Goal: Task Accomplishment & Management: Complete application form

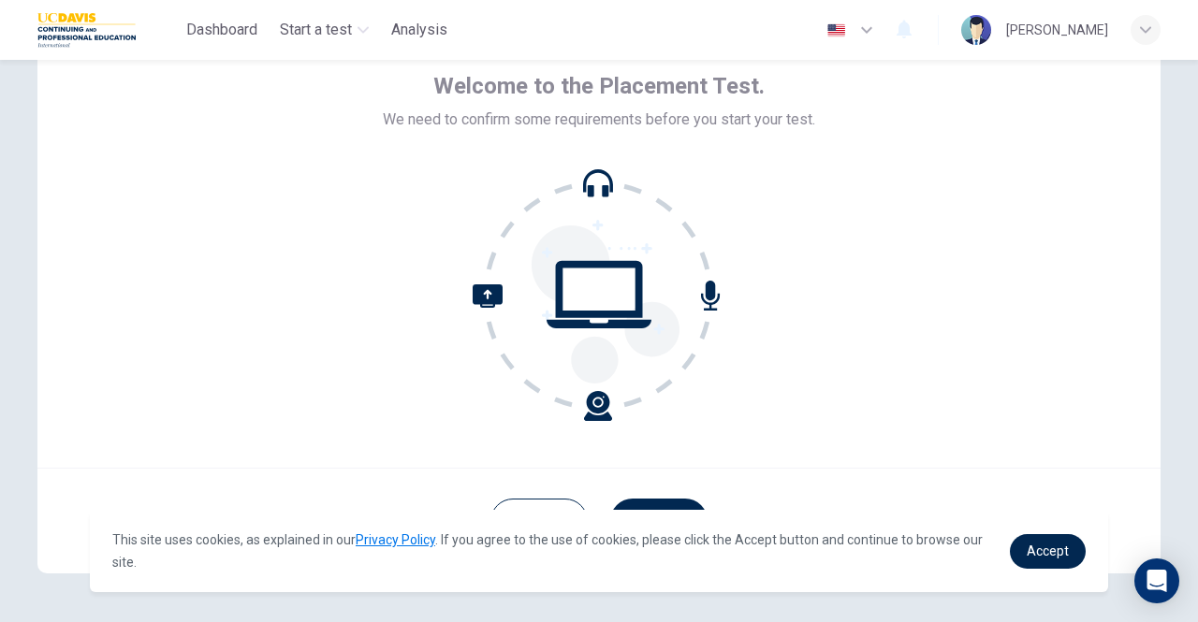
scroll to position [156, 0]
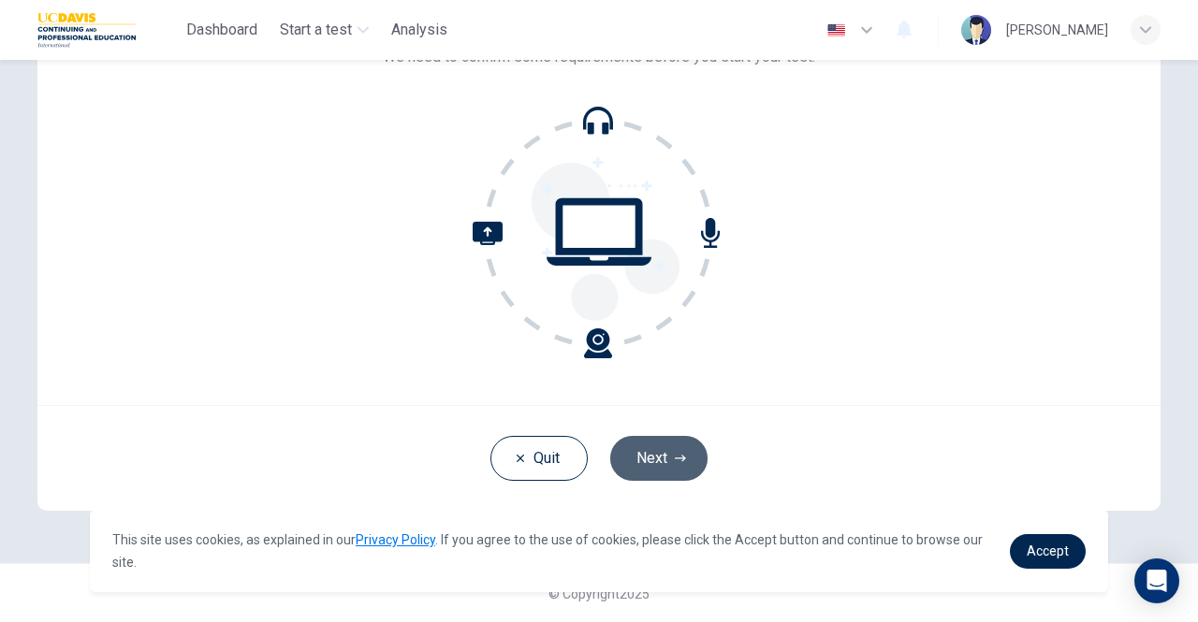
click at [645, 454] on button "Next" at bounding box center [658, 458] width 97 height 45
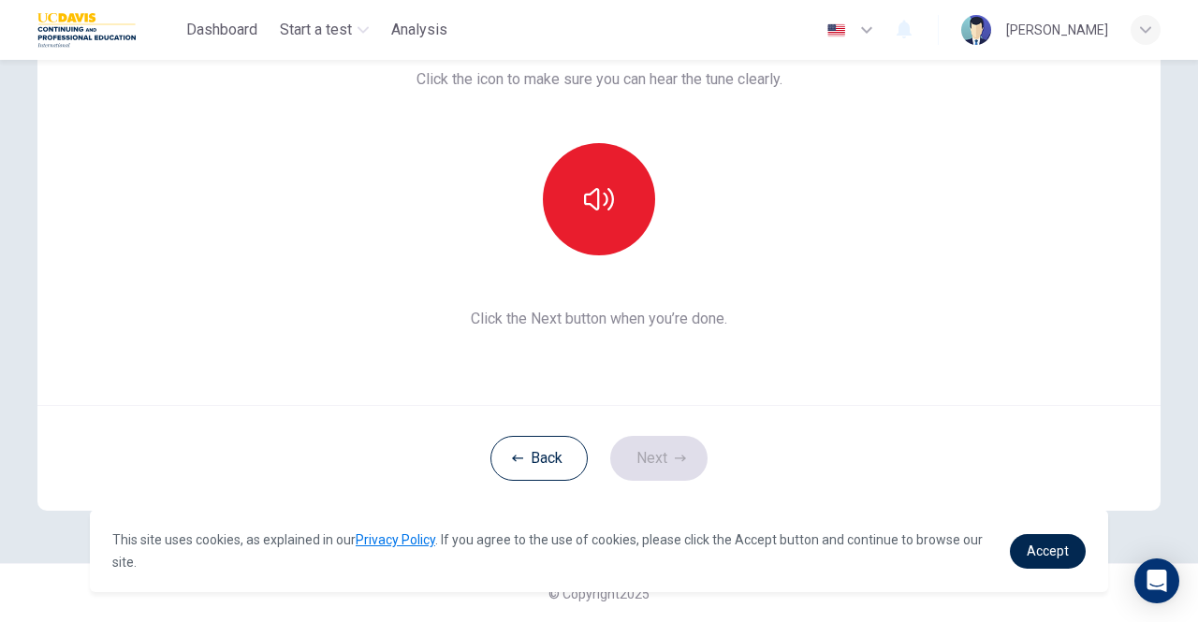
scroll to position [63, 0]
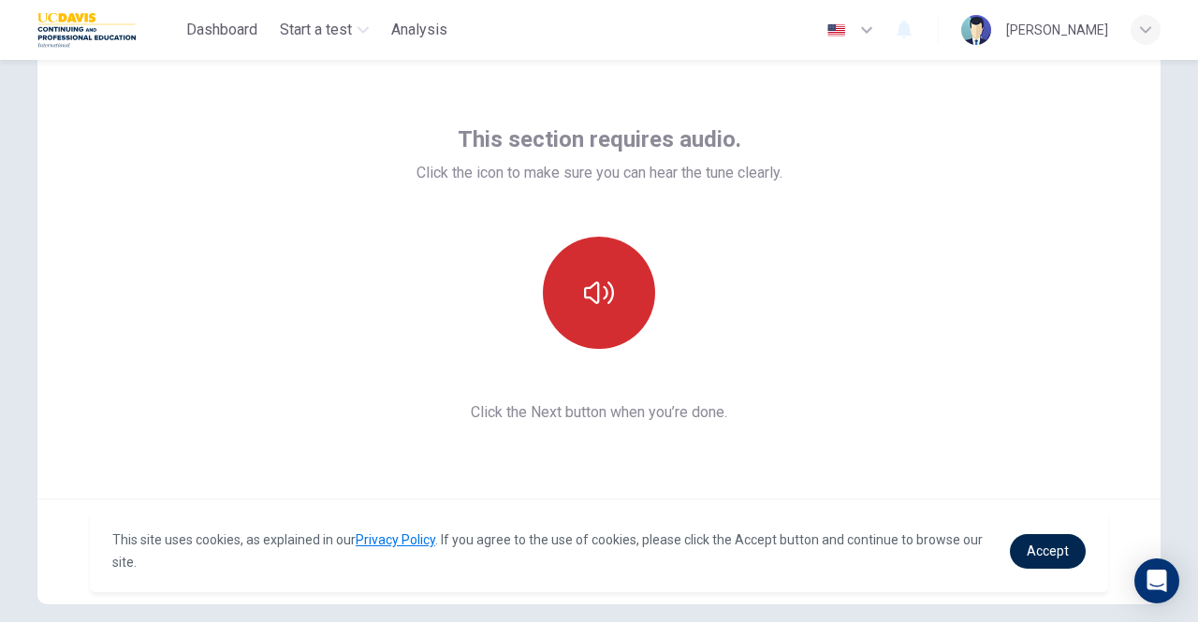
click at [588, 298] on icon "button" at bounding box center [599, 293] width 30 height 22
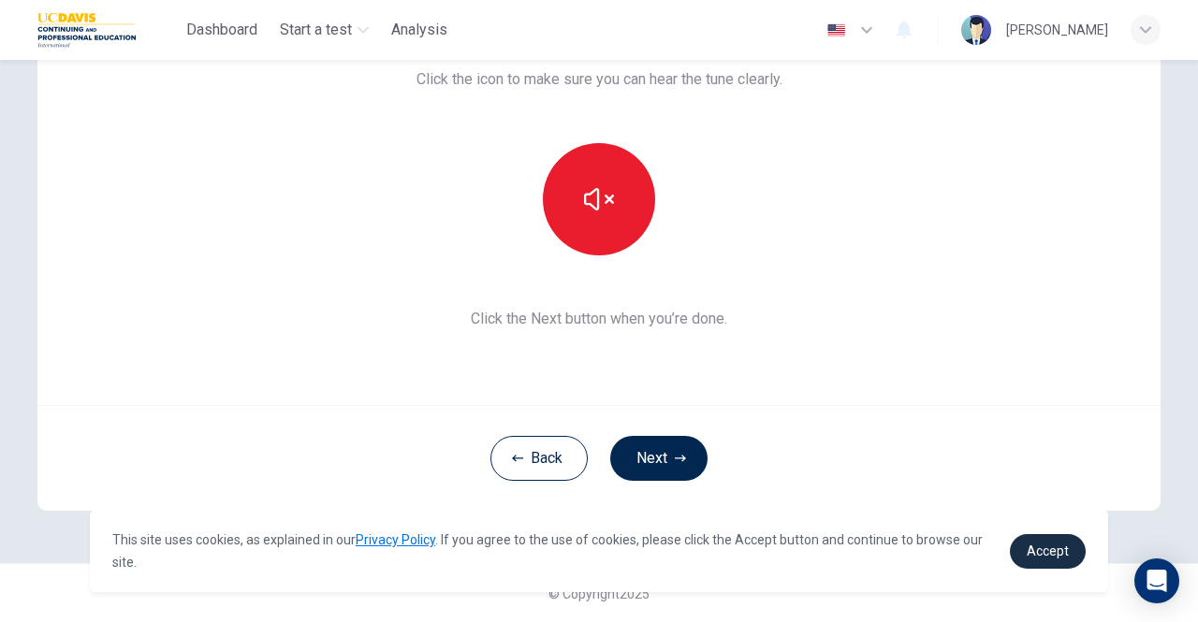
click at [1038, 560] on link "Accept" at bounding box center [1048, 551] width 76 height 35
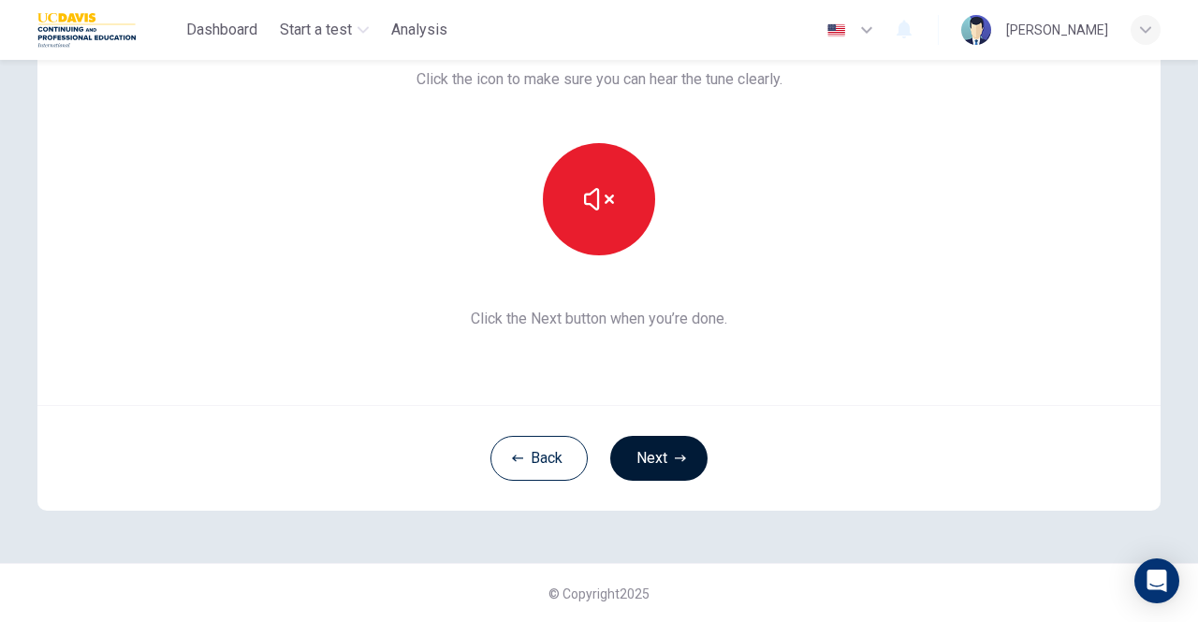
click at [640, 463] on button "Next" at bounding box center [658, 458] width 97 height 45
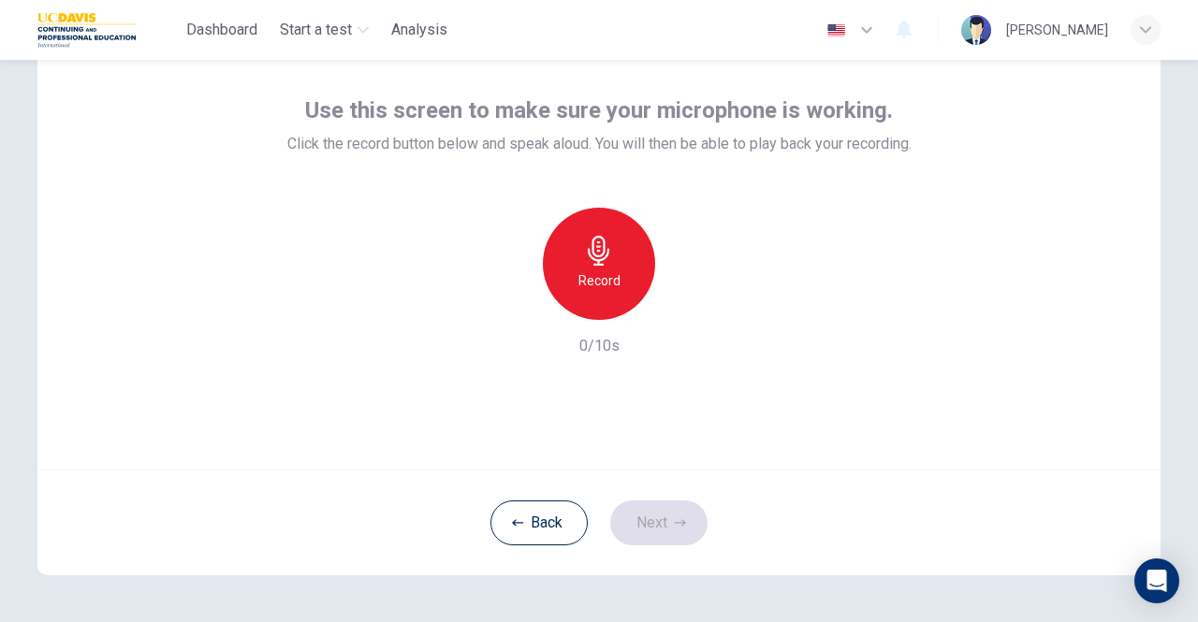
scroll to position [63, 0]
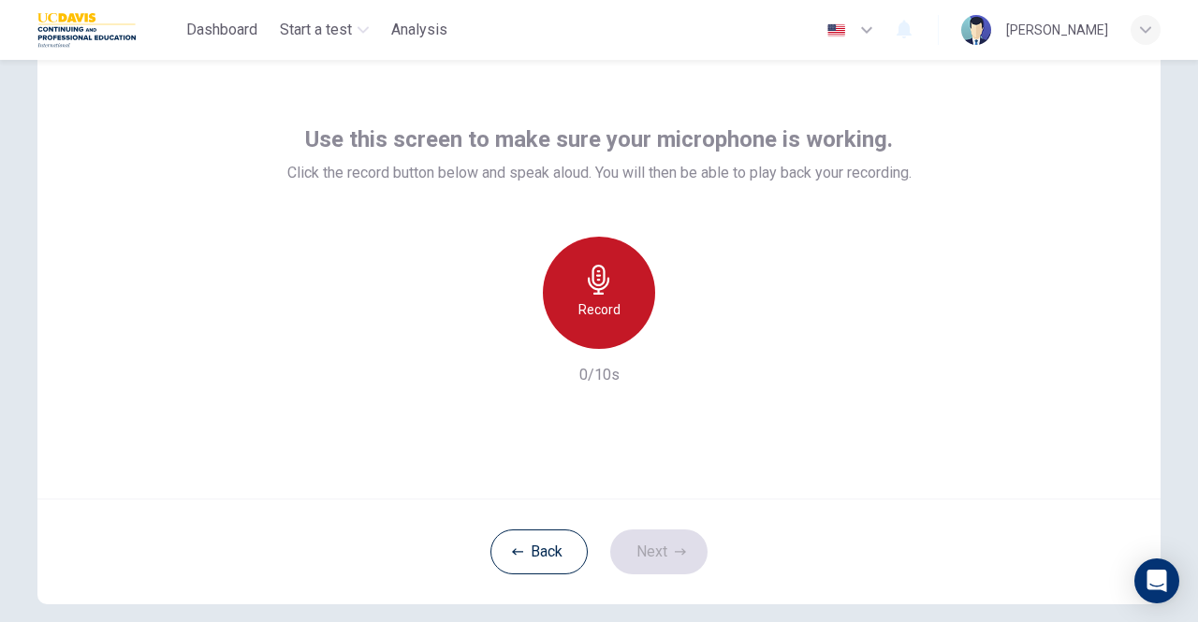
click at [590, 304] on h6 "Record" at bounding box center [599, 309] width 42 height 22
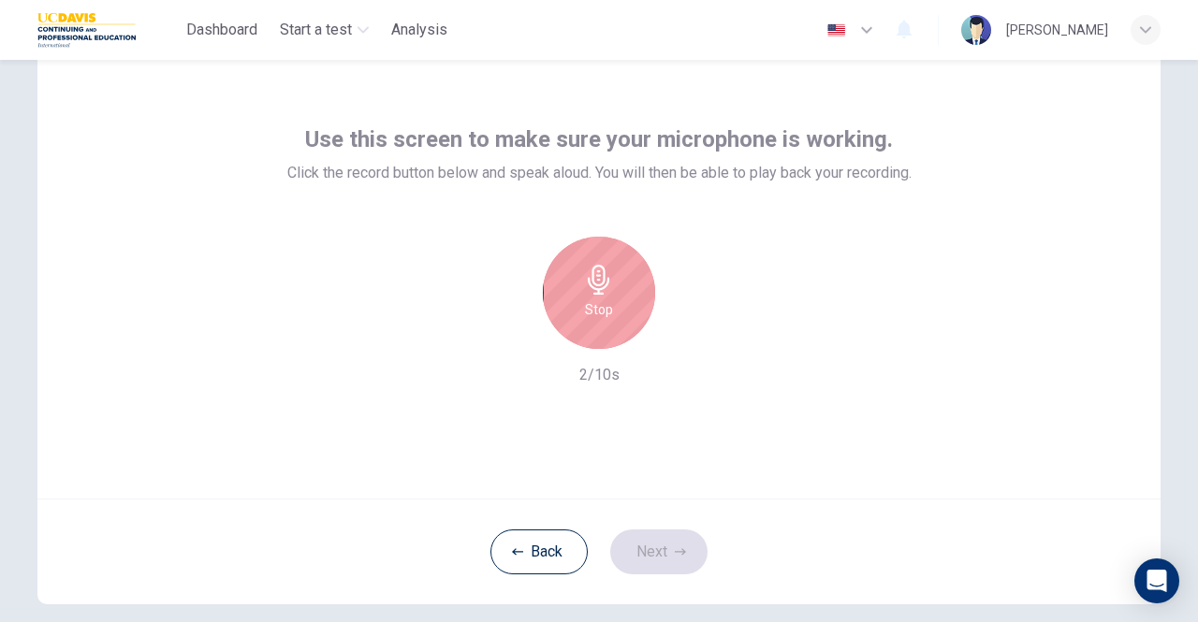
click at [593, 305] on h6 "Stop" at bounding box center [599, 309] width 28 height 22
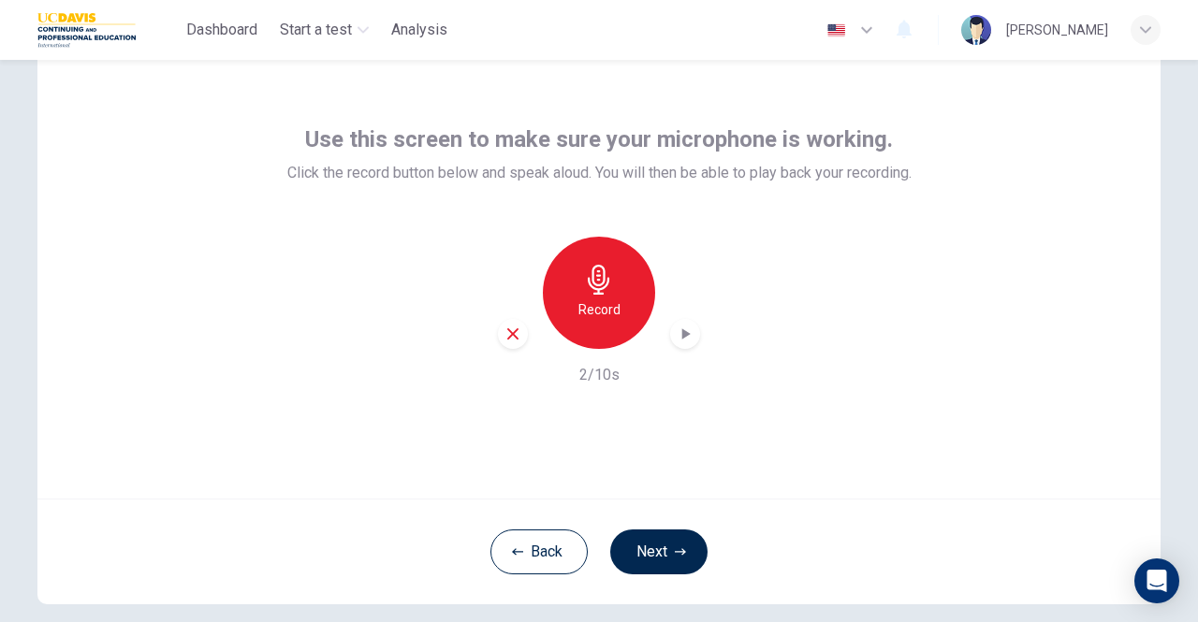
click at [682, 338] on icon "button" at bounding box center [686, 333] width 8 height 11
click at [594, 298] on h6 "Record" at bounding box center [599, 309] width 42 height 22
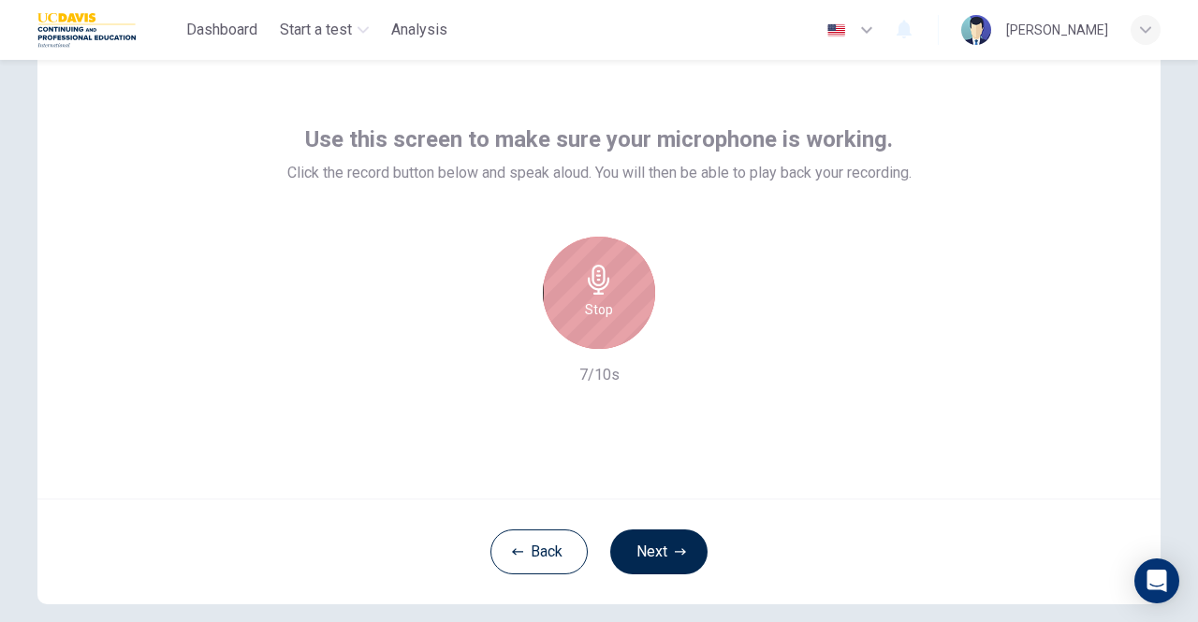
click at [593, 298] on h6 "Stop" at bounding box center [599, 309] width 28 height 22
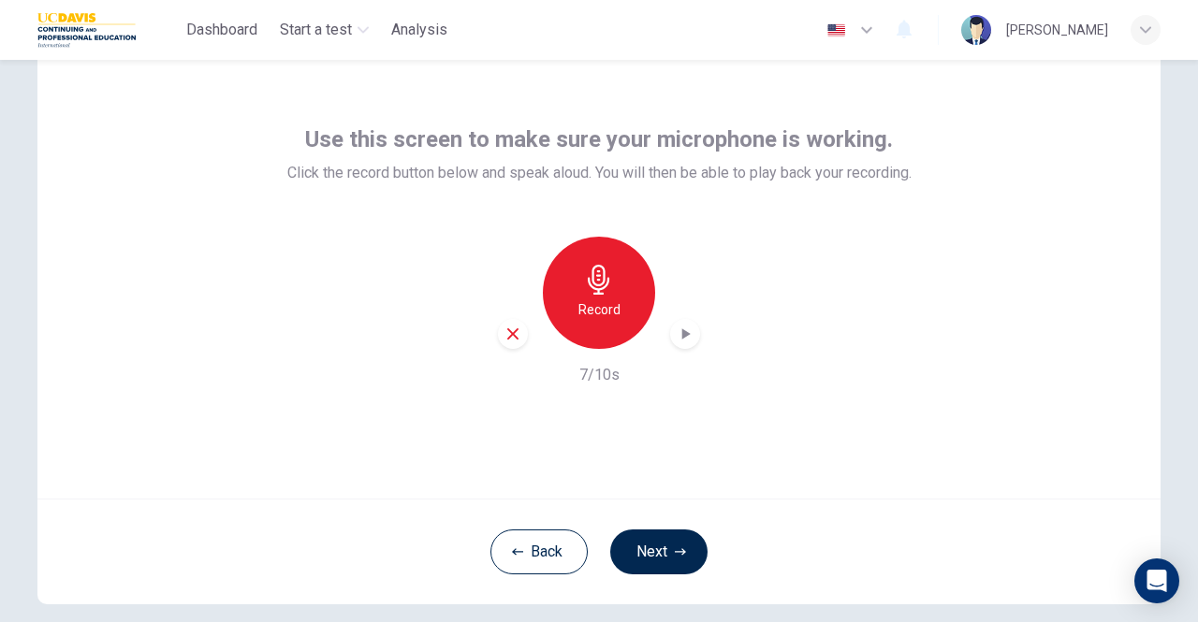
click at [676, 335] on icon "button" at bounding box center [685, 334] width 19 height 19
click at [504, 336] on icon "button" at bounding box center [512, 334] width 17 height 17
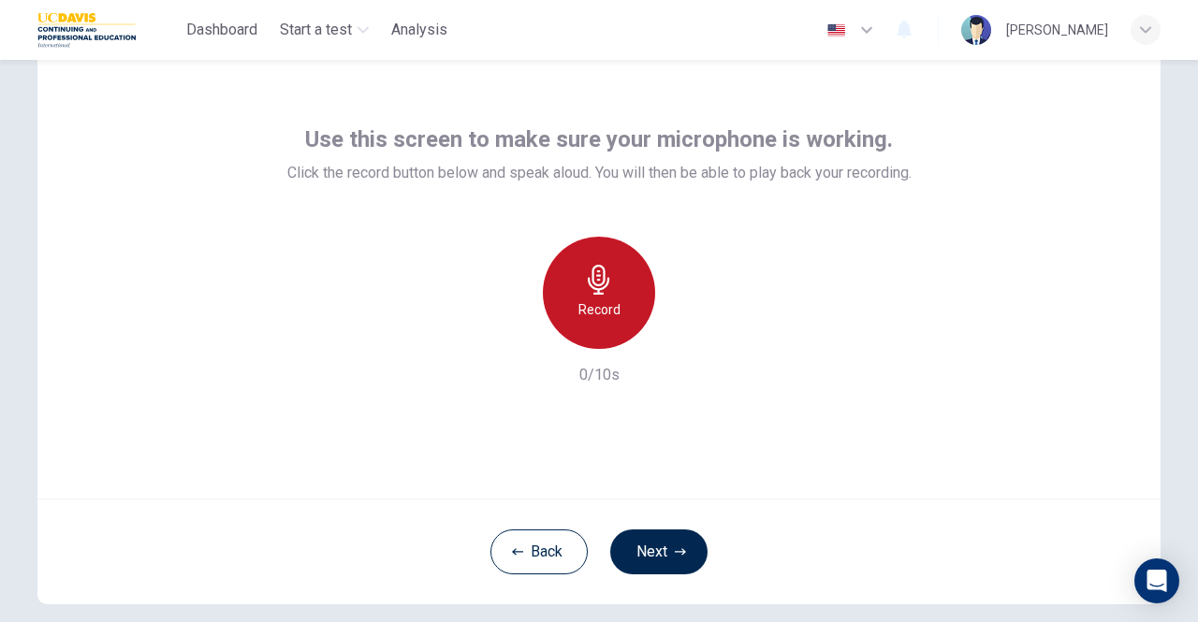
click at [597, 317] on h6 "Record" at bounding box center [599, 309] width 42 height 22
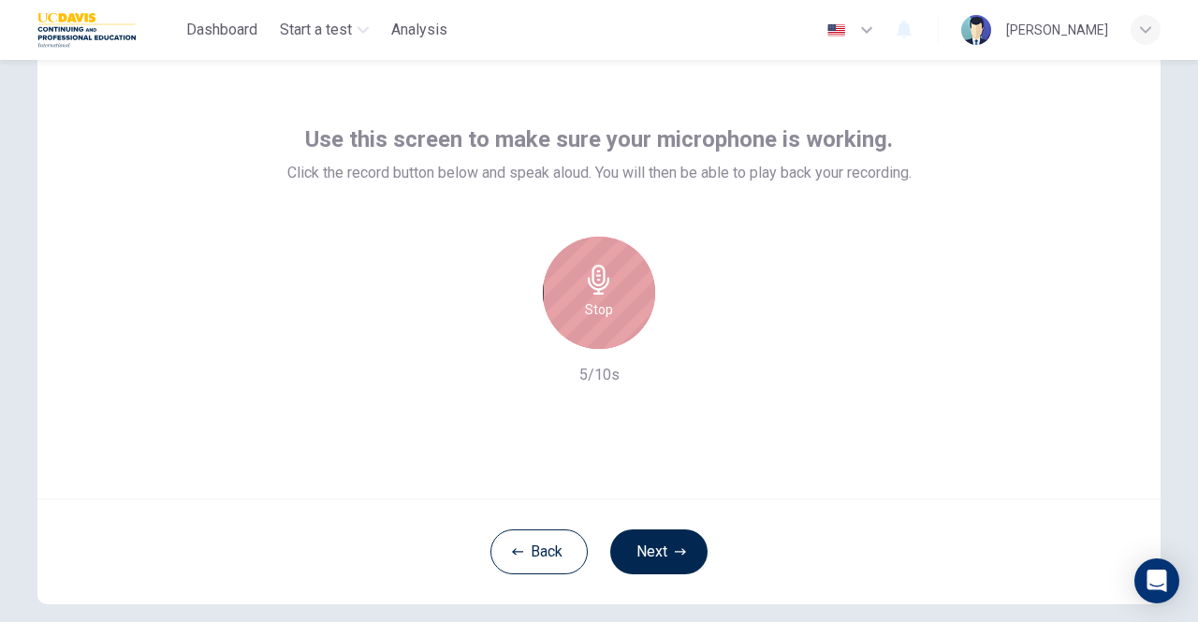
click at [596, 317] on h6 "Stop" at bounding box center [599, 309] width 28 height 22
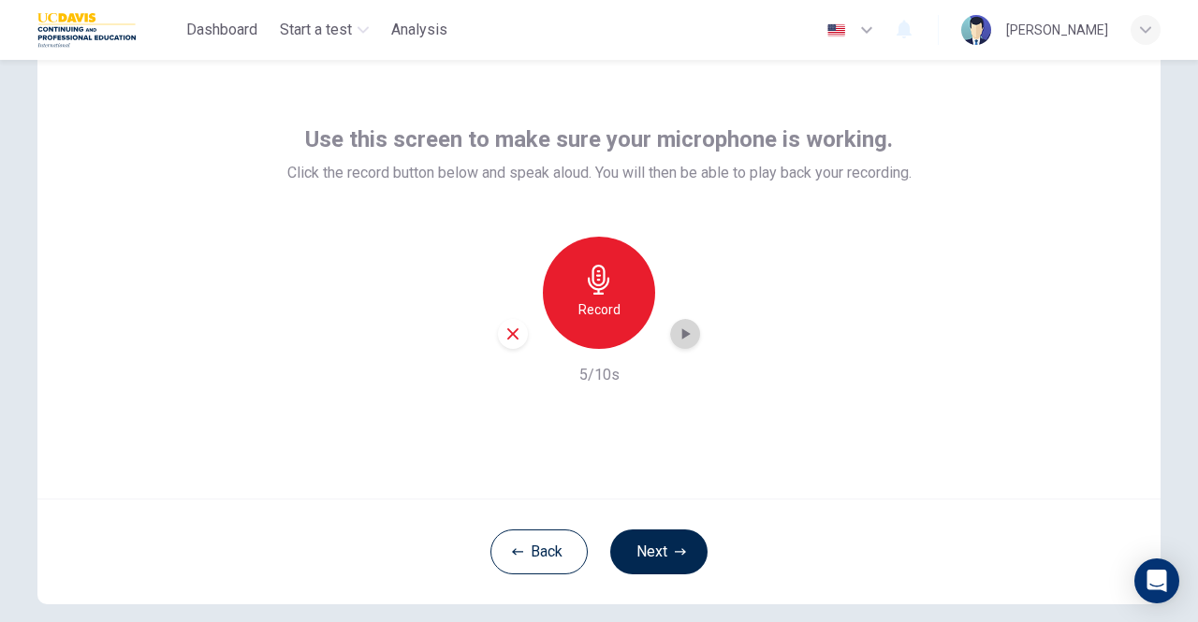
click at [680, 323] on div "button" at bounding box center [685, 334] width 30 height 30
drag, startPoint x: 501, startPoint y: 331, endPoint x: 531, endPoint y: 332, distance: 30.9
click at [504, 332] on icon "button" at bounding box center [512, 334] width 17 height 17
click at [600, 319] on h6 "Record" at bounding box center [599, 309] width 42 height 22
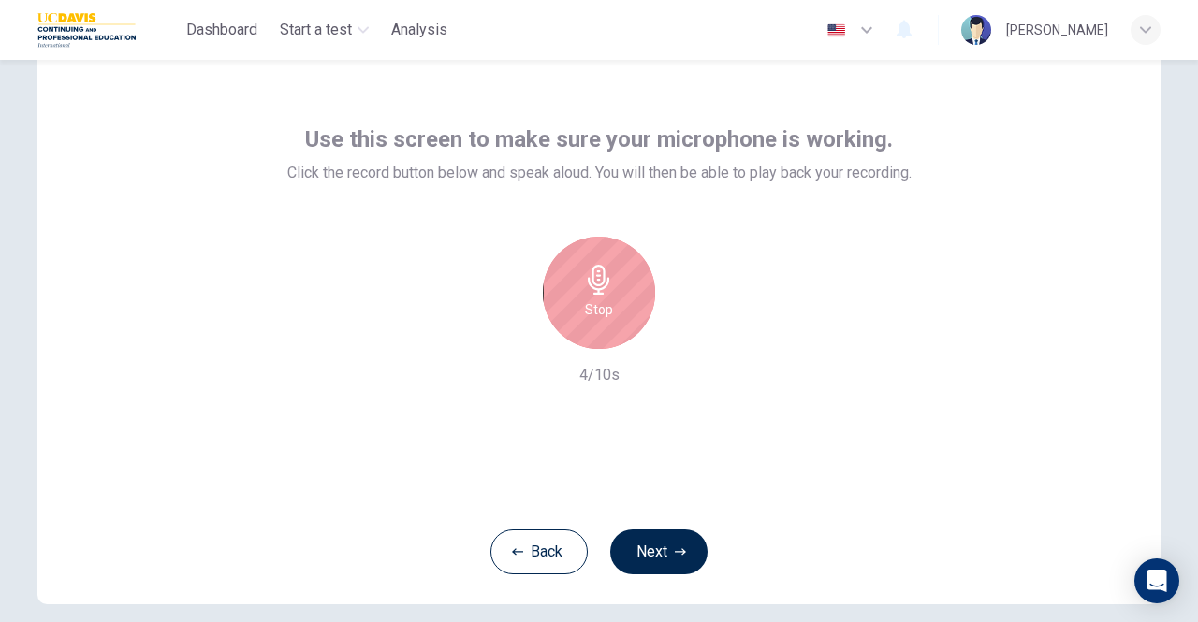
click at [600, 319] on h6 "Stop" at bounding box center [599, 309] width 28 height 22
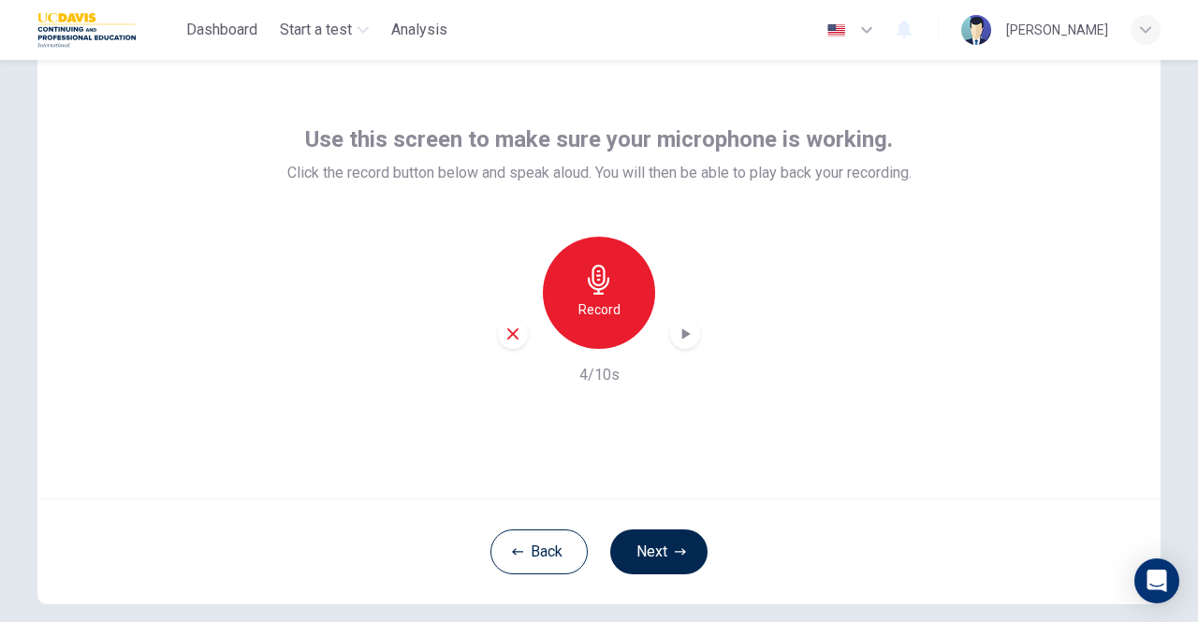
click at [670, 338] on div "button" at bounding box center [685, 334] width 30 height 30
click at [507, 337] on icon "button" at bounding box center [512, 334] width 17 height 17
click at [657, 534] on button "Next" at bounding box center [658, 552] width 97 height 45
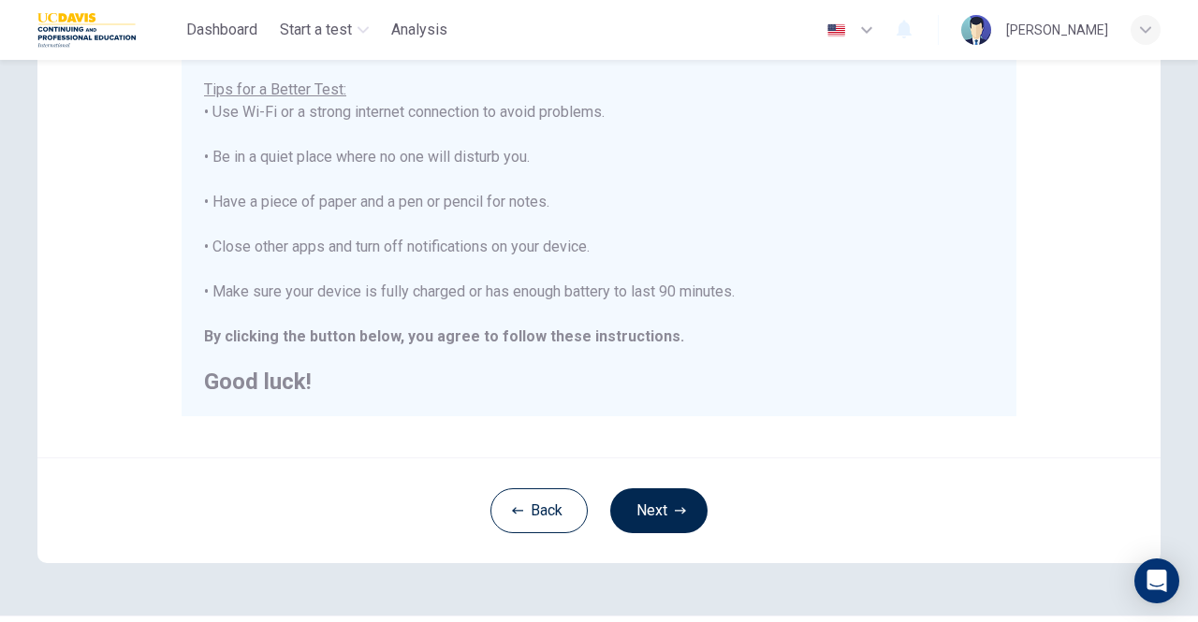
scroll to position [324, 0]
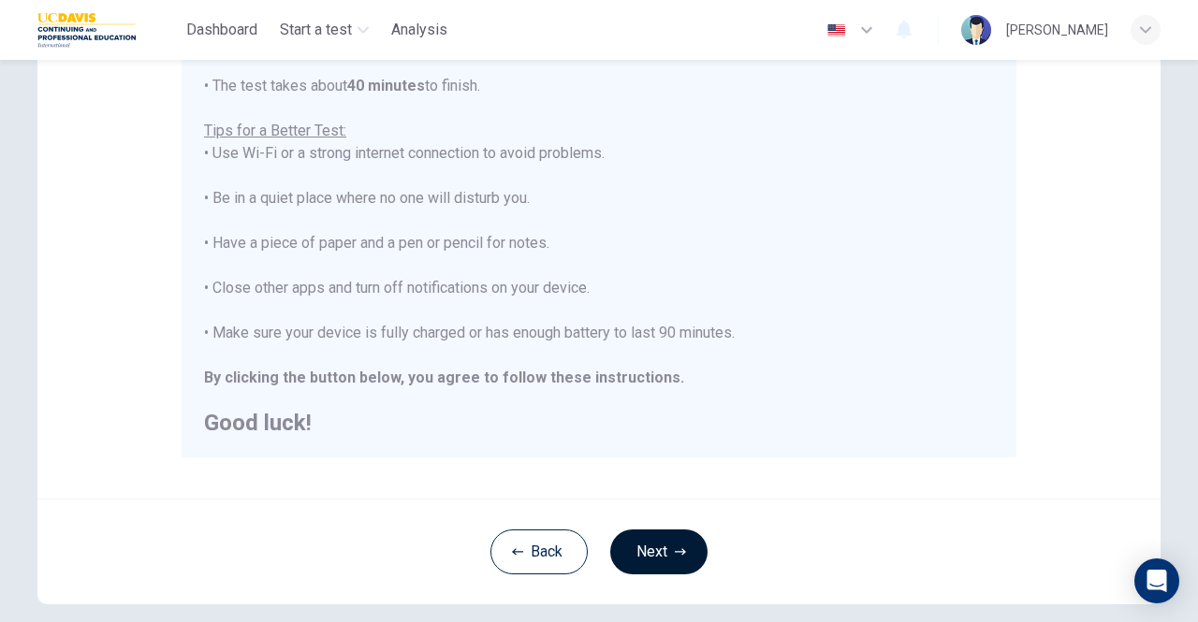
click at [651, 547] on button "Next" at bounding box center [658, 552] width 97 height 45
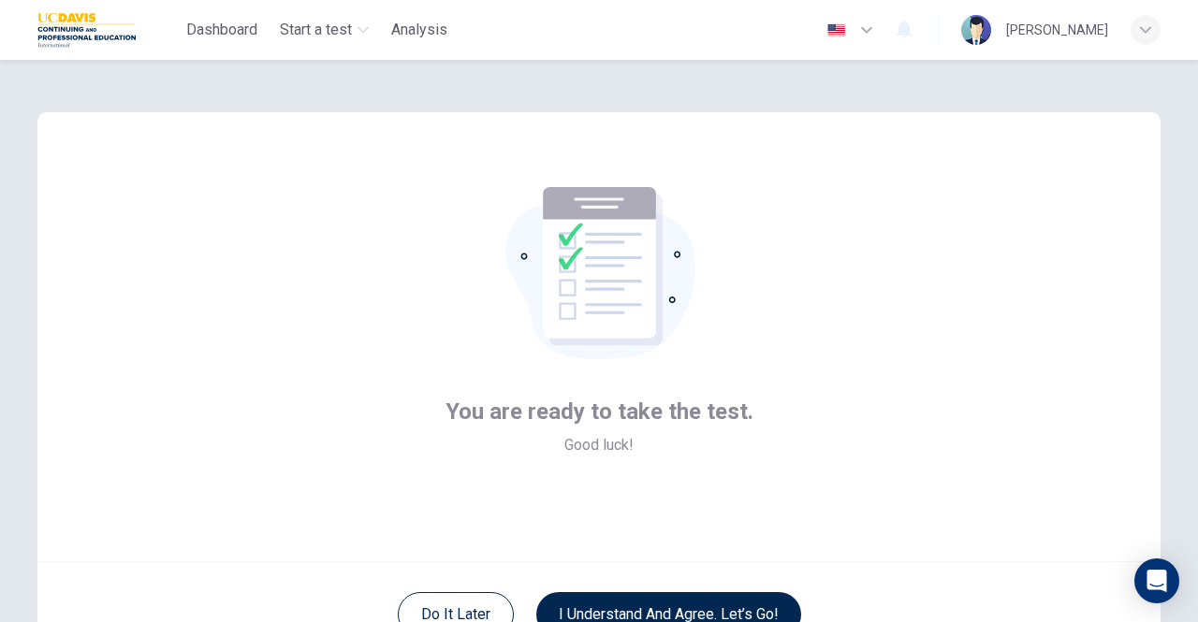
scroll to position [94, 0]
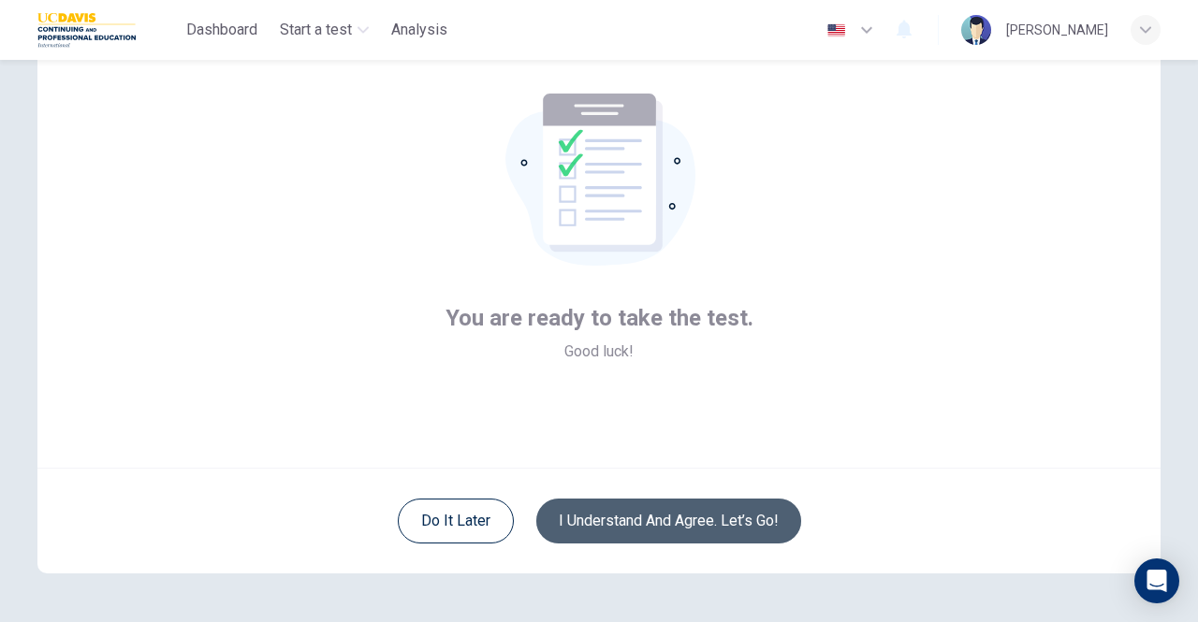
click at [623, 519] on button "I understand and agree. Let’s go!" at bounding box center [668, 521] width 265 height 45
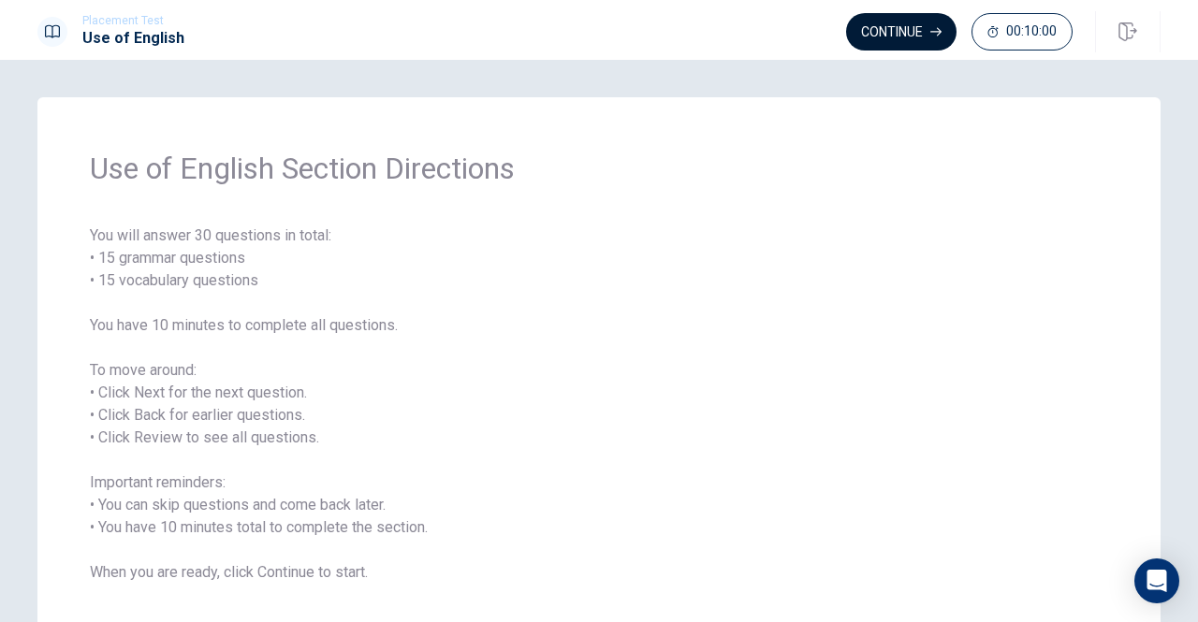
click at [909, 33] on button "Continue" at bounding box center [901, 31] width 110 height 37
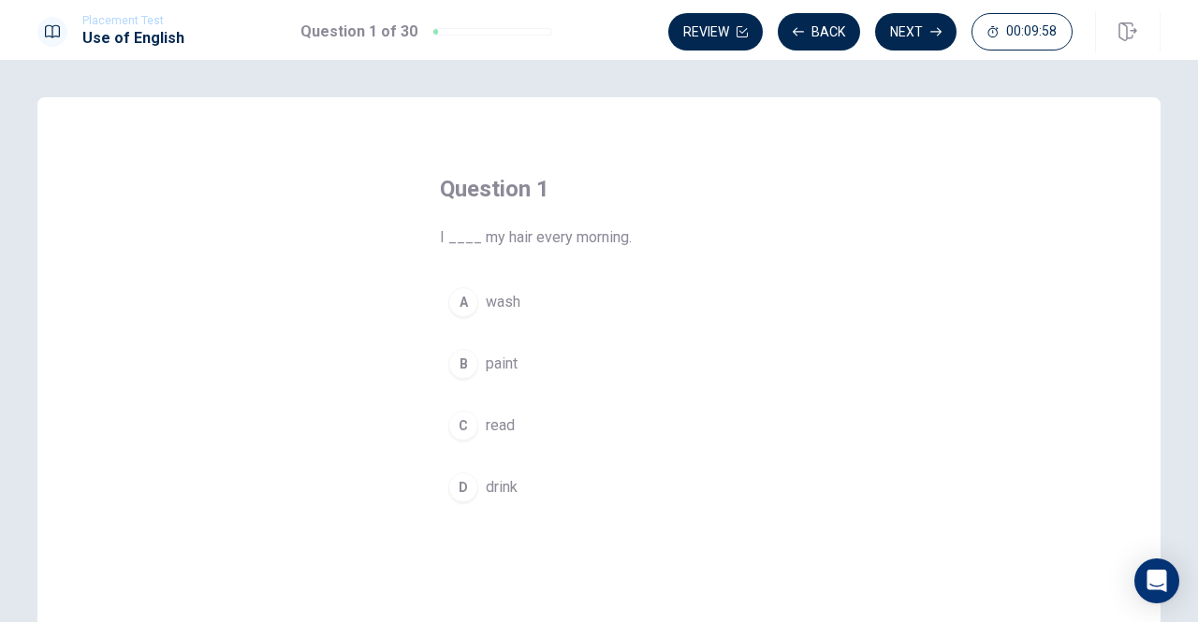
click at [453, 304] on div "A" at bounding box center [463, 302] width 30 height 30
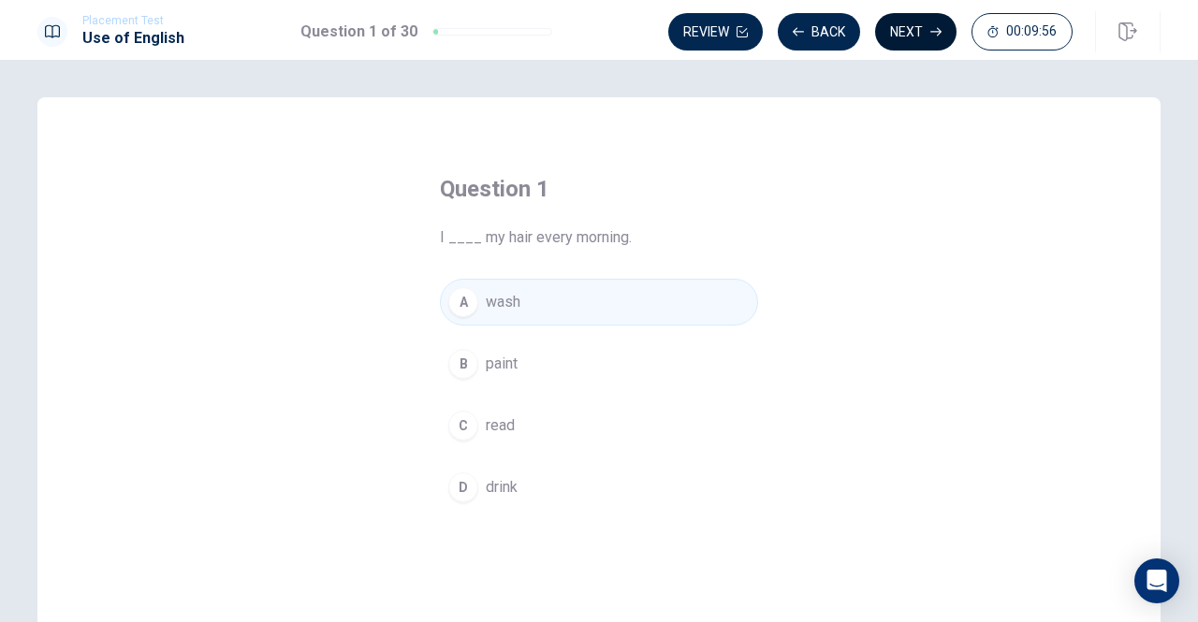
click at [913, 24] on button "Next" at bounding box center [915, 31] width 81 height 37
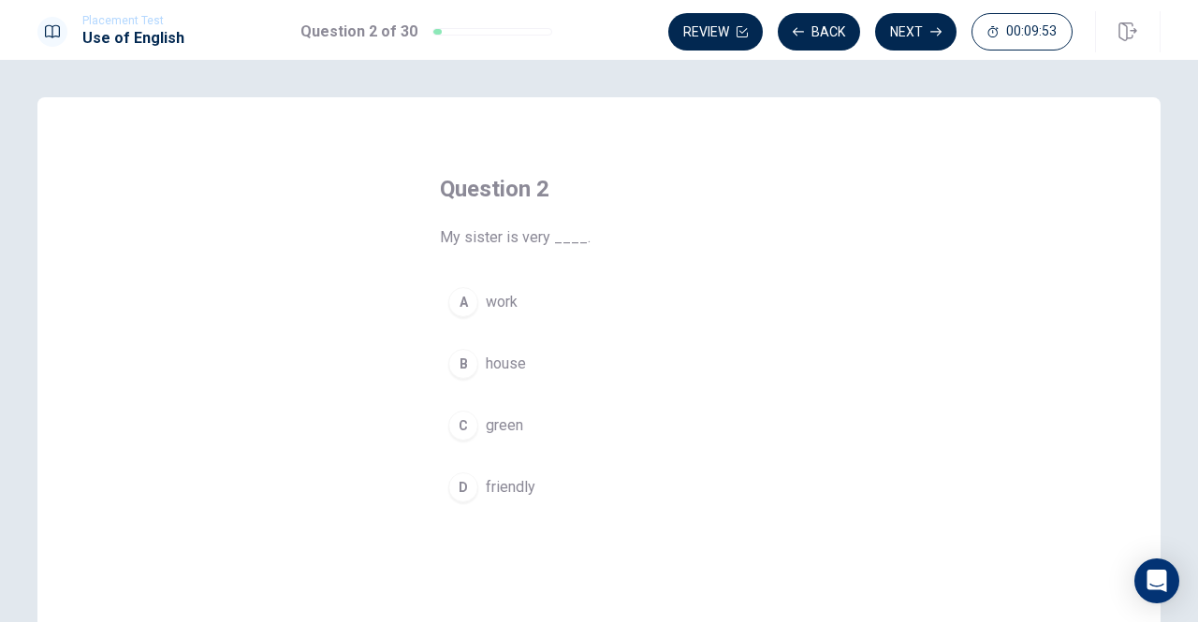
click at [462, 487] on div "D" at bounding box center [463, 488] width 30 height 30
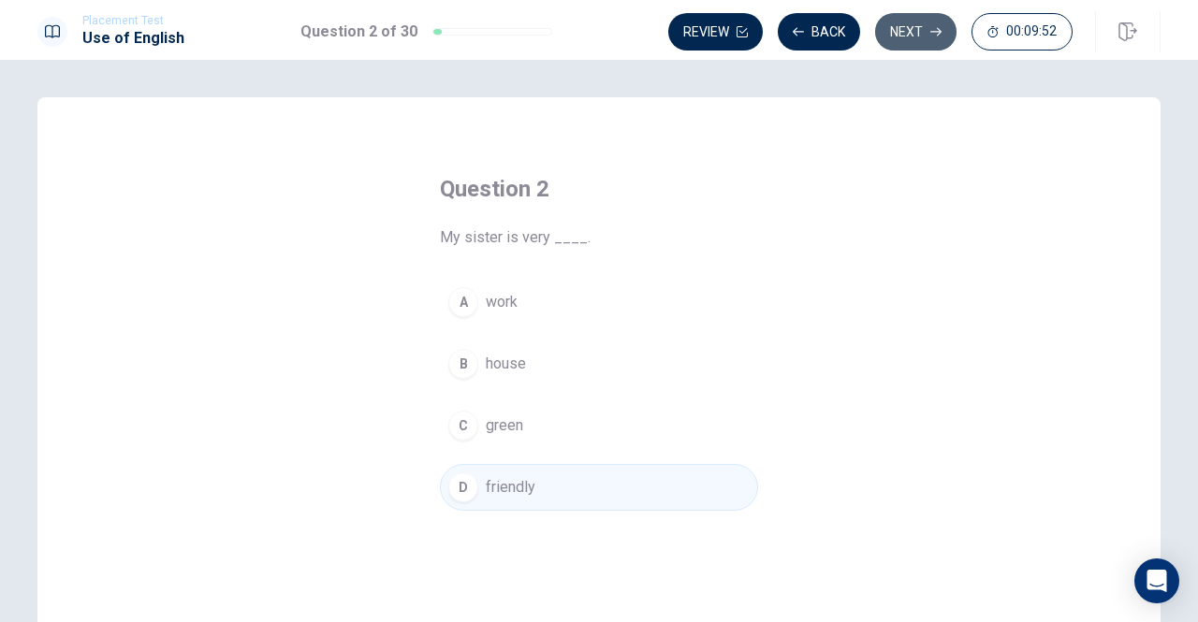
click at [928, 27] on button "Next" at bounding box center [915, 31] width 81 height 37
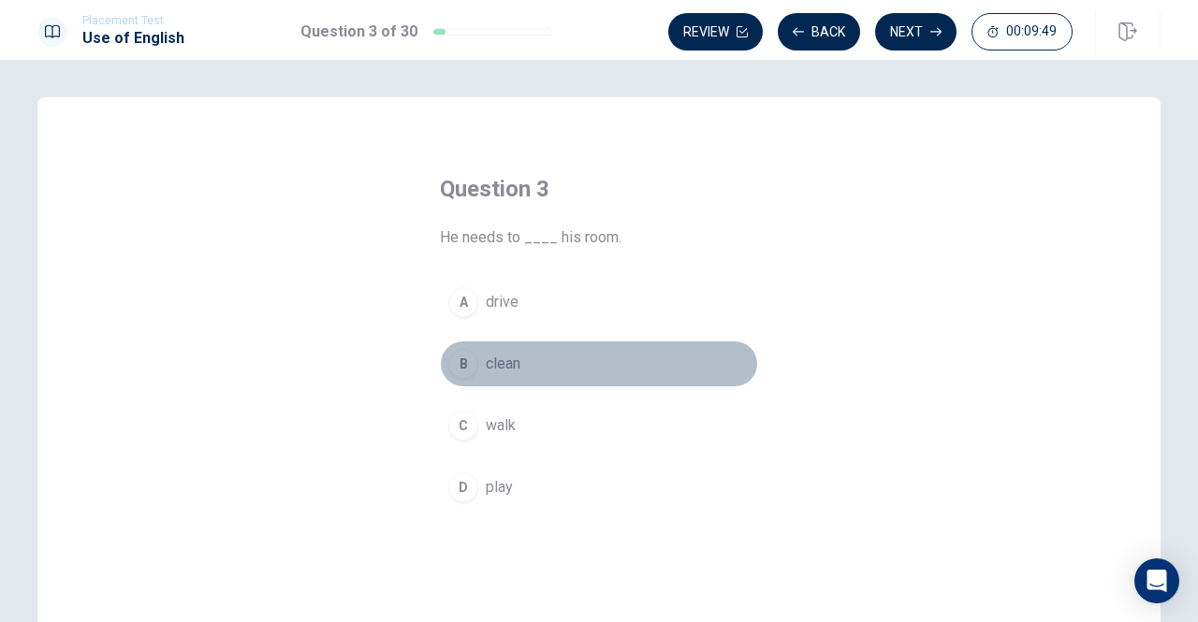
click at [457, 359] on div "B" at bounding box center [463, 364] width 30 height 30
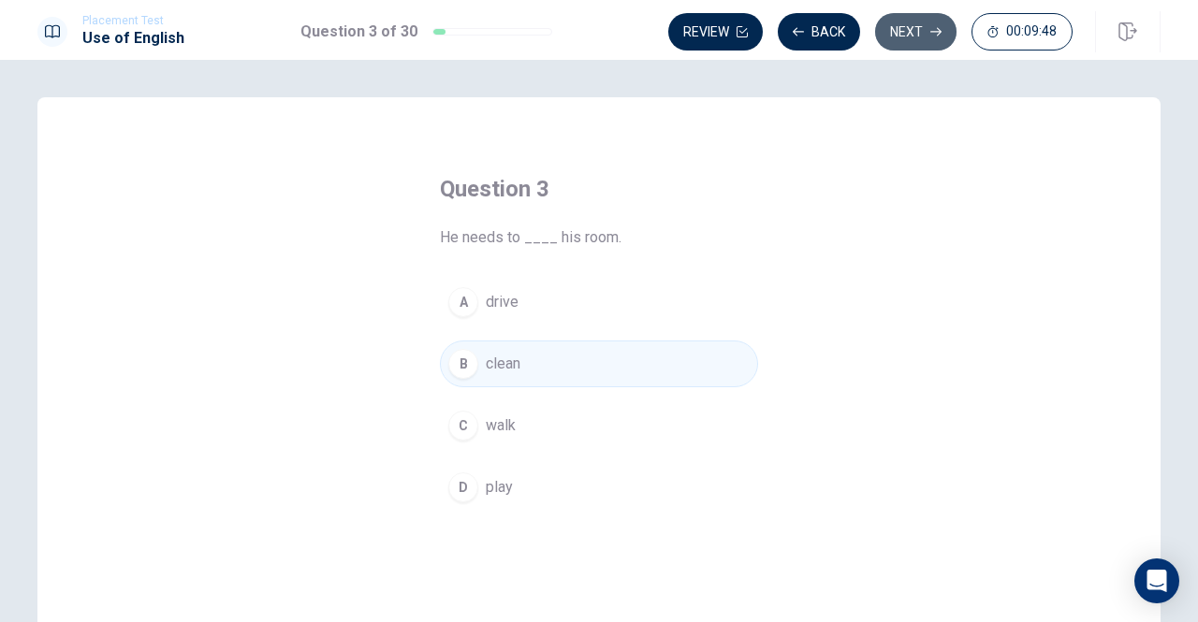
click at [916, 22] on button "Next" at bounding box center [915, 31] width 81 height 37
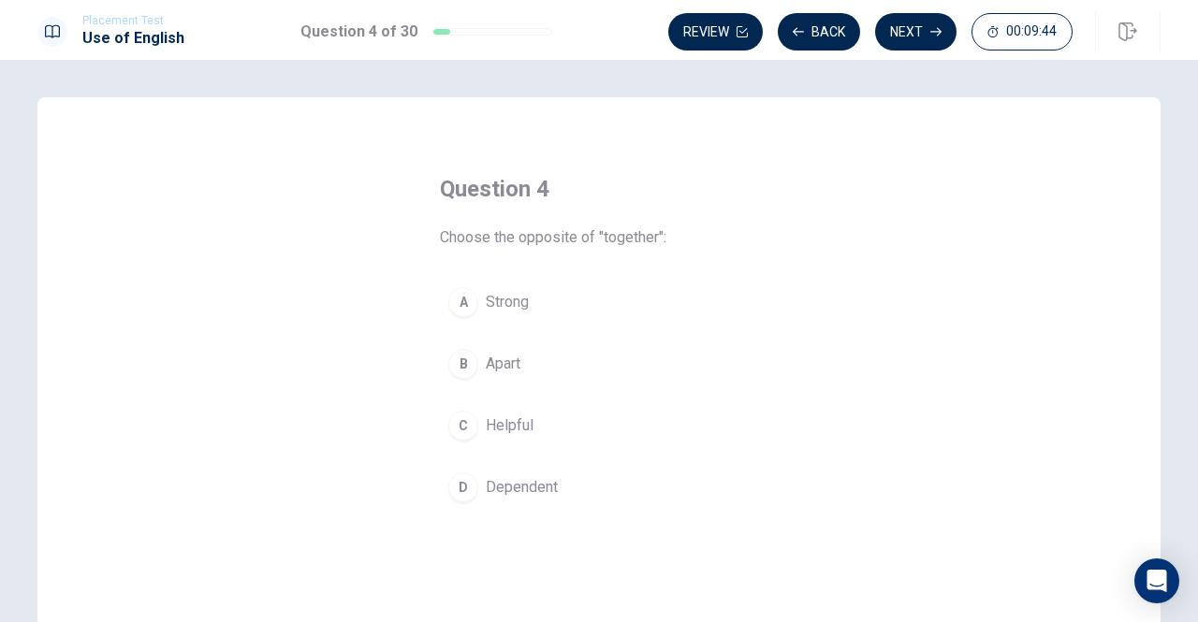
click at [462, 368] on div "B" at bounding box center [463, 364] width 30 height 30
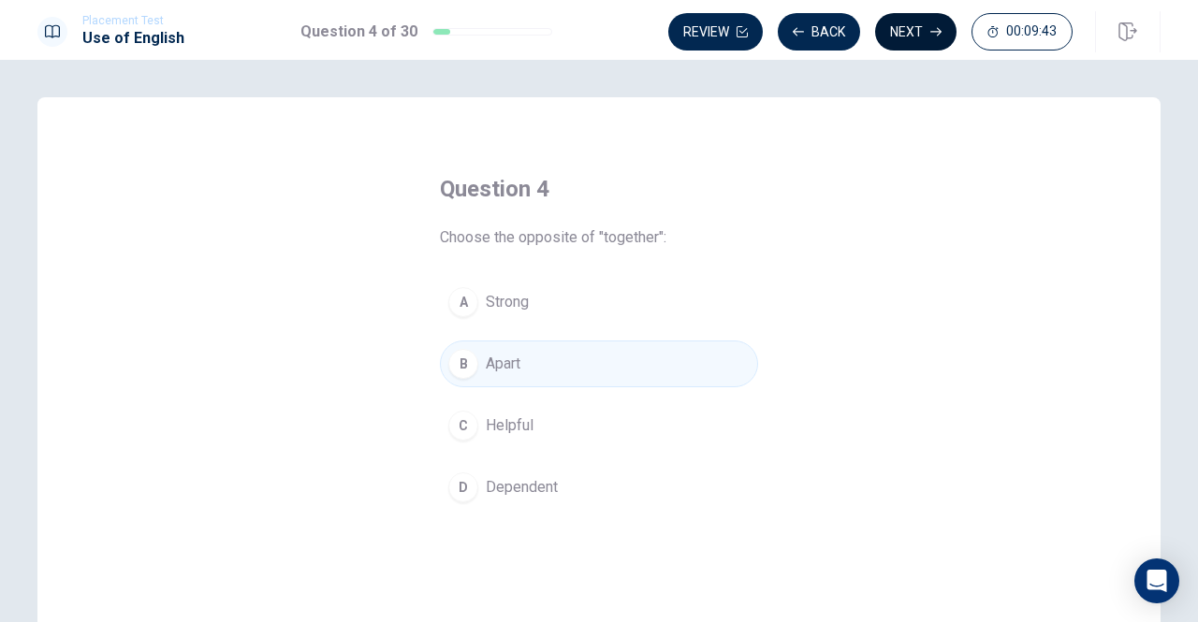
click at [908, 31] on button "Next" at bounding box center [915, 31] width 81 height 37
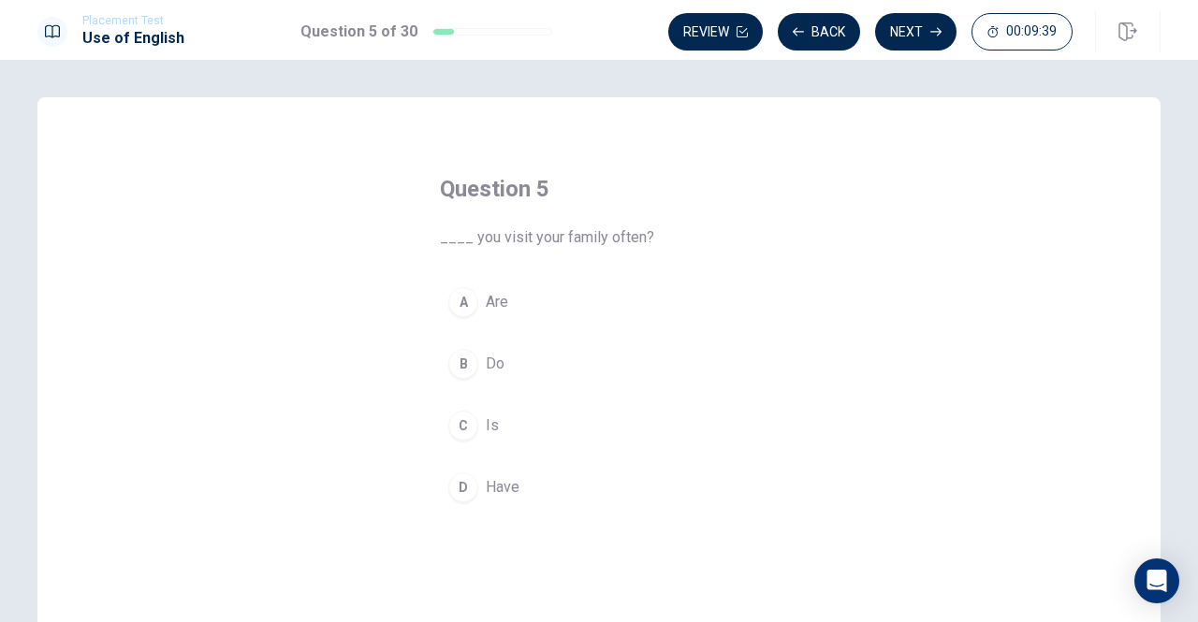
click at [454, 359] on div "B" at bounding box center [463, 364] width 30 height 30
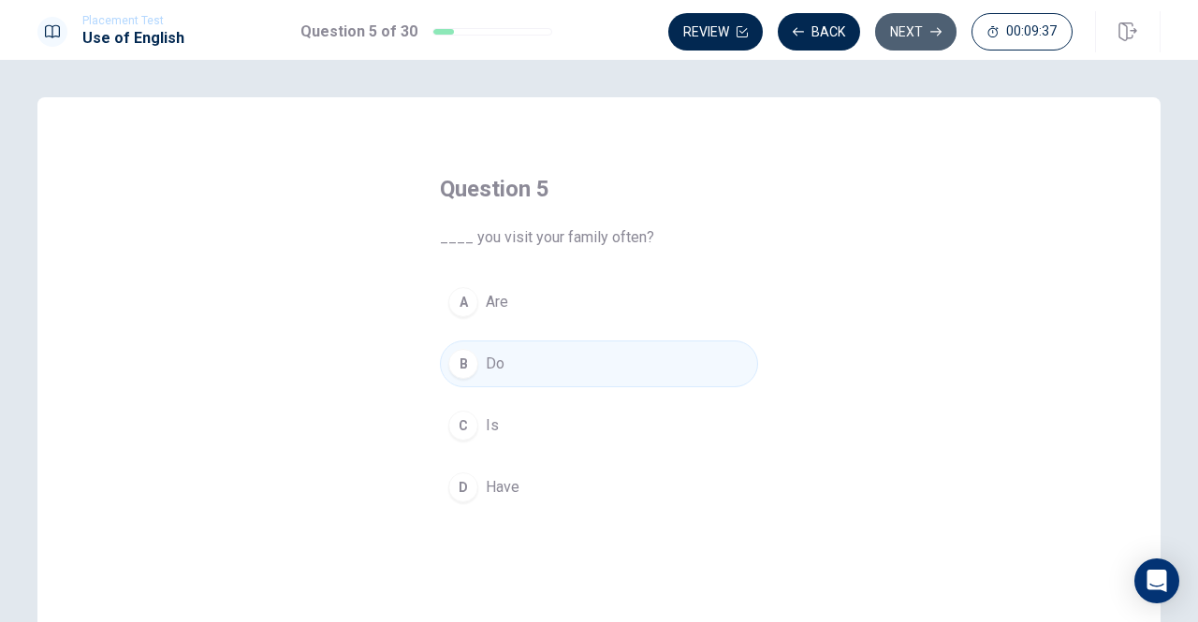
click at [898, 35] on button "Next" at bounding box center [915, 31] width 81 height 37
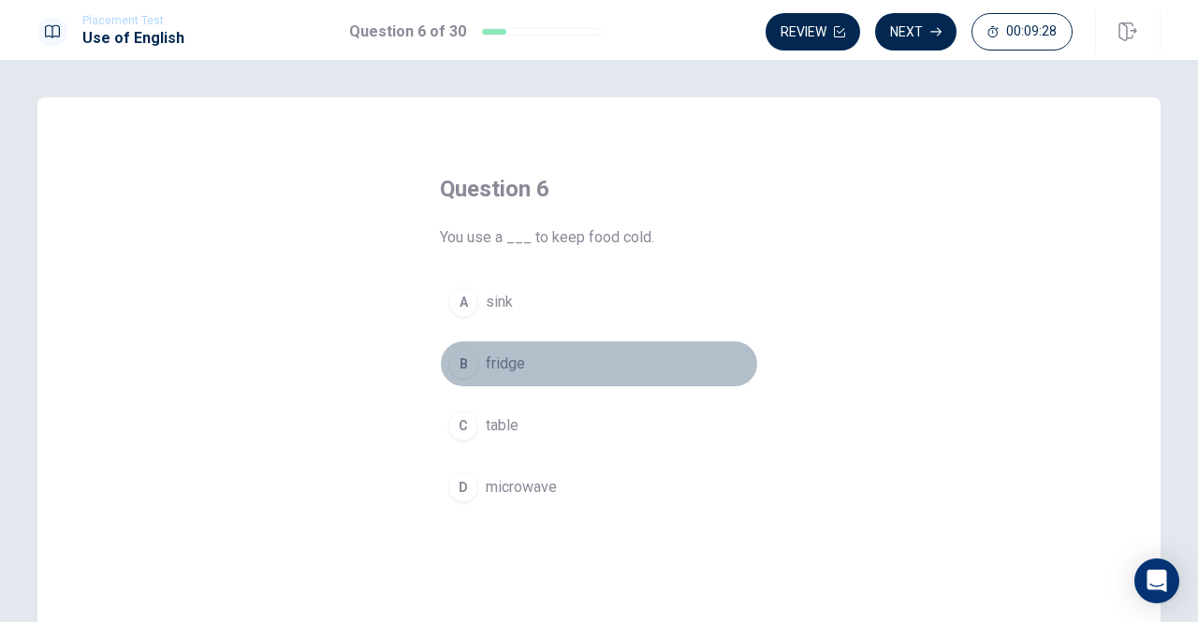
click at [466, 364] on div "B" at bounding box center [463, 364] width 30 height 30
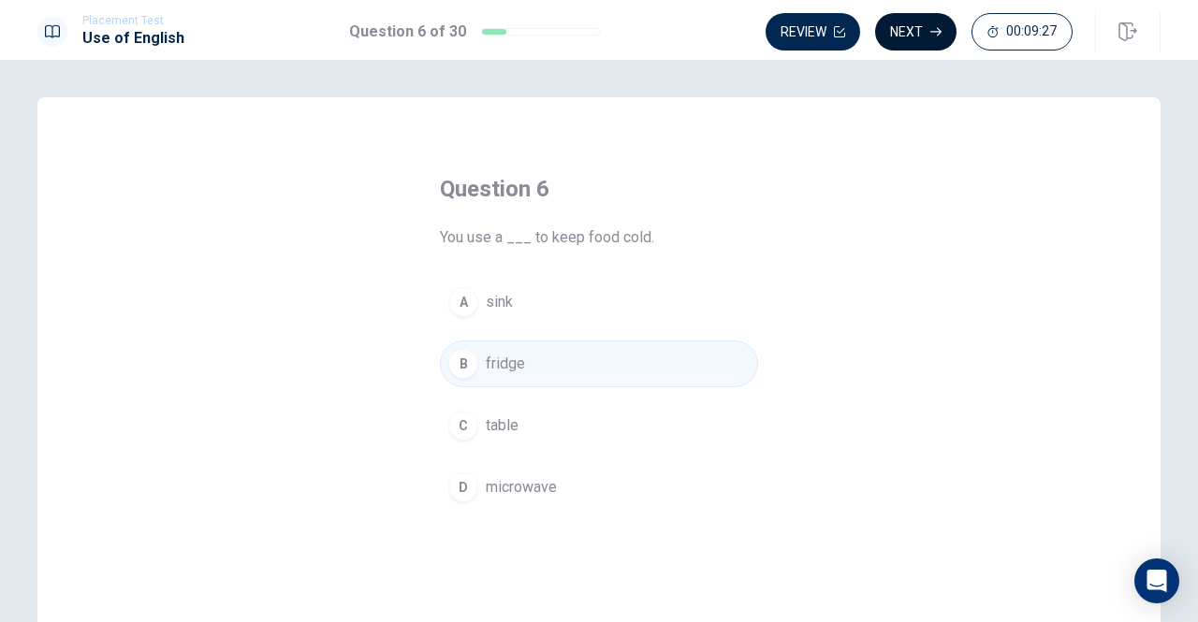
click at [915, 22] on button "Next" at bounding box center [915, 31] width 81 height 37
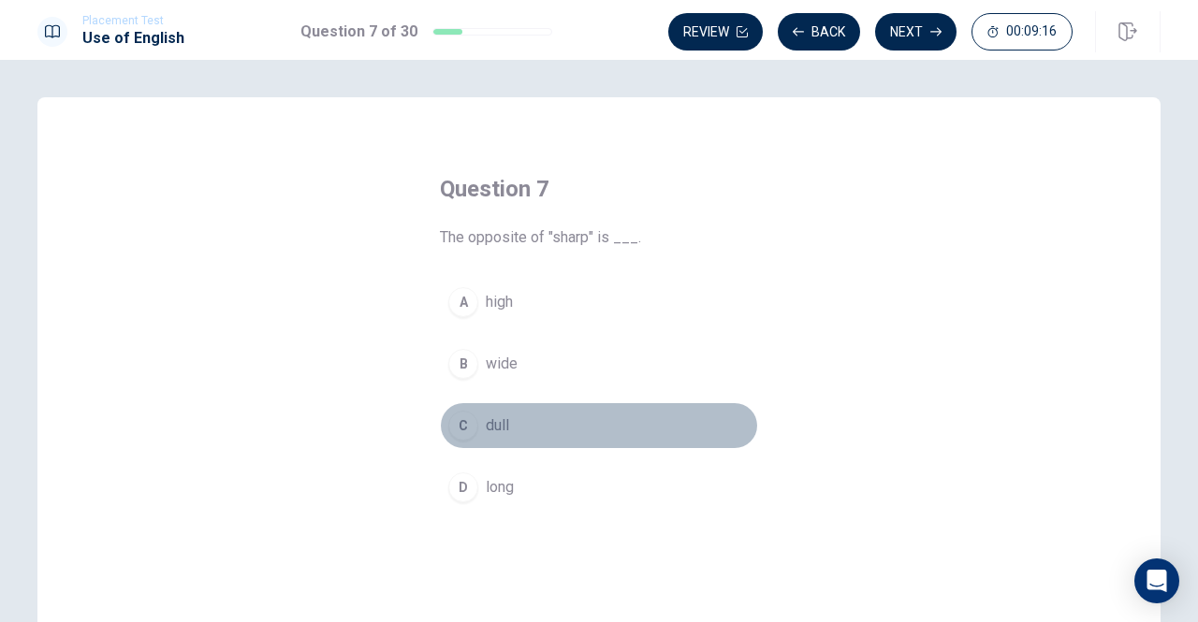
click at [463, 427] on div "C" at bounding box center [463, 426] width 30 height 30
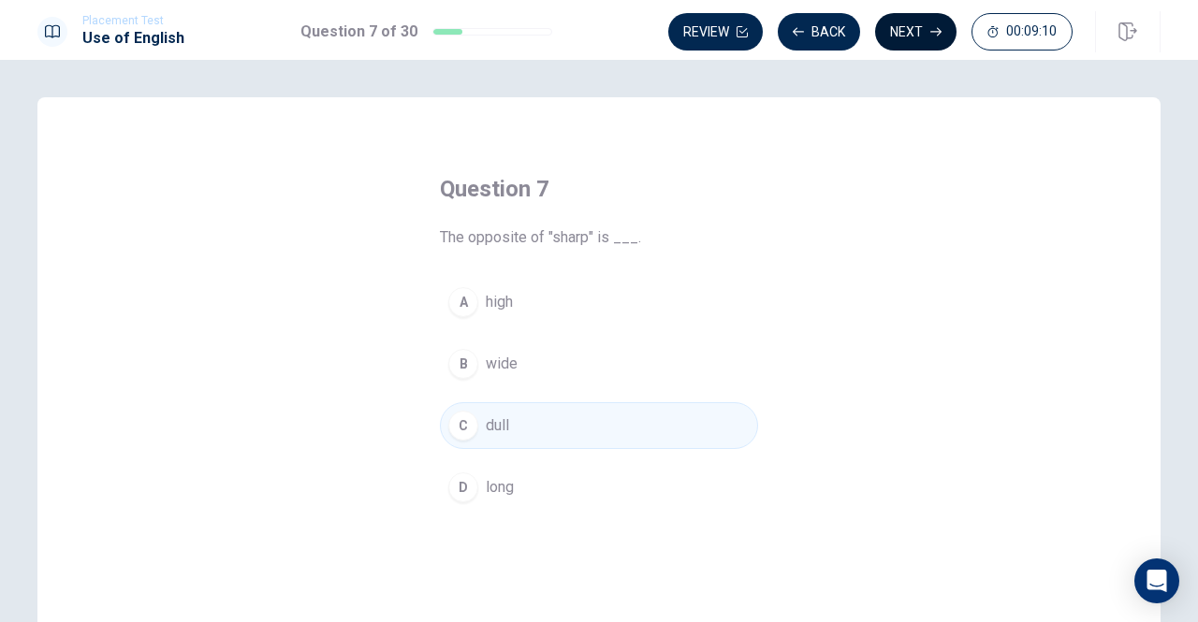
click at [911, 34] on button "Next" at bounding box center [915, 31] width 81 height 37
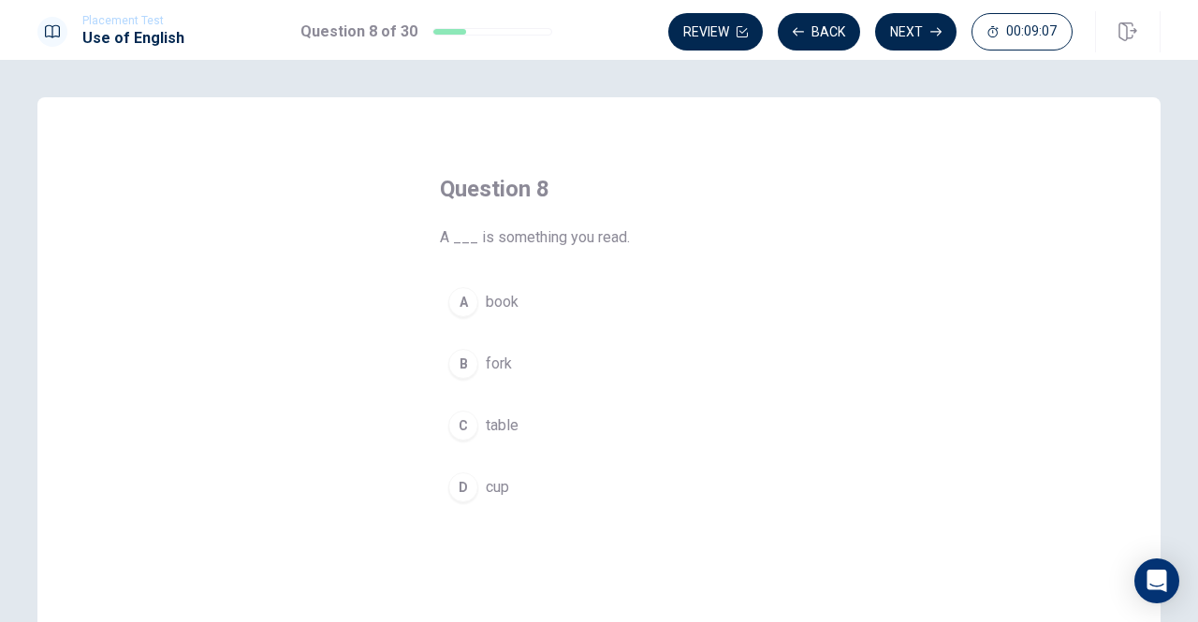
click at [450, 304] on div "A" at bounding box center [463, 302] width 30 height 30
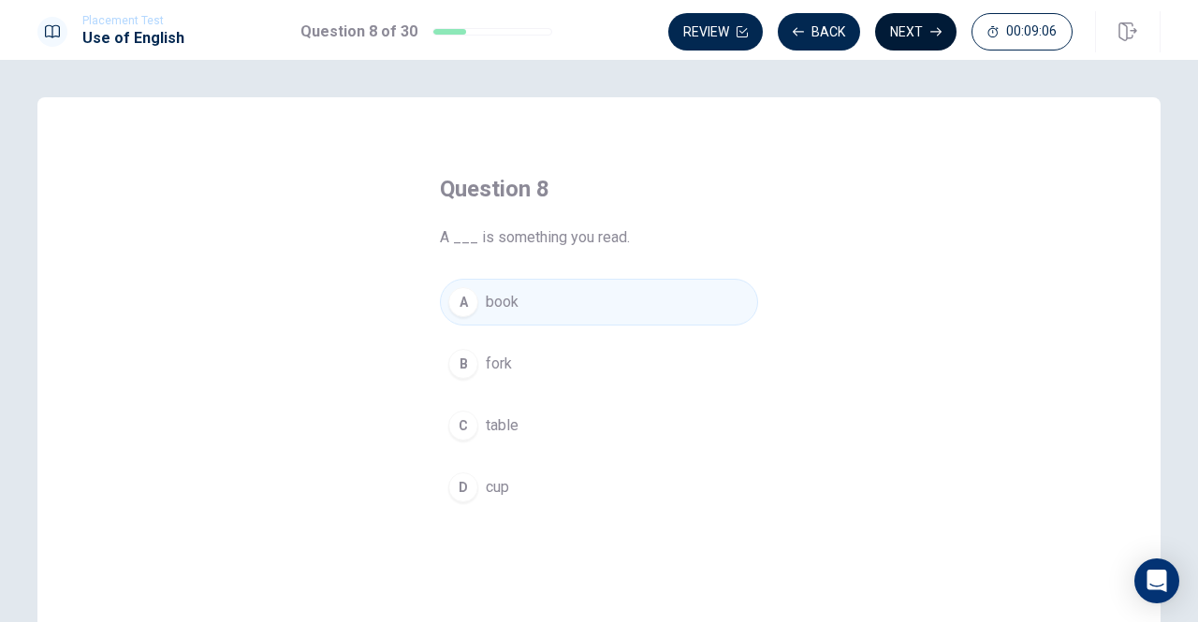
click at [915, 41] on button "Next" at bounding box center [915, 31] width 81 height 37
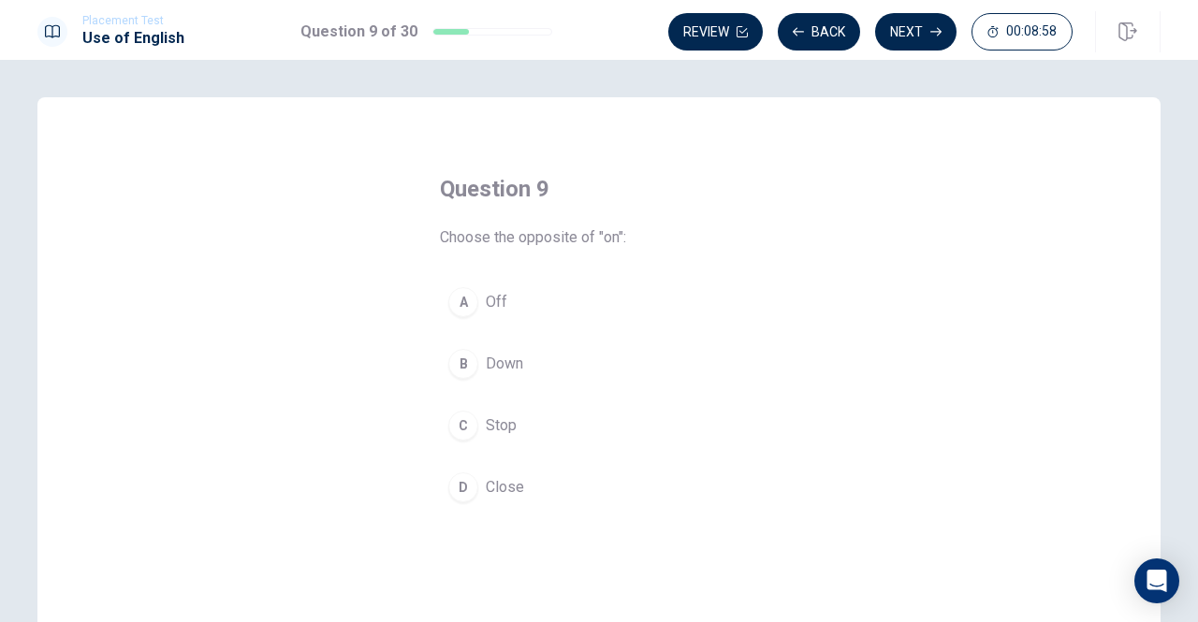
click at [458, 303] on div "A" at bounding box center [463, 302] width 30 height 30
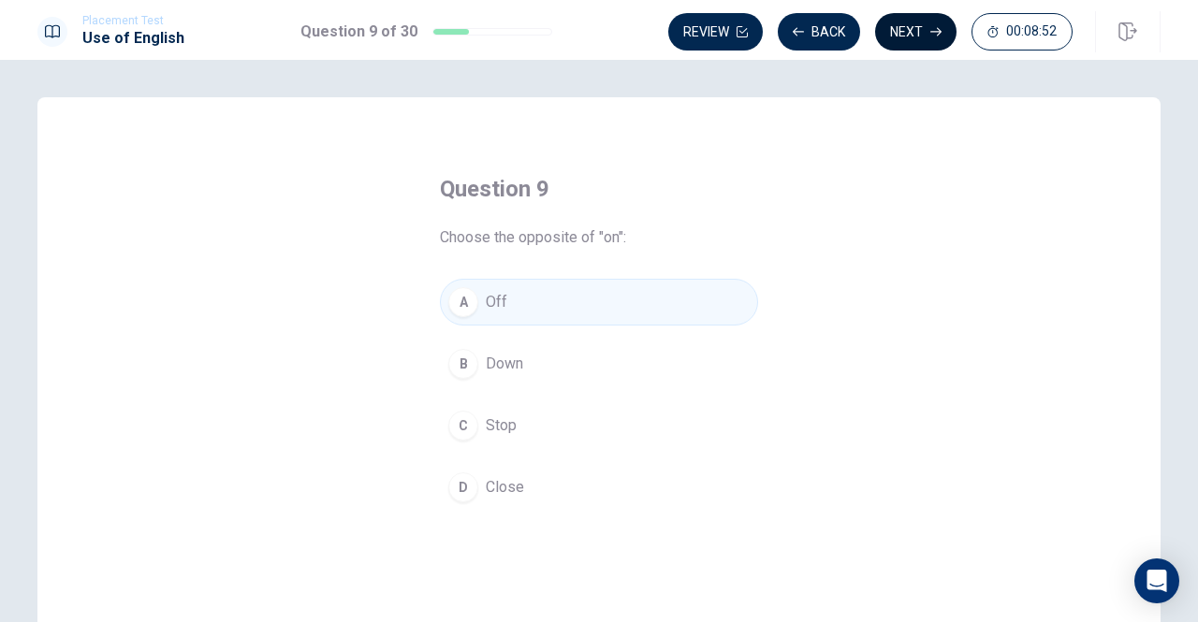
click at [908, 36] on button "Next" at bounding box center [915, 31] width 81 height 37
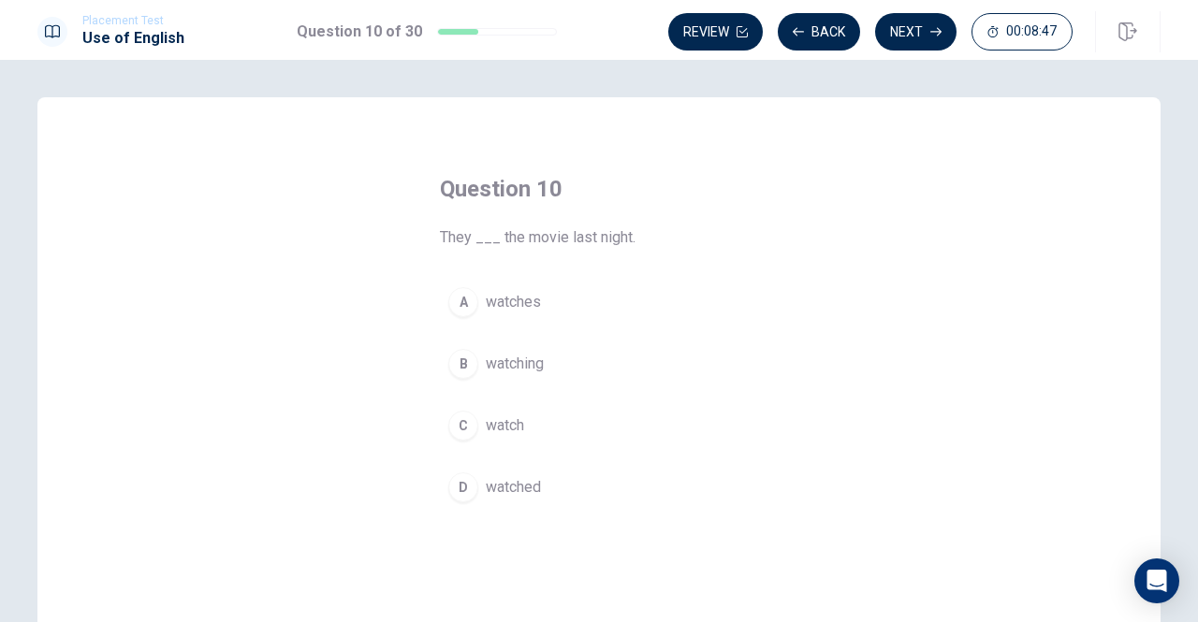
click at [454, 482] on div "D" at bounding box center [463, 488] width 30 height 30
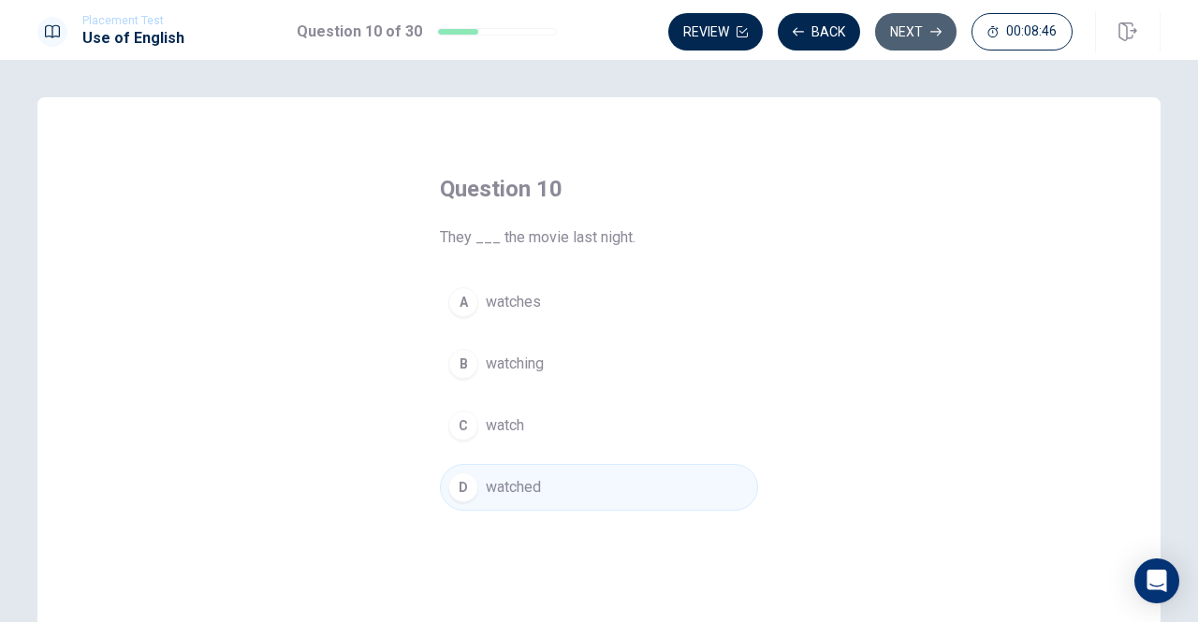
click at [933, 36] on icon "button" at bounding box center [935, 31] width 11 height 11
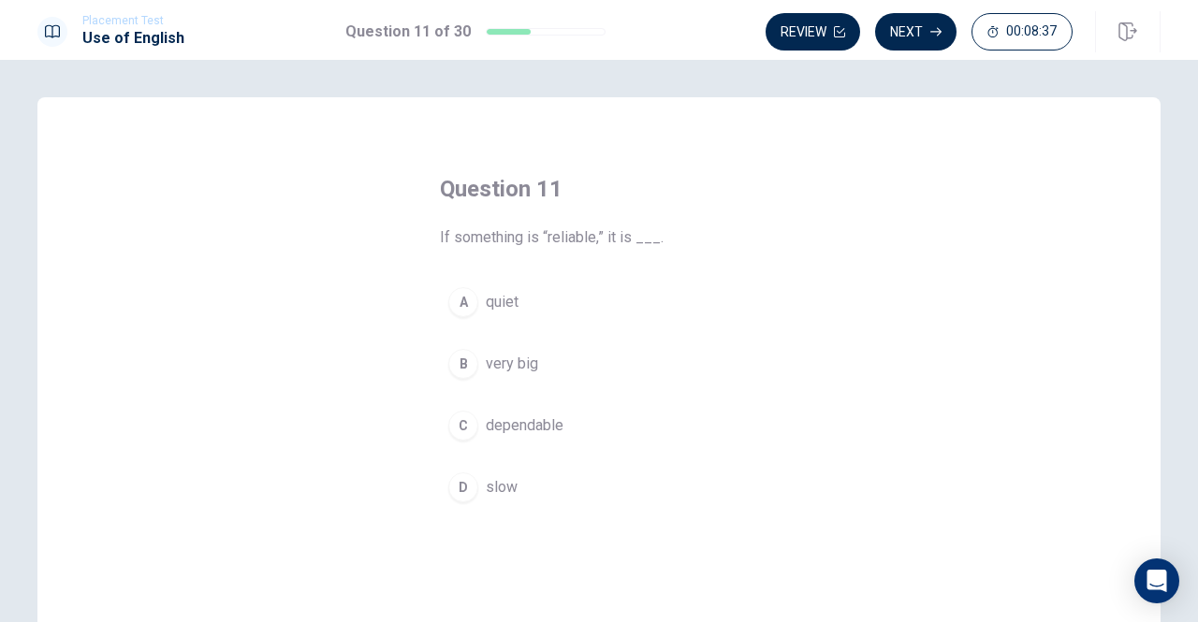
click at [461, 420] on div "C" at bounding box center [463, 426] width 30 height 30
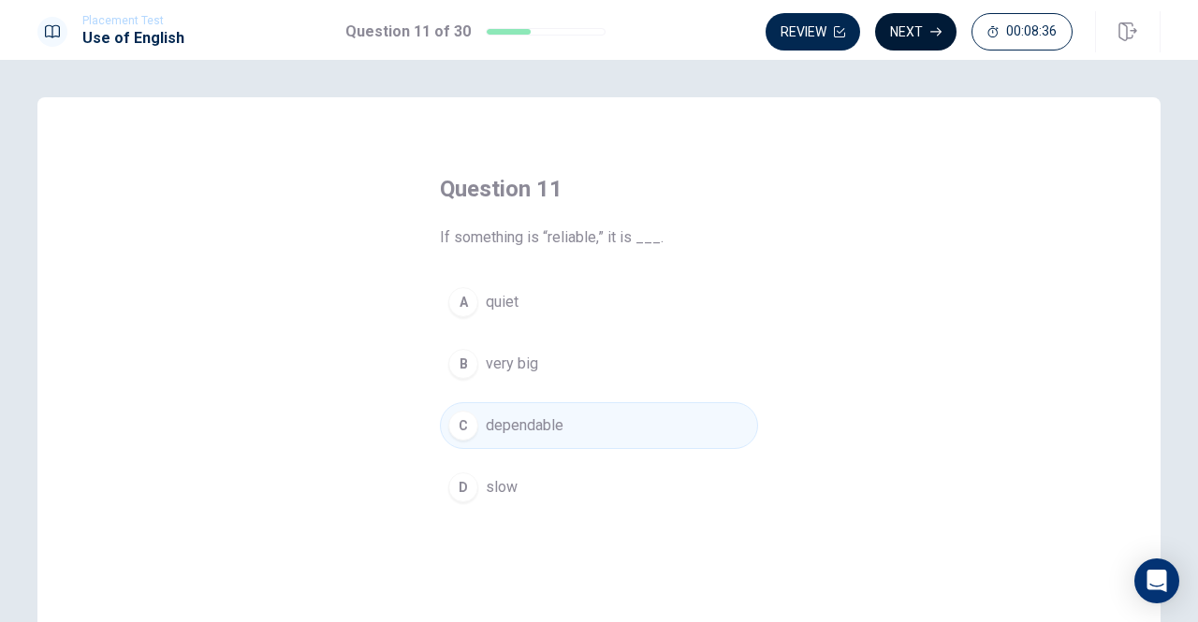
click at [925, 29] on button "Next" at bounding box center [915, 31] width 81 height 37
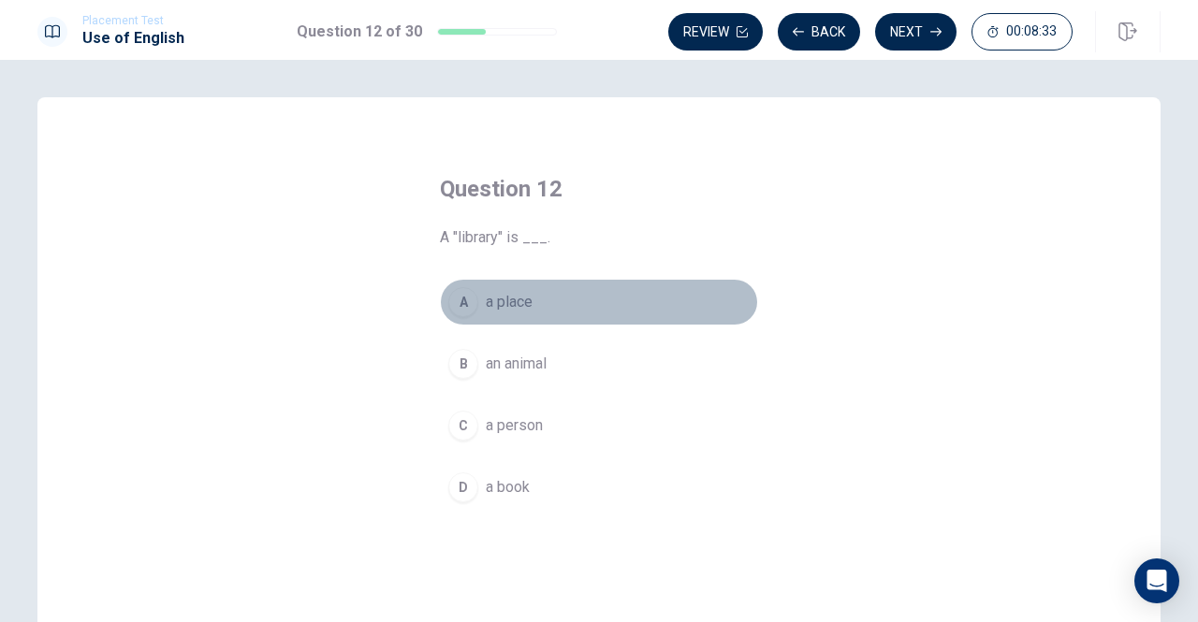
click at [456, 302] on div "A" at bounding box center [463, 302] width 30 height 30
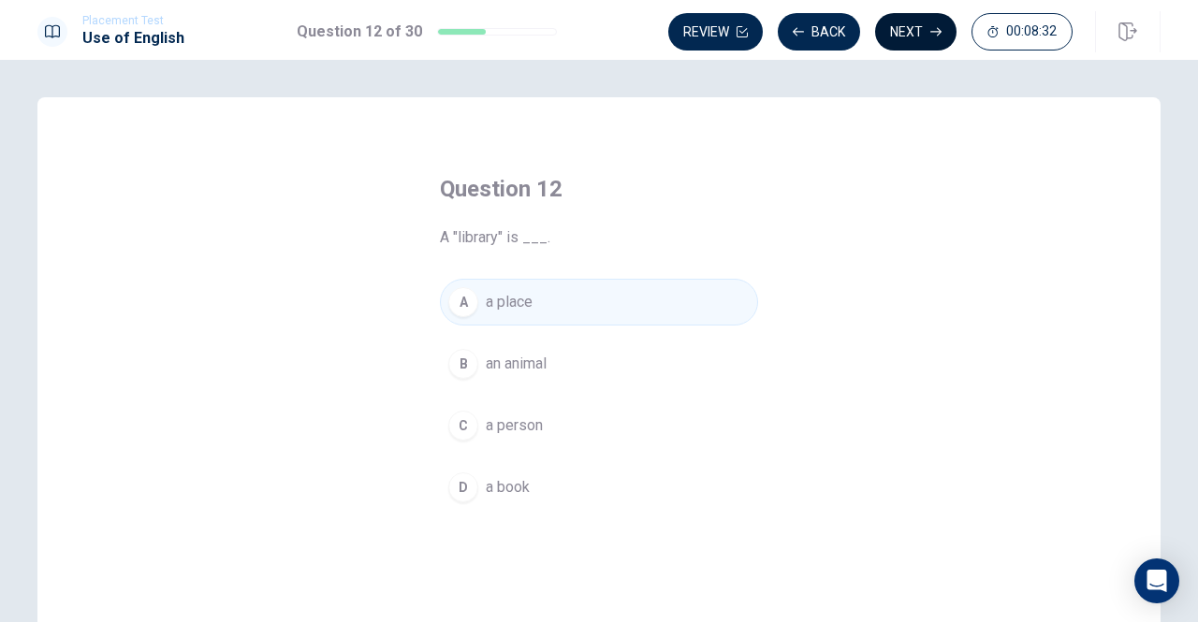
click at [906, 21] on button "Next" at bounding box center [915, 31] width 81 height 37
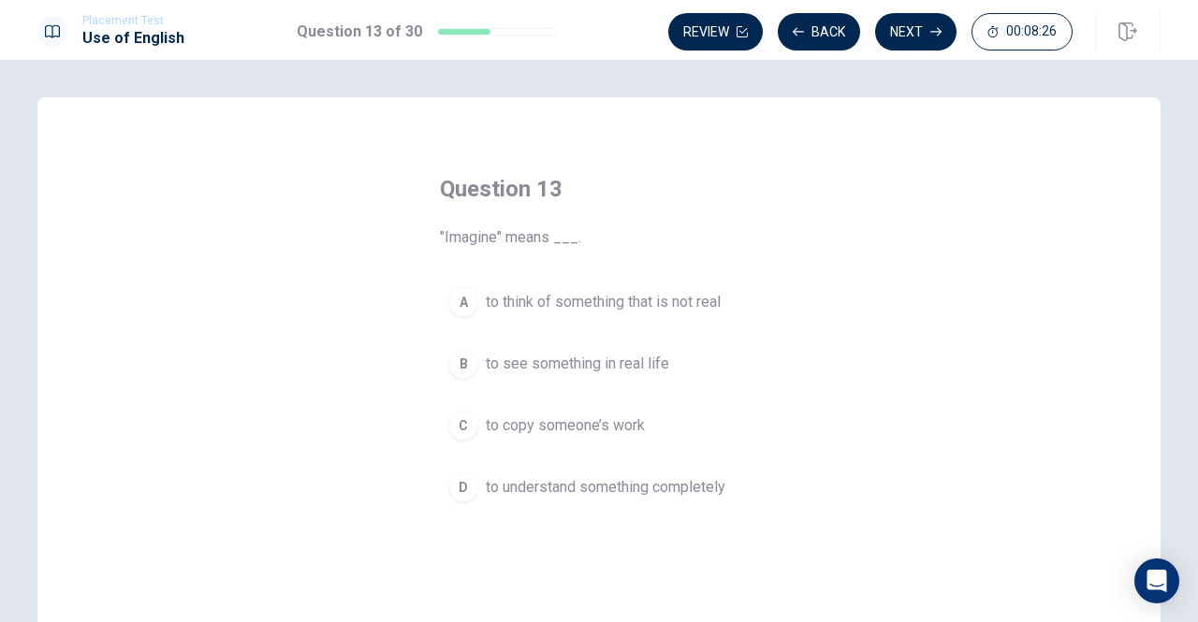
click at [453, 312] on div "A" at bounding box center [463, 302] width 30 height 30
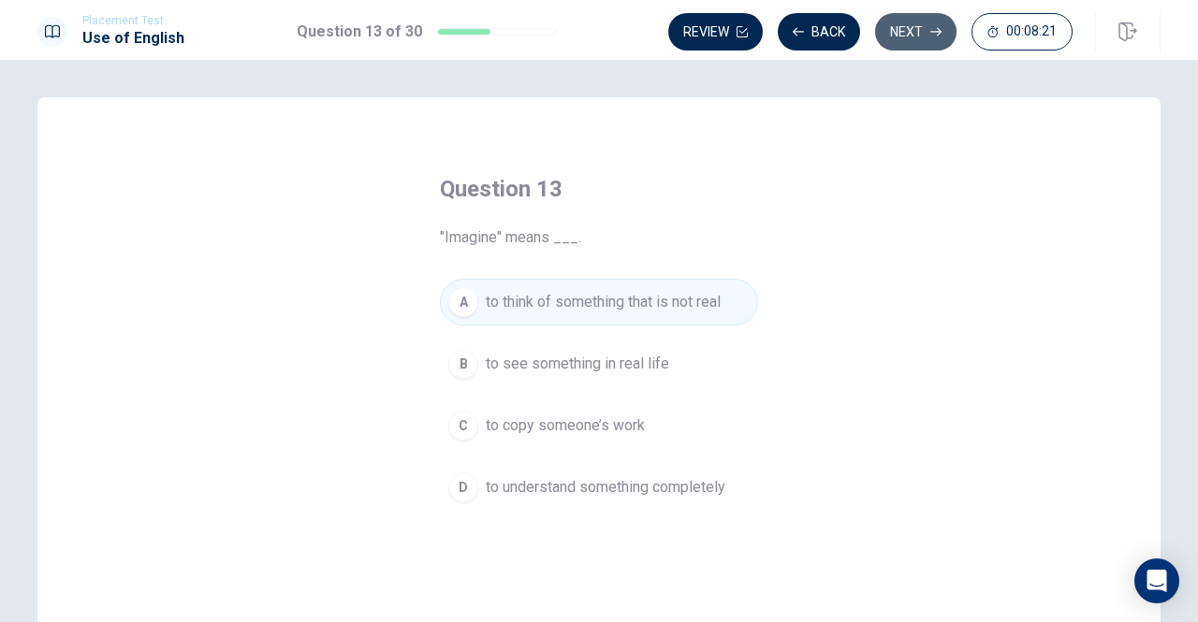
click at [908, 22] on button "Next" at bounding box center [915, 31] width 81 height 37
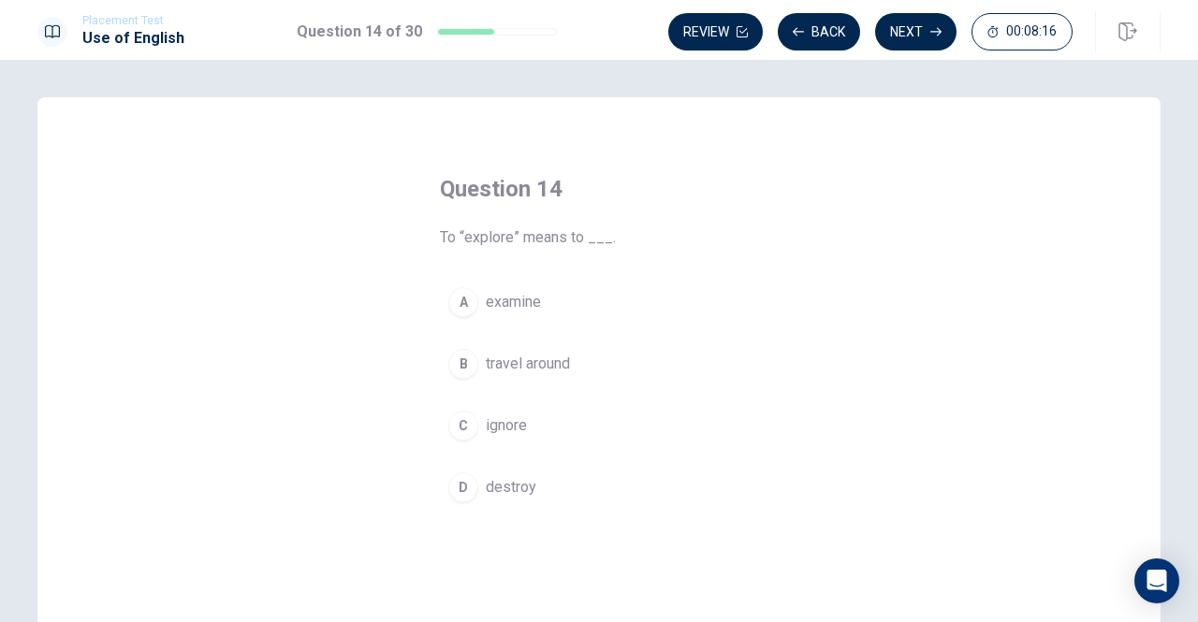
click at [461, 369] on div "B" at bounding box center [463, 364] width 30 height 30
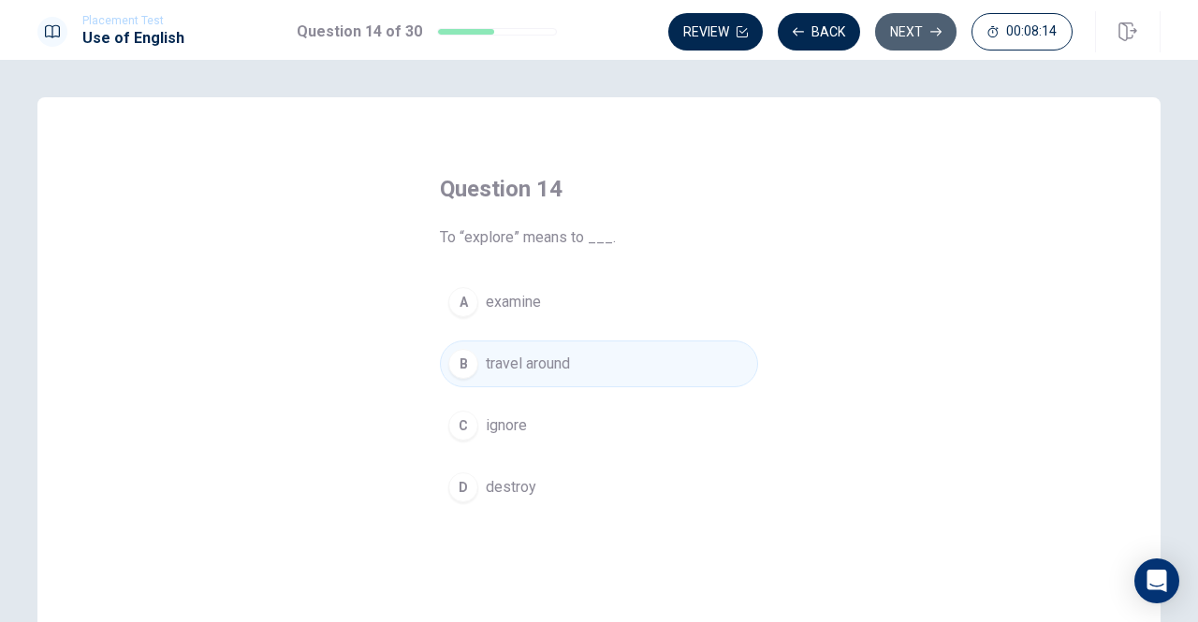
click at [895, 36] on button "Next" at bounding box center [915, 31] width 81 height 37
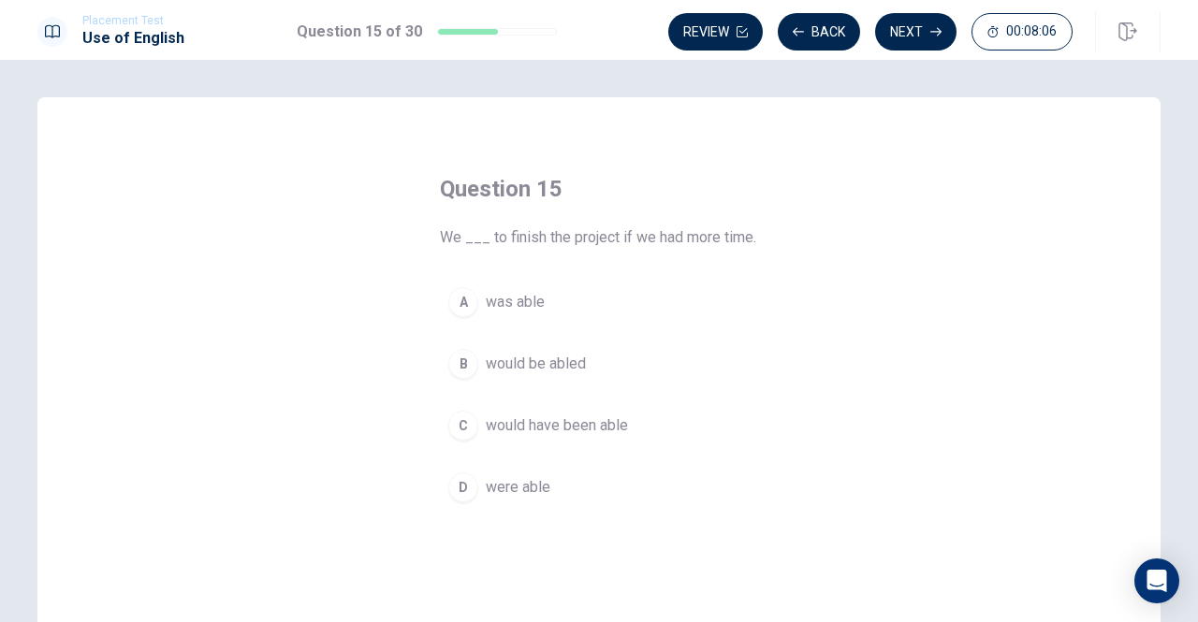
click at [455, 428] on div "C" at bounding box center [463, 426] width 30 height 30
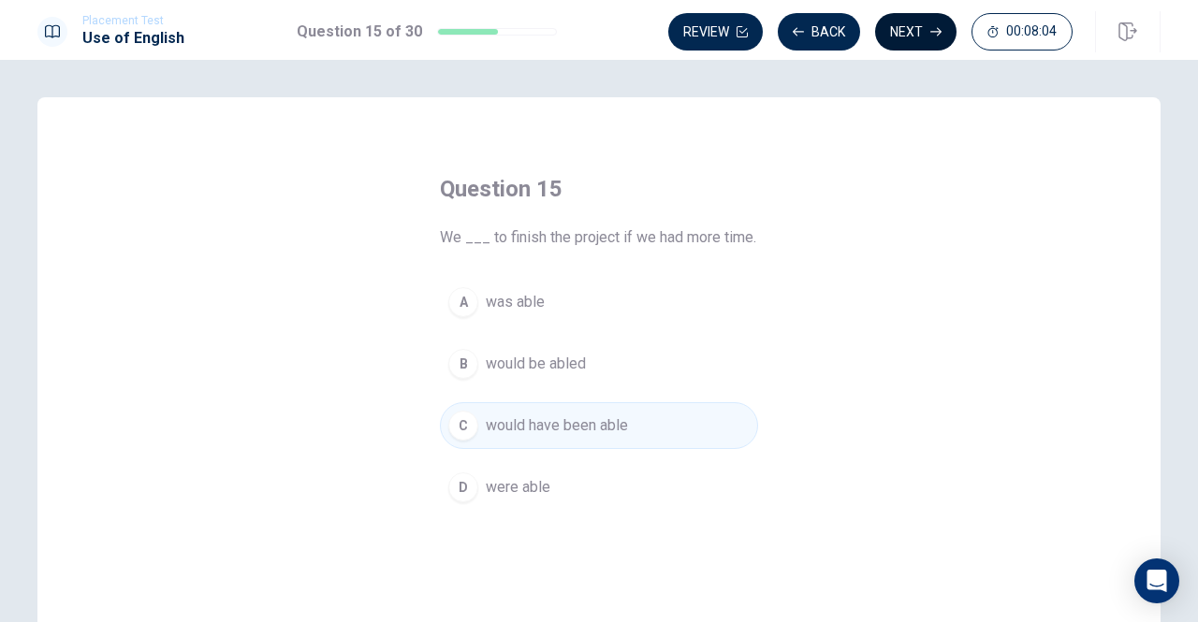
click at [895, 33] on button "Next" at bounding box center [915, 31] width 81 height 37
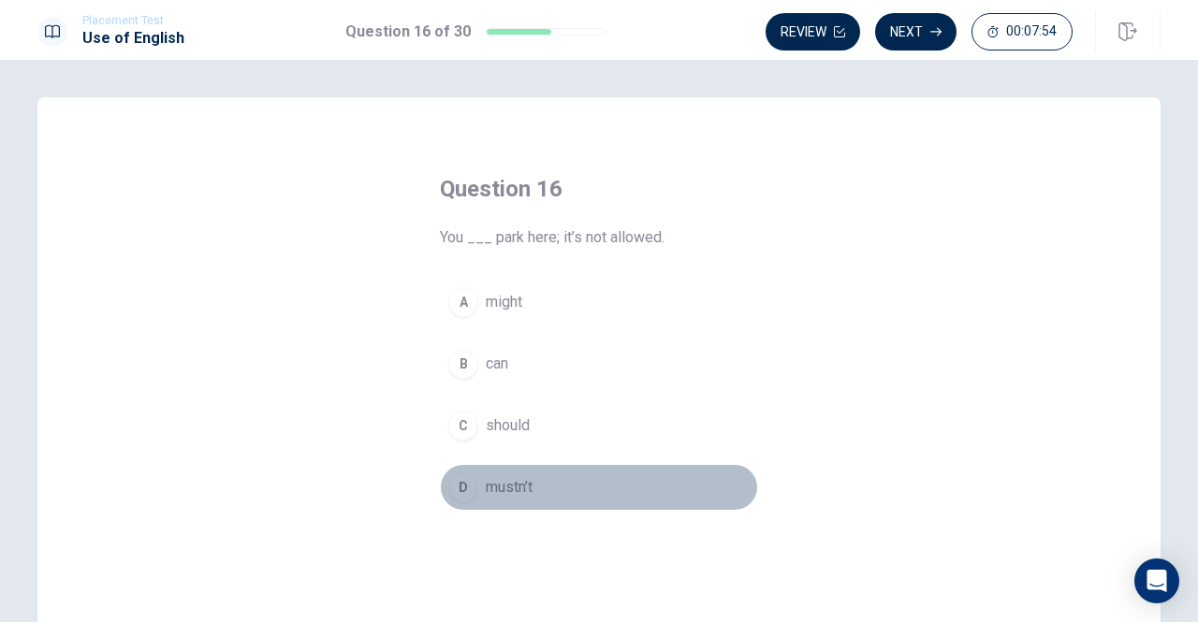
click at [461, 487] on div "D" at bounding box center [463, 488] width 30 height 30
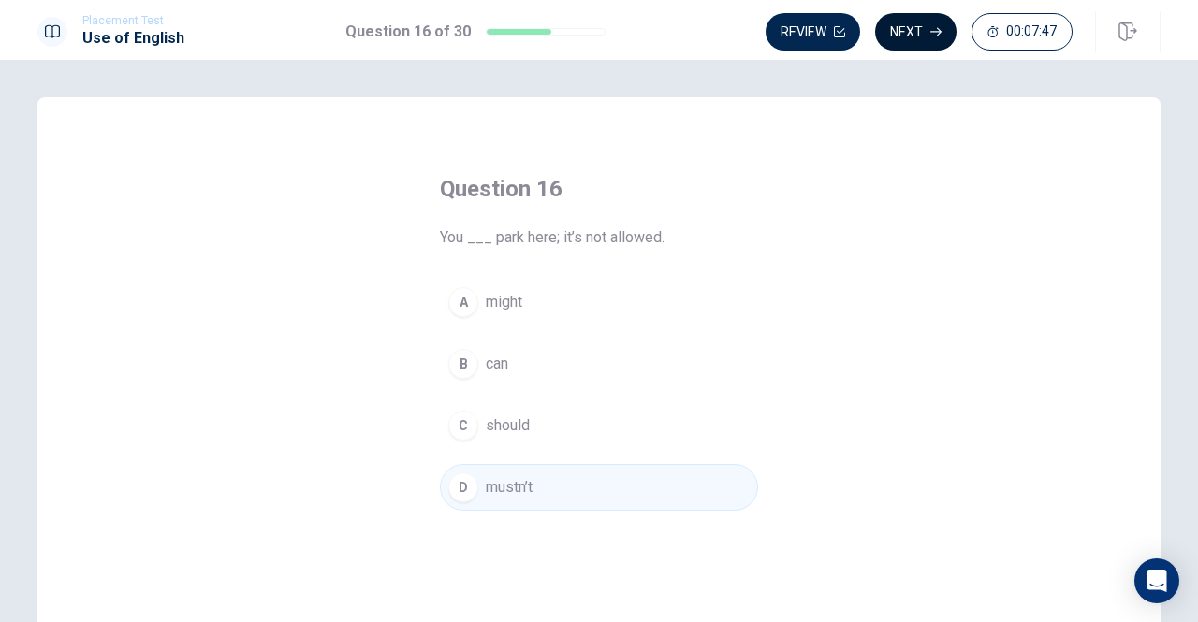
click at [893, 24] on button "Next" at bounding box center [915, 31] width 81 height 37
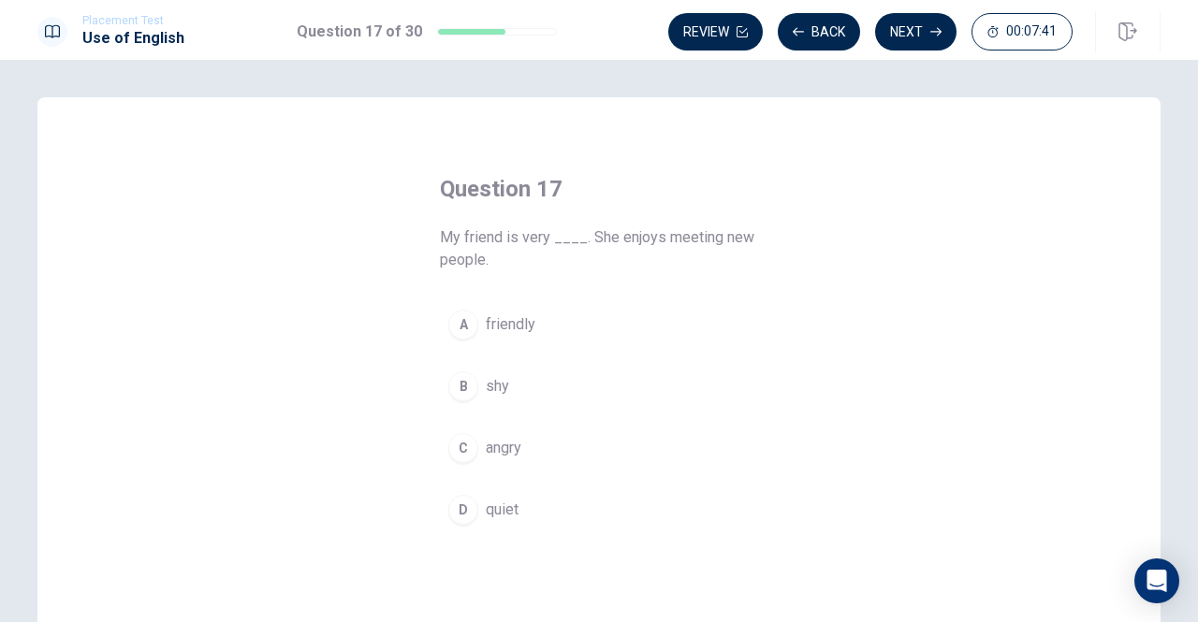
click at [460, 327] on div "A" at bounding box center [463, 325] width 30 height 30
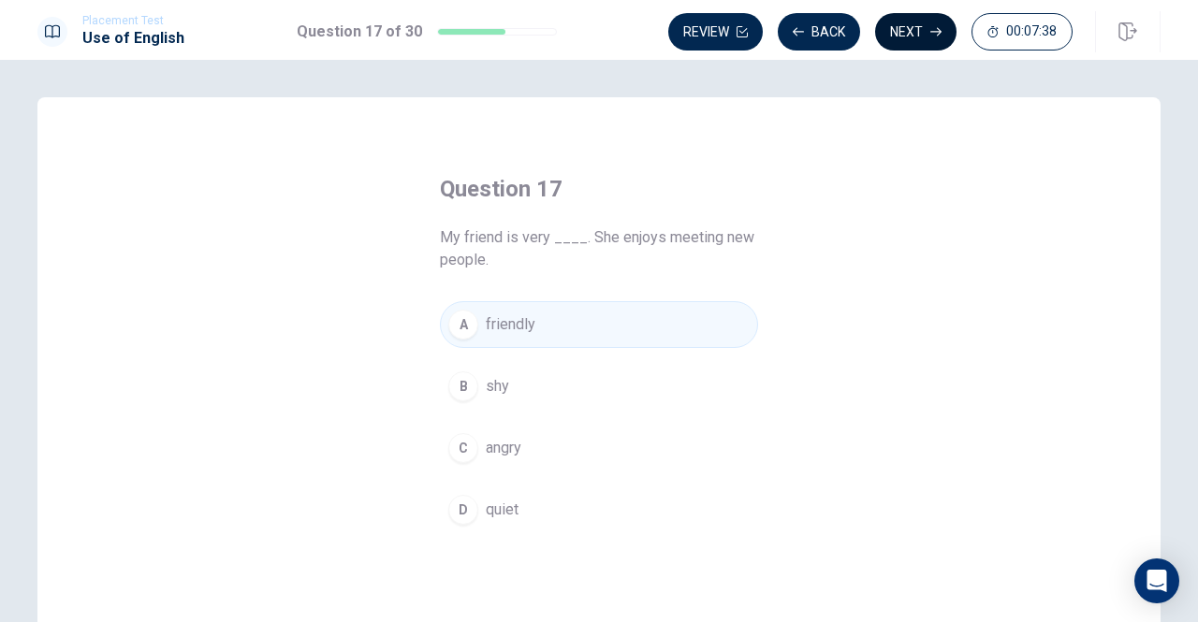
click at [922, 27] on button "Next" at bounding box center [915, 31] width 81 height 37
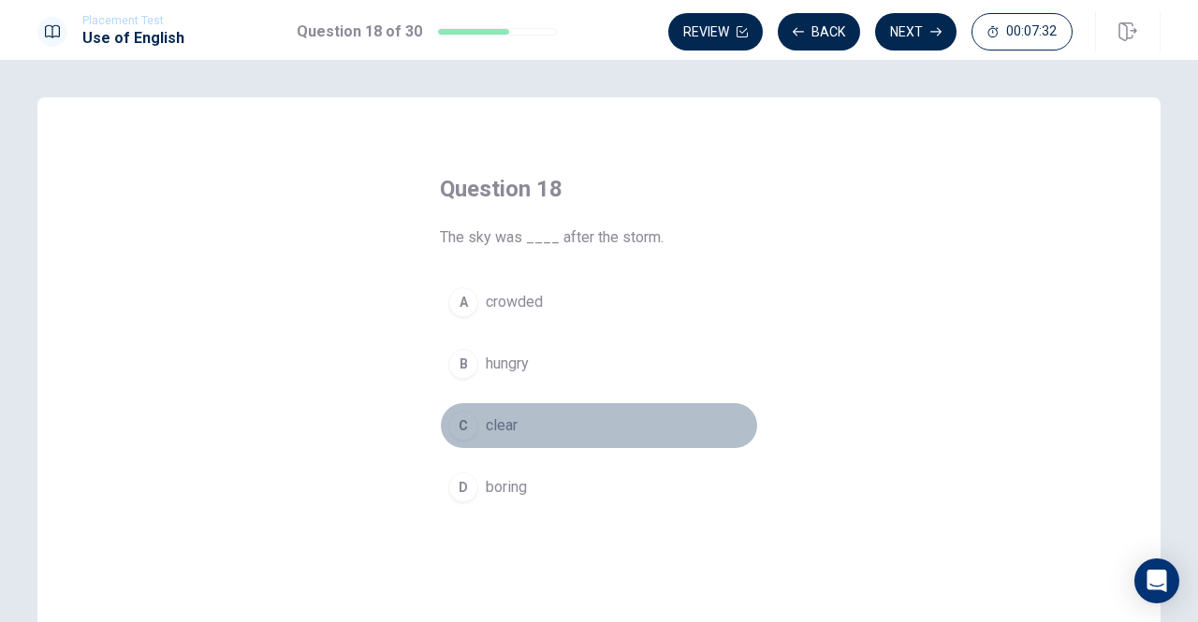
click at [455, 422] on div "C" at bounding box center [463, 426] width 30 height 30
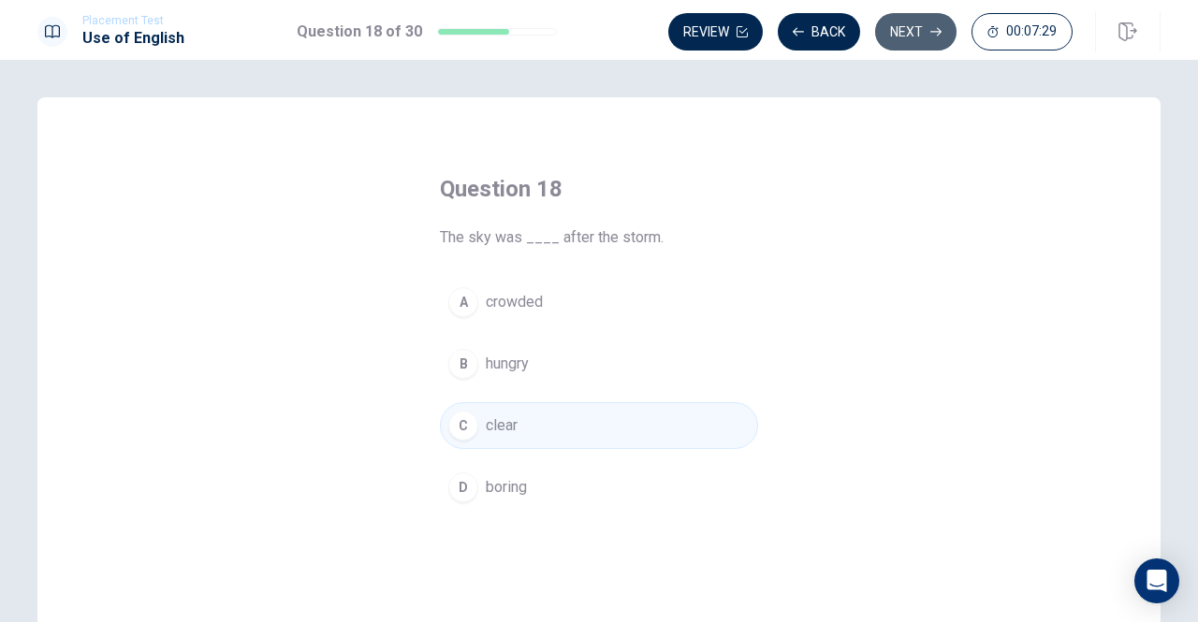
click at [906, 30] on button "Next" at bounding box center [915, 31] width 81 height 37
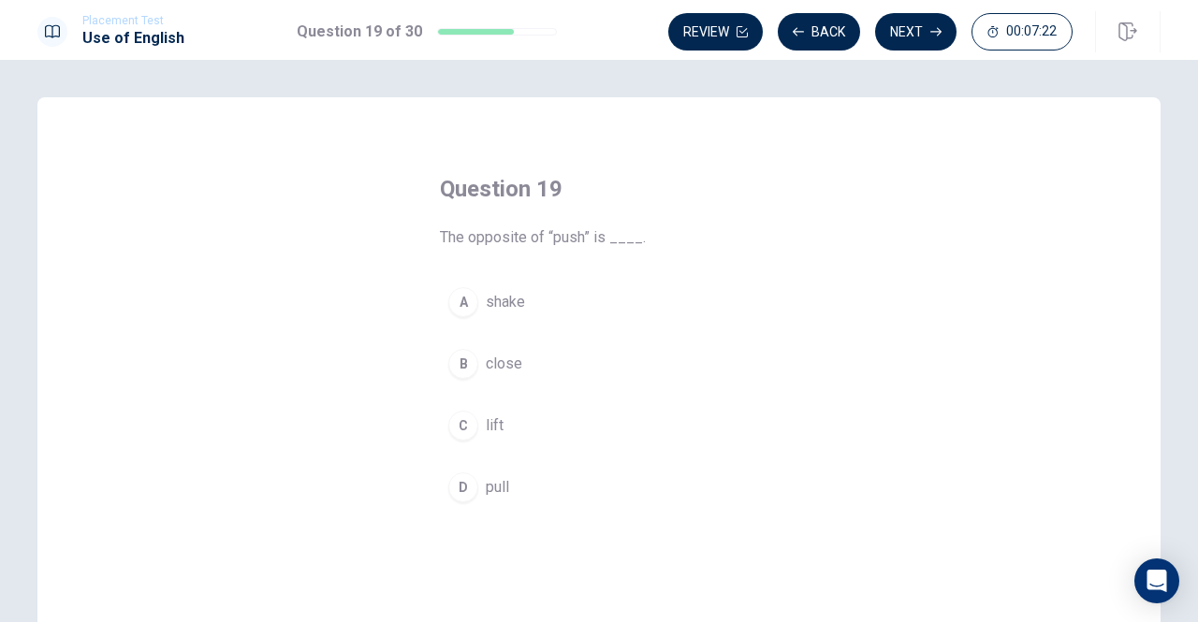
click at [462, 492] on div "D" at bounding box center [463, 488] width 30 height 30
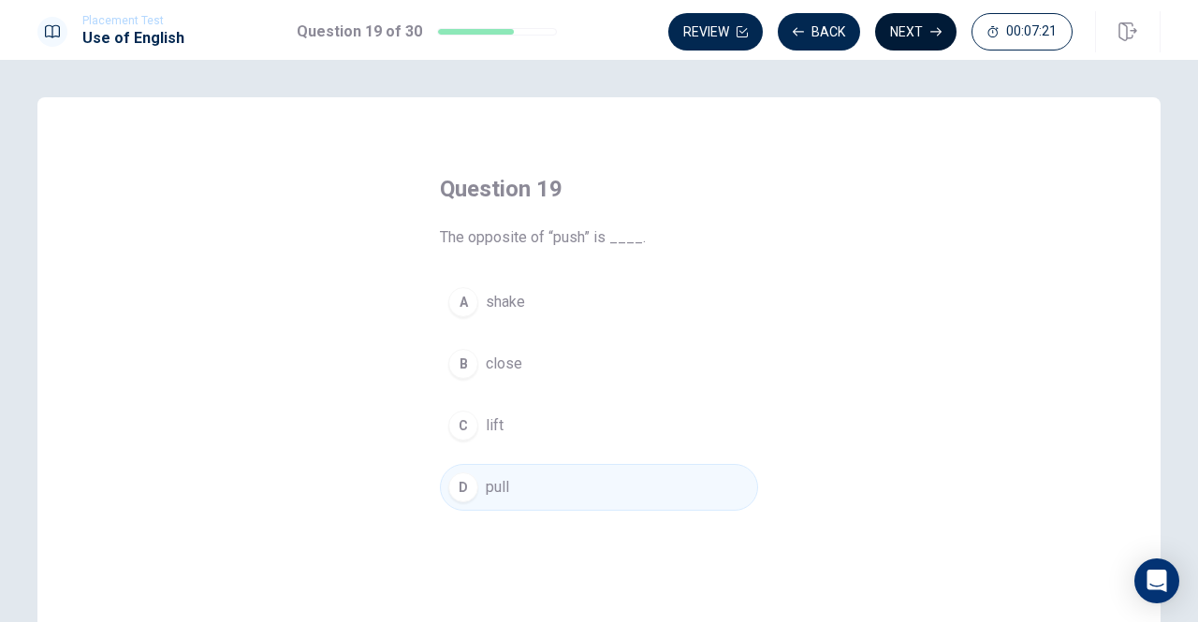
click at [902, 27] on button "Next" at bounding box center [915, 31] width 81 height 37
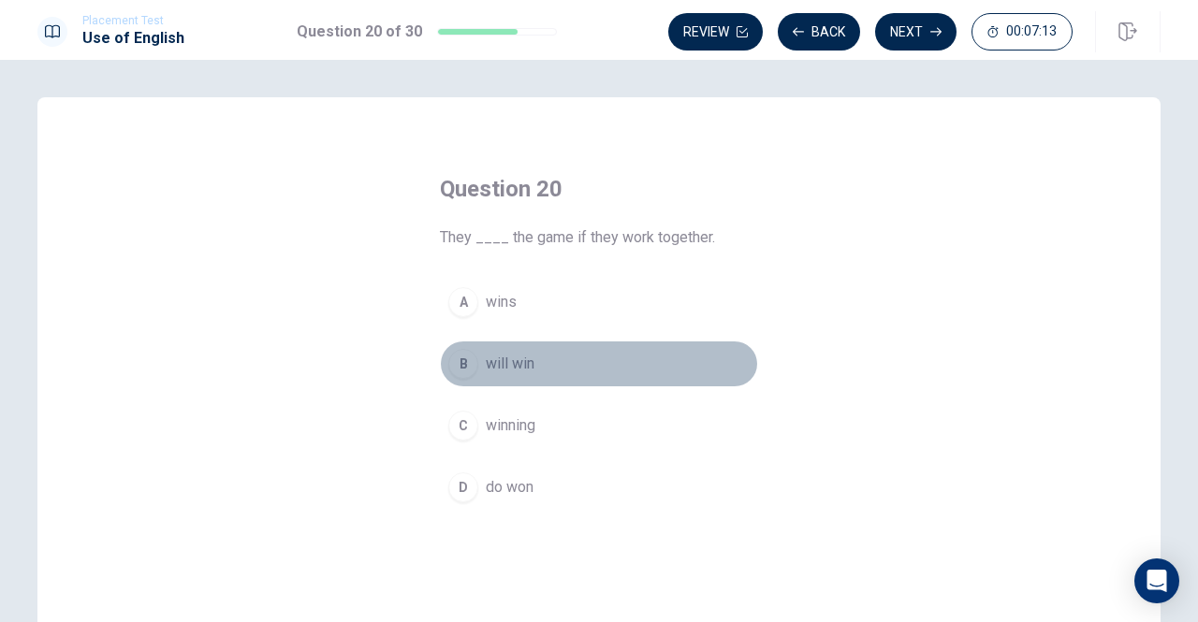
click at [459, 369] on div "B" at bounding box center [463, 364] width 30 height 30
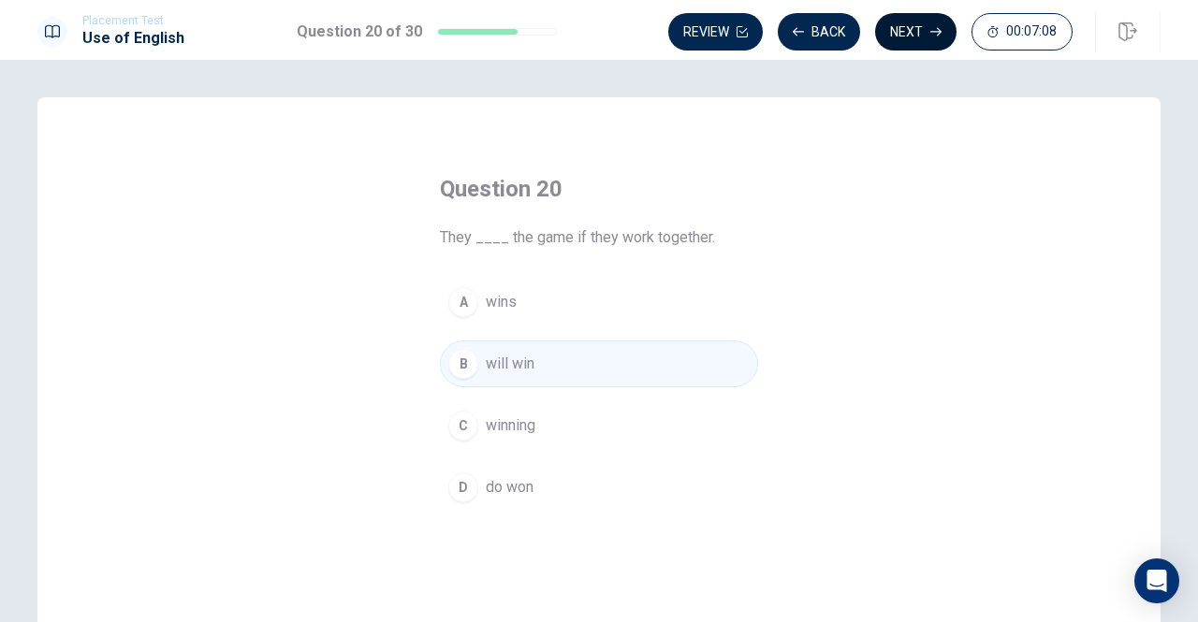
click at [915, 34] on button "Next" at bounding box center [915, 31] width 81 height 37
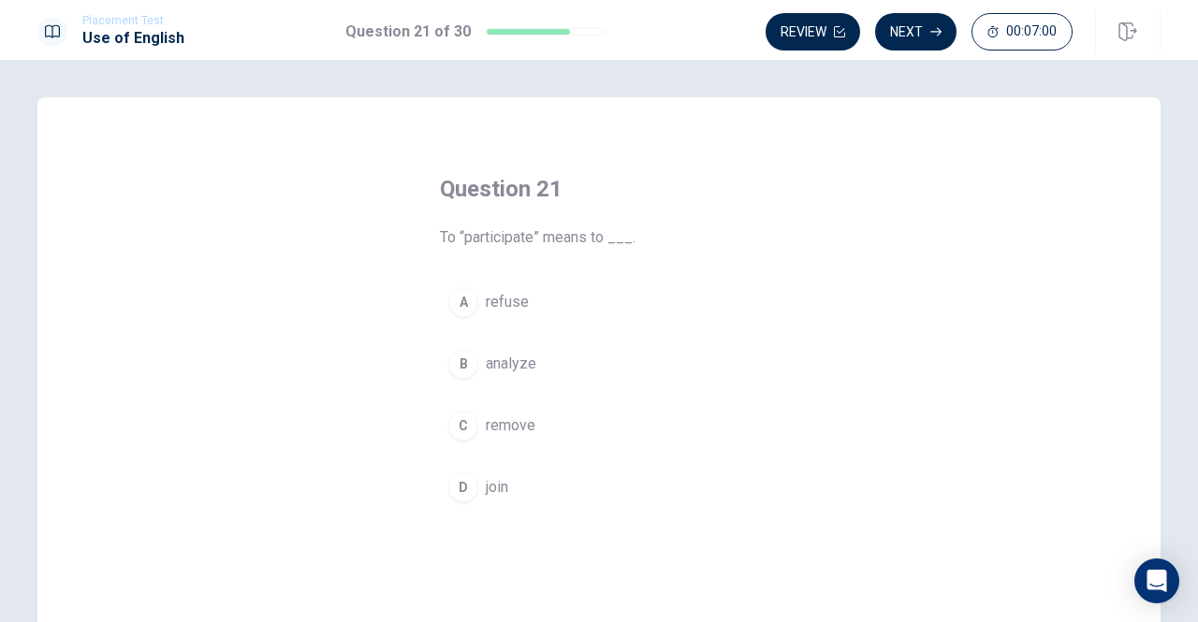
click at [451, 488] on div "D" at bounding box center [463, 488] width 30 height 30
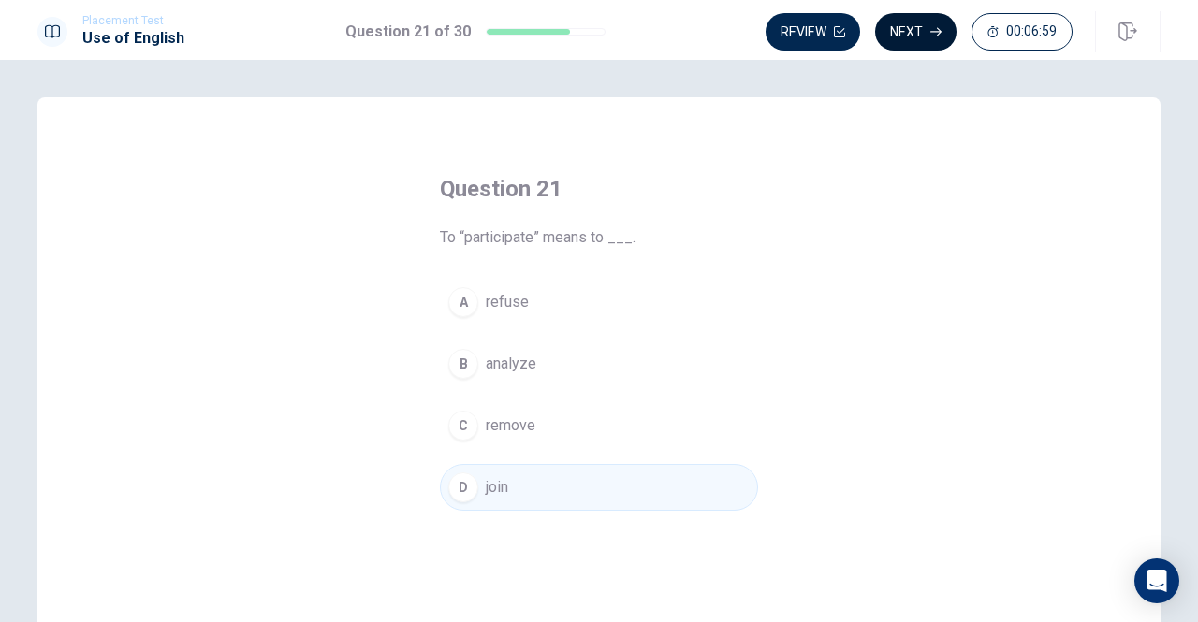
click at [914, 27] on button "Next" at bounding box center [915, 31] width 81 height 37
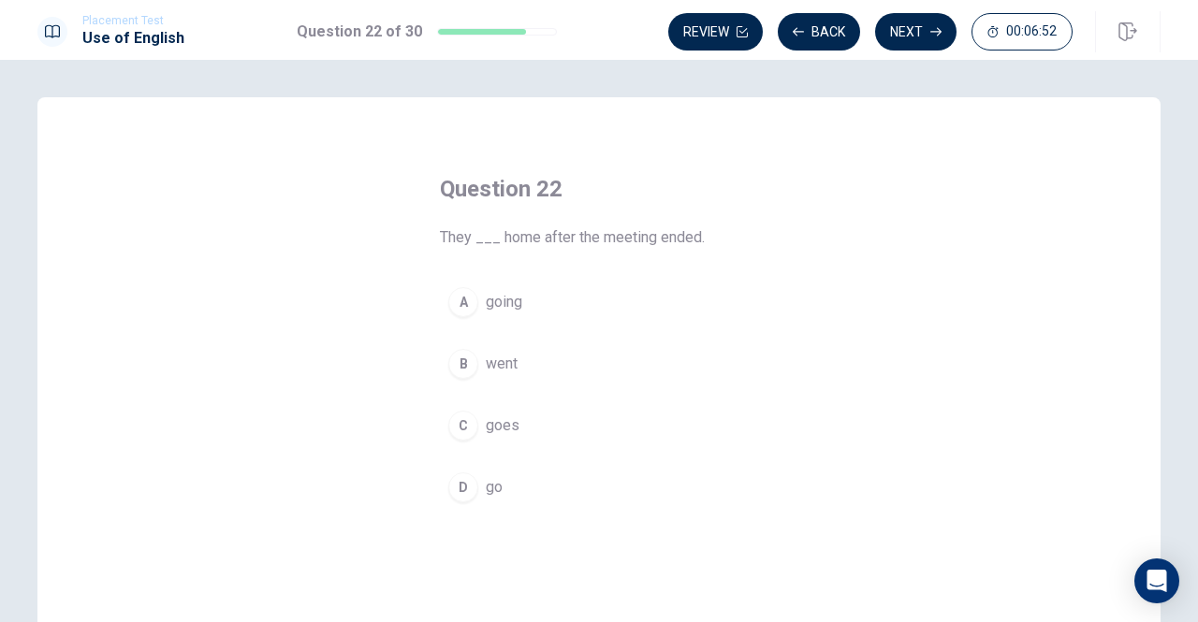
click at [460, 488] on div "D" at bounding box center [463, 488] width 30 height 30
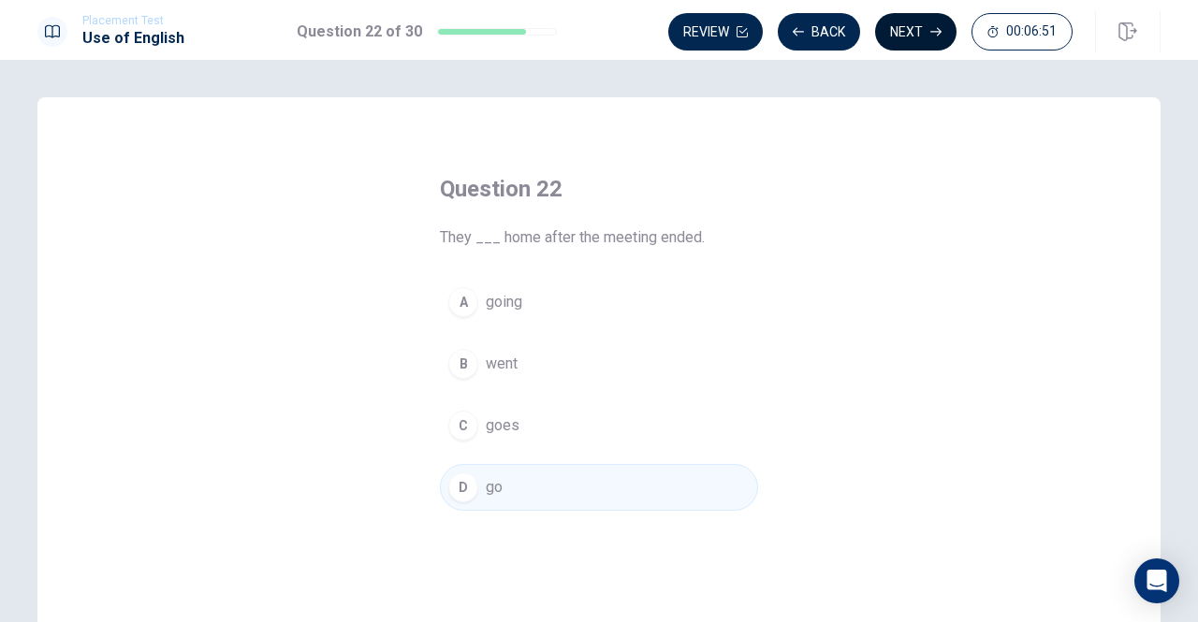
click at [895, 27] on button "Next" at bounding box center [915, 31] width 81 height 37
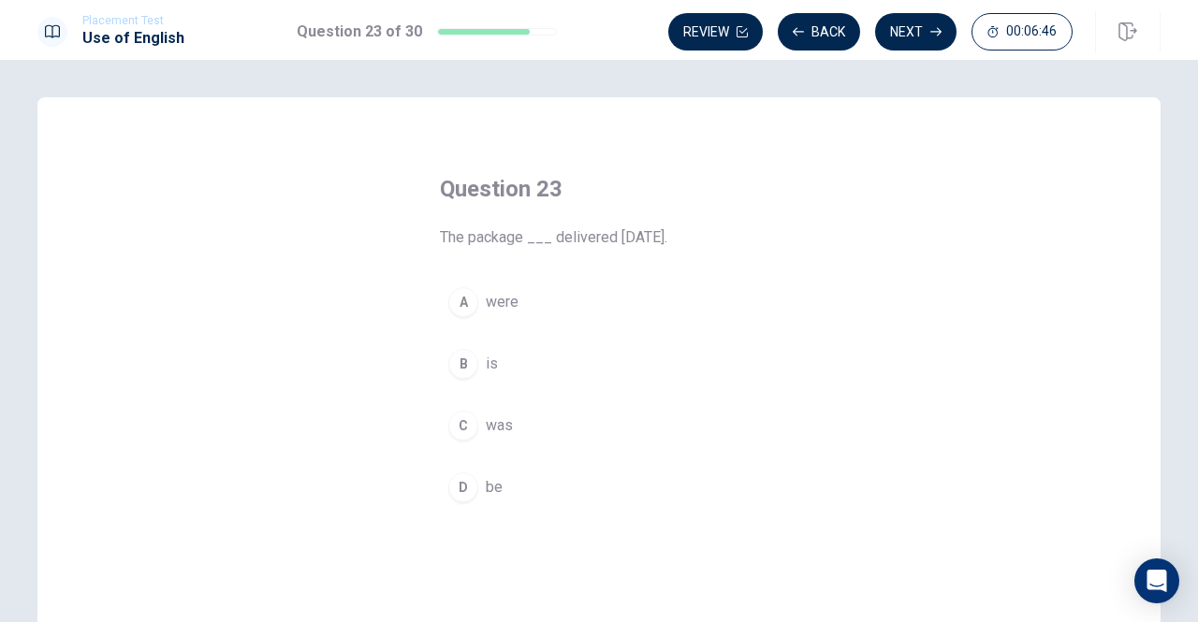
click at [458, 429] on div "C" at bounding box center [463, 426] width 30 height 30
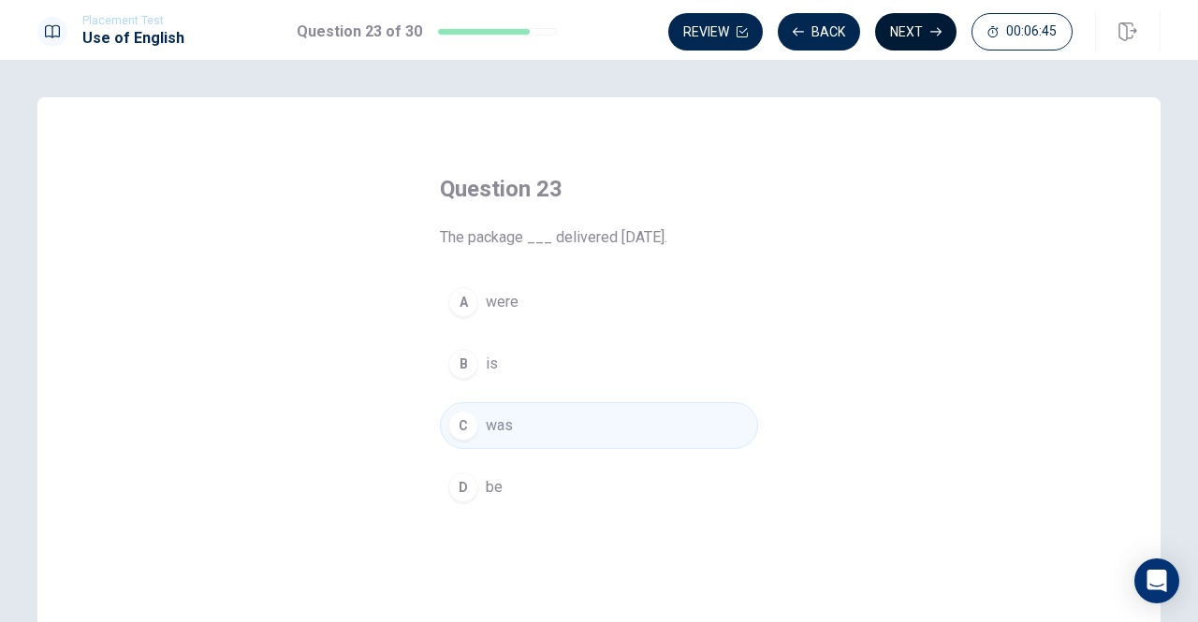
click at [894, 27] on button "Next" at bounding box center [915, 31] width 81 height 37
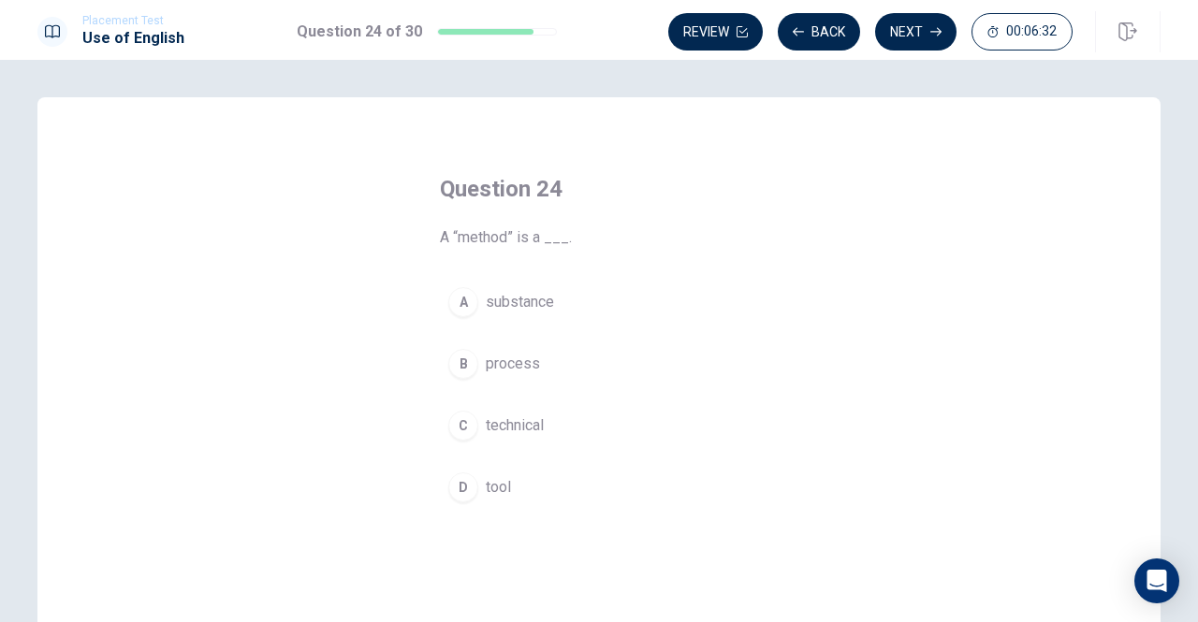
click at [461, 366] on div "B" at bounding box center [463, 364] width 30 height 30
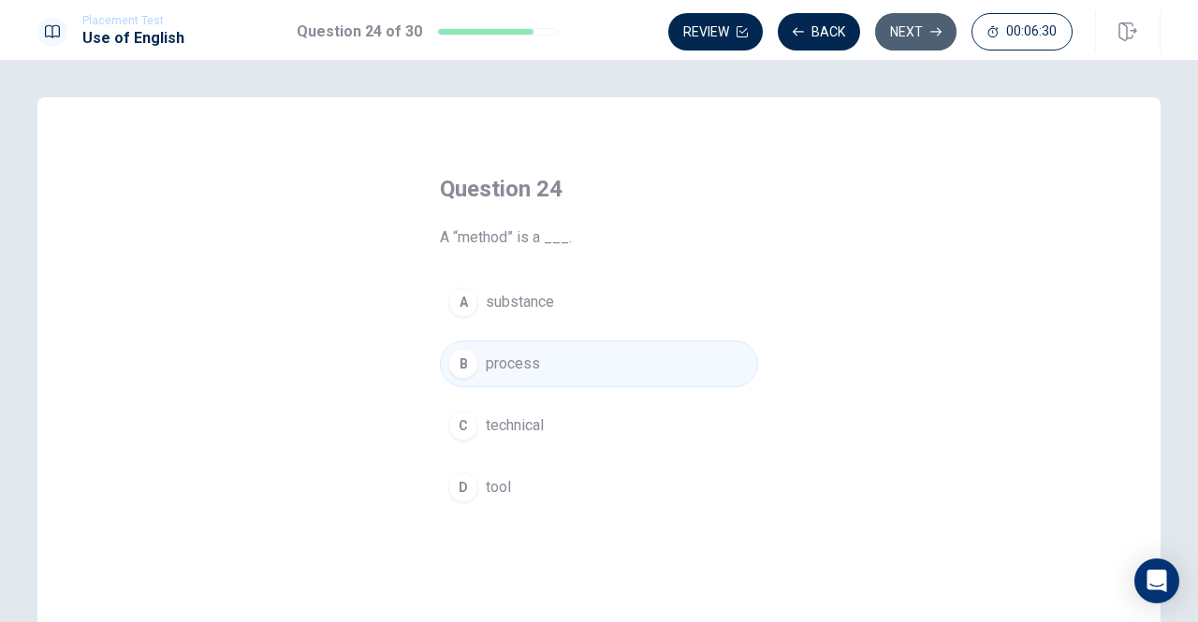
click at [906, 31] on button "Next" at bounding box center [915, 31] width 81 height 37
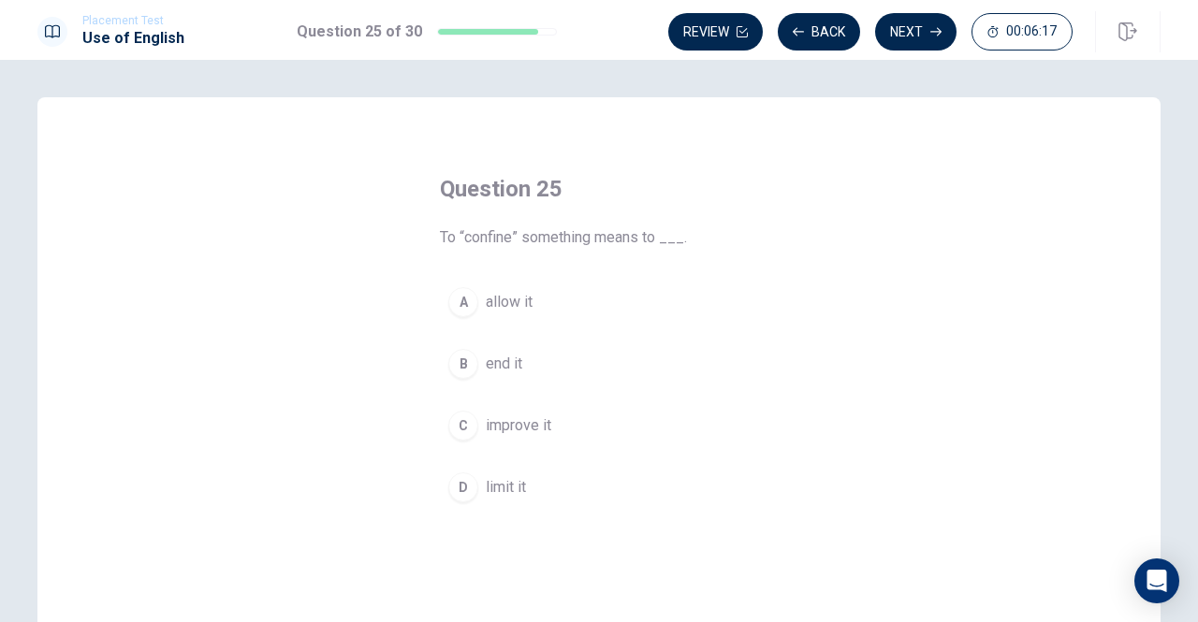
click at [453, 304] on div "A" at bounding box center [463, 302] width 30 height 30
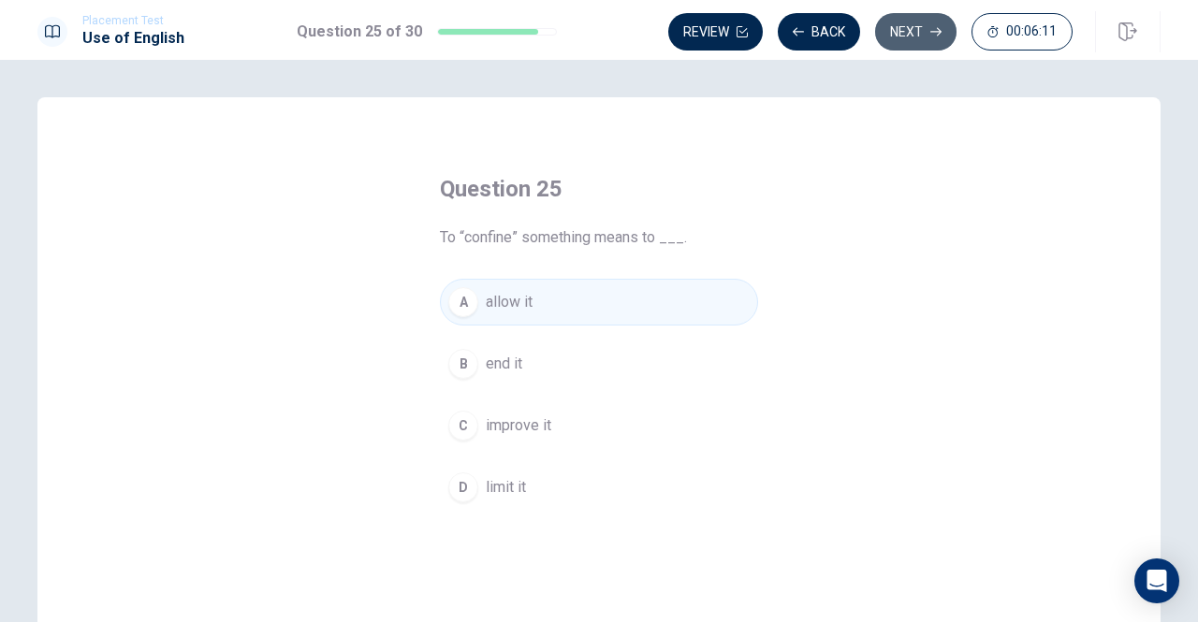
click at [915, 26] on button "Next" at bounding box center [915, 31] width 81 height 37
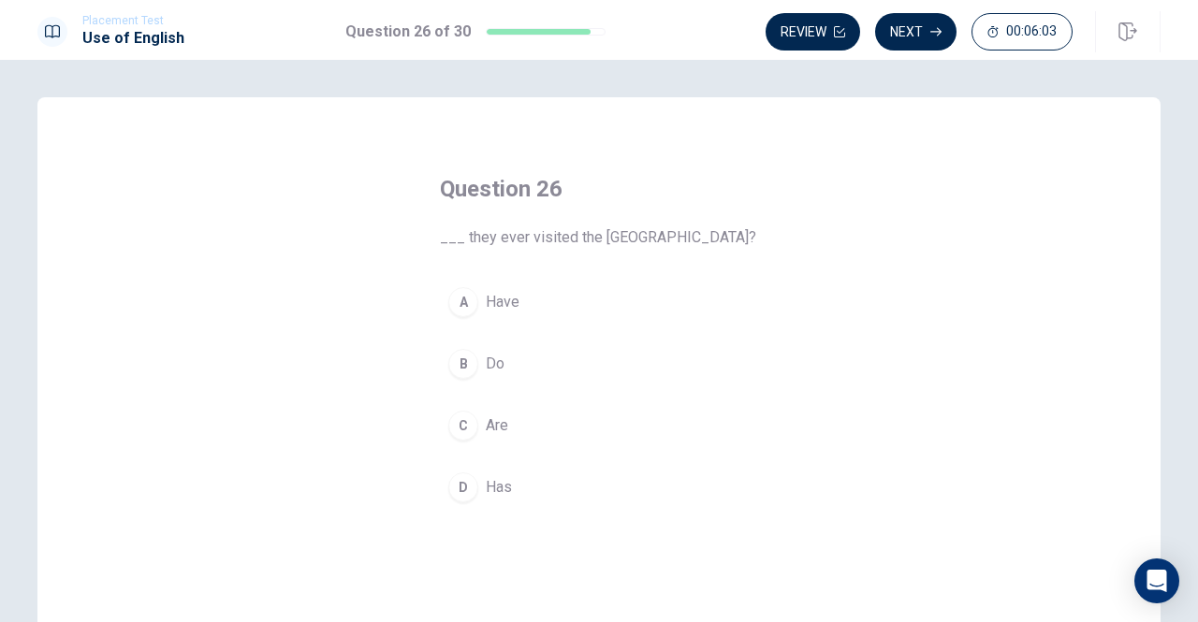
click at [457, 298] on div "A" at bounding box center [463, 302] width 30 height 30
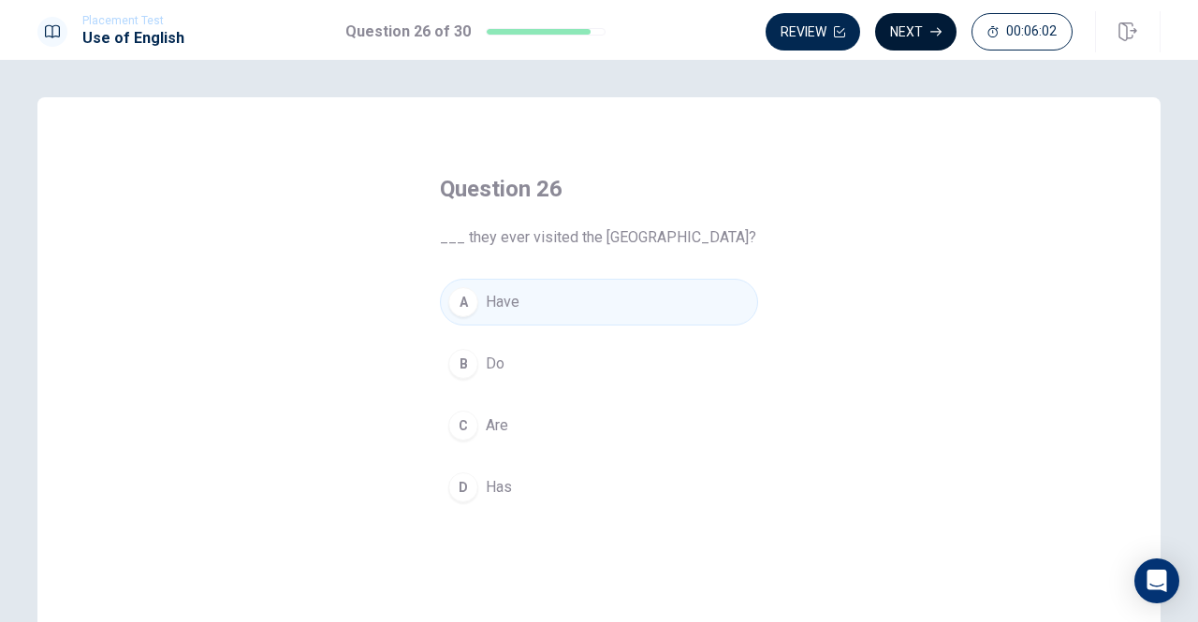
click at [928, 31] on button "Next" at bounding box center [915, 31] width 81 height 37
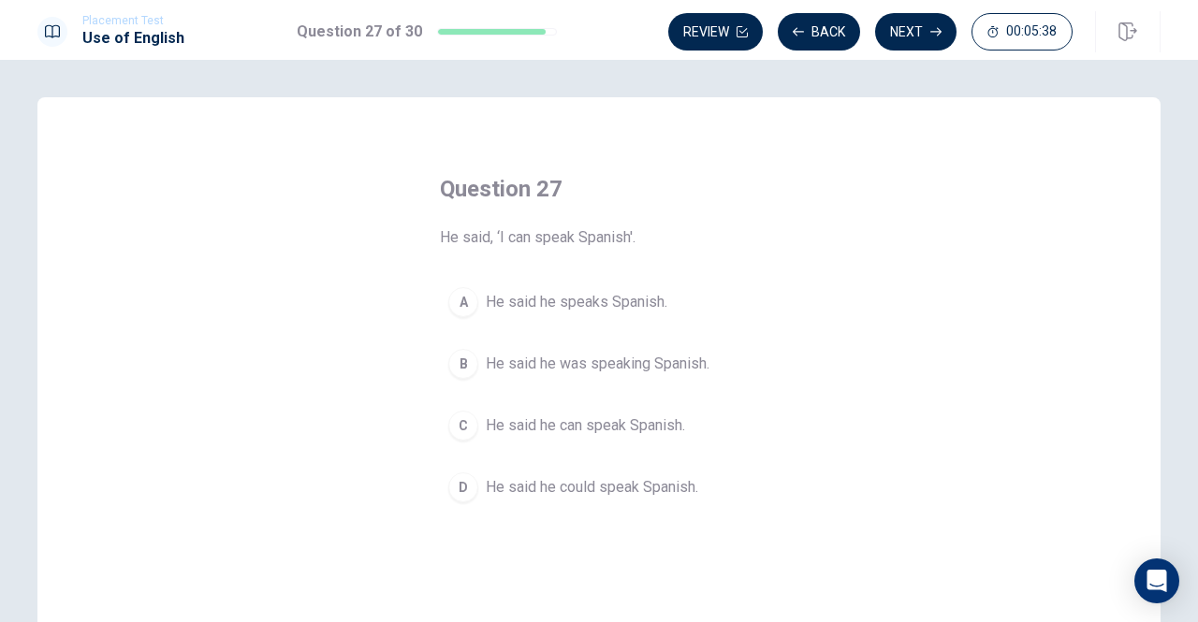
click at [464, 426] on div "C" at bounding box center [463, 426] width 30 height 30
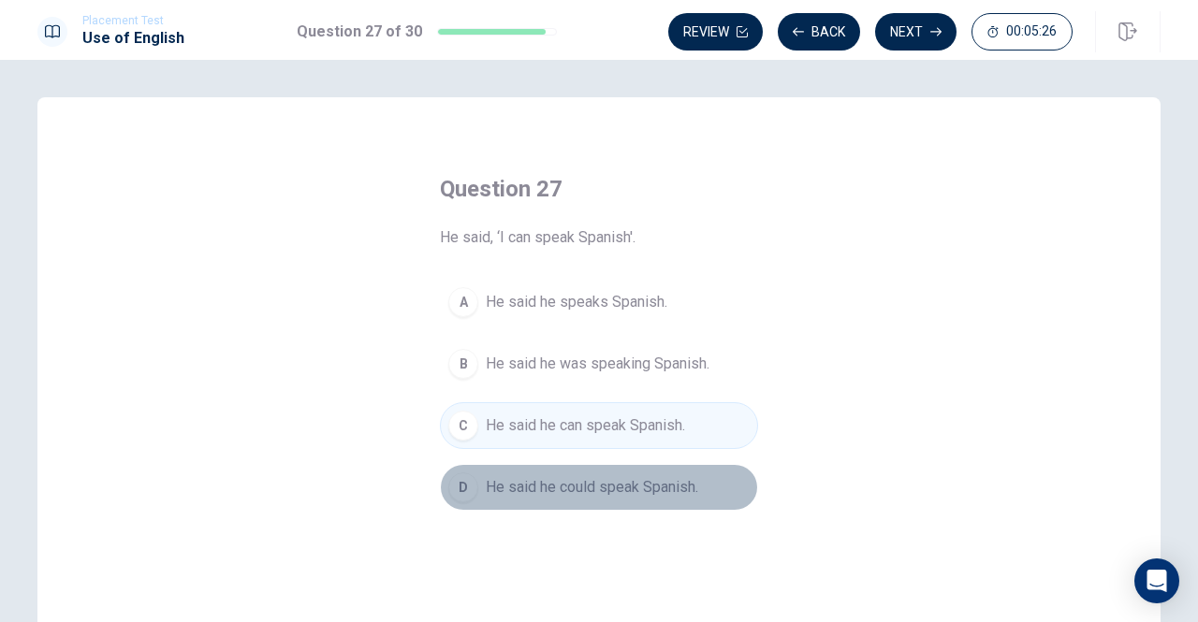
click at [458, 484] on div "D" at bounding box center [463, 488] width 30 height 30
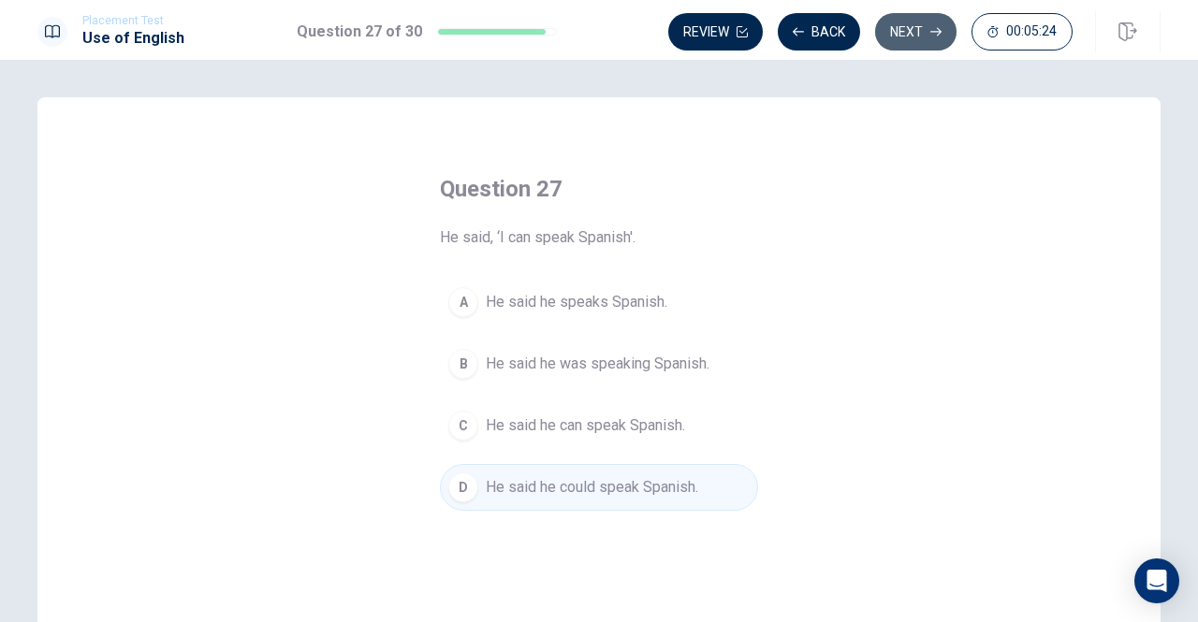
click at [906, 36] on button "Next" at bounding box center [915, 31] width 81 height 37
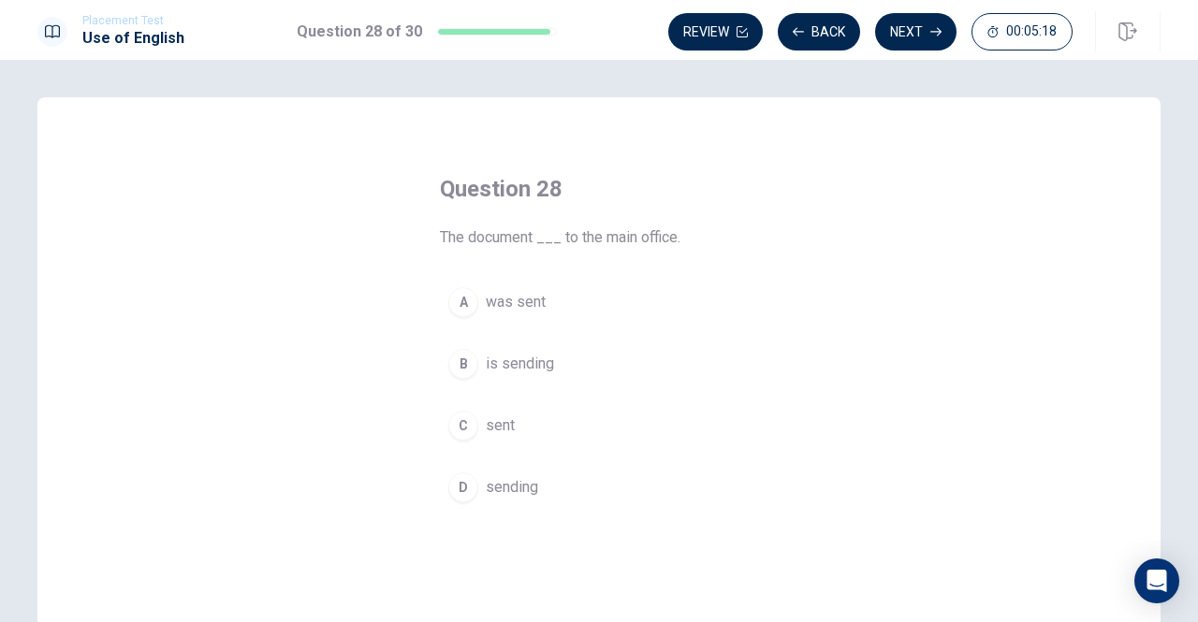
click at [453, 300] on div "A" at bounding box center [463, 302] width 30 height 30
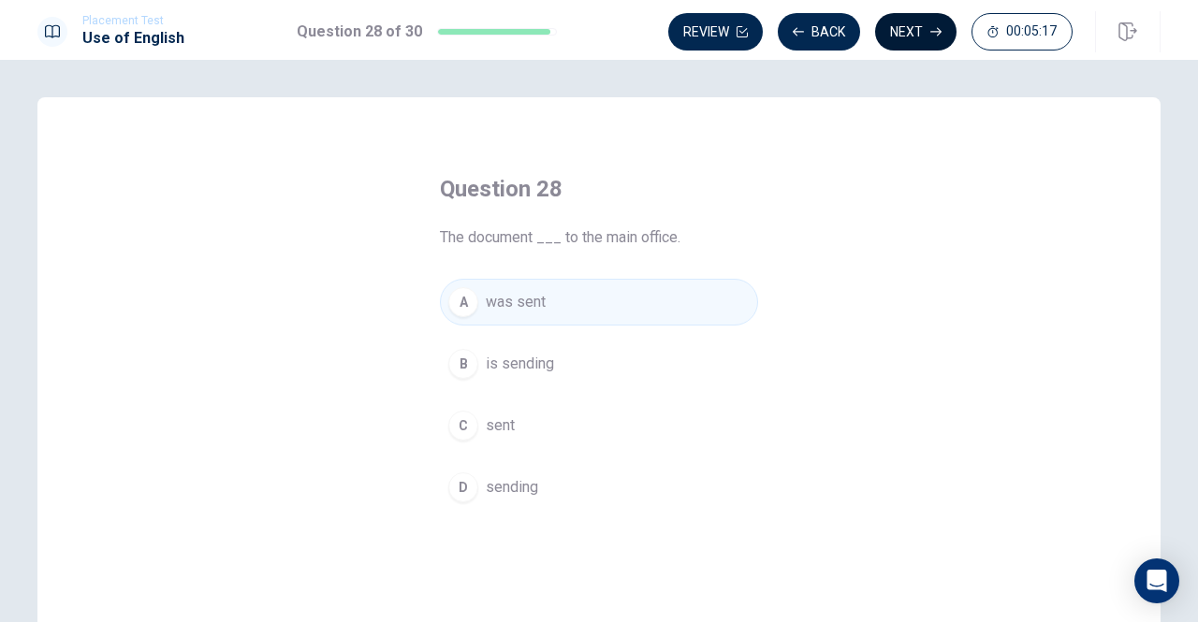
click at [922, 39] on button "Next" at bounding box center [915, 31] width 81 height 37
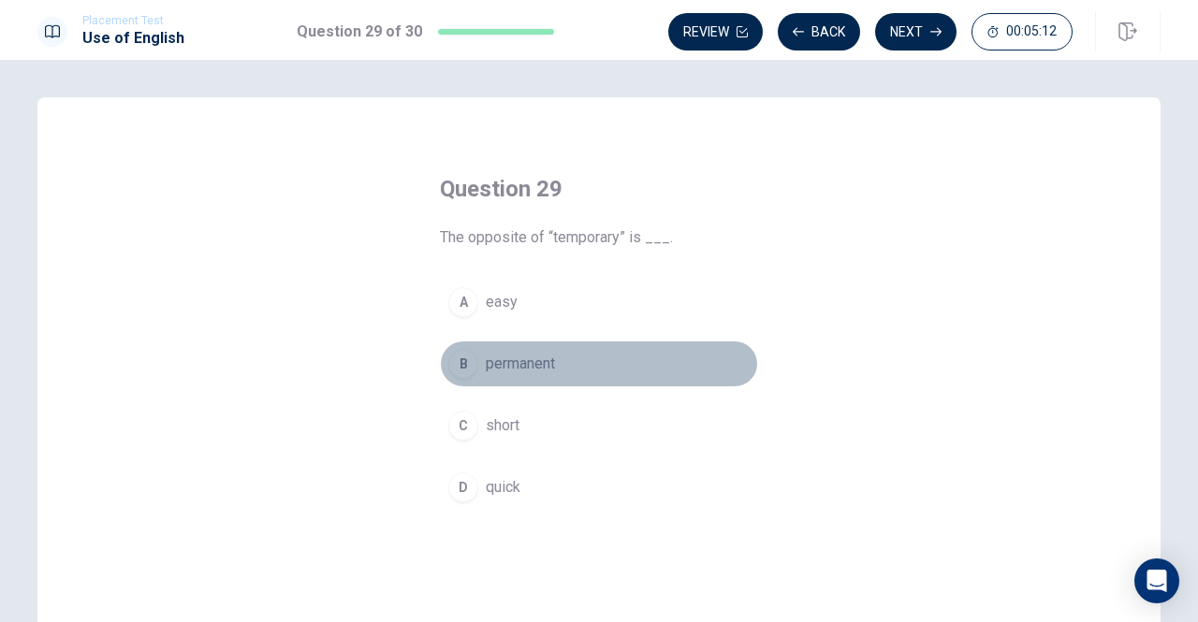
click at [462, 372] on div "B" at bounding box center [463, 364] width 30 height 30
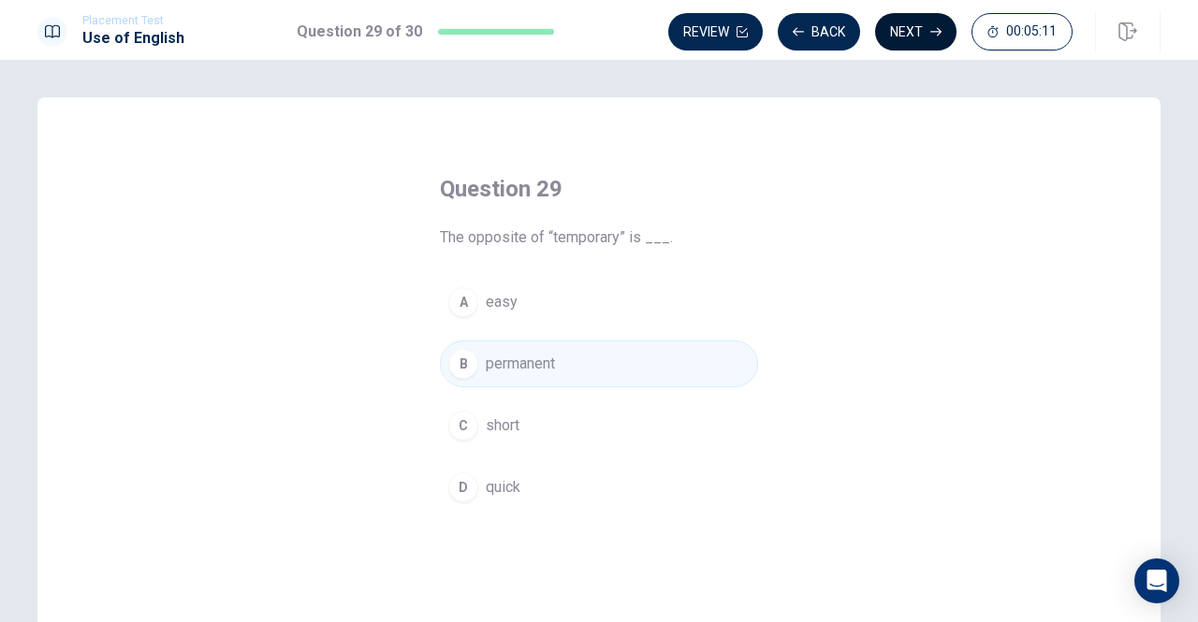
click at [913, 27] on button "Next" at bounding box center [915, 31] width 81 height 37
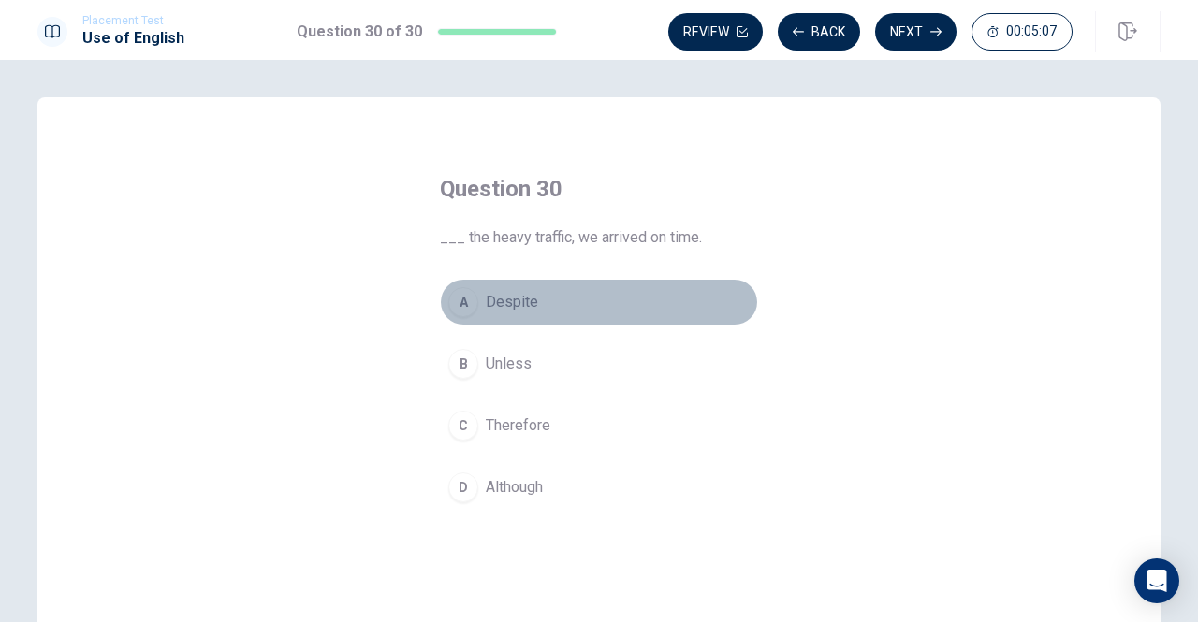
click at [455, 303] on div "A" at bounding box center [463, 302] width 30 height 30
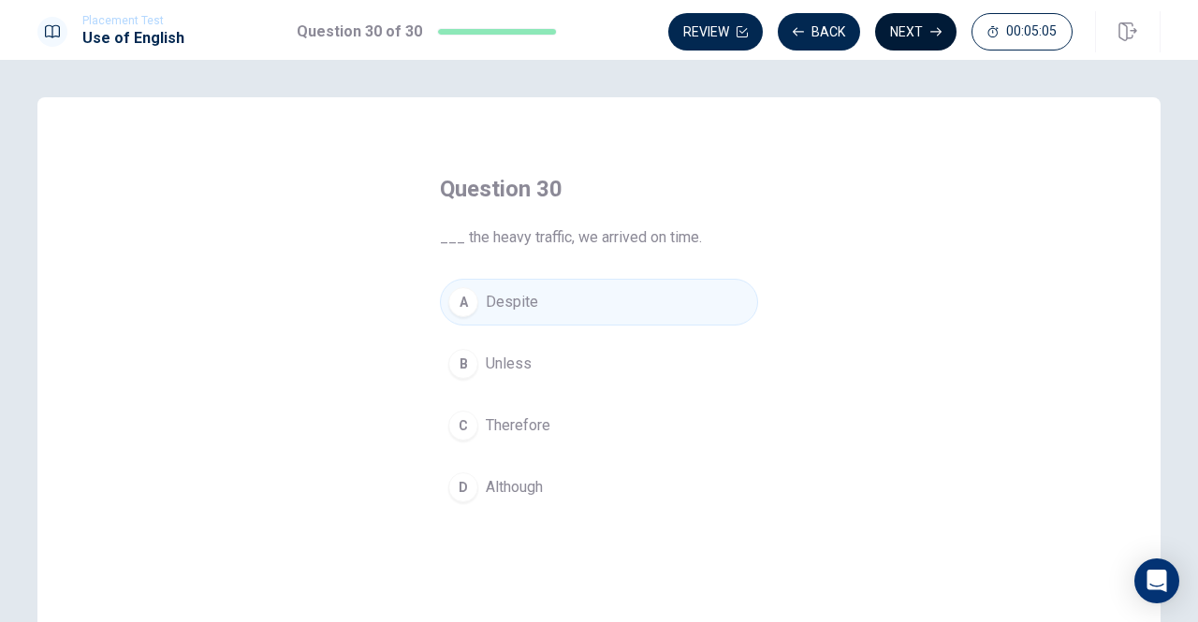
click at [905, 39] on button "Next" at bounding box center [915, 31] width 81 height 37
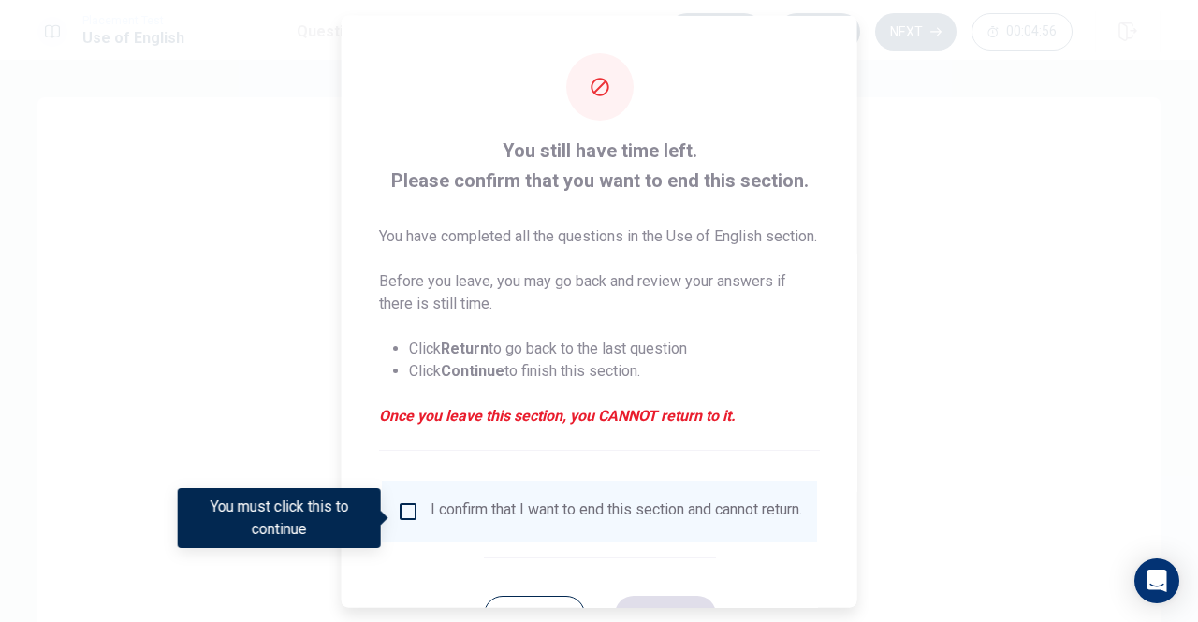
scroll to position [94, 0]
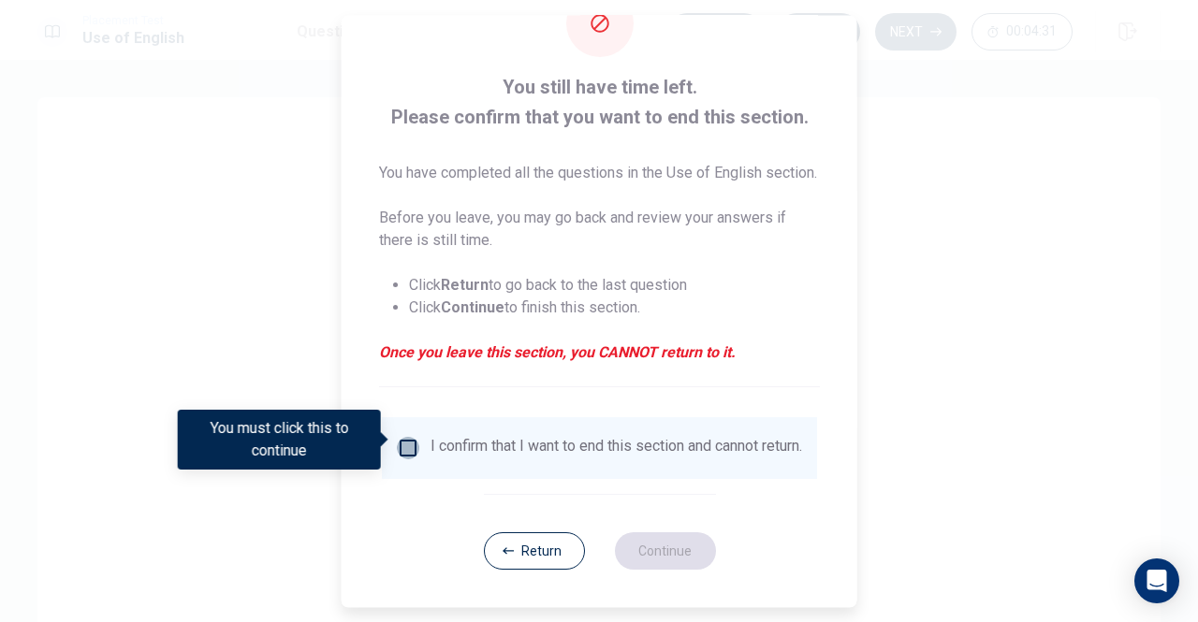
click at [403, 444] on input "You must click this to continue" at bounding box center [408, 448] width 22 height 22
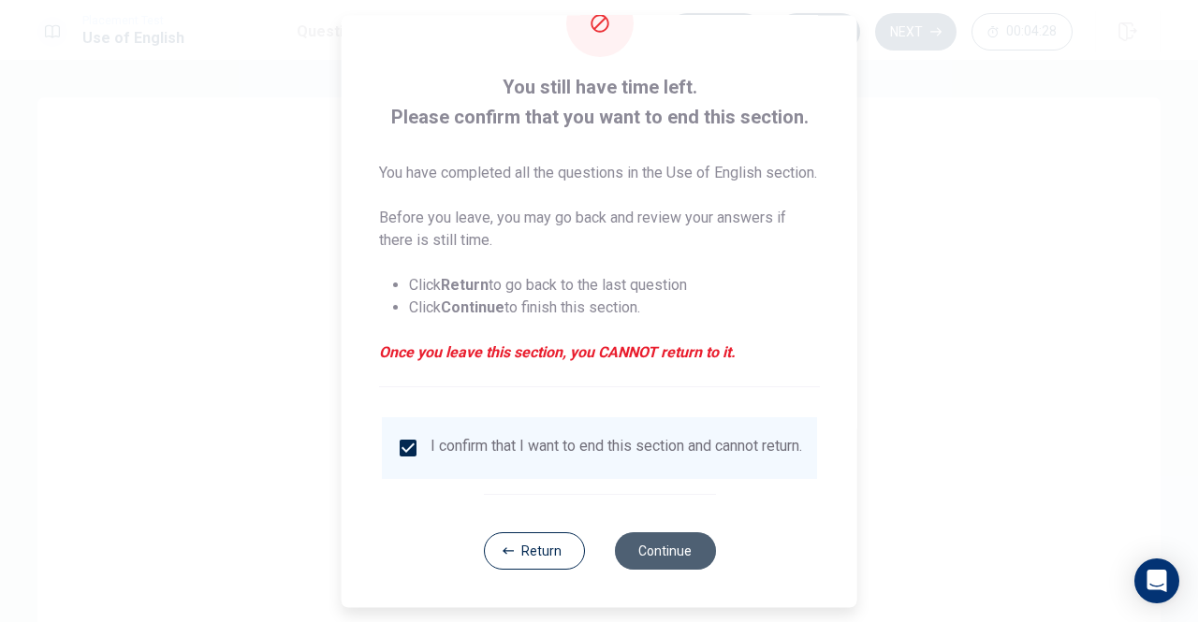
click at [633, 557] on button "Continue" at bounding box center [664, 550] width 101 height 37
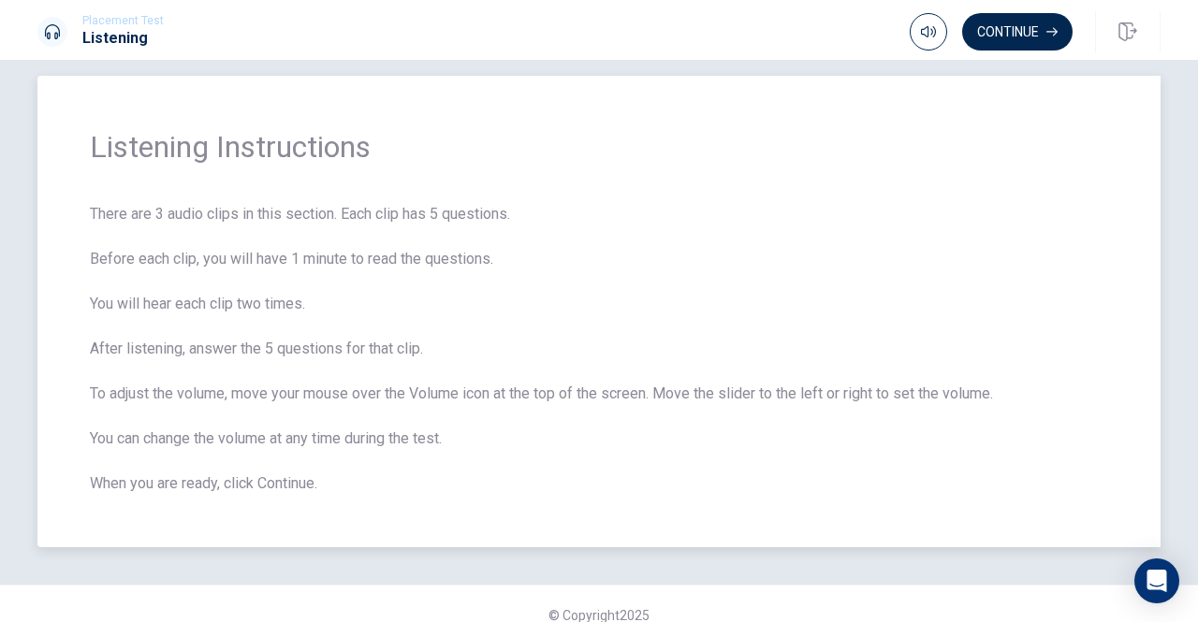
scroll to position [43, 0]
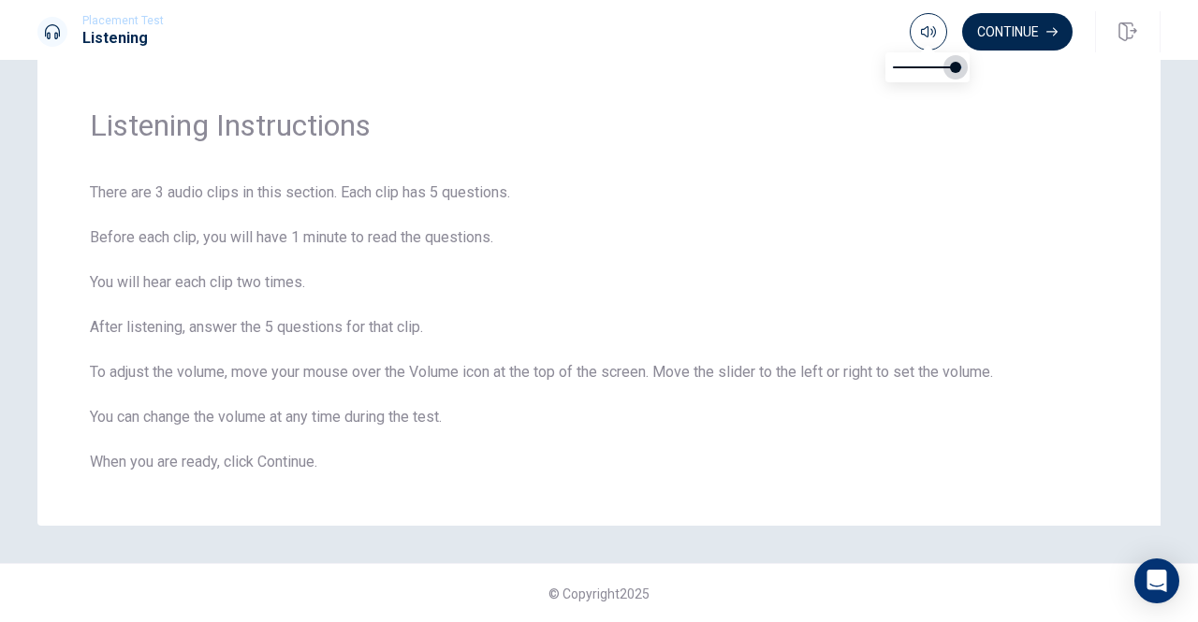
drag, startPoint x: 967, startPoint y: 65, endPoint x: 955, endPoint y: 66, distance: 11.4
click at [955, 66] on span at bounding box center [955, 67] width 11 height 11
type input "1"
click at [964, 68] on span at bounding box center [961, 67] width 11 height 11
click at [1011, 28] on button "Continue" at bounding box center [1017, 31] width 110 height 37
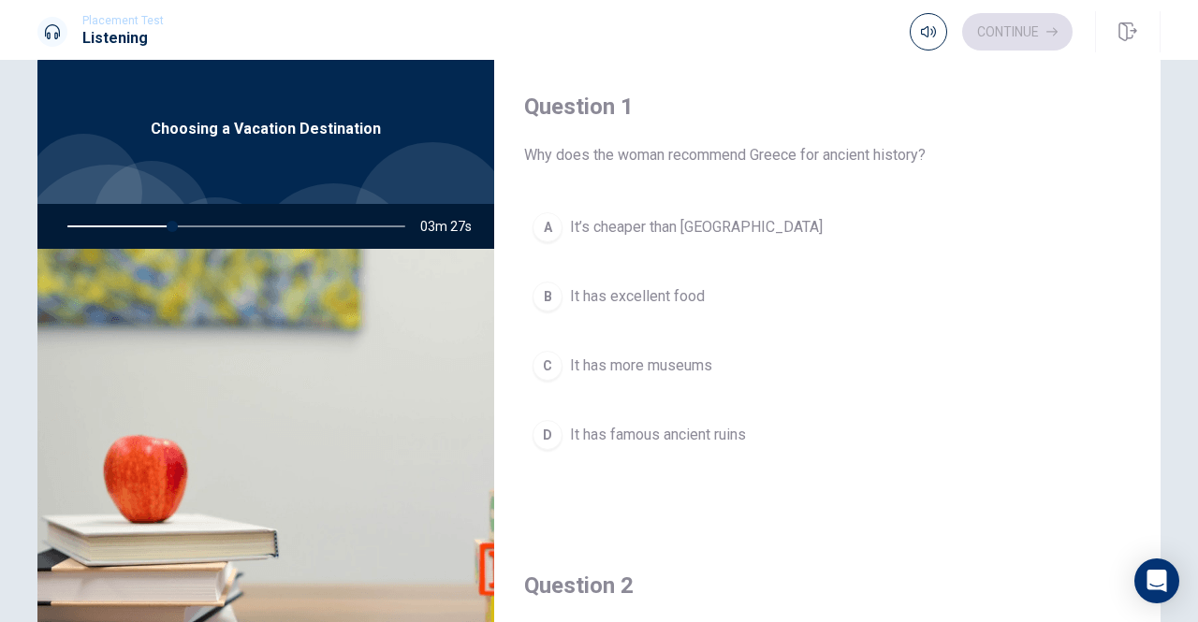
scroll to position [0, 0]
click at [549, 302] on div "B" at bounding box center [547, 297] width 30 height 30
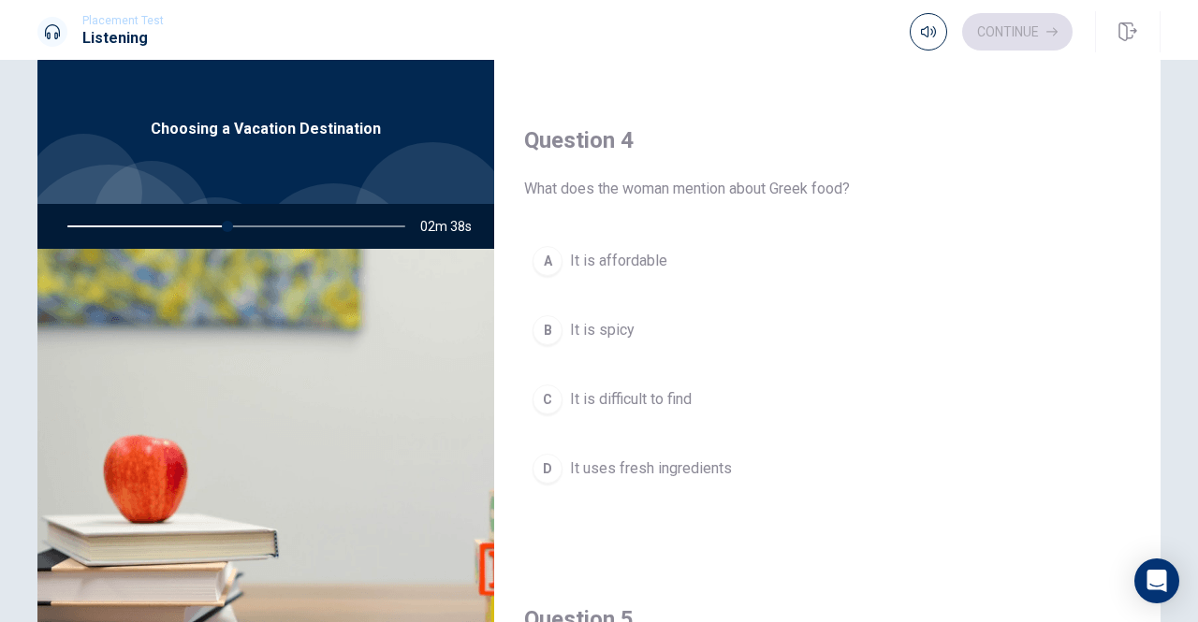
scroll to position [1497, 0]
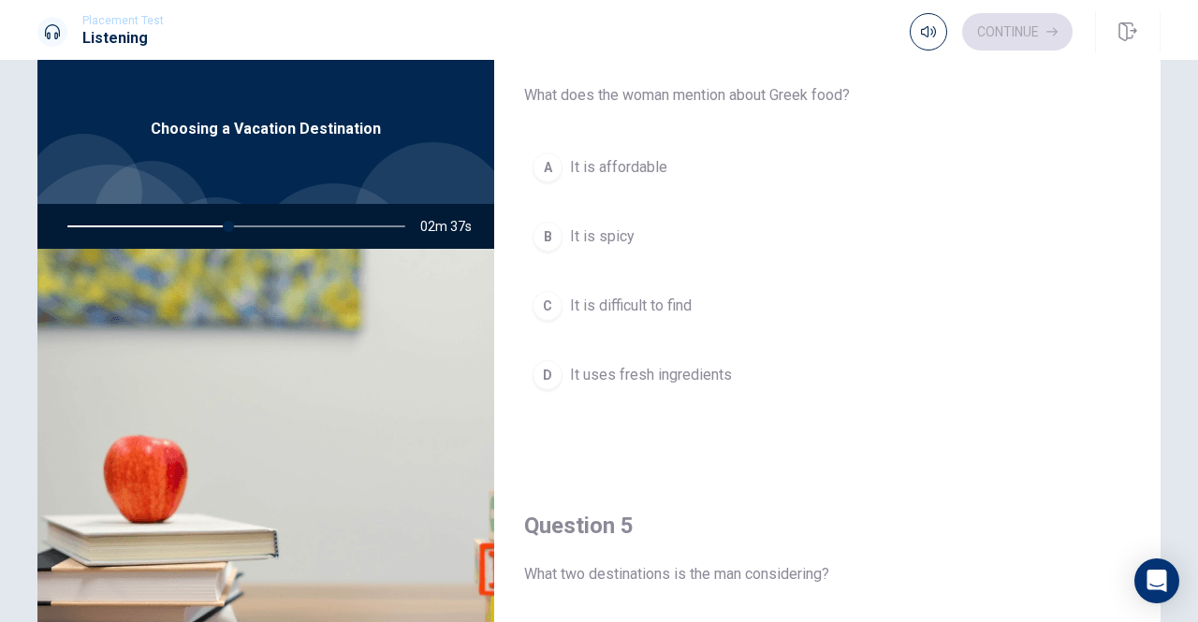
click at [541, 368] on div "D" at bounding box center [547, 375] width 30 height 30
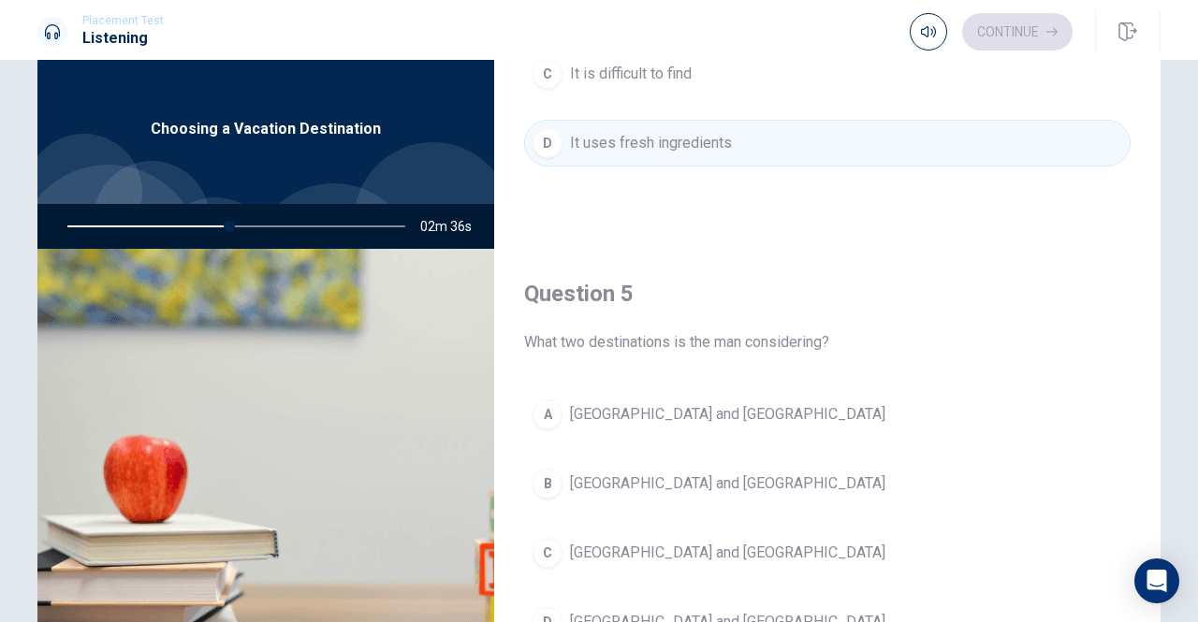
scroll to position [1732, 0]
click at [546, 467] on div "B" at bounding box center [547, 481] width 30 height 30
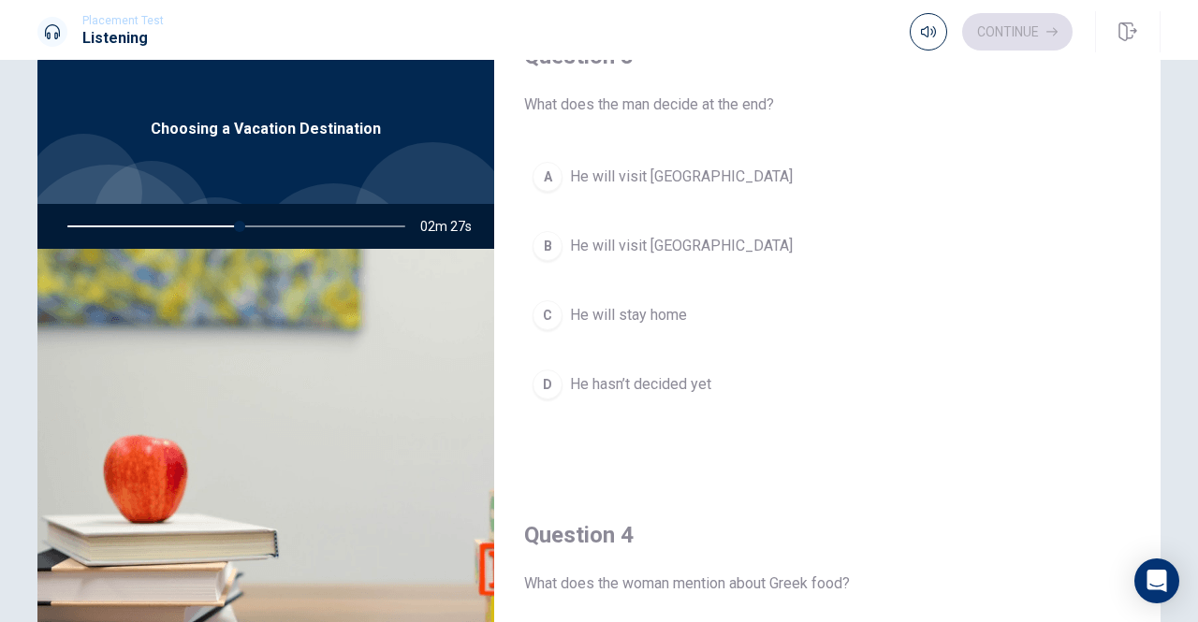
scroll to position [983, 0]
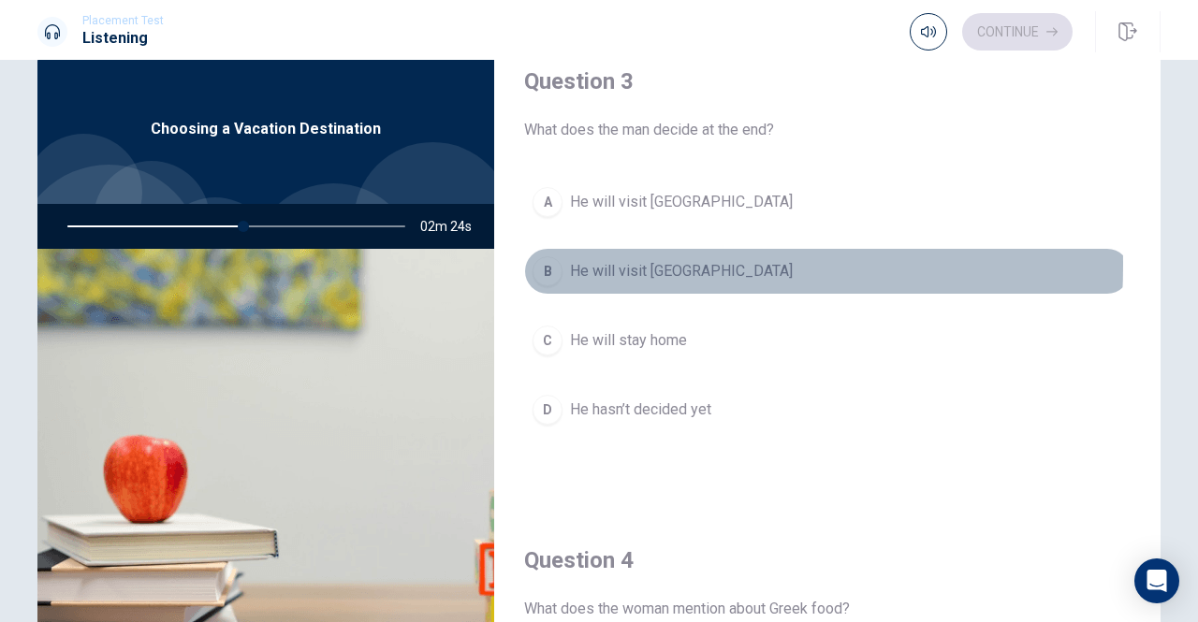
click at [544, 258] on div "B" at bounding box center [547, 271] width 30 height 30
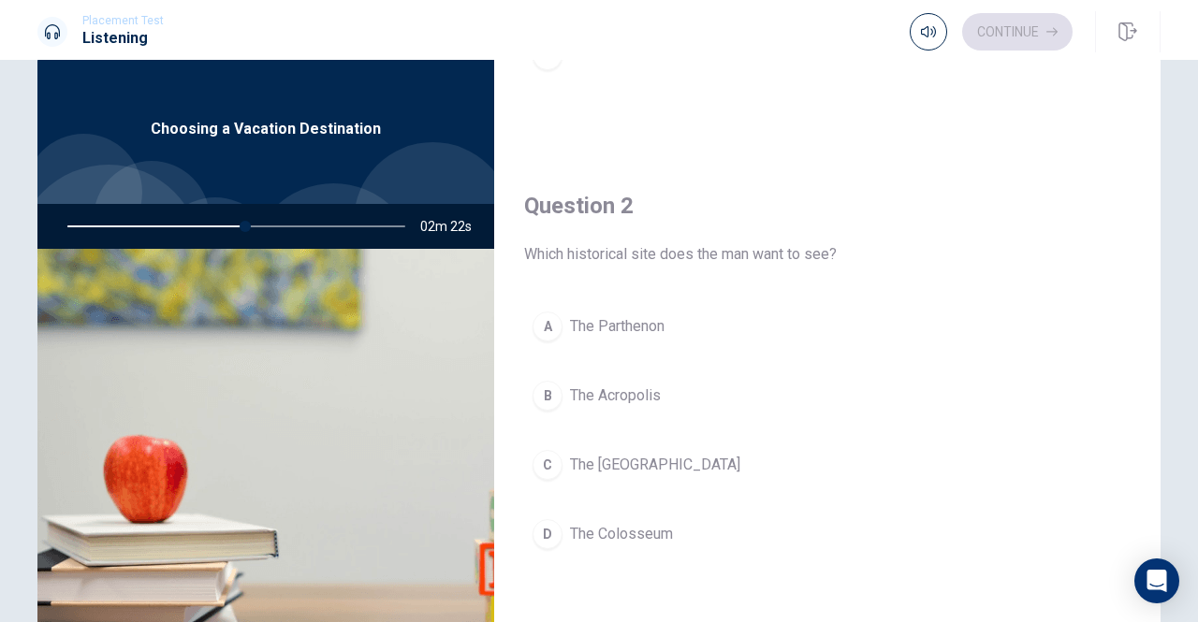
scroll to position [422, 0]
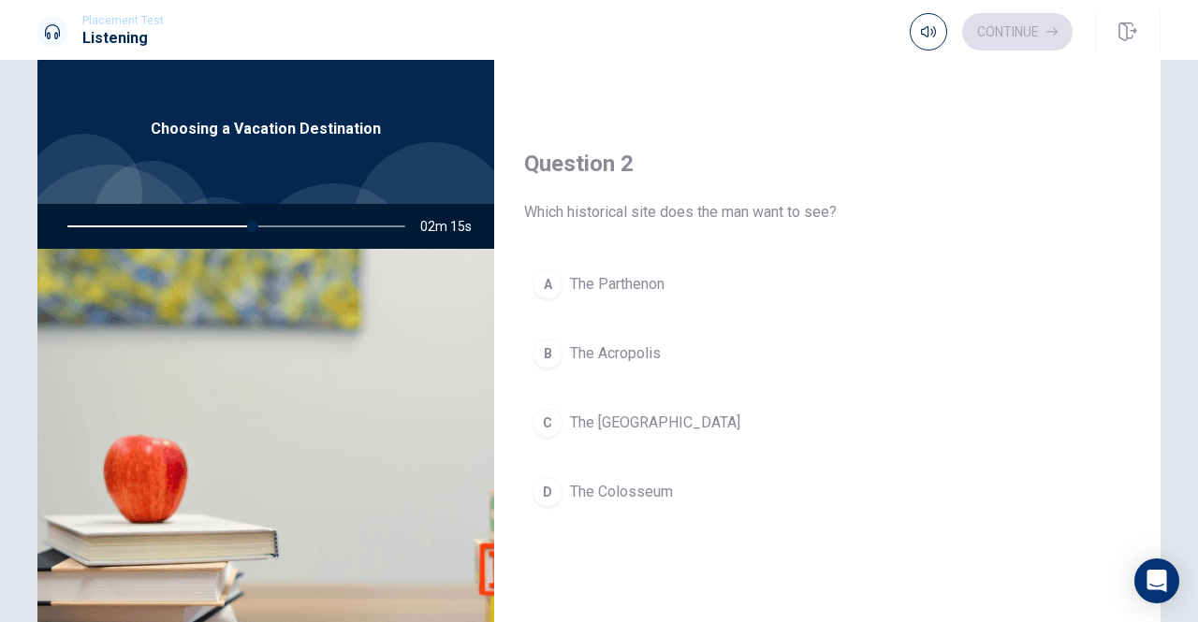
click at [536, 418] on div "C" at bounding box center [547, 423] width 30 height 30
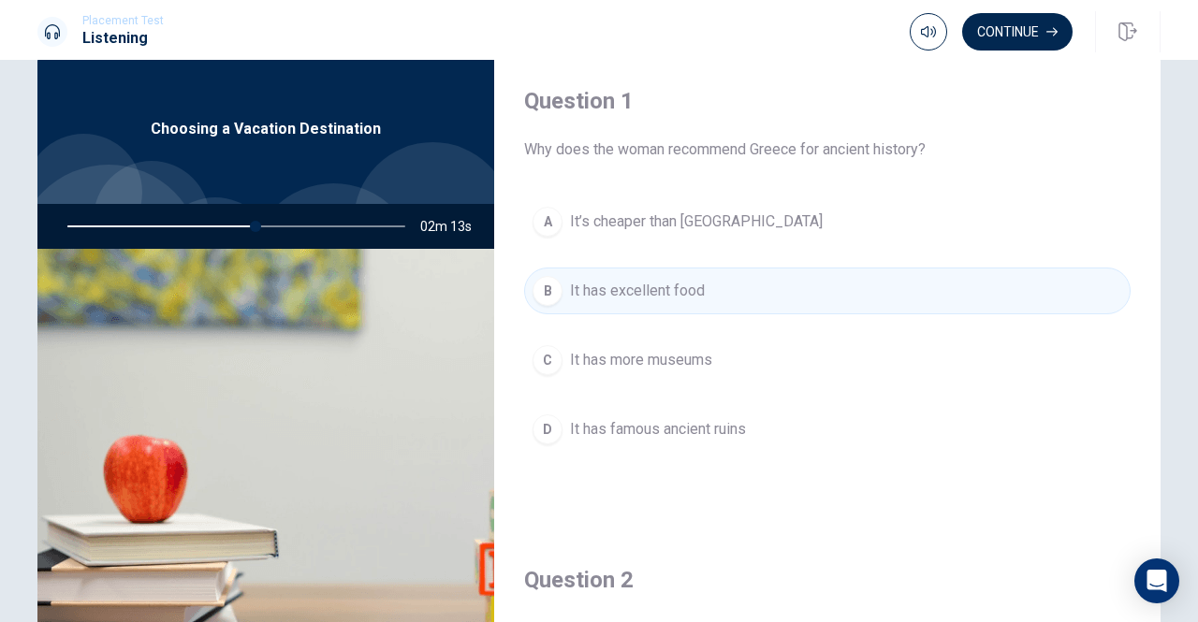
scroll to position [0, 0]
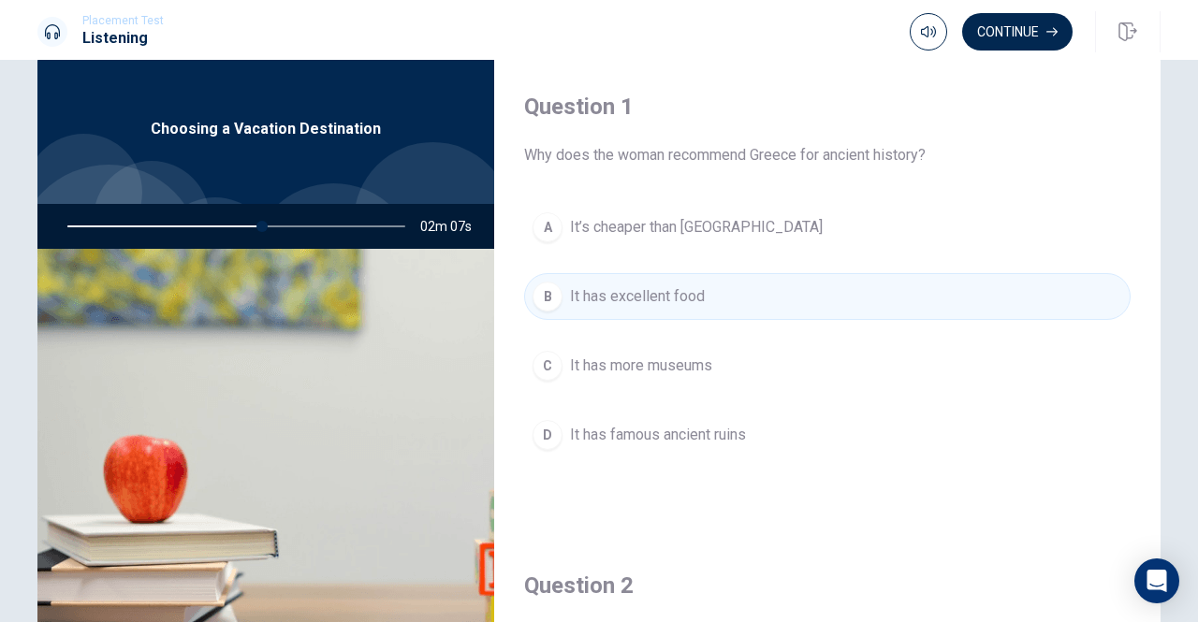
click at [544, 428] on div "D" at bounding box center [547, 435] width 30 height 30
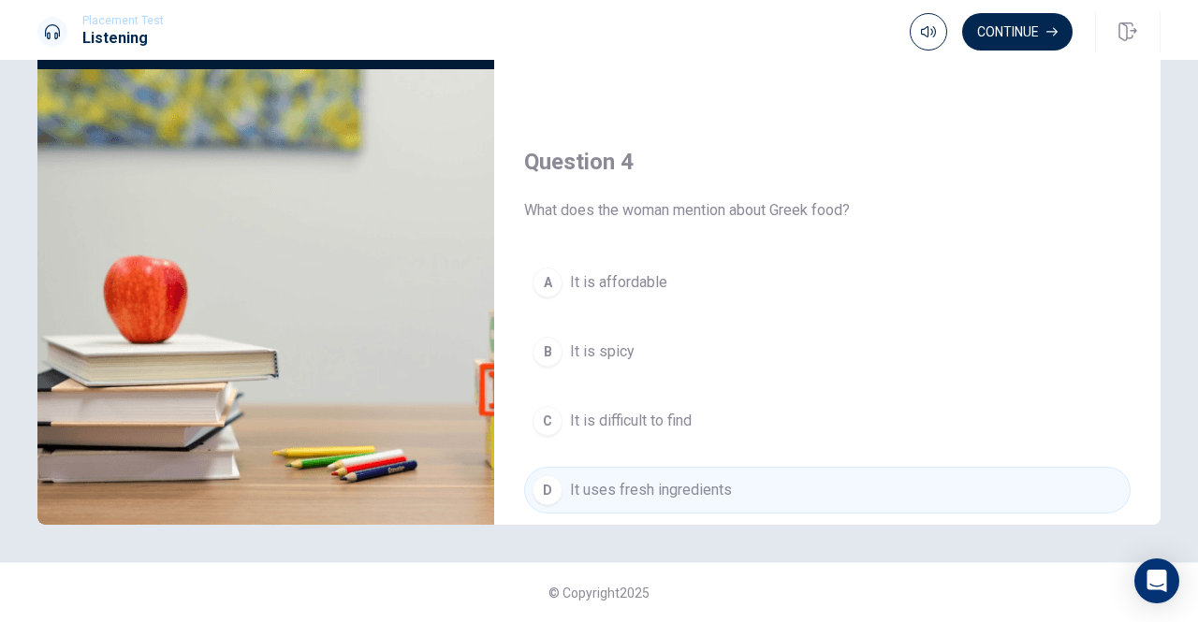
scroll to position [1171, 0]
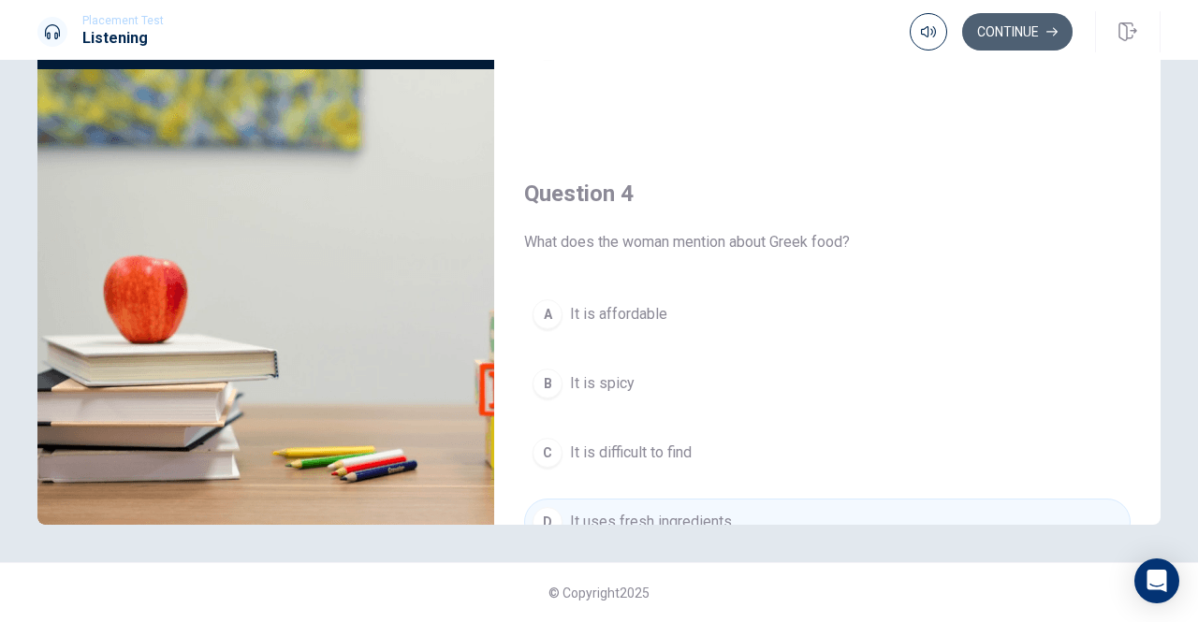
click at [1014, 35] on button "Continue" at bounding box center [1017, 31] width 110 height 37
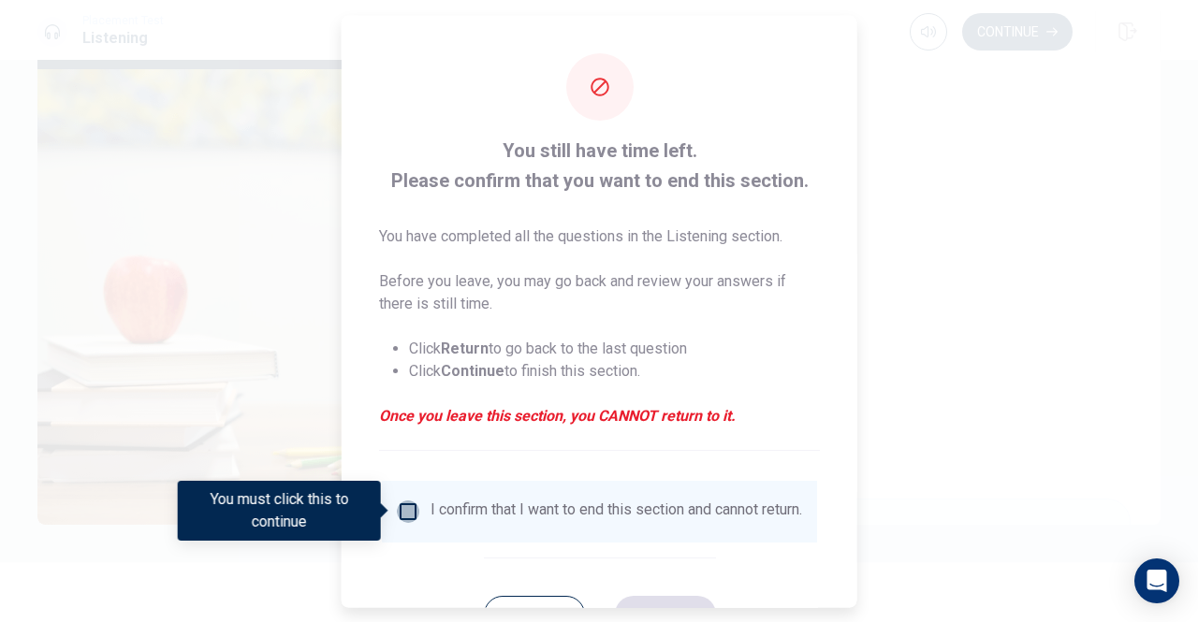
click at [410, 509] on input "You must click this to continue" at bounding box center [408, 511] width 22 height 22
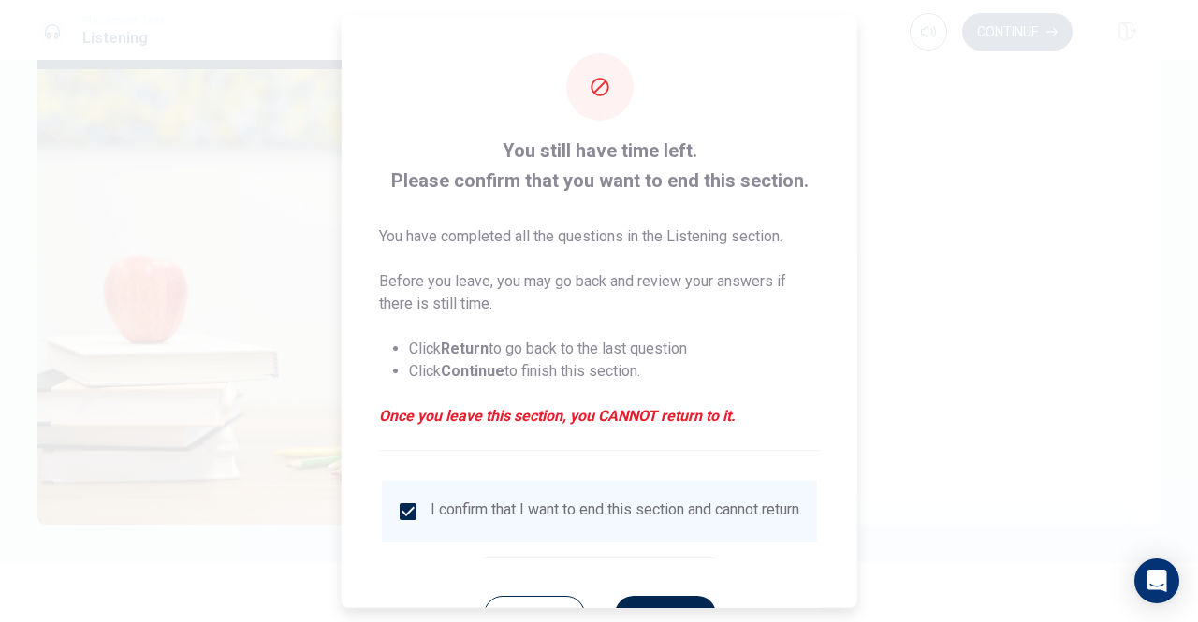
scroll to position [75, 0]
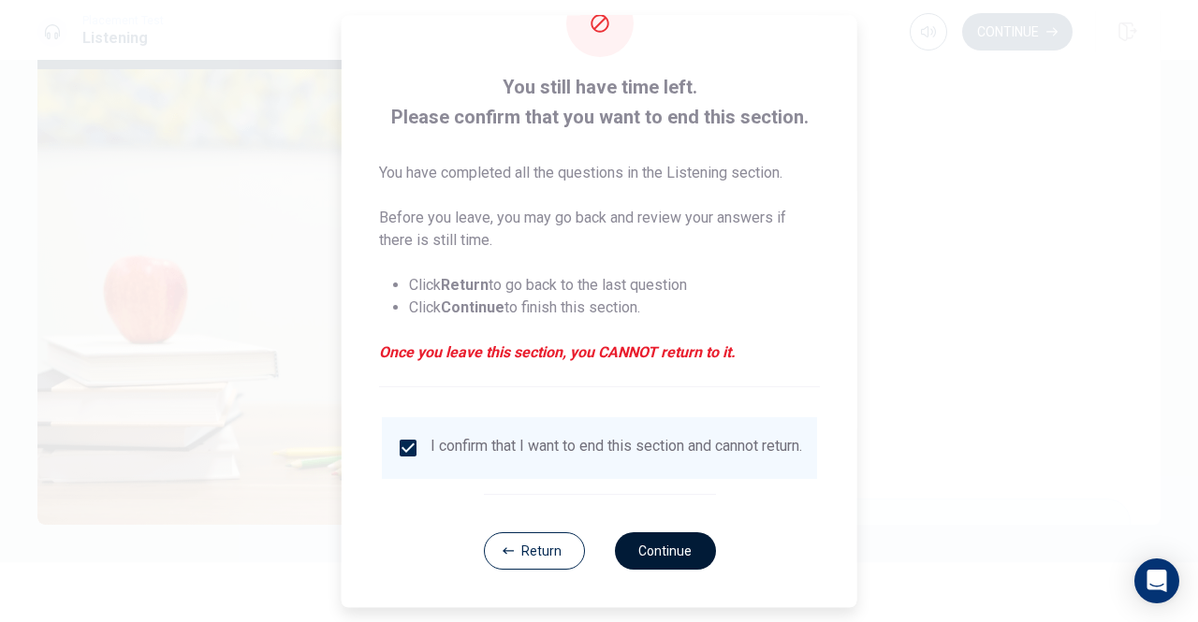
click at [638, 548] on button "Continue" at bounding box center [664, 550] width 101 height 37
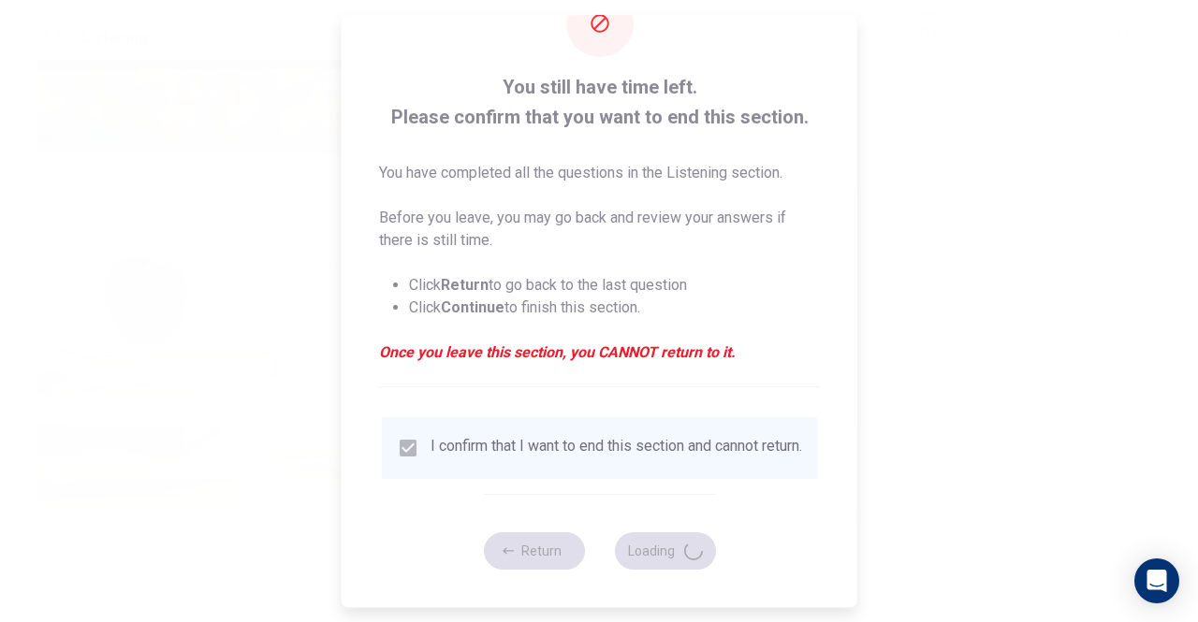
type input "72"
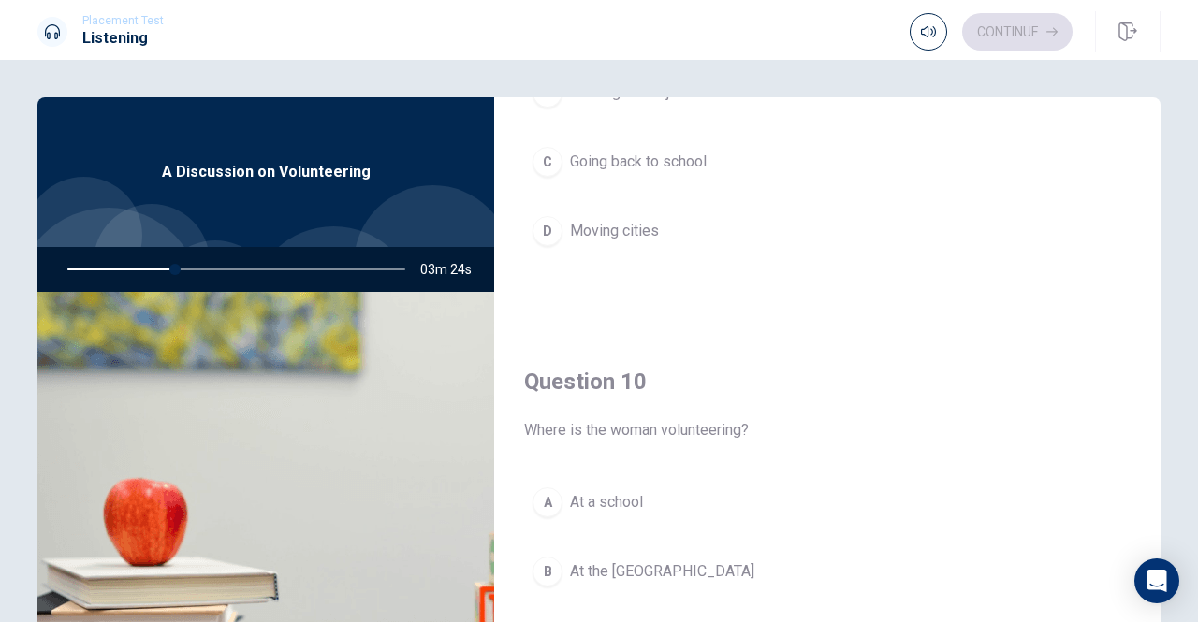
scroll to position [1732, 0]
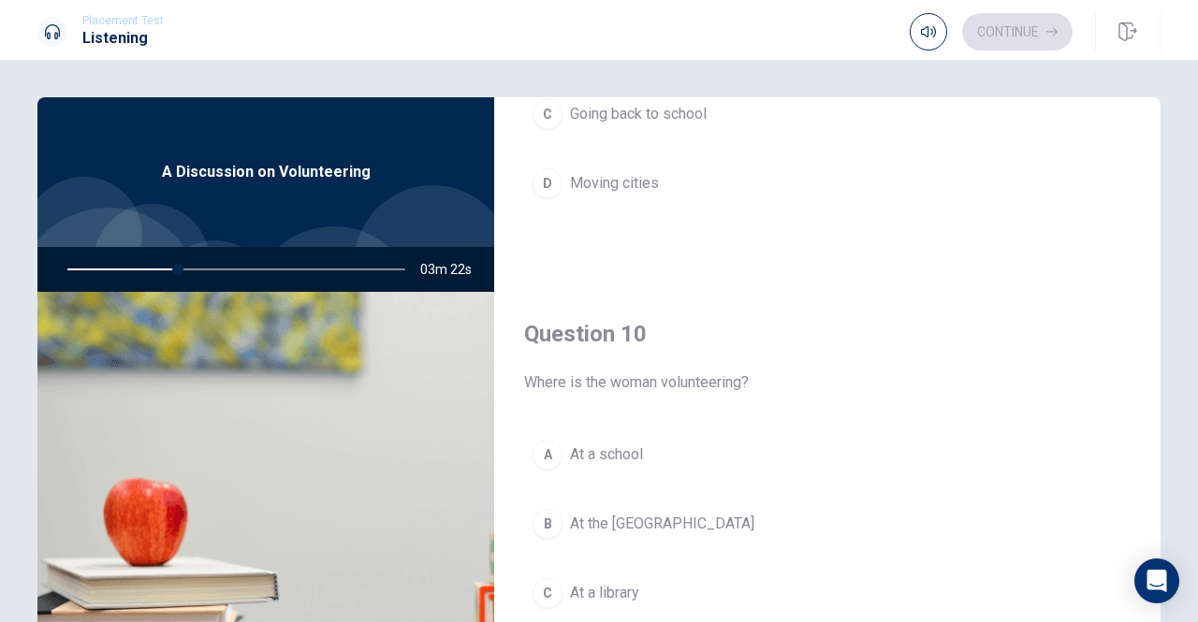
click at [547, 512] on div "B" at bounding box center [547, 524] width 30 height 30
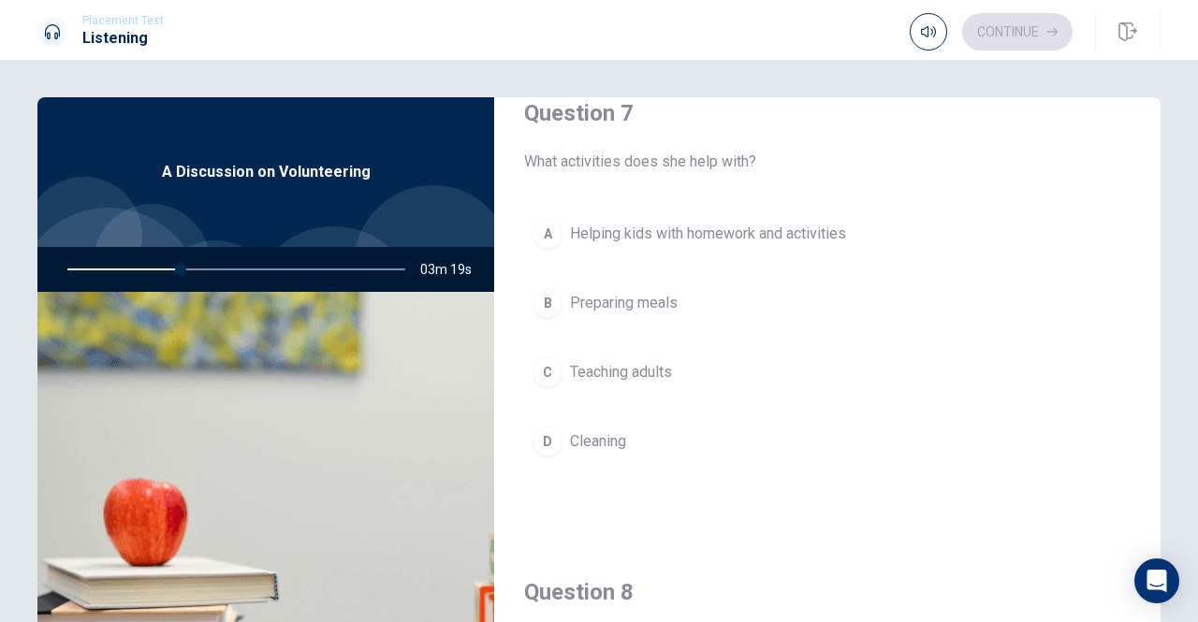
scroll to position [422, 0]
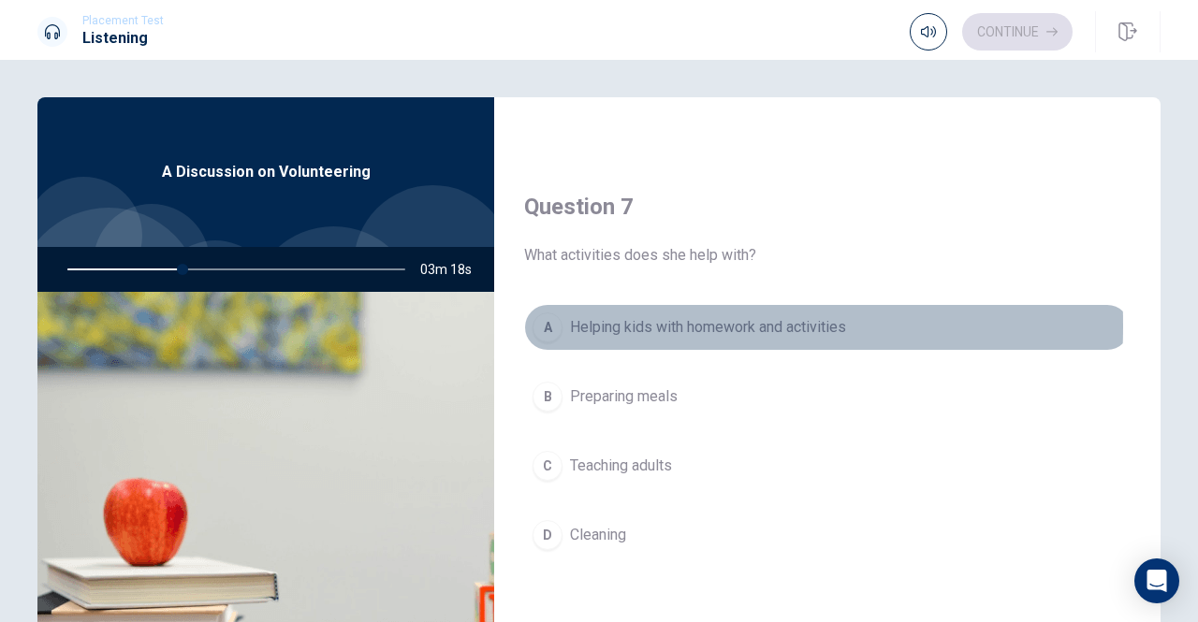
click at [552, 323] on div "A" at bounding box center [547, 328] width 30 height 30
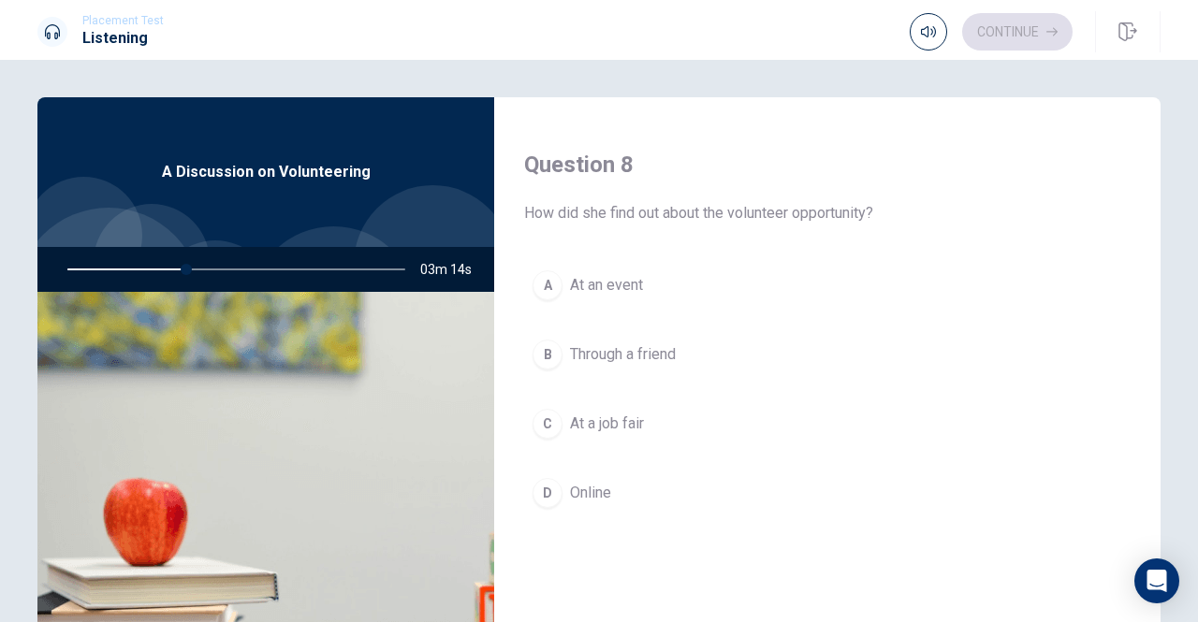
scroll to position [983, 0]
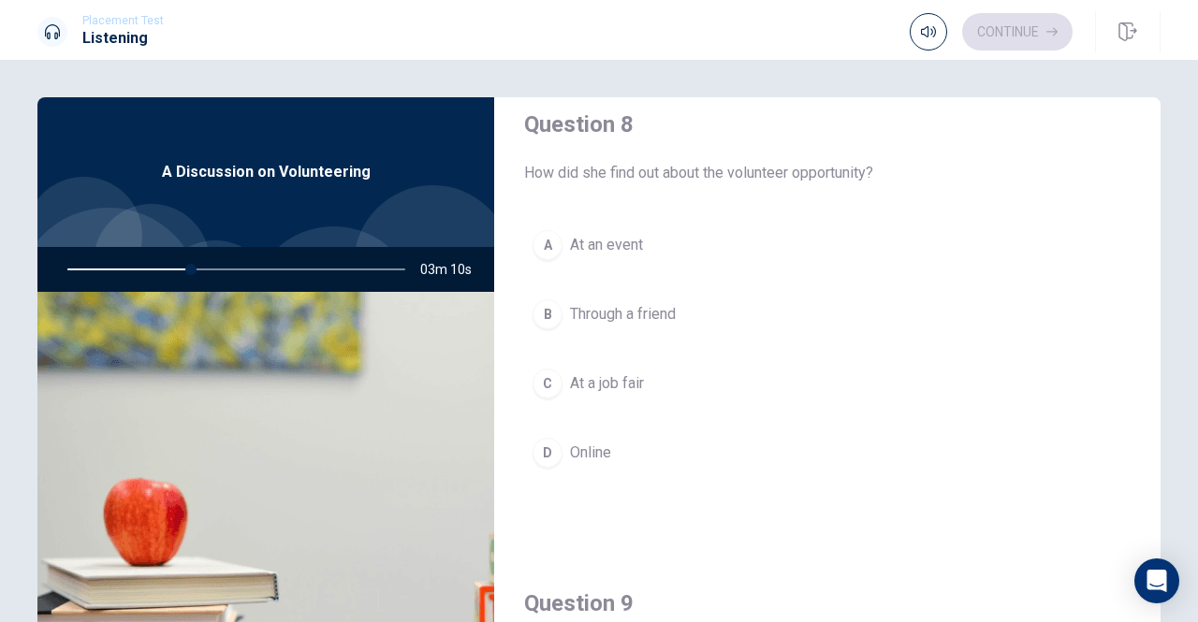
click at [550, 438] on div "D" at bounding box center [547, 453] width 30 height 30
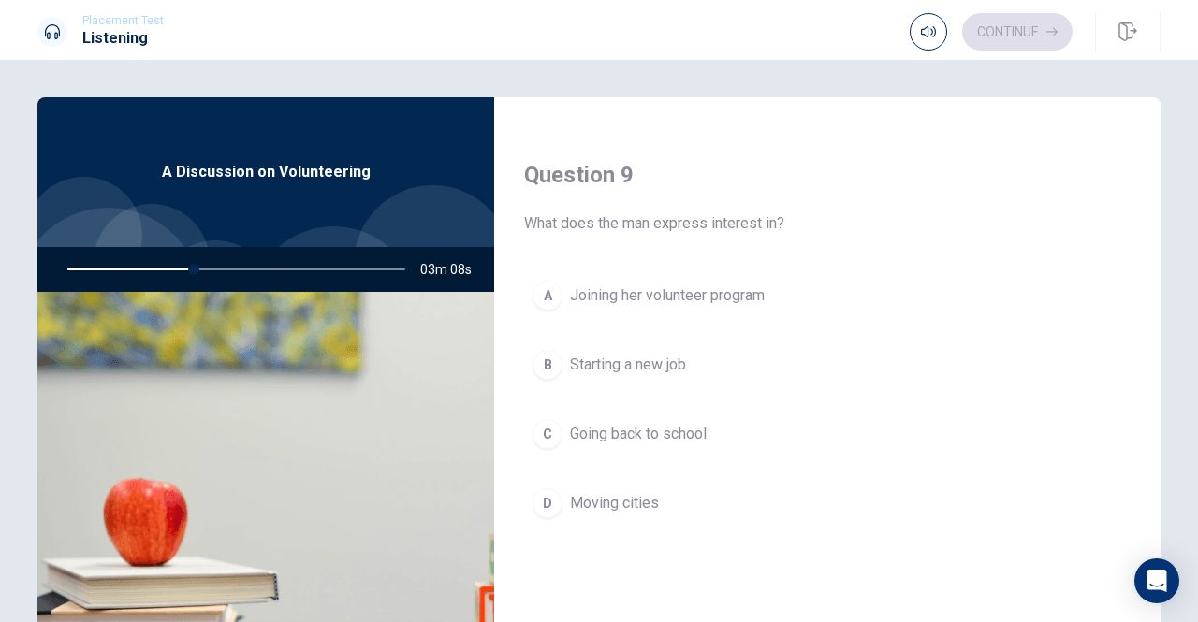
scroll to position [1451, 0]
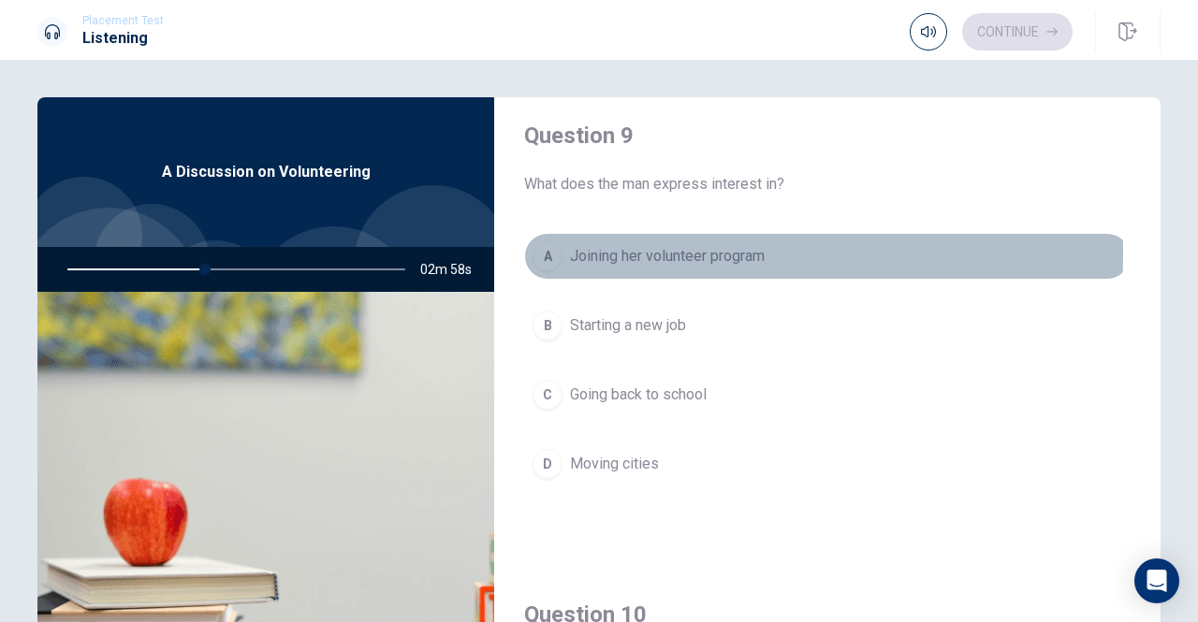
click at [537, 245] on div "A" at bounding box center [547, 256] width 30 height 30
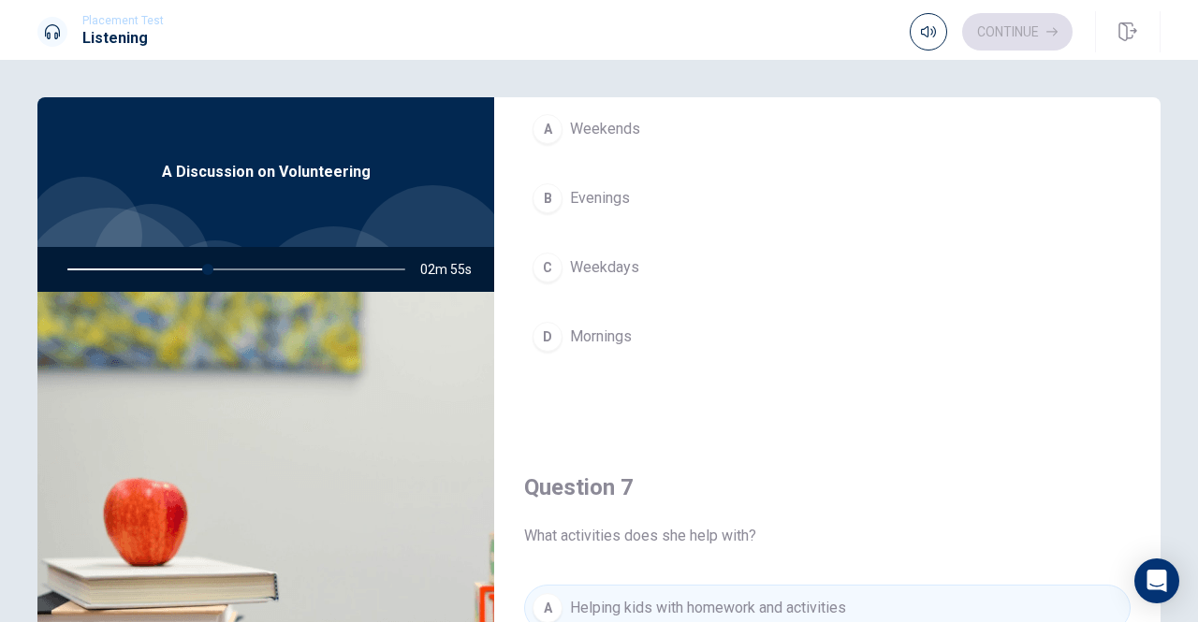
scroll to position [0, 0]
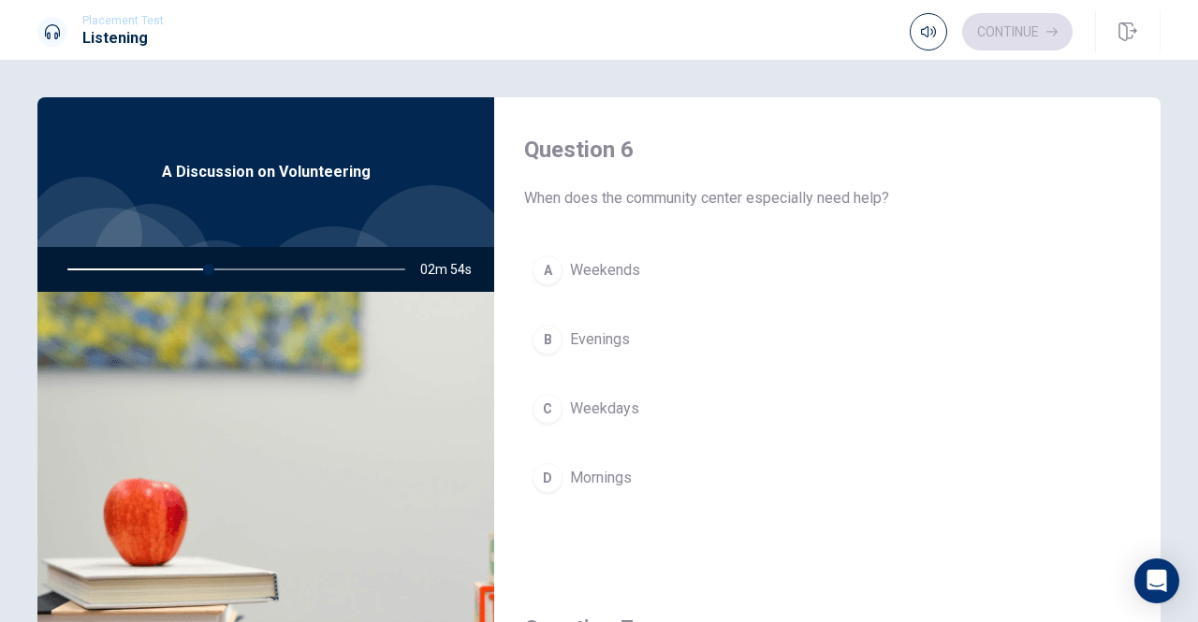
click at [544, 267] on div "A" at bounding box center [547, 270] width 30 height 30
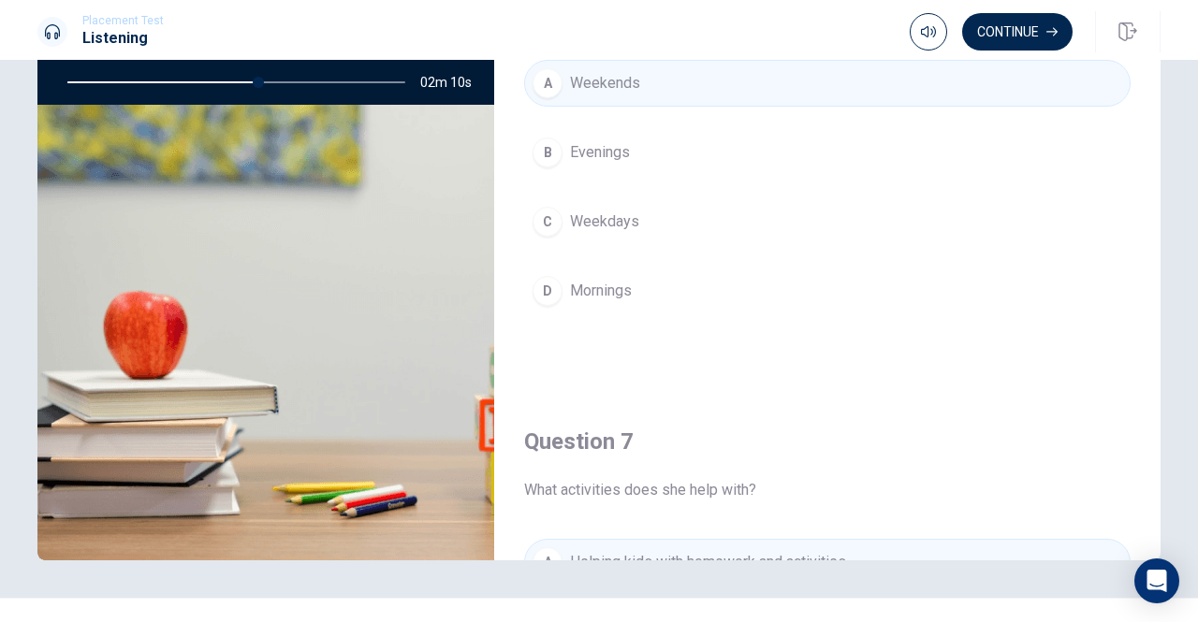
scroll to position [94, 0]
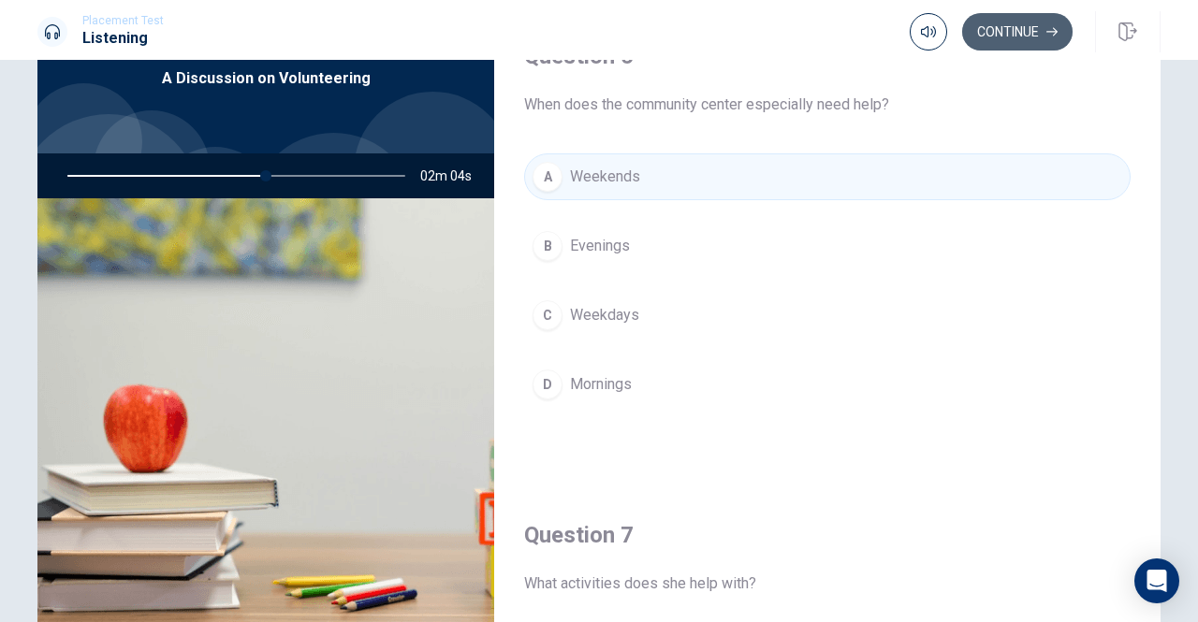
click at [996, 32] on button "Continue" at bounding box center [1017, 31] width 110 height 37
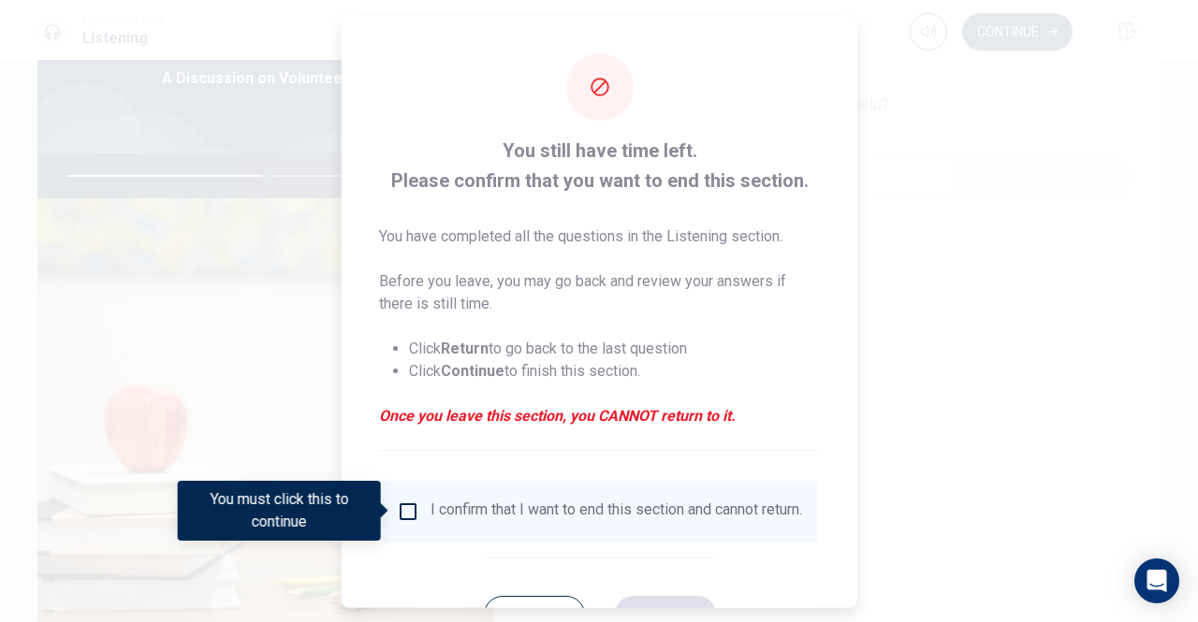
click at [412, 514] on input "You must click this to continue" at bounding box center [408, 511] width 22 height 22
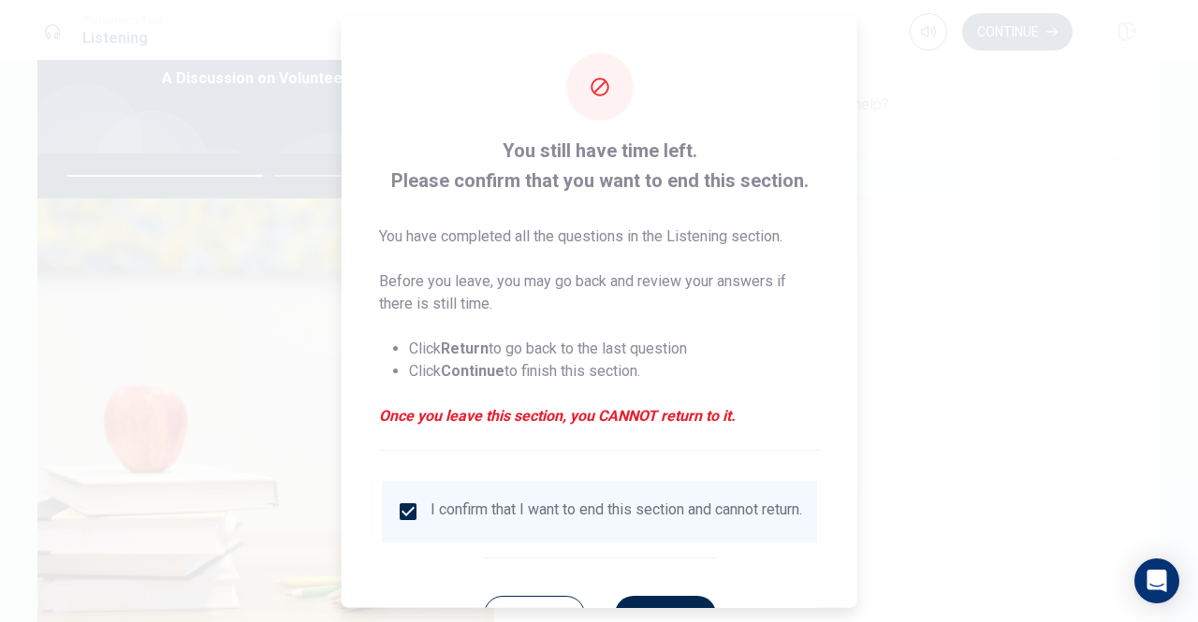
scroll to position [75, 0]
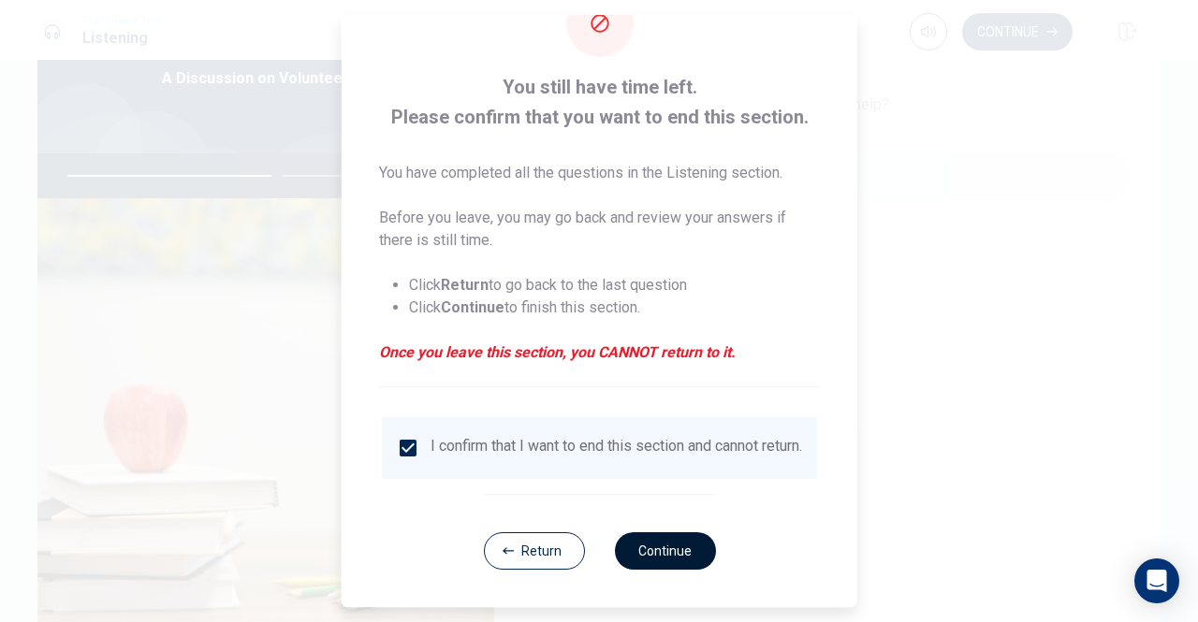
click at [657, 549] on button "Continue" at bounding box center [664, 550] width 101 height 37
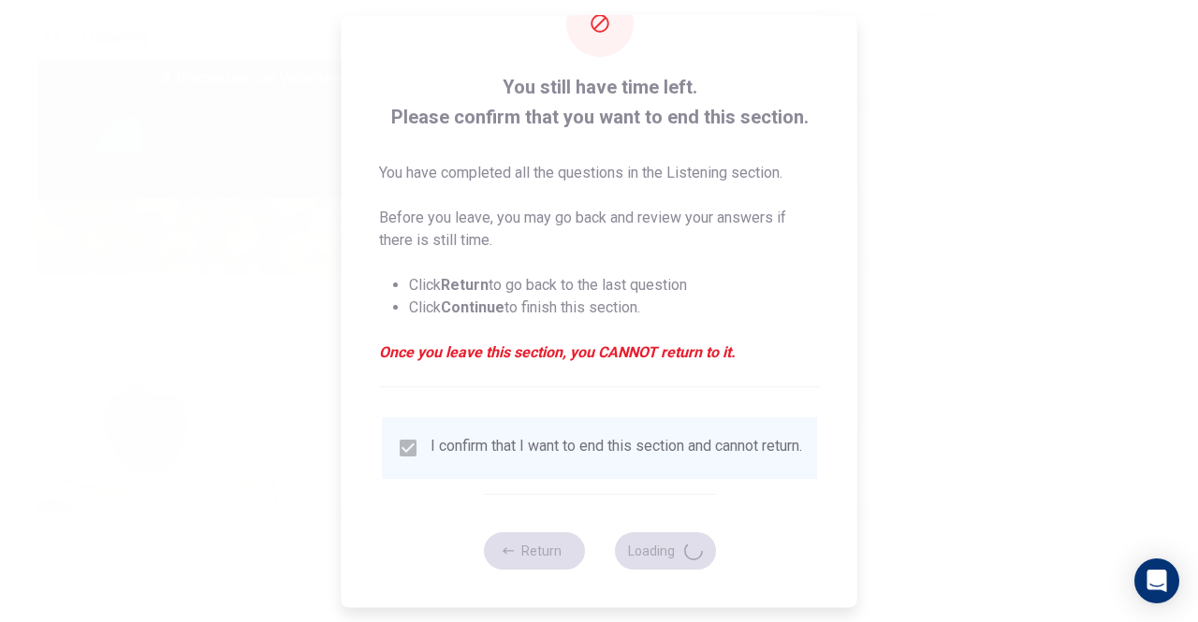
type input "63"
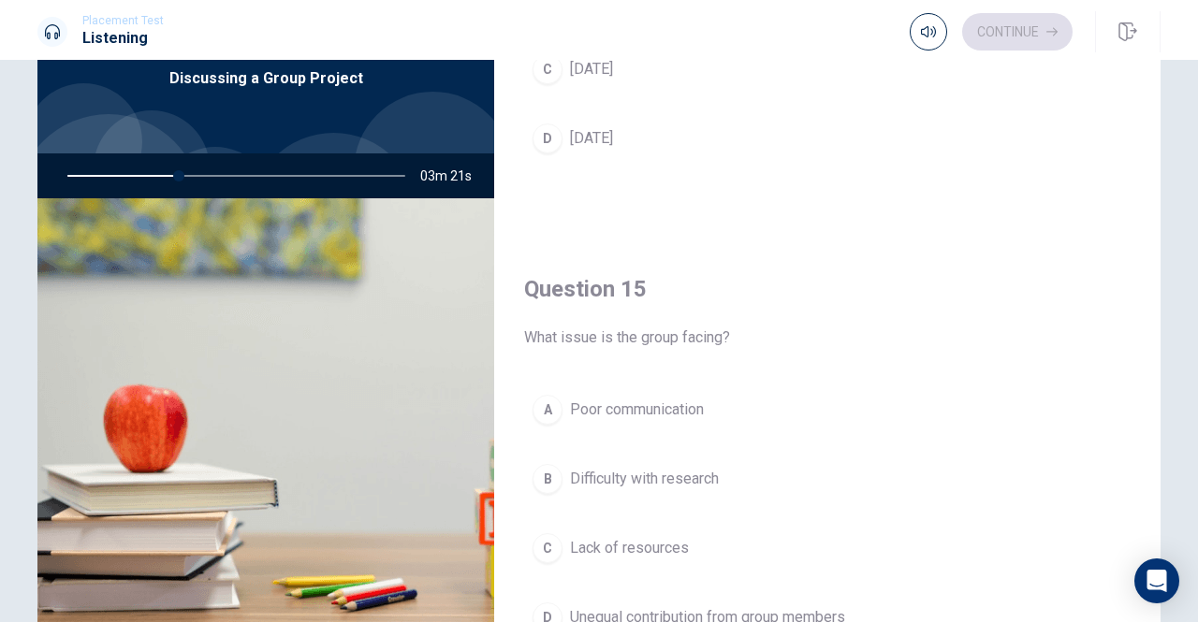
scroll to position [1732, 0]
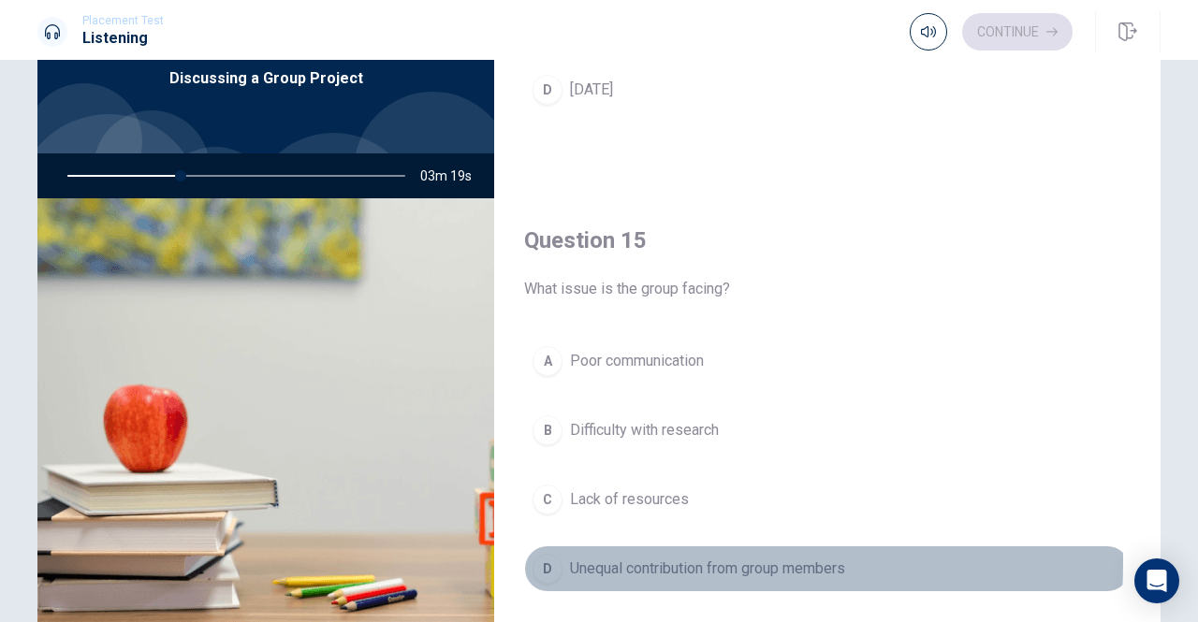
click at [541, 554] on div "D" at bounding box center [547, 569] width 30 height 30
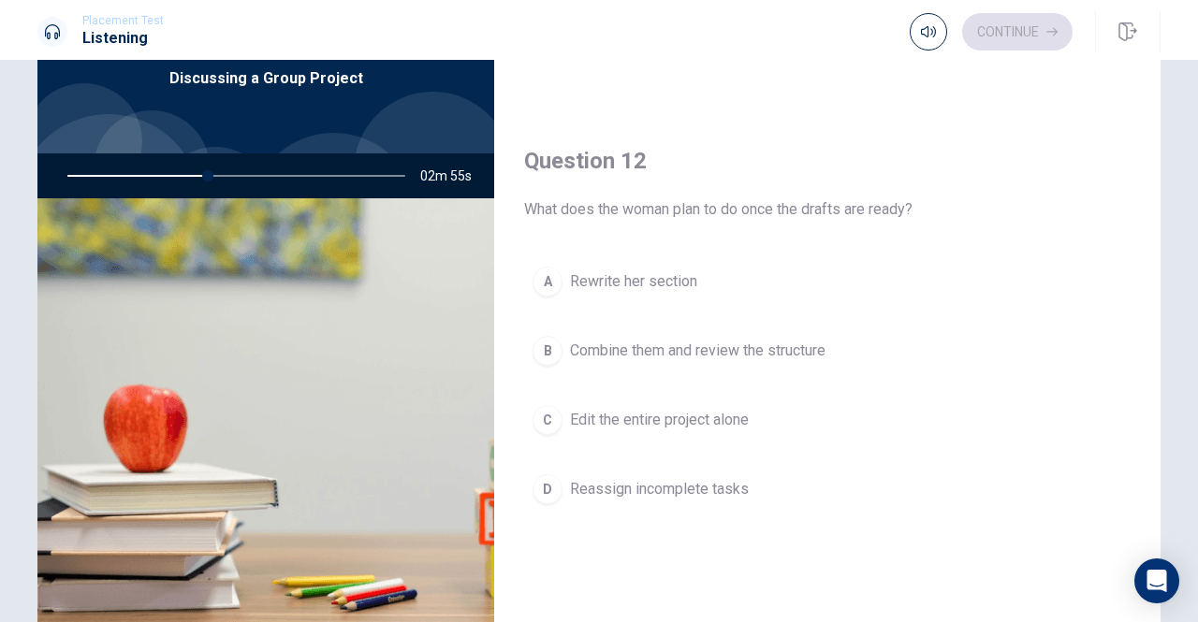
scroll to position [0, 0]
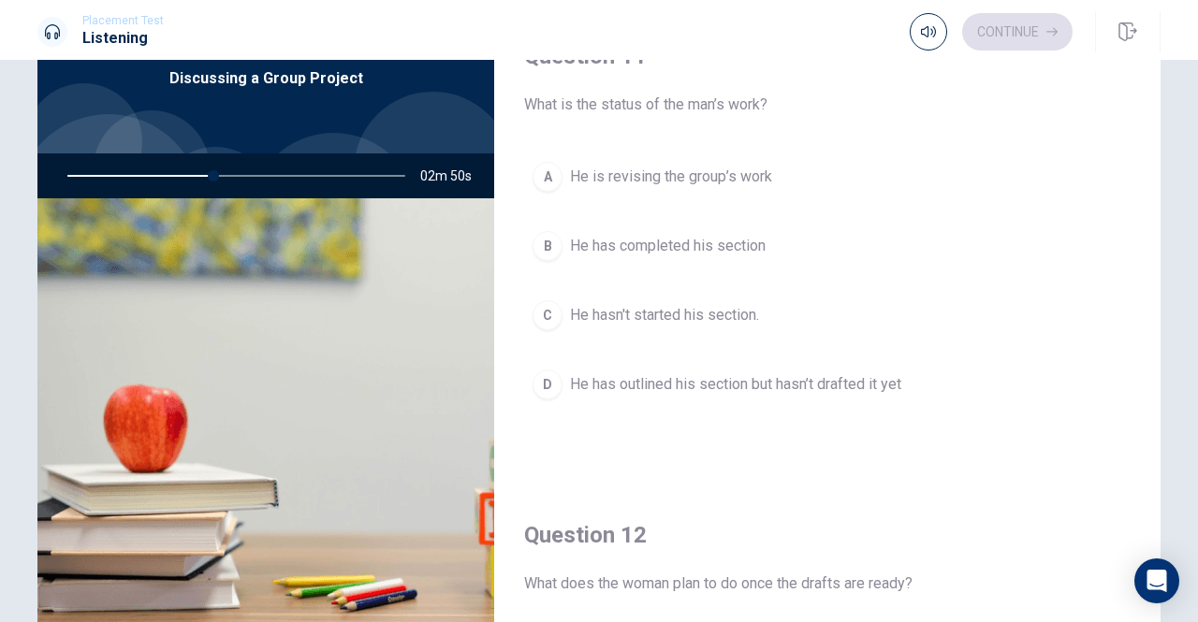
click at [545, 247] on div "B" at bounding box center [547, 246] width 30 height 30
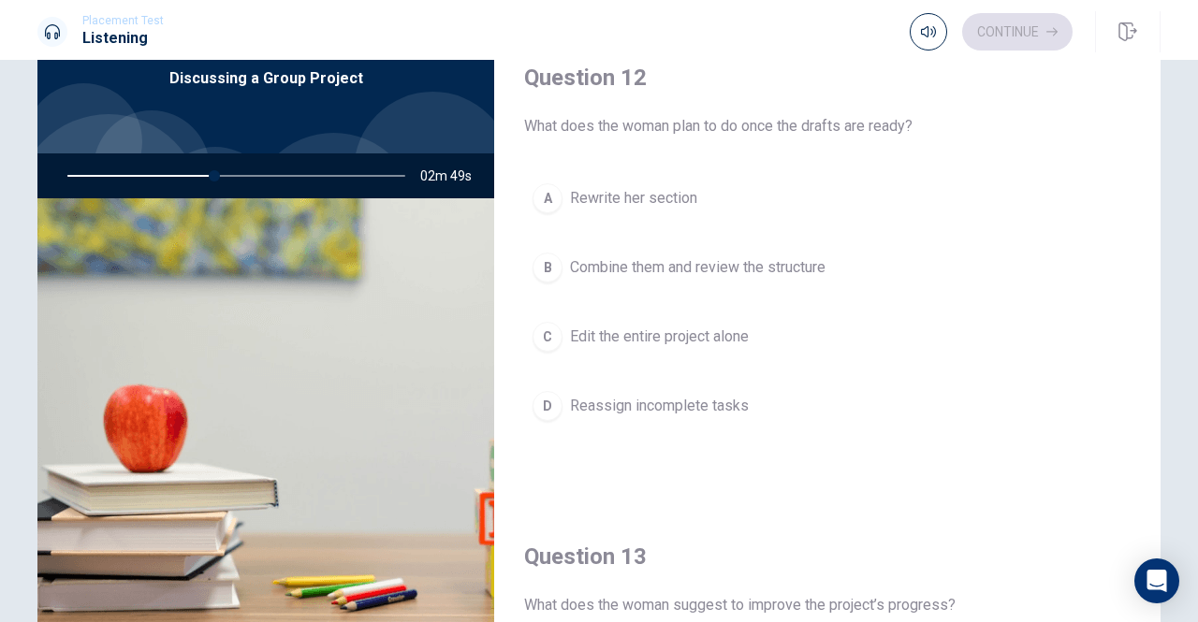
scroll to position [468, 0]
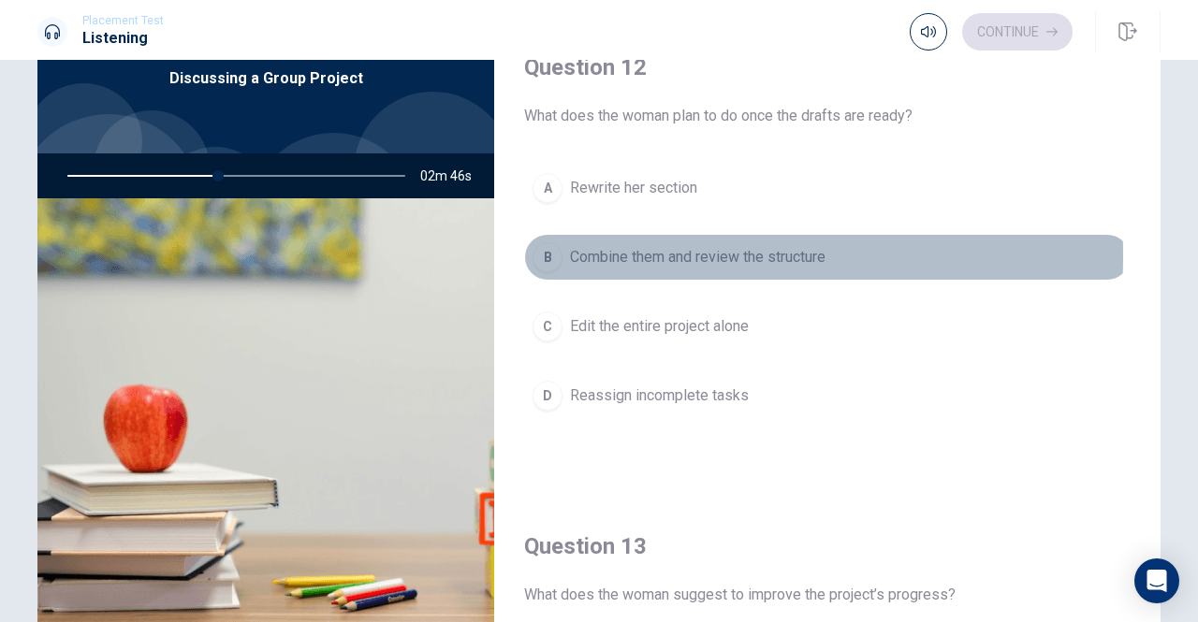
click at [541, 252] on div "B" at bounding box center [547, 257] width 30 height 30
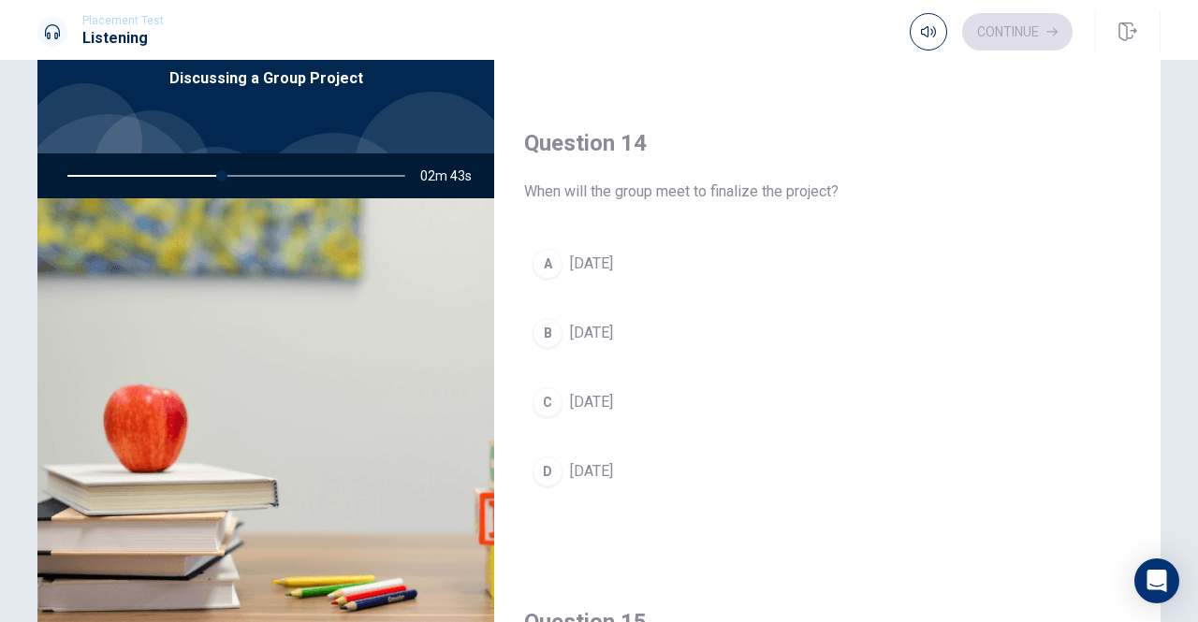
scroll to position [1403, 0]
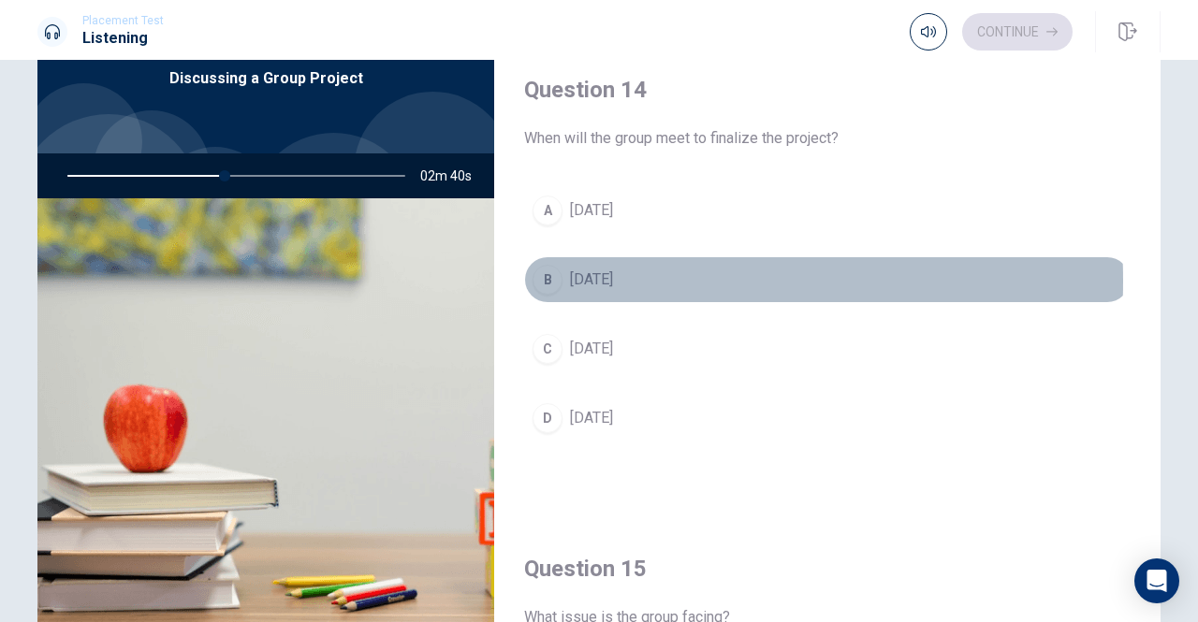
click at [552, 272] on div "B" at bounding box center [547, 280] width 30 height 30
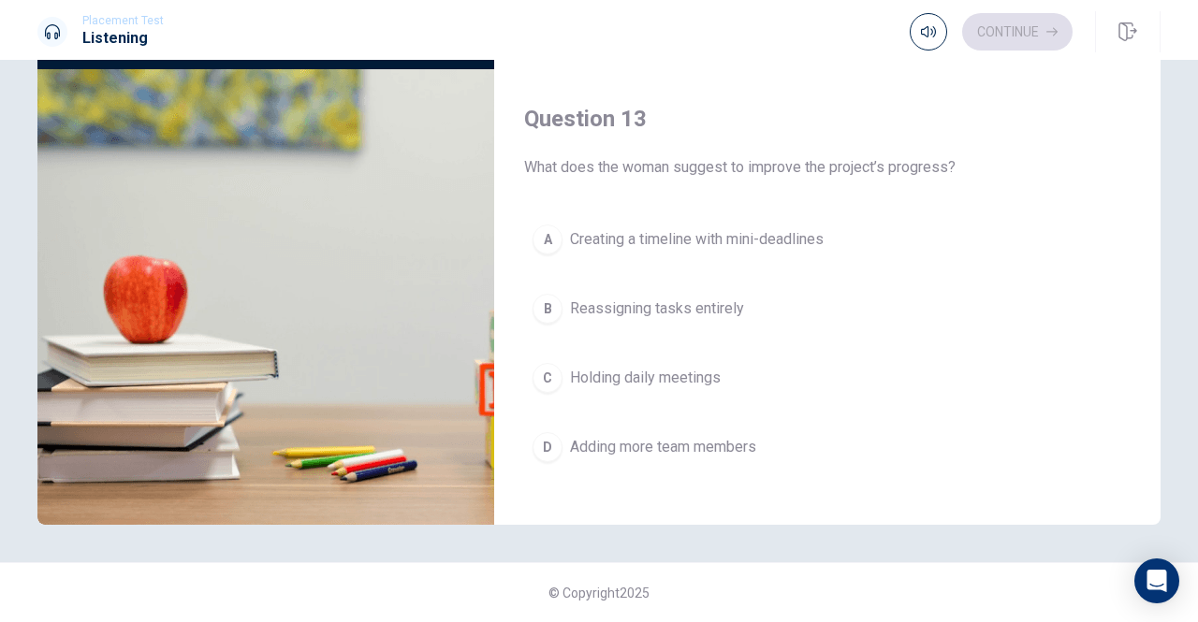
scroll to position [796, 0]
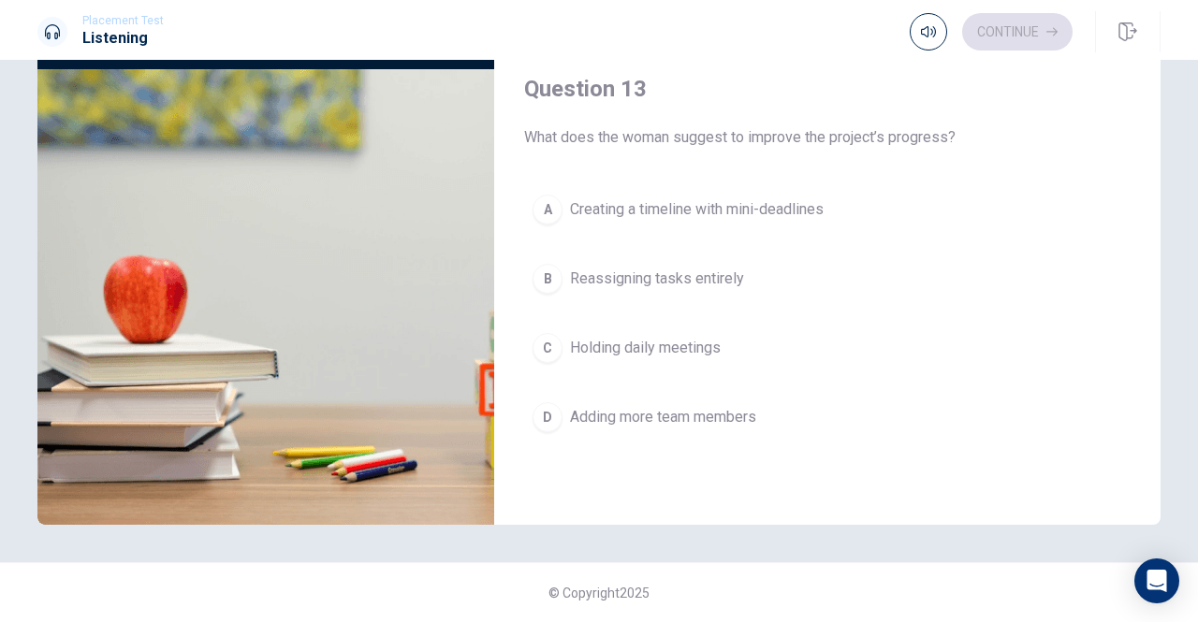
click at [537, 197] on div "A" at bounding box center [547, 210] width 30 height 30
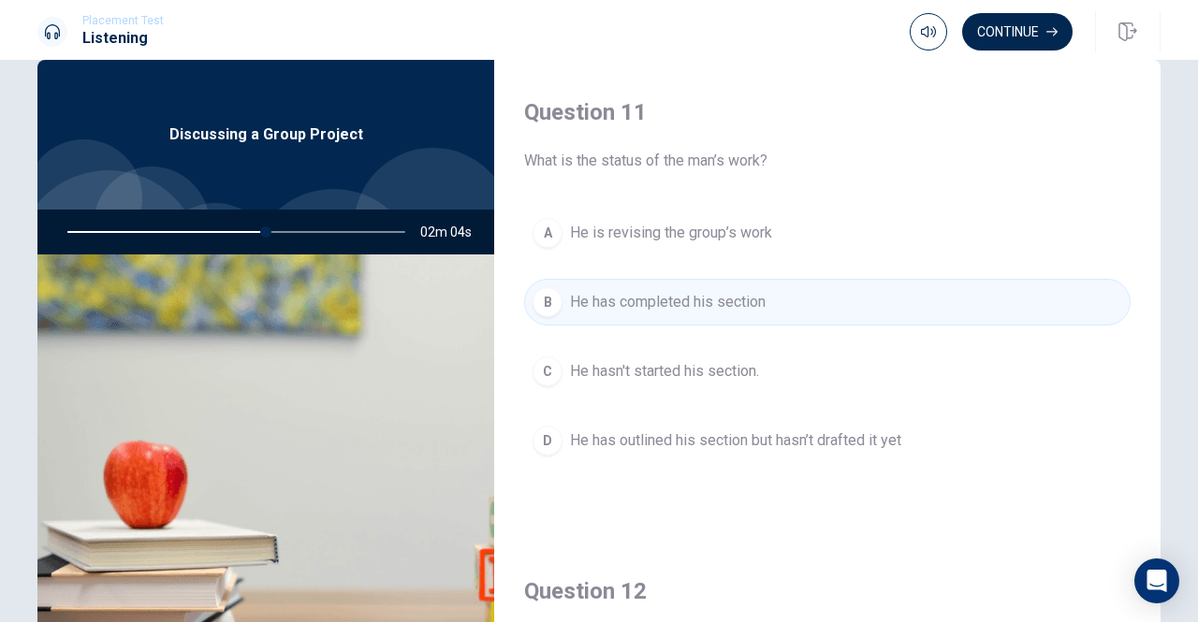
scroll to position [36, 0]
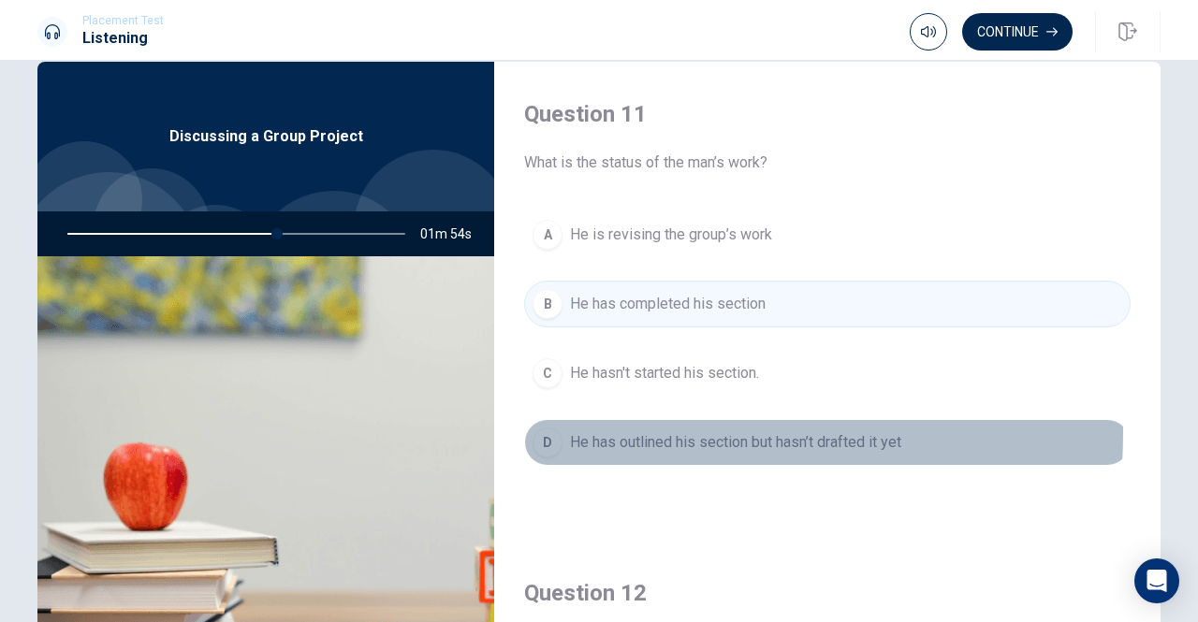
click at [543, 429] on div "D" at bounding box center [547, 443] width 30 height 30
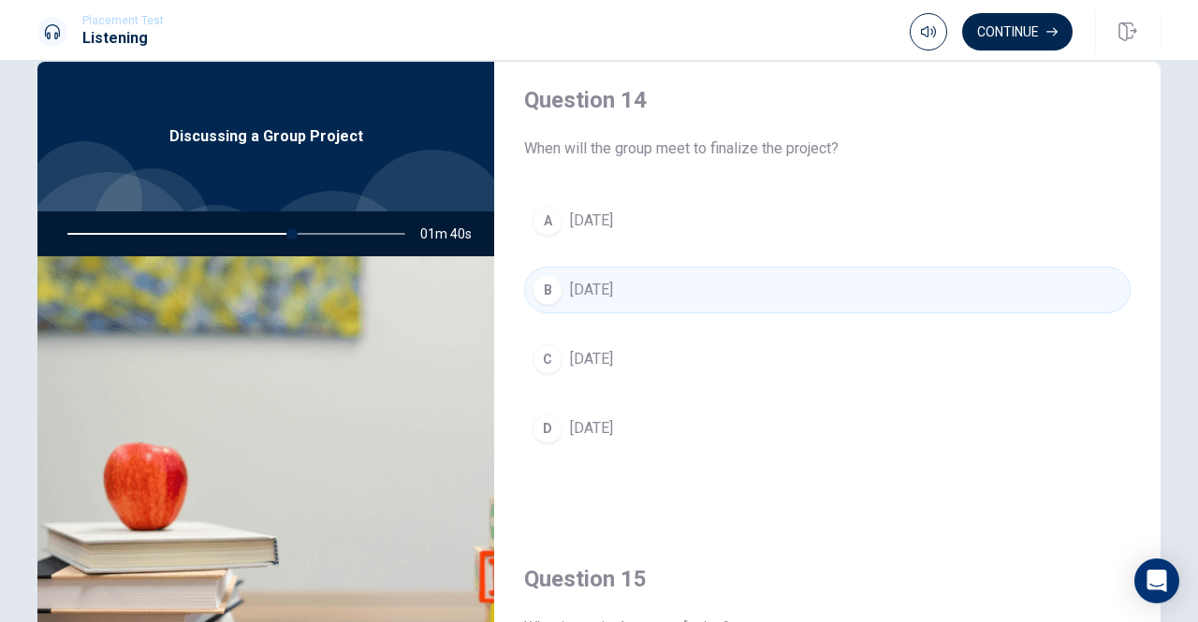
scroll to position [1358, 0]
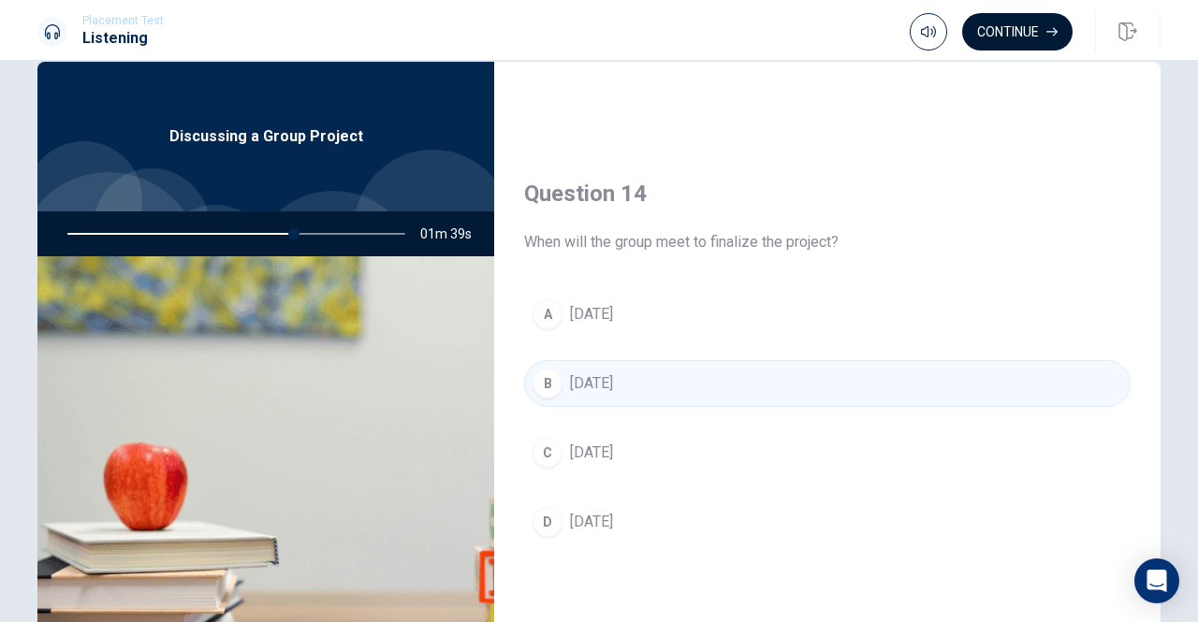
click at [992, 24] on button "Continue" at bounding box center [1017, 31] width 110 height 37
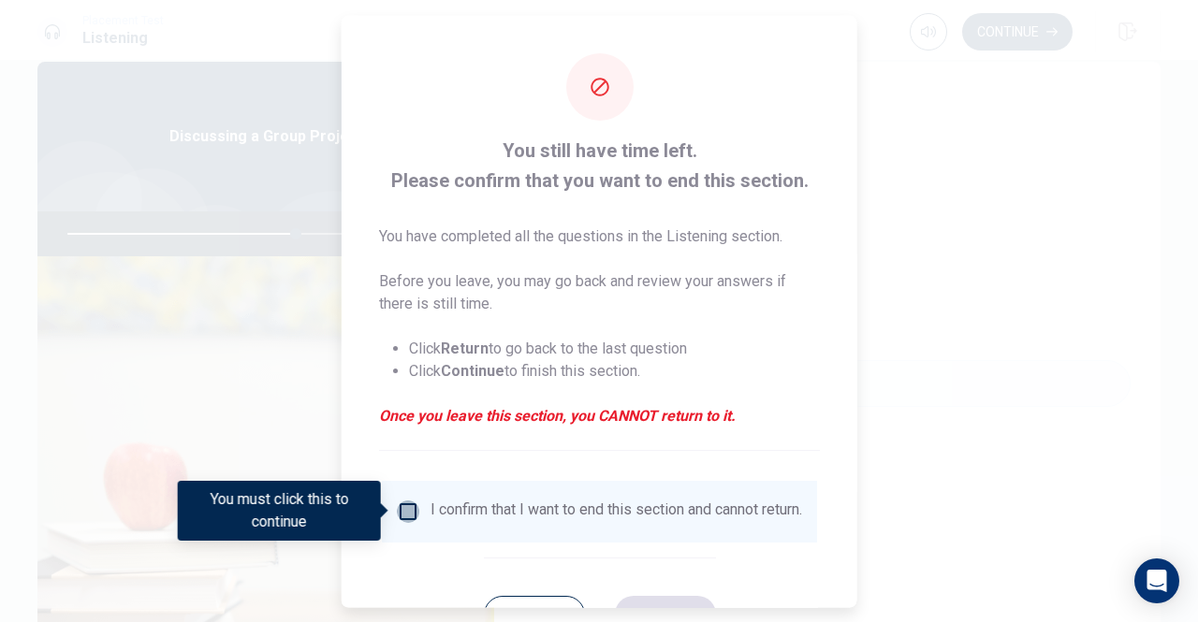
click at [406, 512] on input "You must click this to continue" at bounding box center [408, 511] width 22 height 22
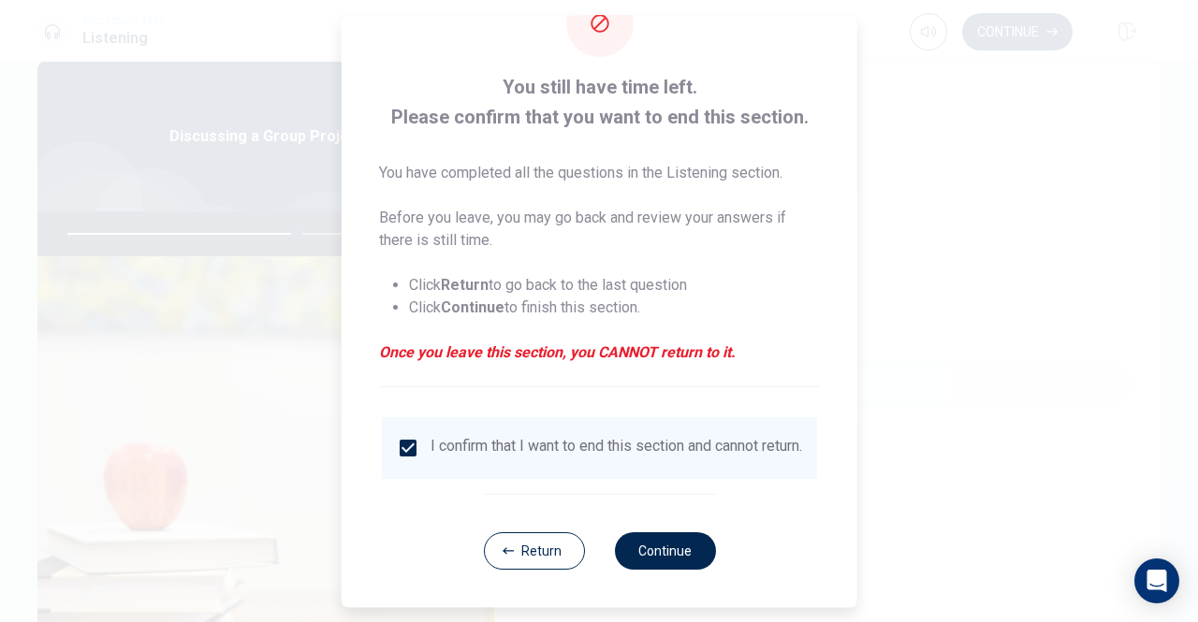
scroll to position [75, 0]
click at [672, 553] on button "Continue" at bounding box center [664, 550] width 101 height 37
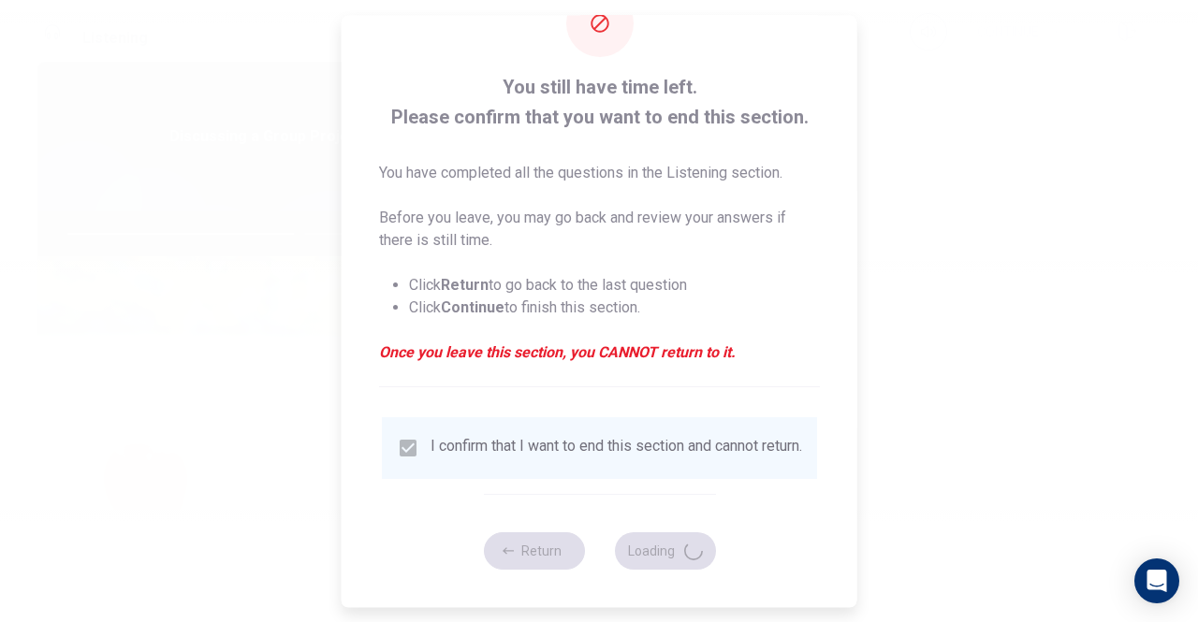
type input "69"
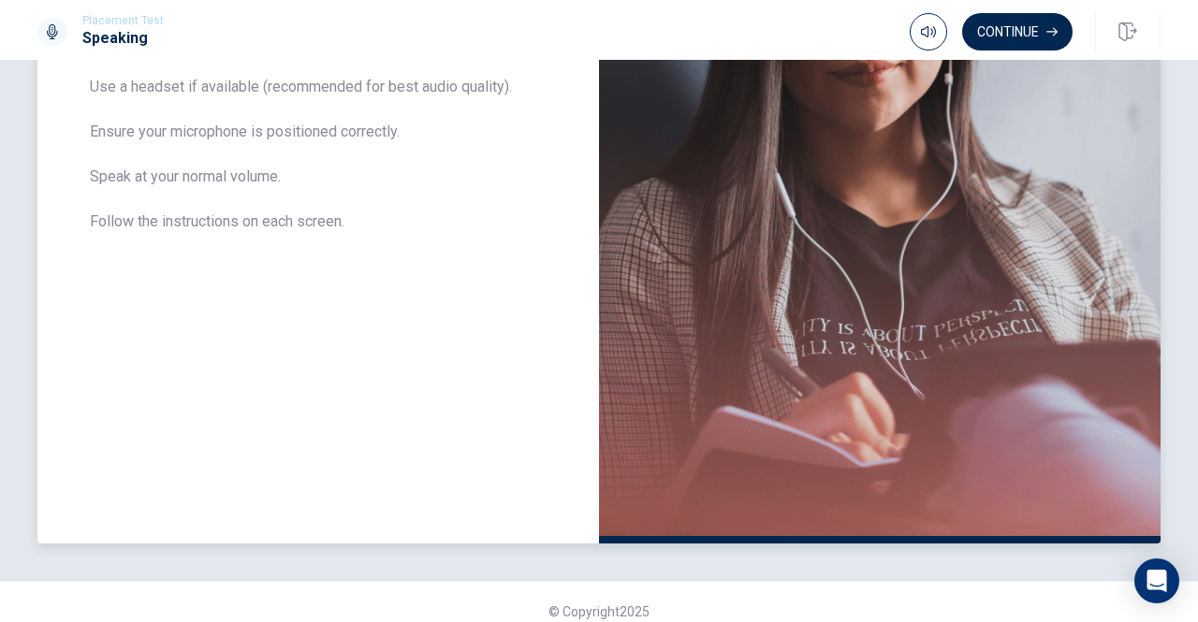
scroll to position [374, 0]
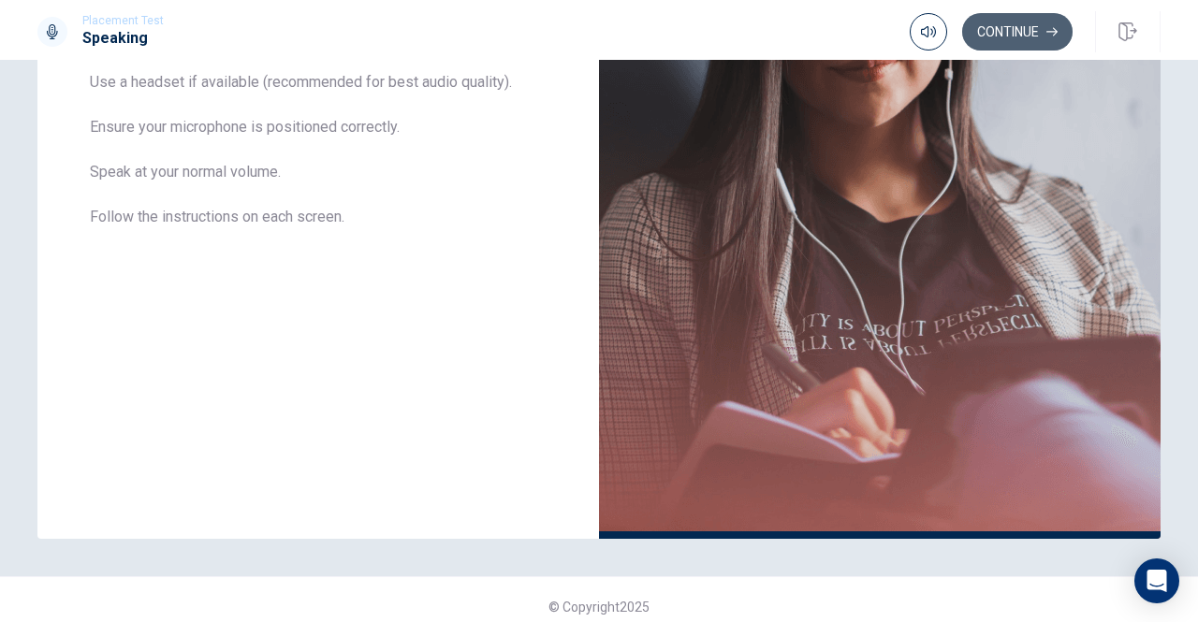
click at [1042, 22] on button "Continue" at bounding box center [1017, 31] width 110 height 37
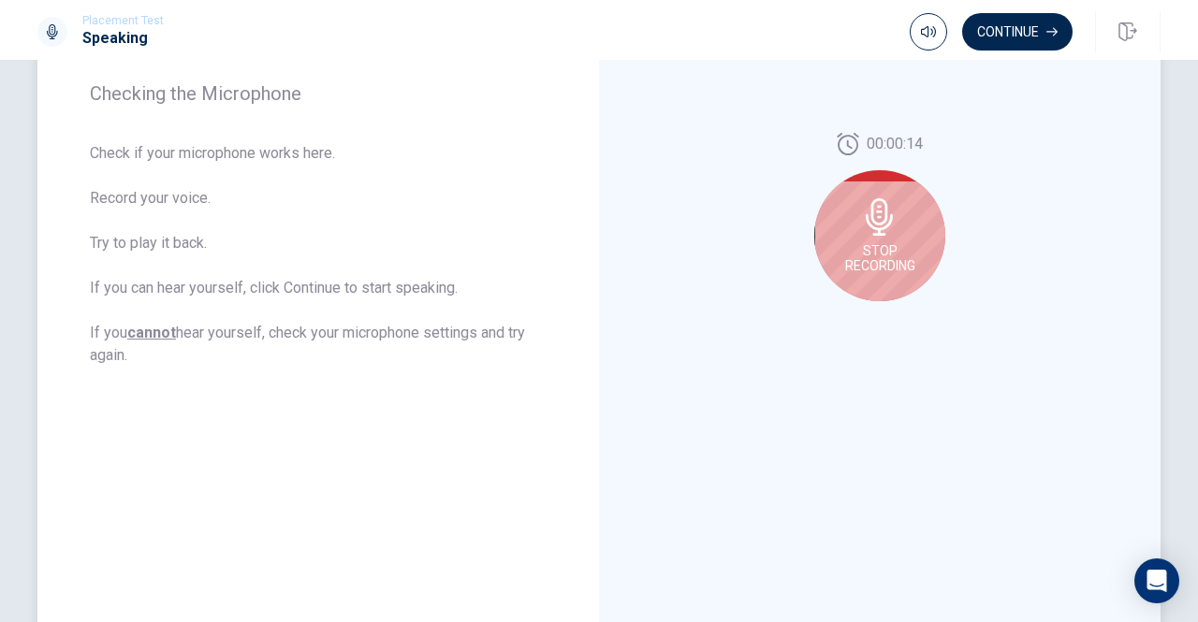
scroll to position [187, 0]
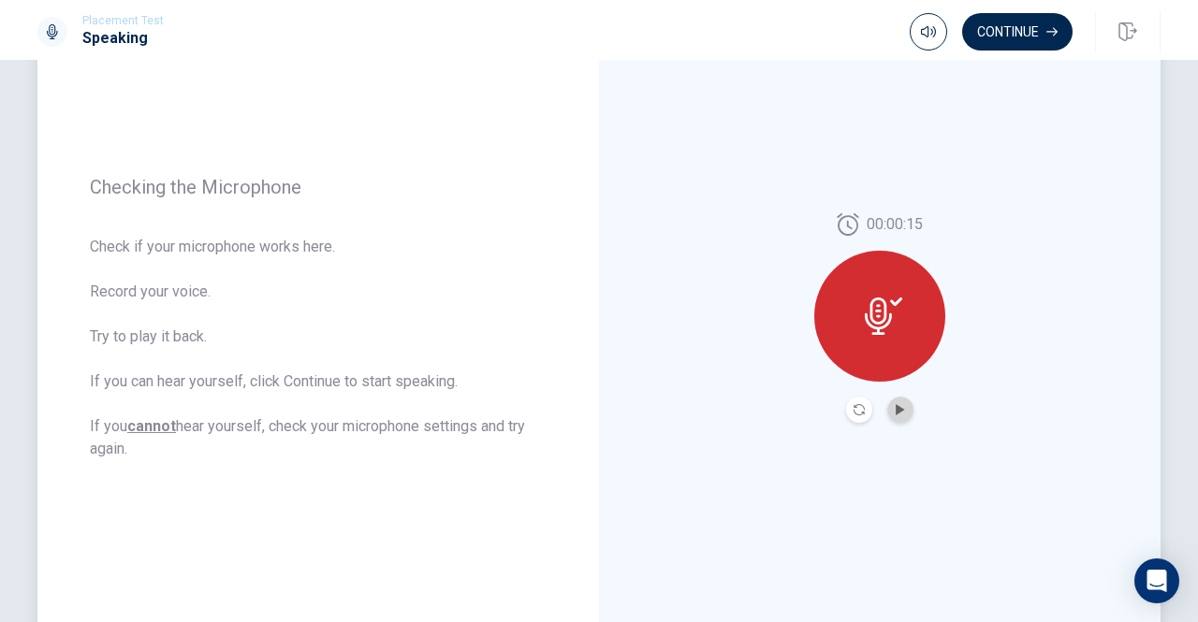
click at [906, 406] on button "Play Audio" at bounding box center [900, 410] width 26 height 26
click at [853, 406] on icon "Record Again" at bounding box center [858, 409] width 11 height 11
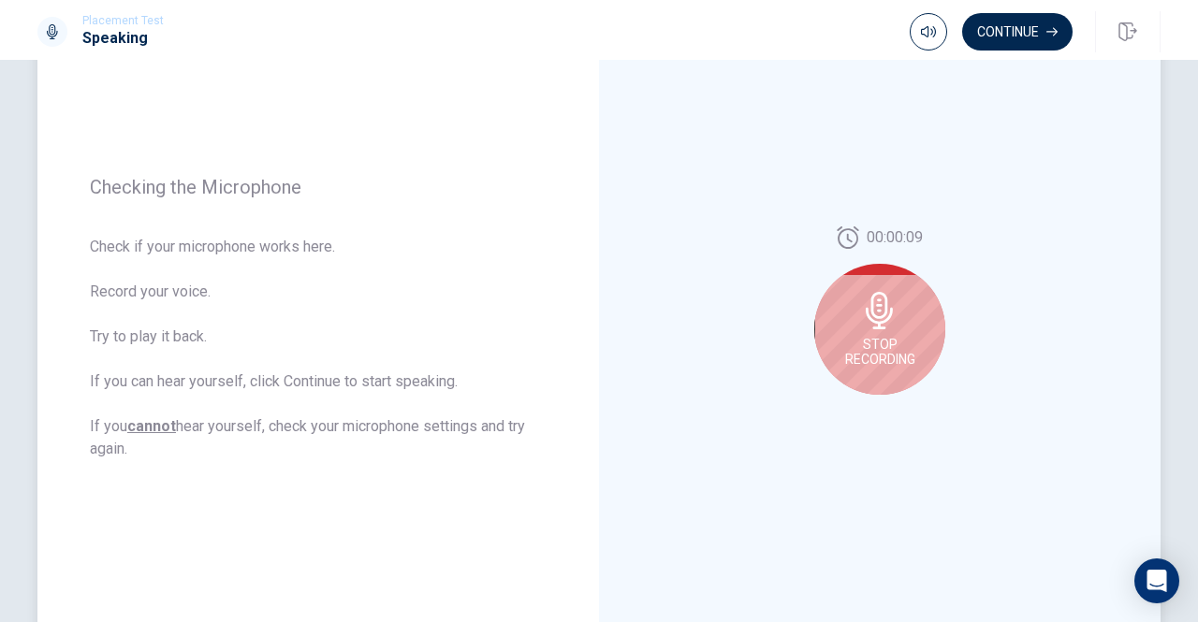
click at [868, 331] on div "Stop Recording" at bounding box center [879, 329] width 131 height 131
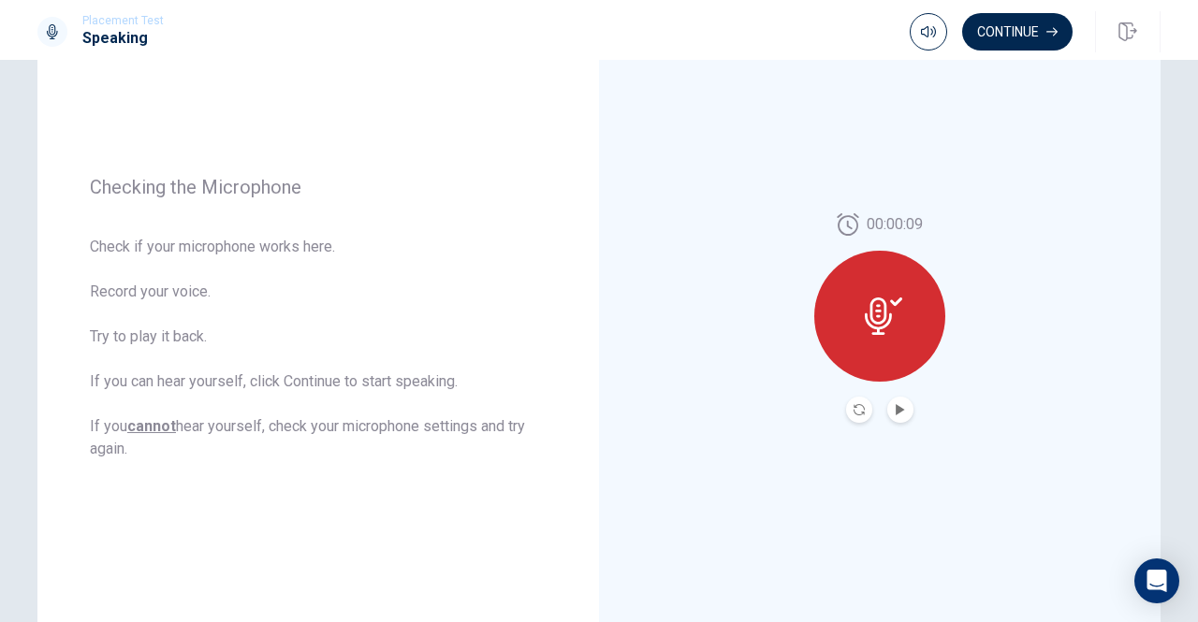
click at [898, 415] on button "Play Audio" at bounding box center [900, 410] width 26 height 26
click at [1001, 27] on button "Continue" at bounding box center [1017, 31] width 110 height 37
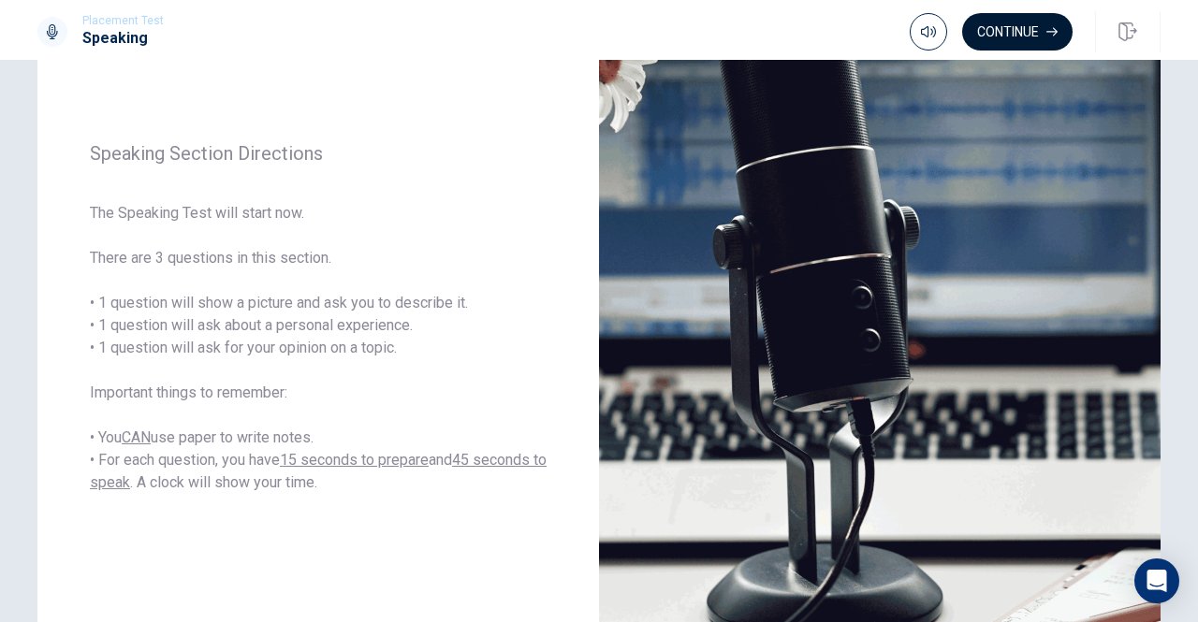
click at [992, 25] on button "Continue" at bounding box center [1017, 31] width 110 height 37
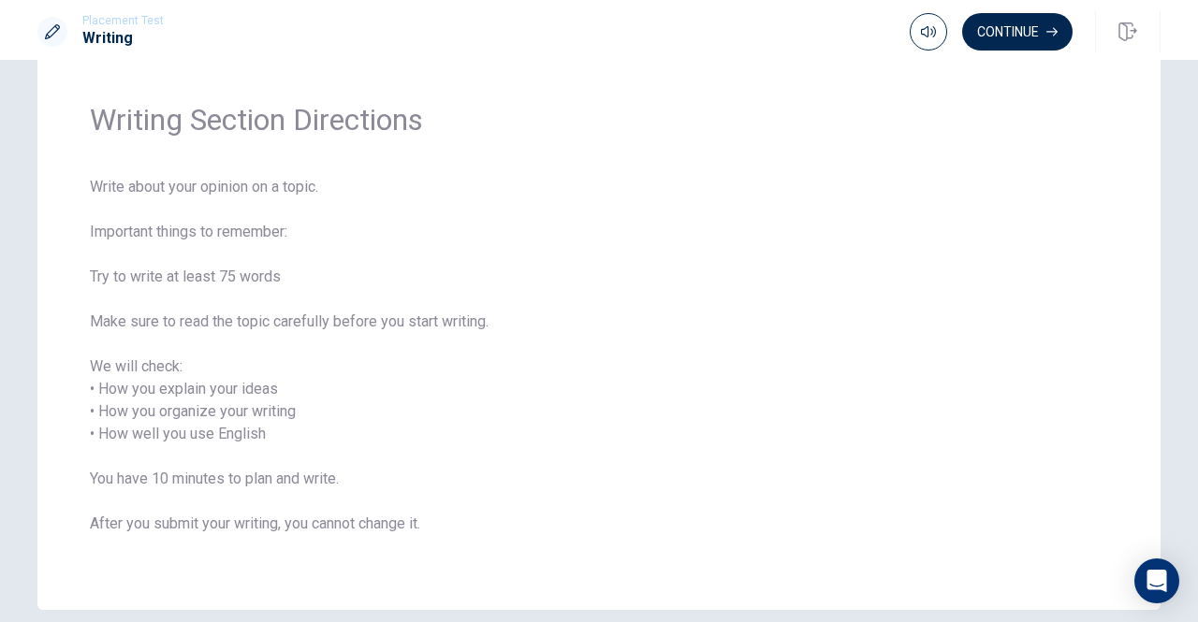
scroll to position [0, 0]
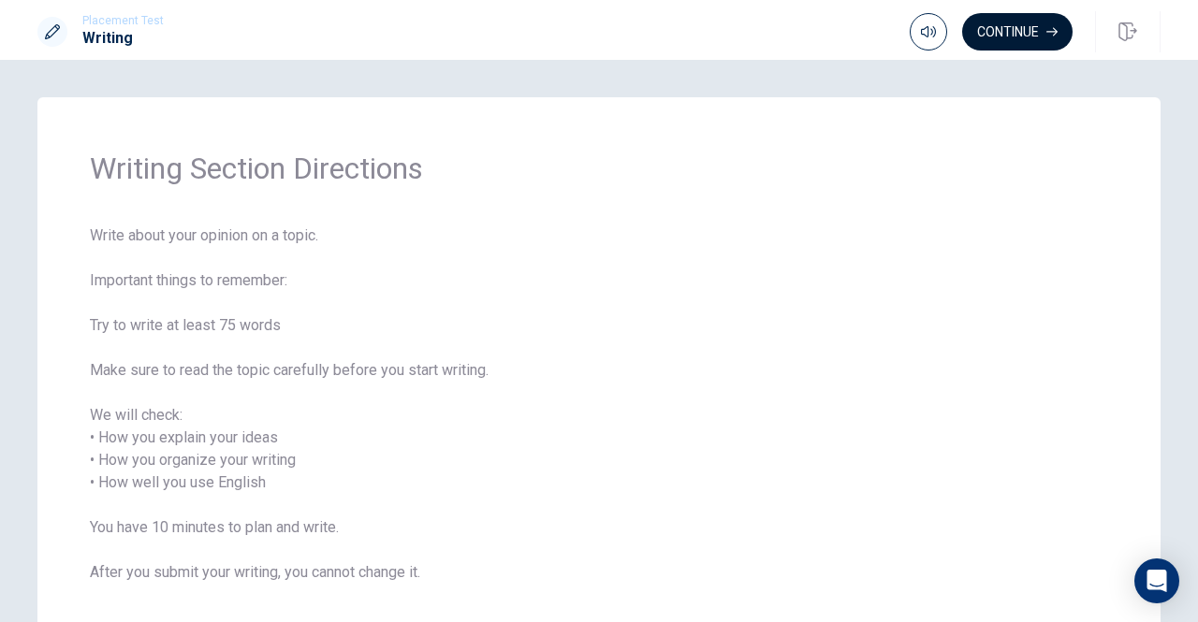
click at [1011, 35] on button "Continue" at bounding box center [1017, 31] width 110 height 37
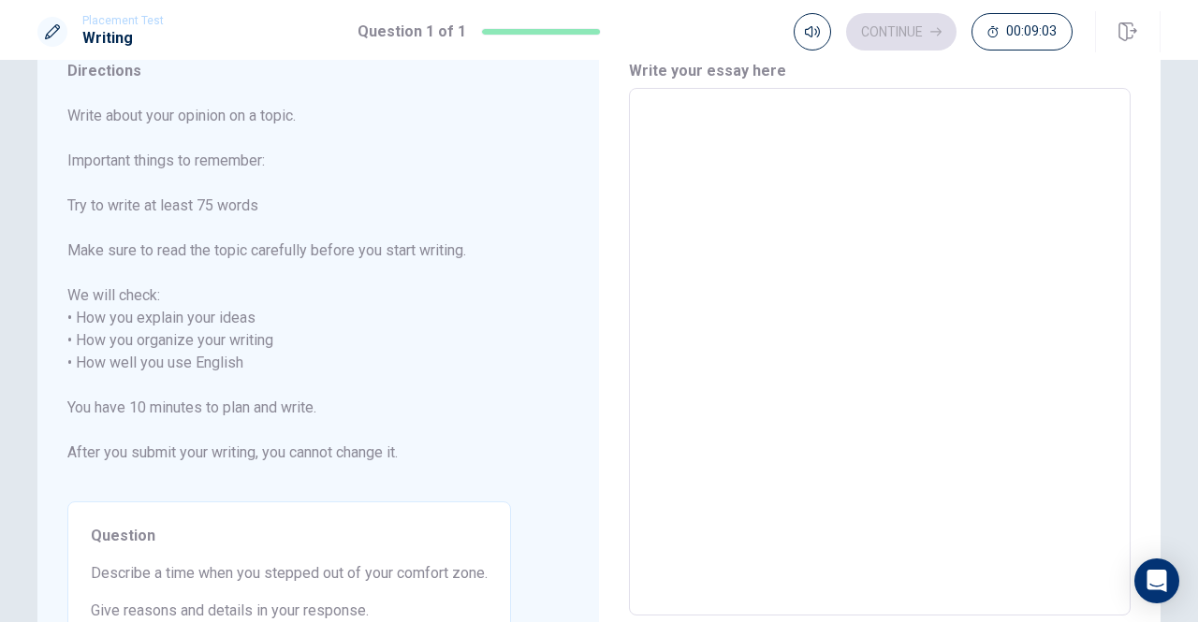
scroll to position [45, 0]
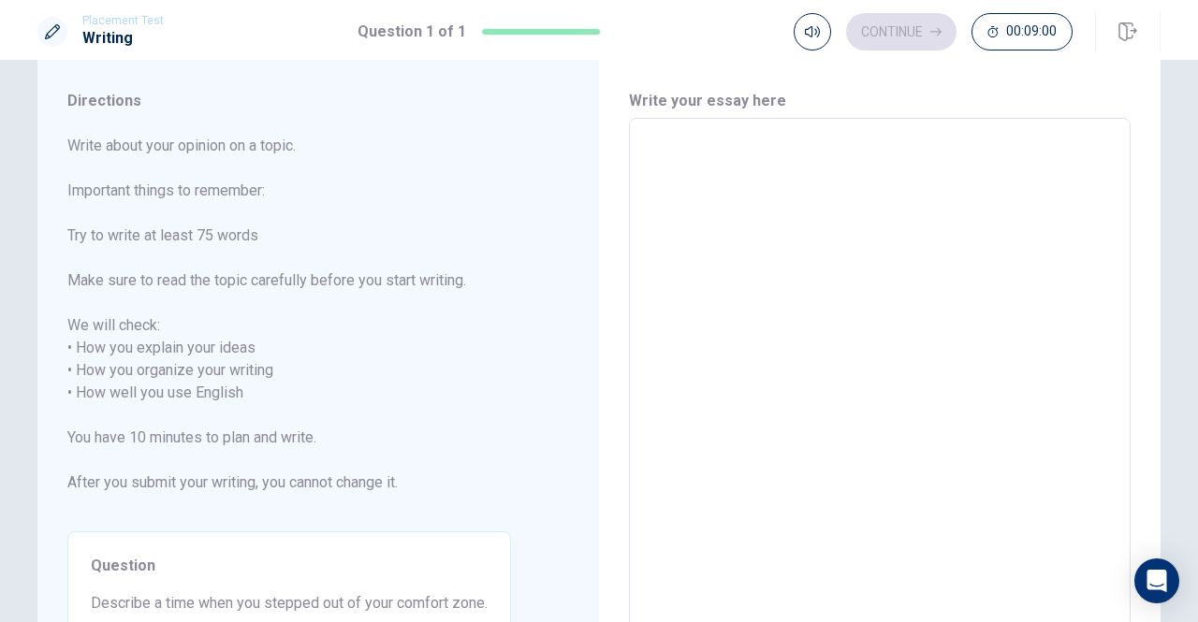
click at [639, 130] on div "x ​" at bounding box center [880, 382] width 502 height 528
type textarea "A"
type textarea "x"
type textarea "A"
type textarea "x"
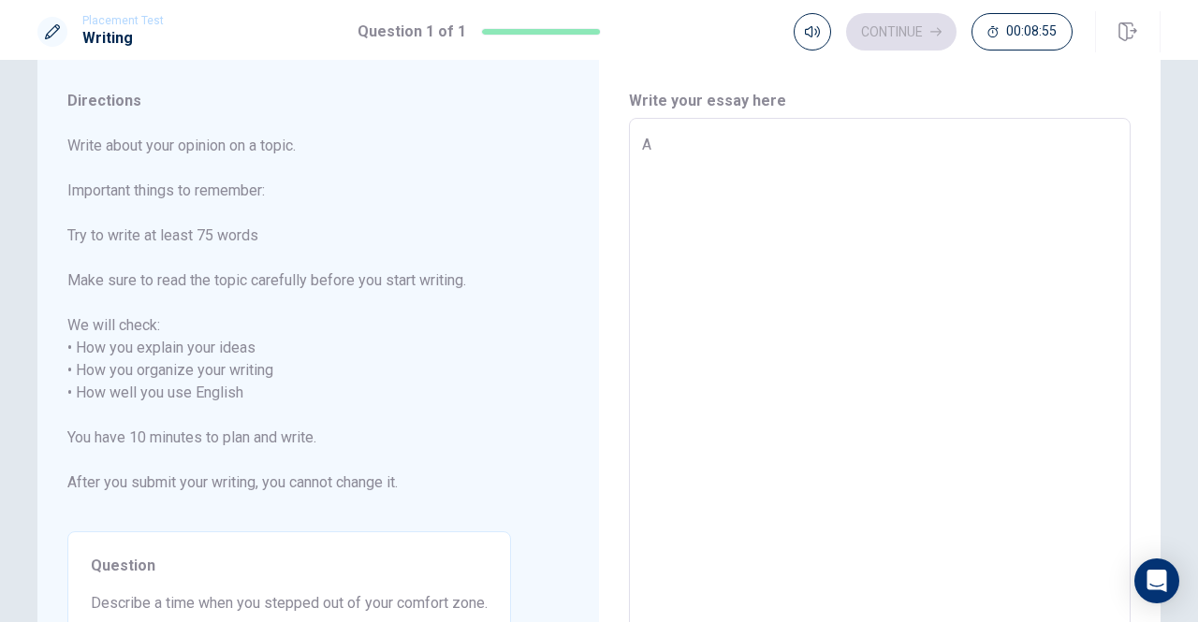
type textarea "A t"
type textarea "x"
type textarea "A ti"
type textarea "x"
type textarea "A [PERSON_NAME]"
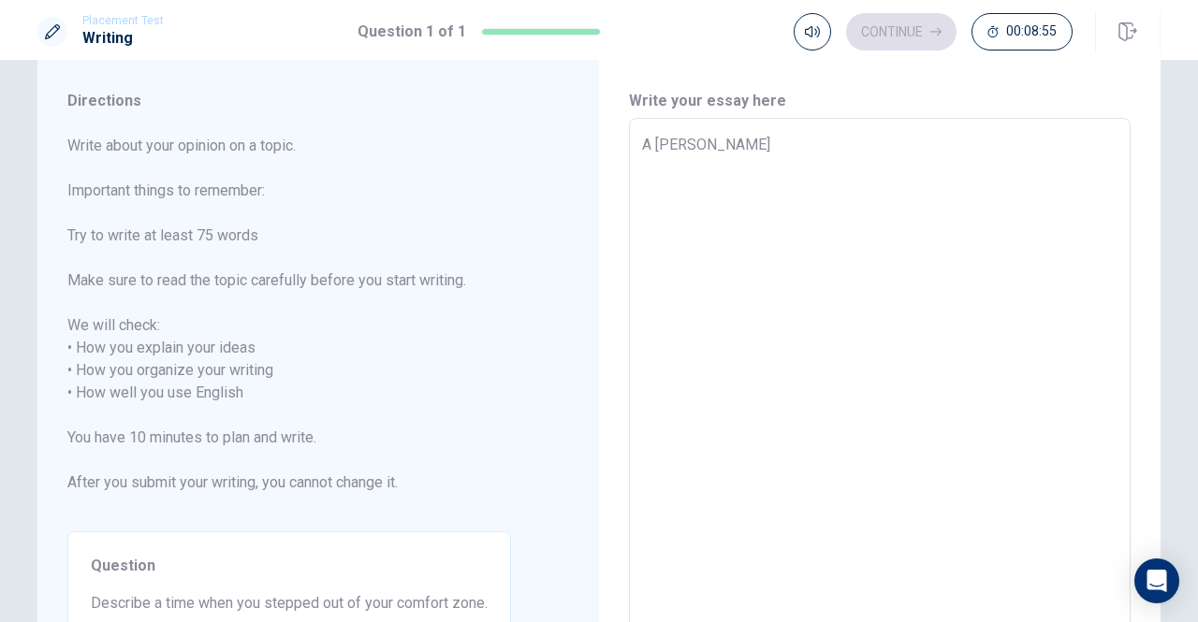
type textarea "x"
type textarea "A time"
type textarea "x"
type textarea "A time"
type textarea "x"
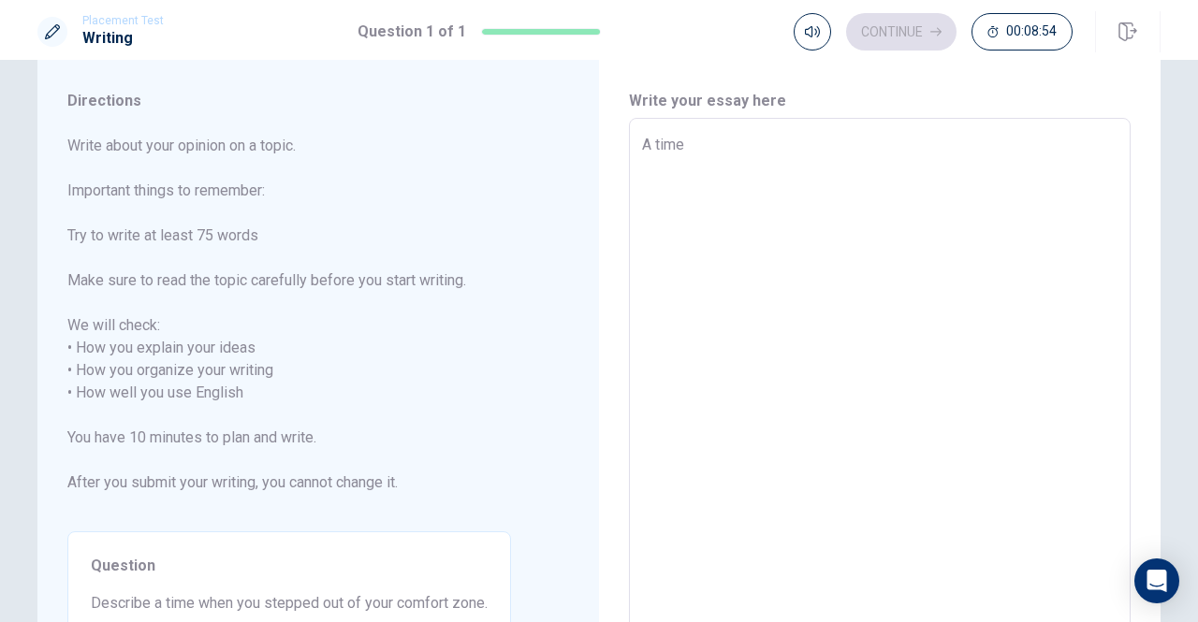
type textarea "A time I"
type textarea "x"
type textarea "A time I"
type textarea "x"
type textarea "A time I s"
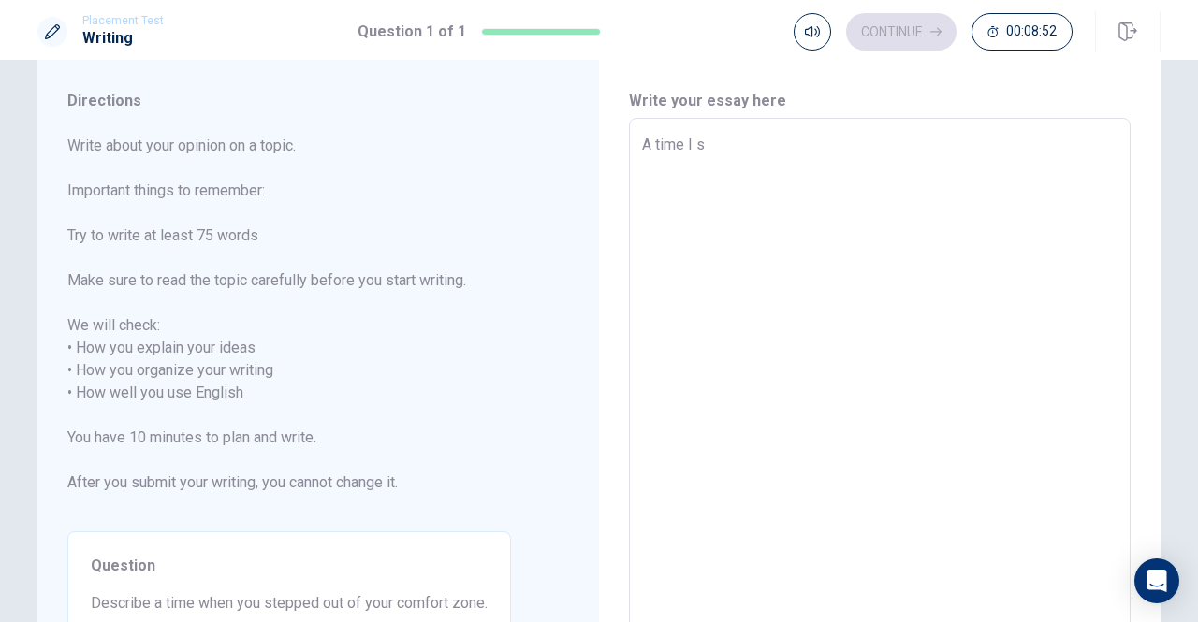
type textarea "x"
type textarea "A time I st"
type textarea "x"
type textarea "A time I ste"
type textarea "x"
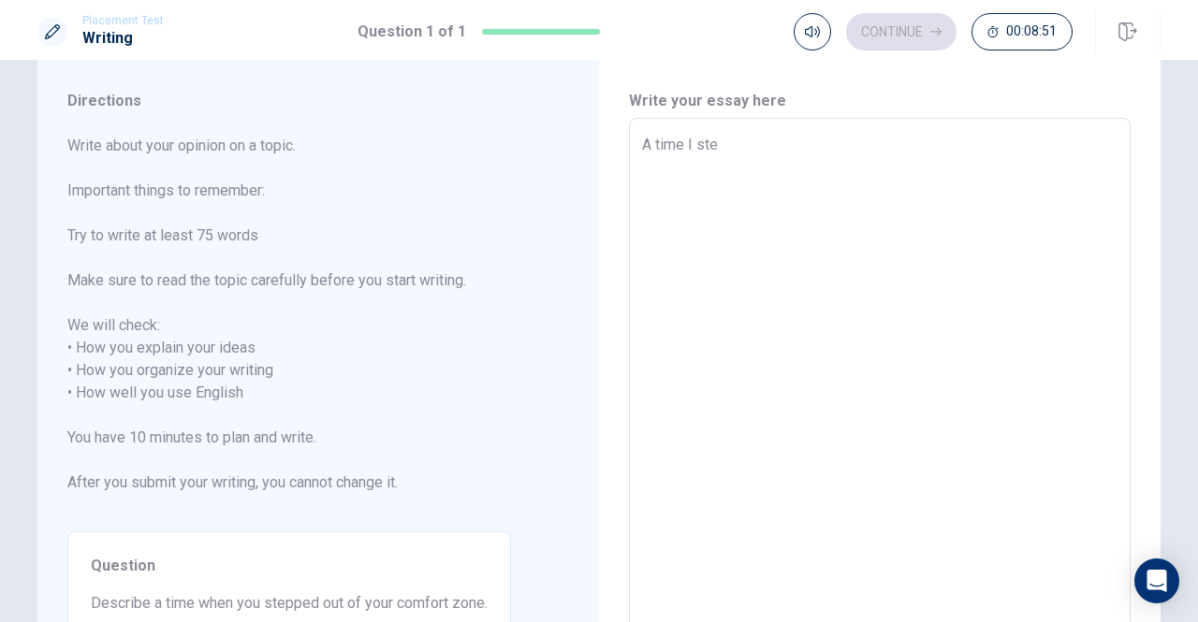
type textarea "A time I stee"
type textarea "x"
type textarea "A time I steep"
type textarea "x"
type textarea "A time I steepp"
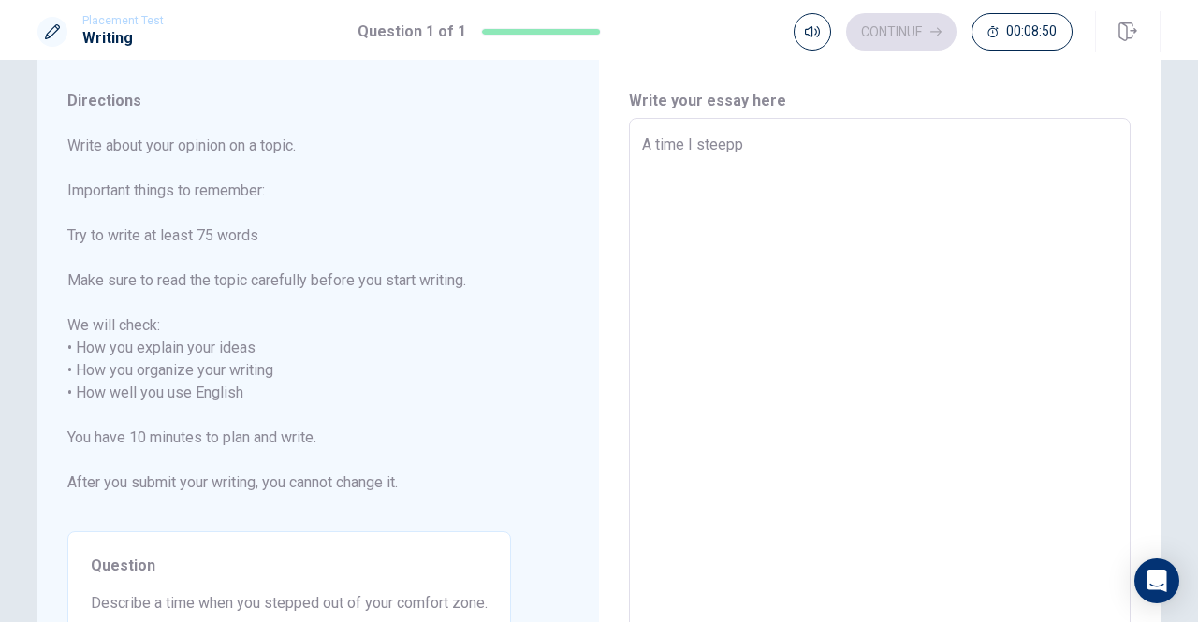
type textarea "x"
type textarea "A time I steeppe"
type textarea "x"
type textarea "A time I steepped"
type textarea "x"
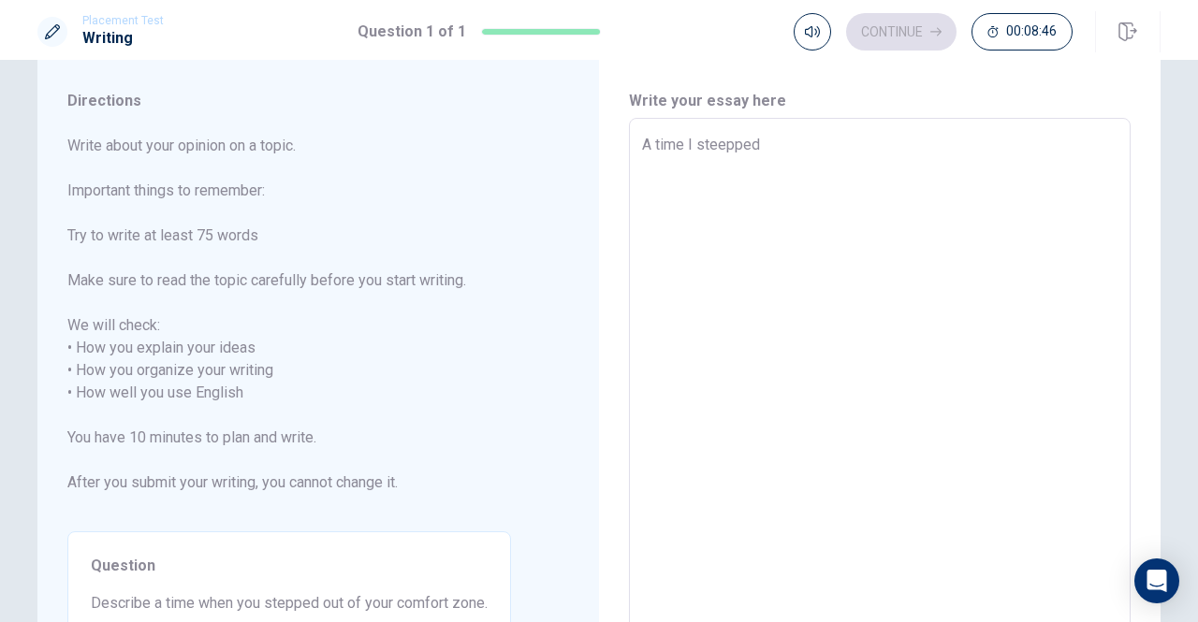
type textarea "A time I steepped"
type textarea "x"
type textarea "A time I steepped o"
type textarea "x"
type textarea "A time I steepped ou"
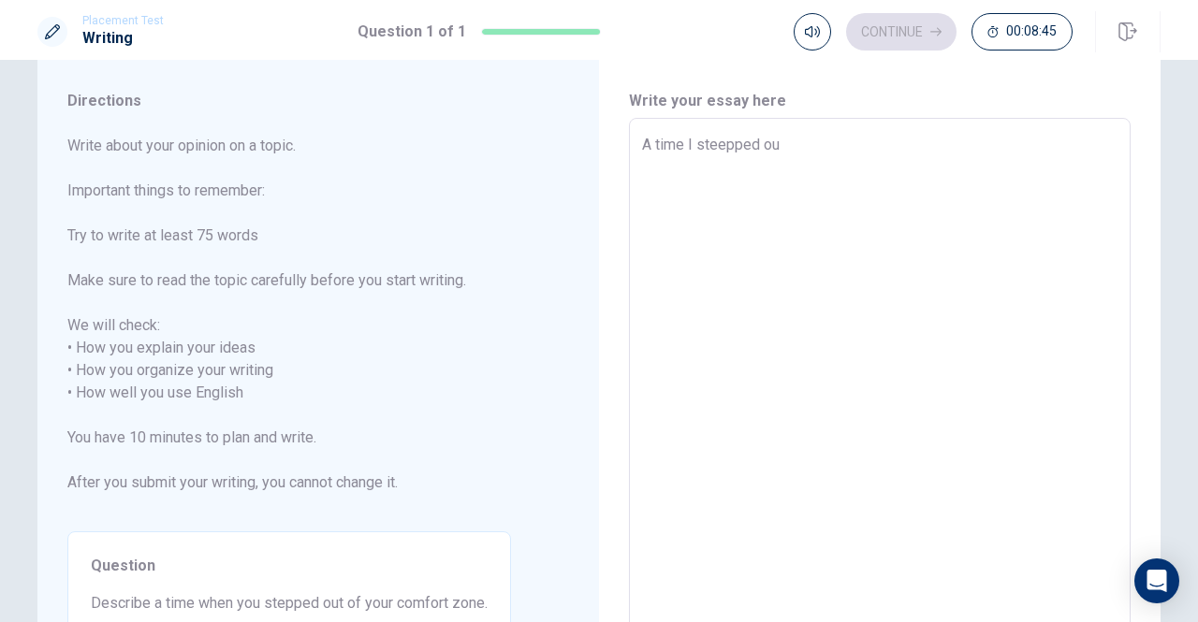
type textarea "x"
type textarea "A time I steepped out"
type textarea "x"
type textarea "A time I steepped out"
type textarea "x"
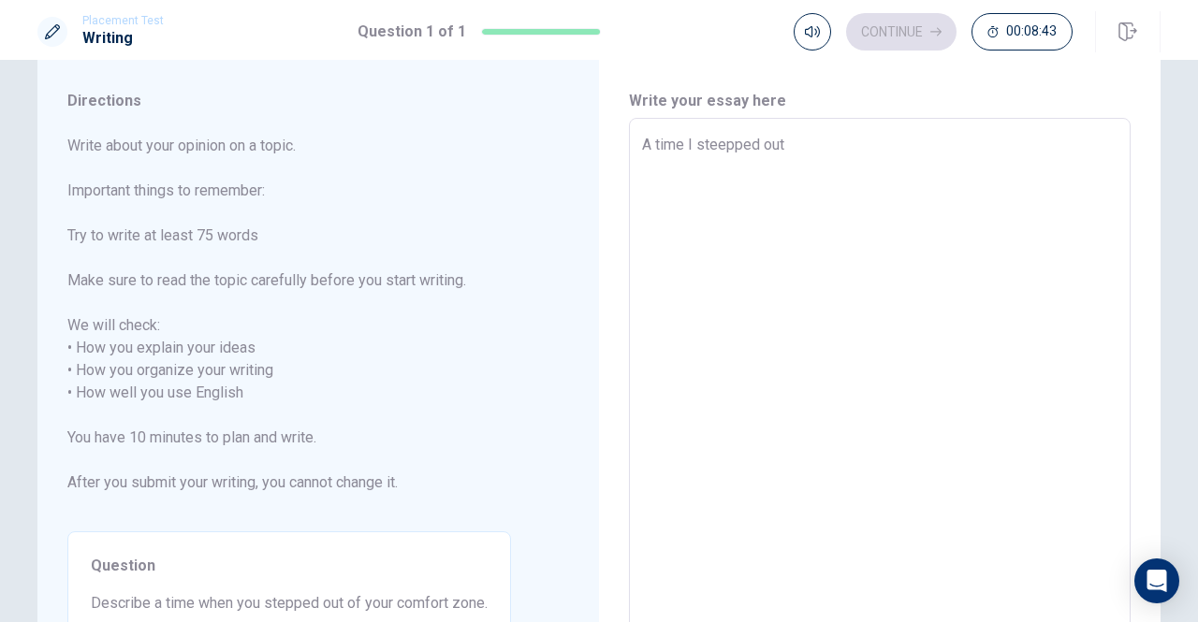
type textarea "A time I steepped out o"
type textarea "x"
type textarea "A time I steepped out of"
type textarea "x"
type textarea "A time I steepped out ofn"
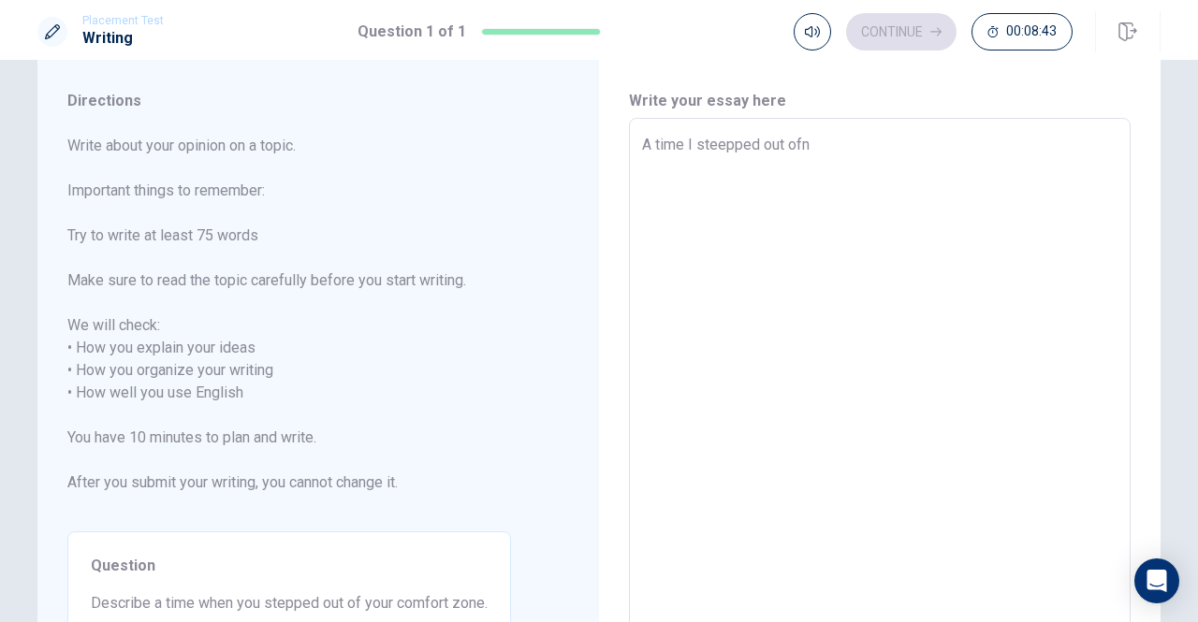
type textarea "x"
type textarea "A time I steepped out of"
type textarea "x"
type textarea "A time I steepped out of"
type textarea "x"
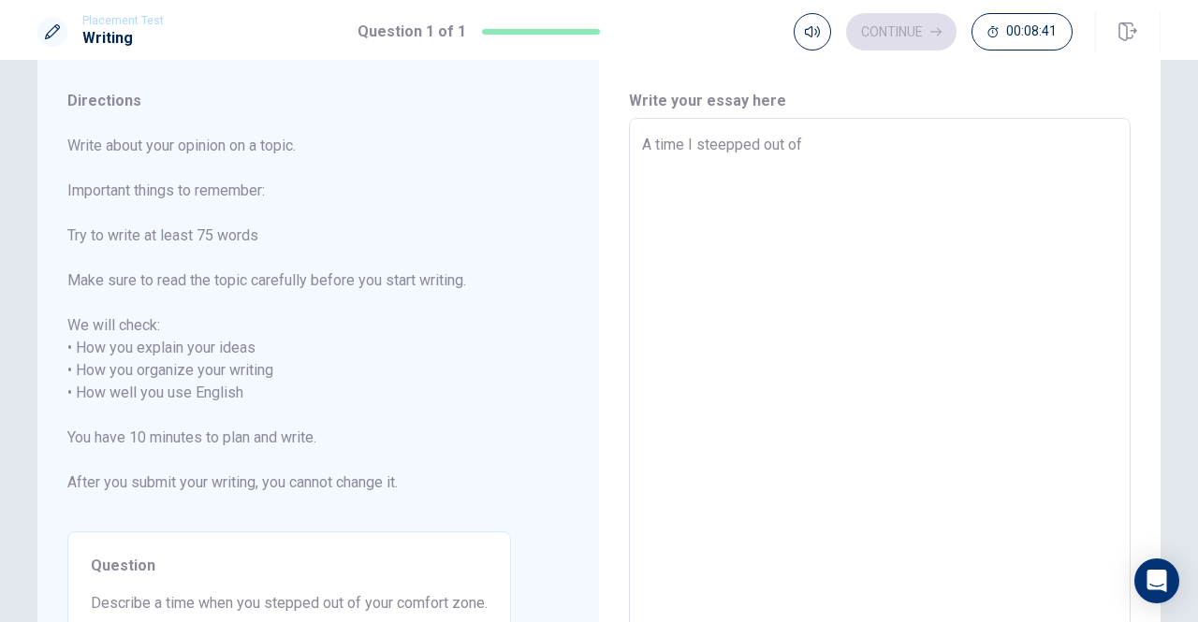
type textarea "A time I steepped out of y"
type textarea "x"
type textarea "A time I steepped out of yo"
type textarea "x"
type textarea "A time I steepped out of you"
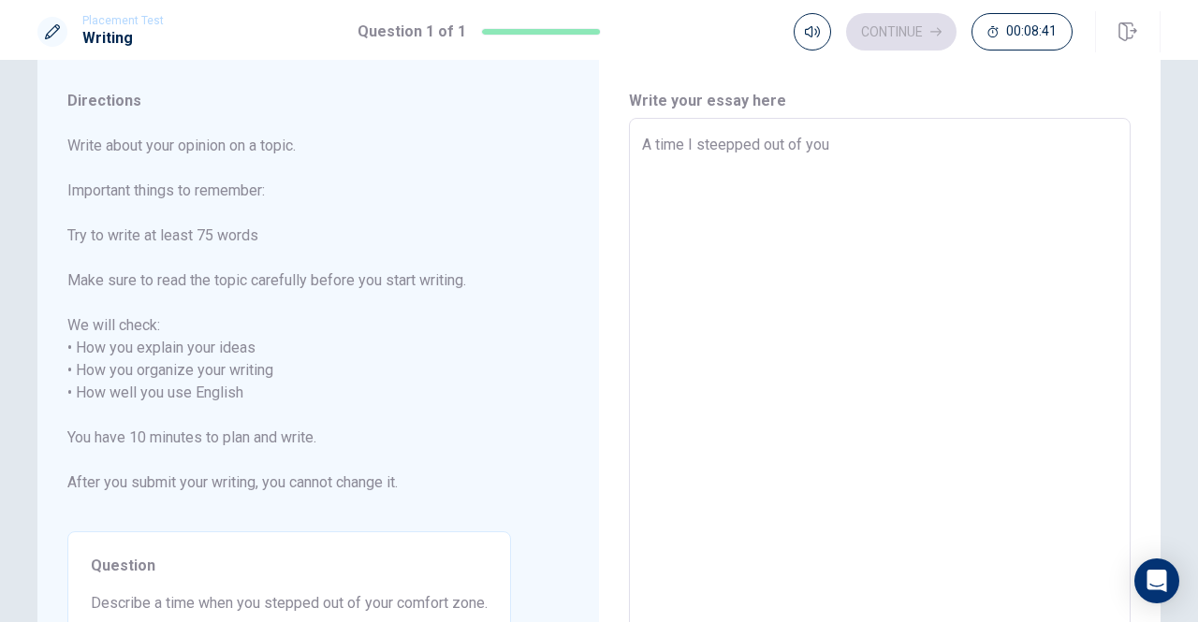
type textarea "x"
type textarea "A time I steepped out of yo"
type textarea "x"
type textarea "A time I steepped out of y"
type textarea "x"
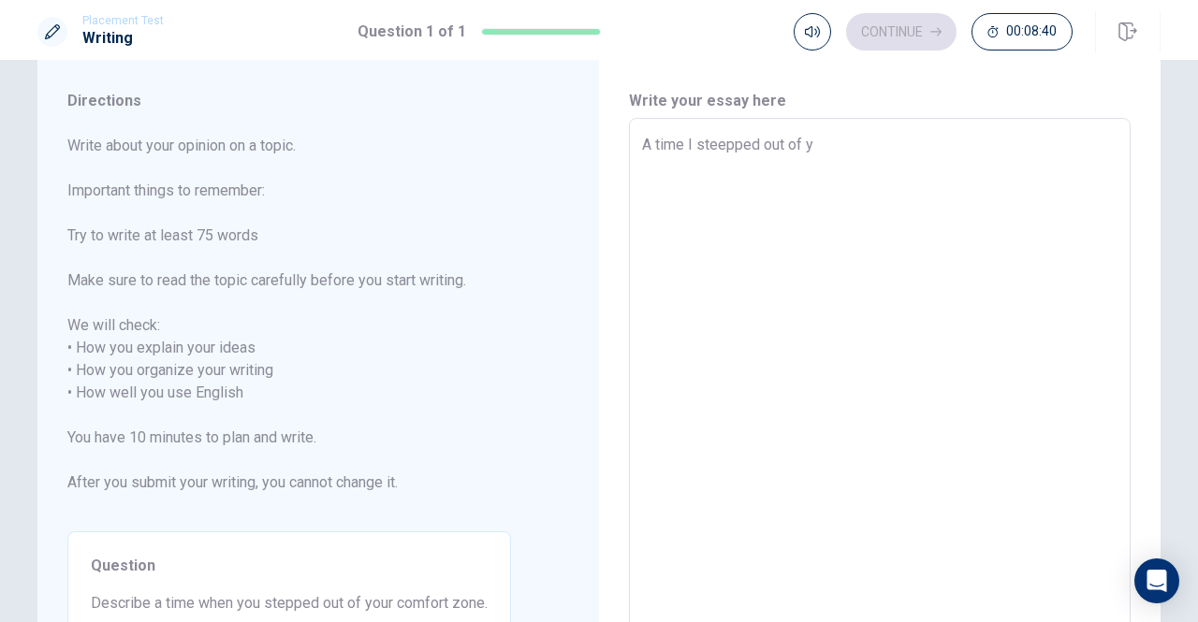
type textarea "A time I steepped out of"
type textarea "x"
type textarea "A time I steepped out of m"
type textarea "x"
type textarea "A time I steepped out of my"
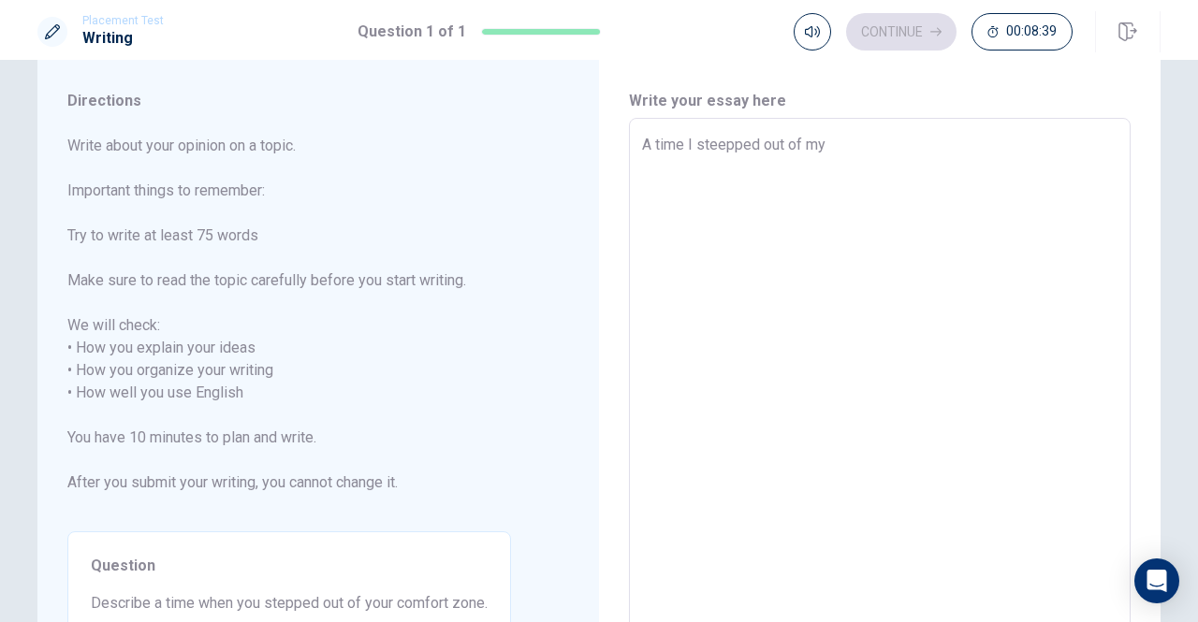
type textarea "x"
type textarea "A time I steepped out of my"
type textarea "x"
type textarea "A time I steepped out of my c"
type textarea "x"
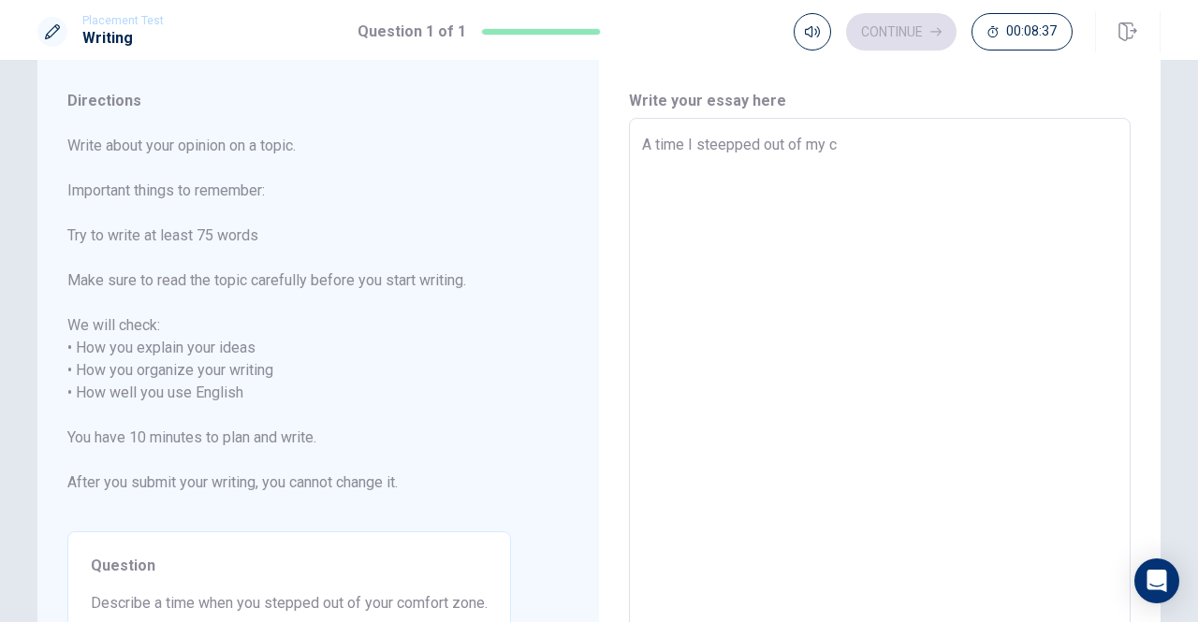
type textarea "A time I steepped out of my co"
type textarea "x"
type textarea "A time I steepped out of my com"
type textarea "x"
type textarea "A time I steepped out of my comf"
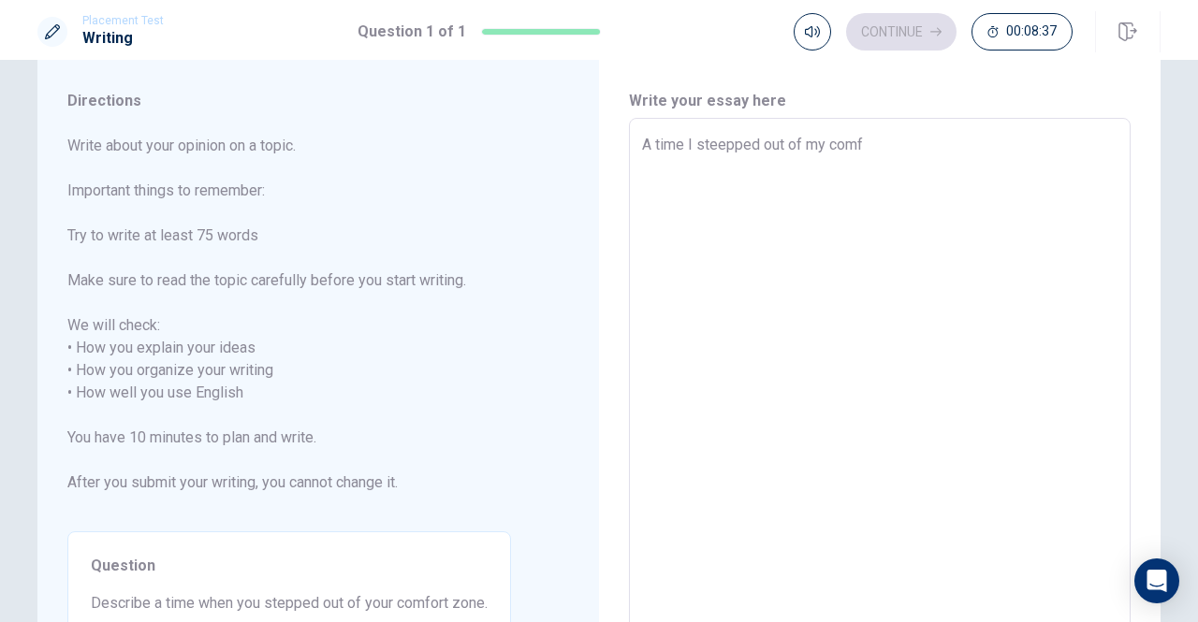
type textarea "x"
type textarea "A time I steepped out of my comfo"
type textarea "x"
type textarea "A time I steepped out of my comfor"
type textarea "x"
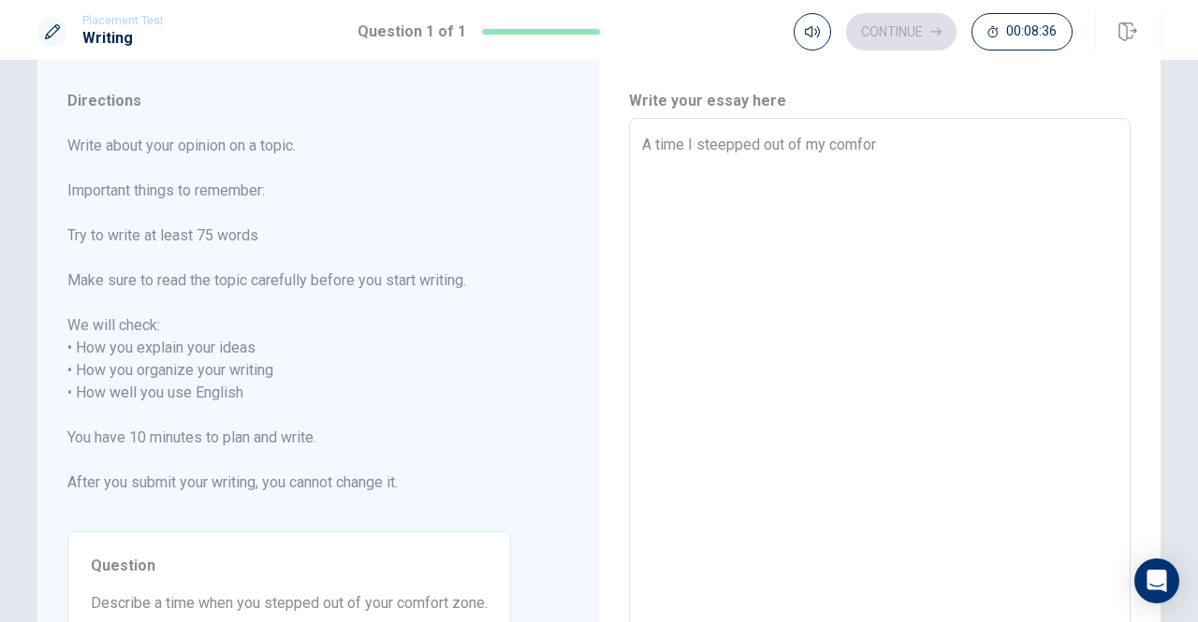
type textarea "A time I steepped out of my comfort"
type textarea "x"
type textarea "A time I steepped out of my comfort"
type textarea "x"
type textarea "A time I steepped out of my comfort z"
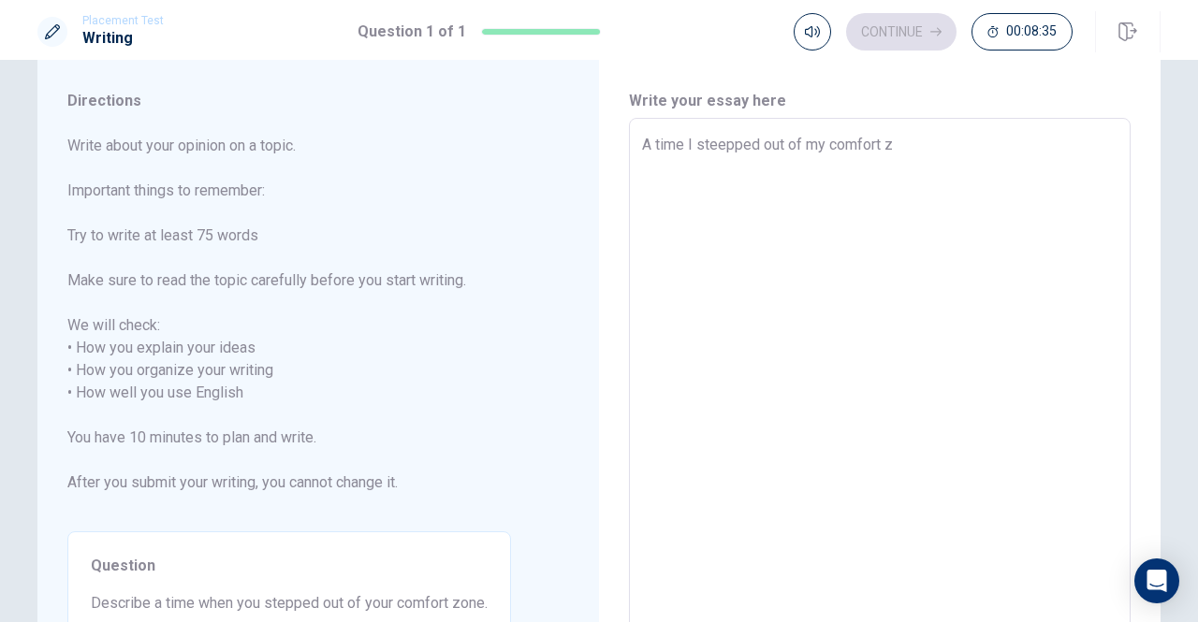
type textarea "x"
type textarea "A time I steepped out of my comfort zo"
type textarea "x"
type textarea "A time I steepped out of my comfort zon"
type textarea "x"
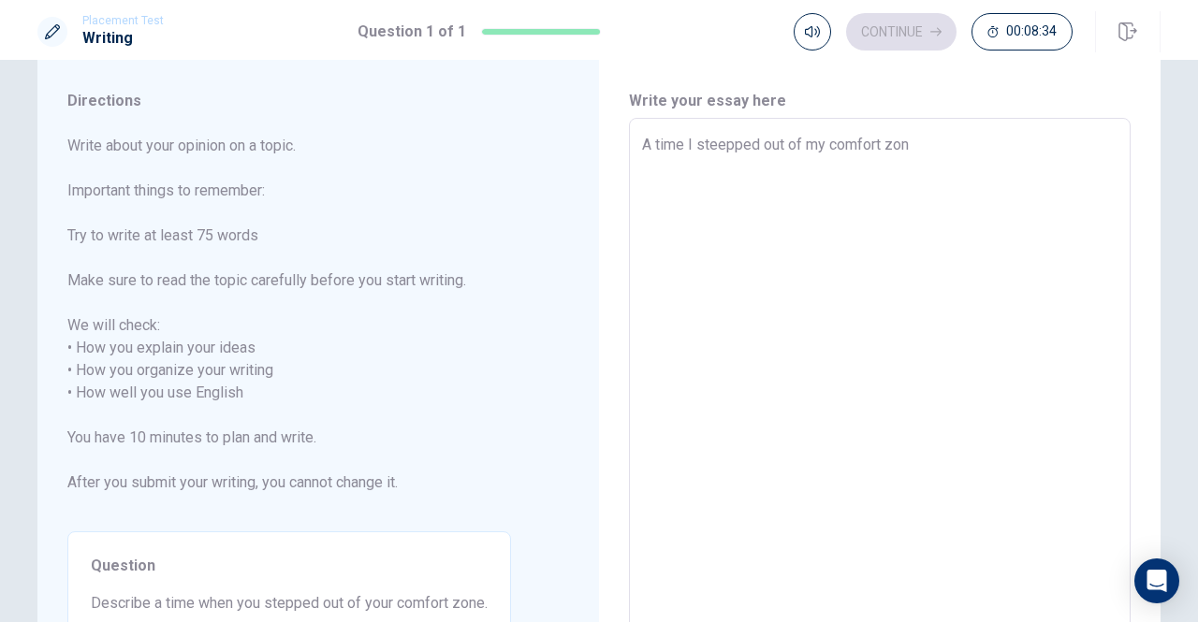
type textarea "A time I steepped out of my comfort zone"
type textarea "x"
type textarea "A time I steepped out of my comfort zone"
type textarea "x"
type textarea "A time I steepped out of my comfort zone w"
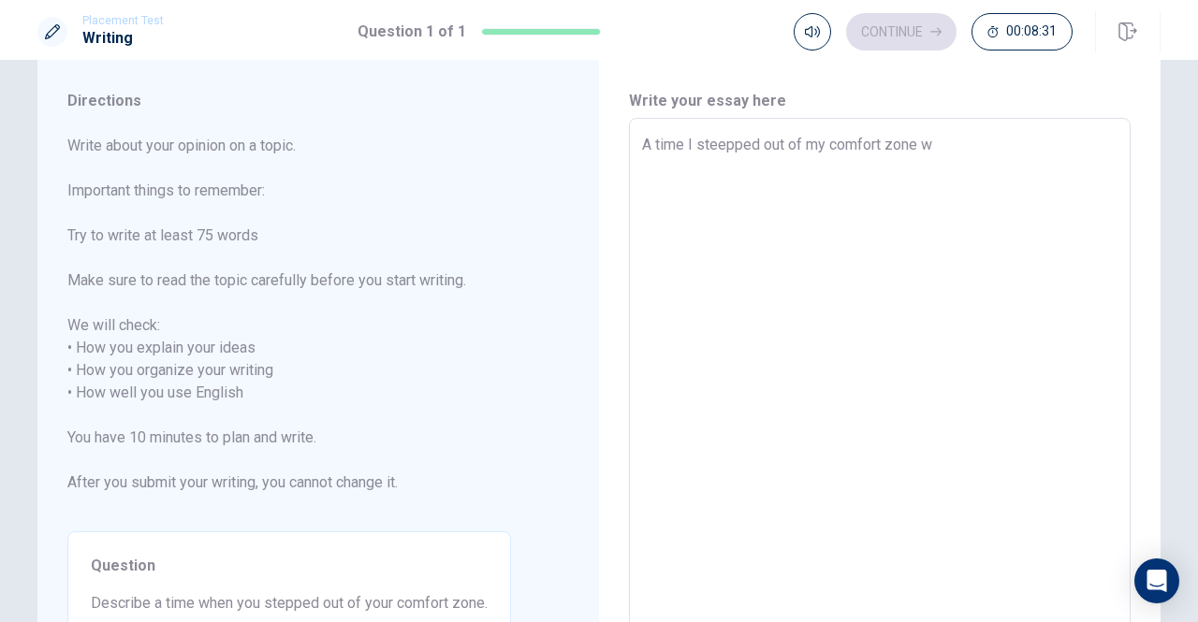
type textarea "x"
type textarea "A time I steepped out of my comfort zone wa"
type textarea "x"
type textarea "A time I steepped out of my comfort zone was"
type textarea "x"
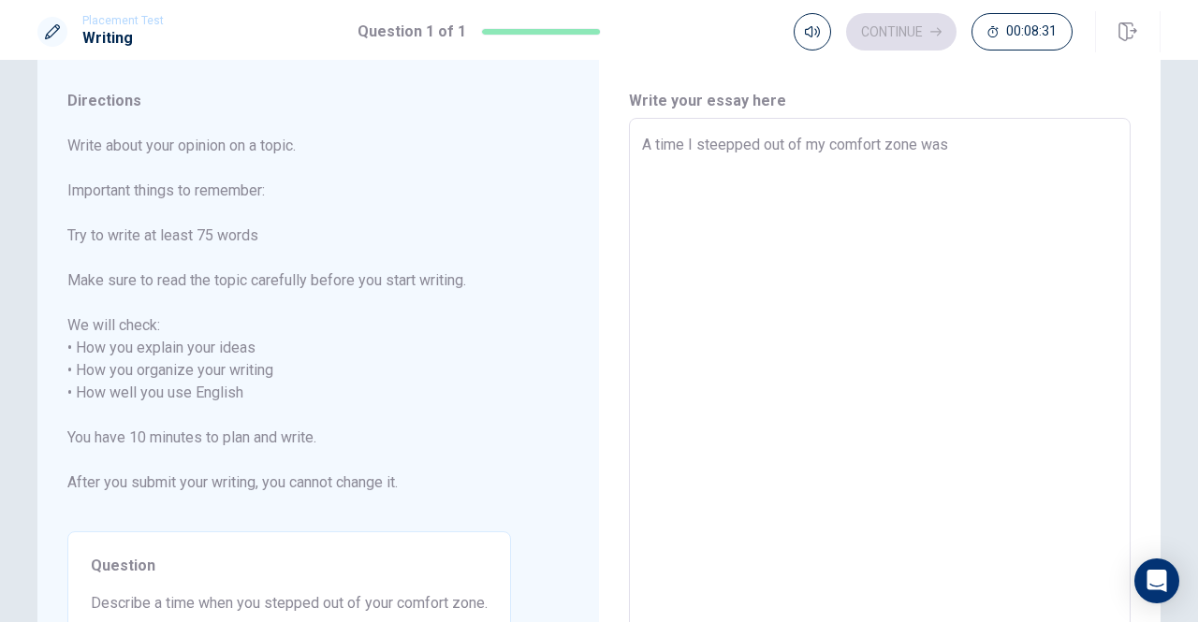
type textarea "A time I steepped out of my comfort zone was"
type textarea "x"
type textarea "A time I steepped out of my comfort zone was j"
type textarea "x"
type textarea "A time I steepped out of my comfort zone was ju"
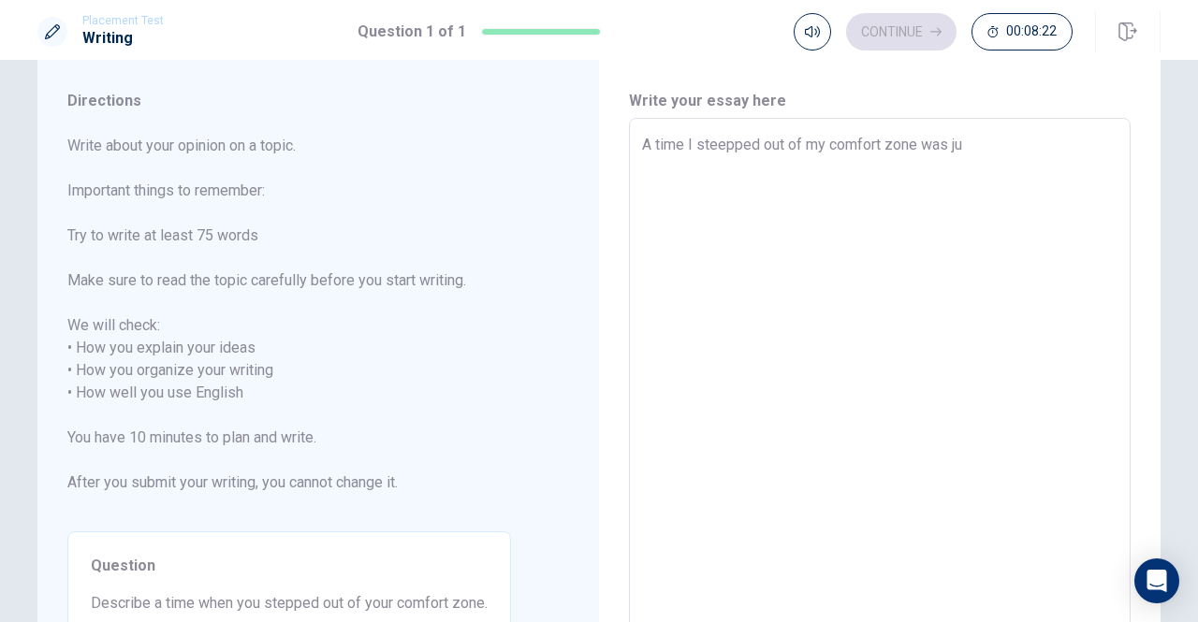
type textarea "x"
type textarea "A time I steepped out of my comfort zone was jun"
type textarea "x"
type textarea "A time I steepped out of my comfort zone was juni"
type textarea "x"
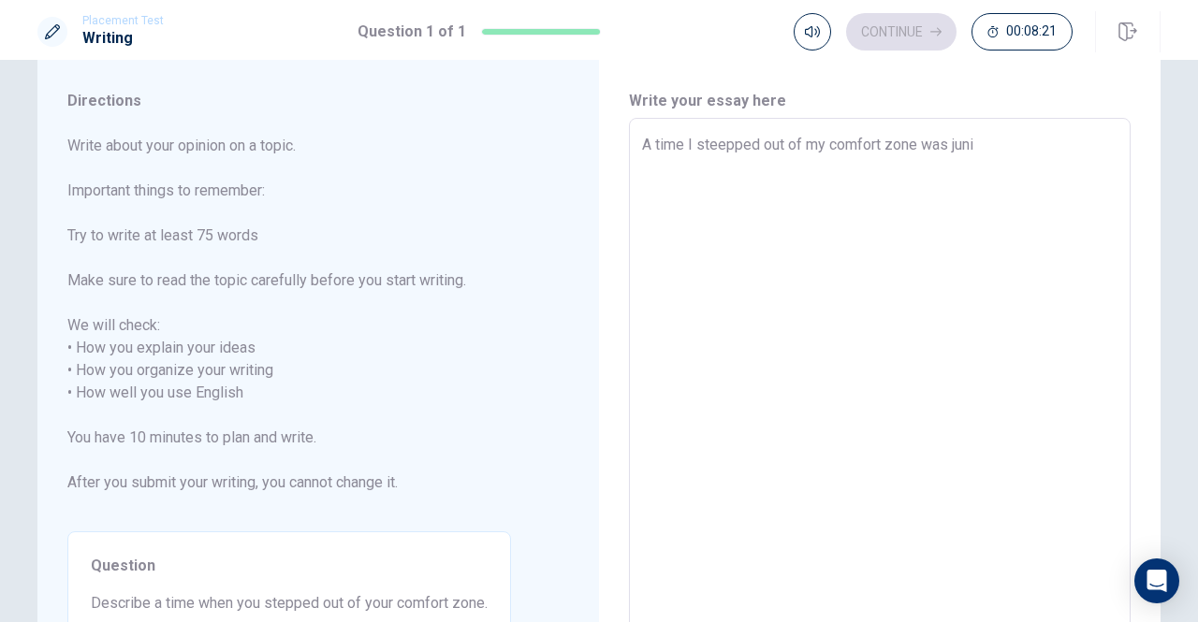
type textarea "A time I steepped out of my comfort zone was junio"
type textarea "x"
type textarea "A time I steepped out of my comfort zone was junior"
type textarea "x"
type textarea "A time I steepped out of my comfort zone was junior"
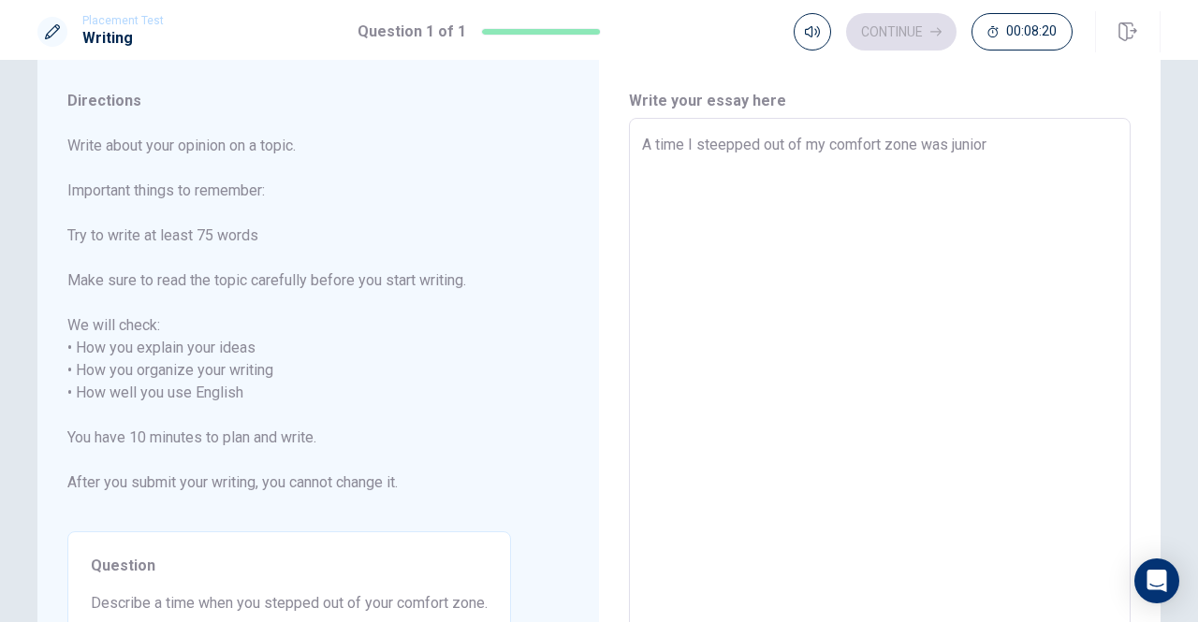
type textarea "x"
type textarea "A time I steepped out of my comfort zone was junior h"
type textarea "x"
type textarea "A time I steepped out of my comfort zone was junior hi"
type textarea "x"
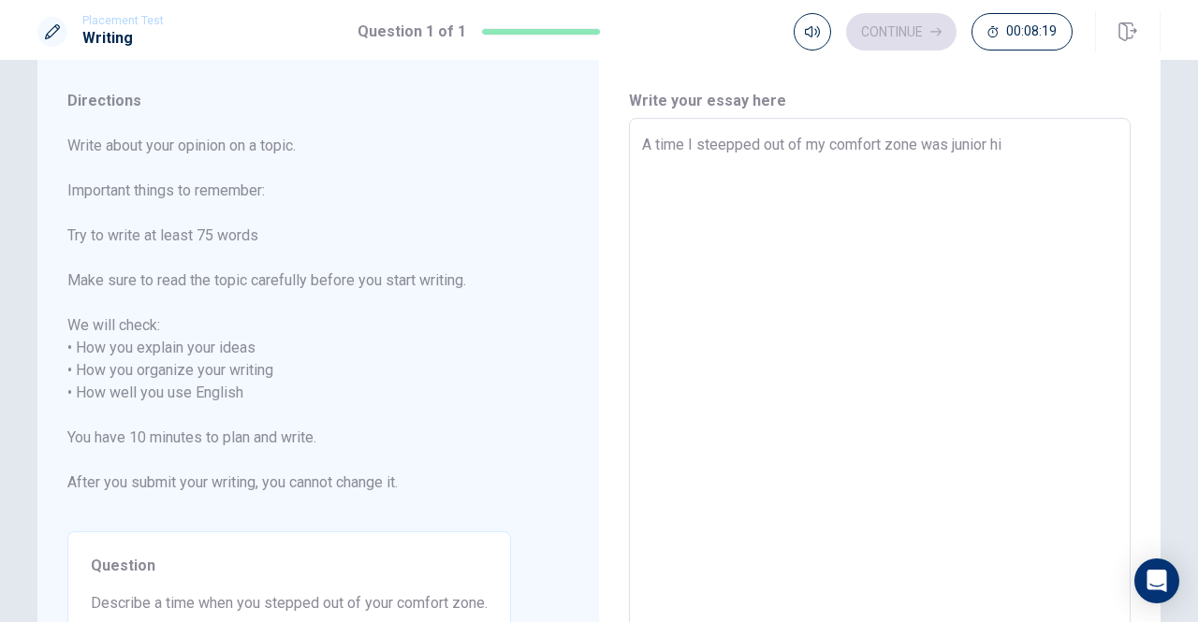
type textarea "A time I steepped out of my comfort zone was junior hig"
type textarea "x"
type textarea "A time I steepped out of my comfort zone was junior high"
type textarea "x"
type textarea "A time I steepped out of my comfort zone was junior high"
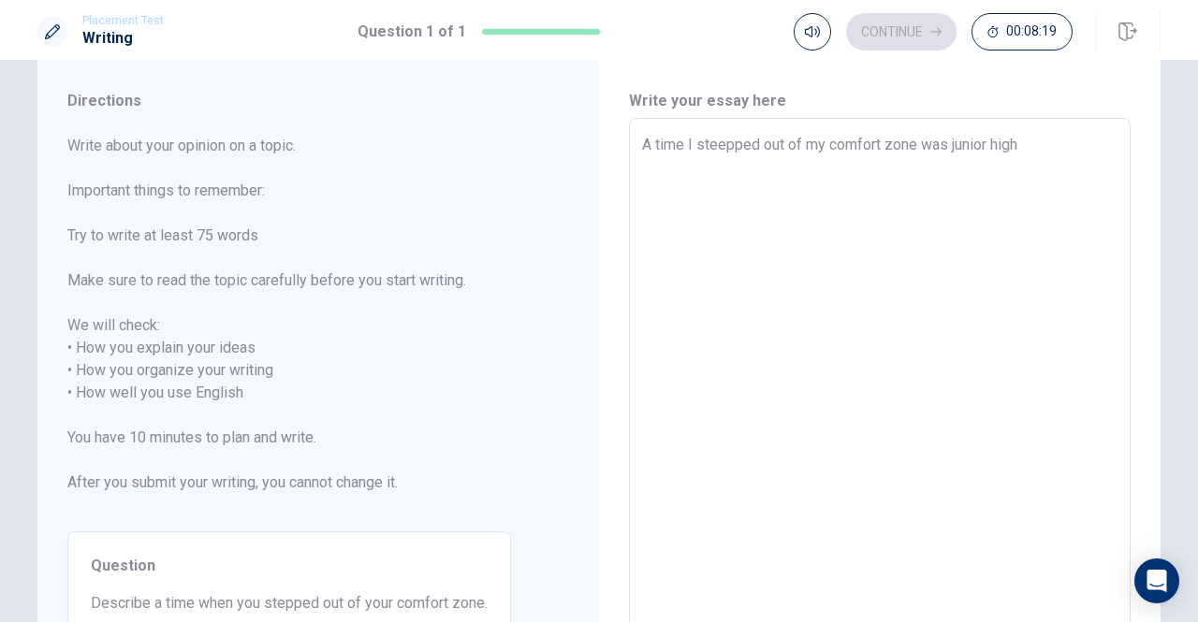
type textarea "x"
type textarea "A time I steepped out of my comfort zone was junior high s"
type textarea "x"
type textarea "A time I steepped out of my comfort zone was junior high sv"
type textarea "x"
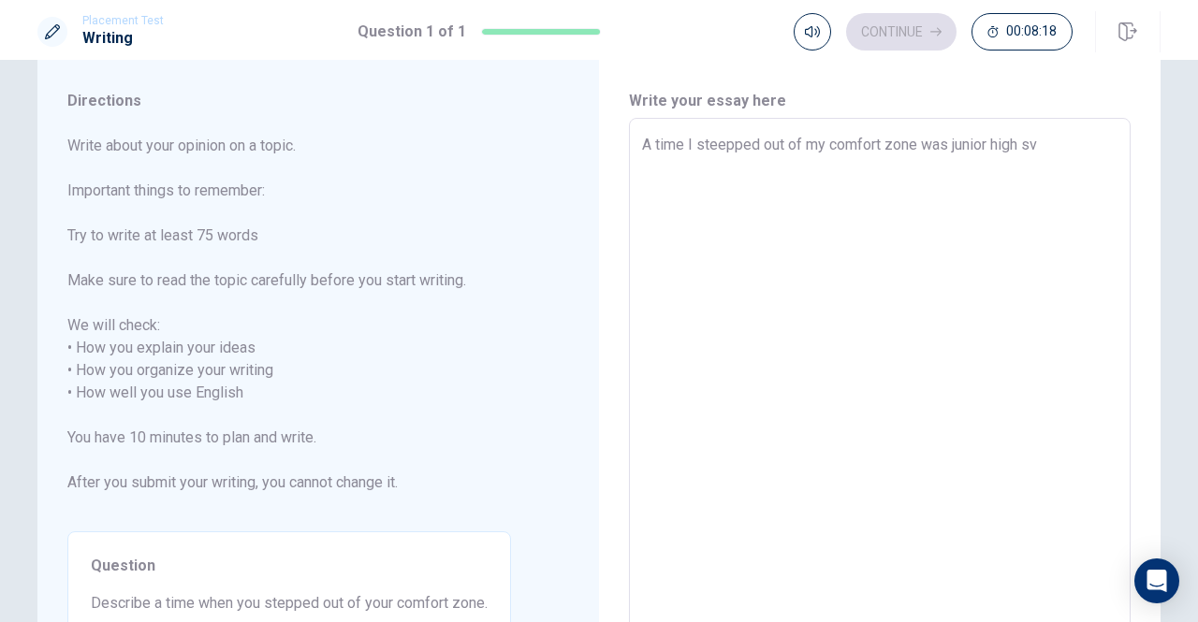
type textarea "A time I steepped out of my comfort zone was junior high svh"
type textarea "x"
type textarea "A time I steepped out of my comfort zone was junior high svho"
type textarea "x"
type textarea "A time I steepped out of my comfort zone was junior high svhoo"
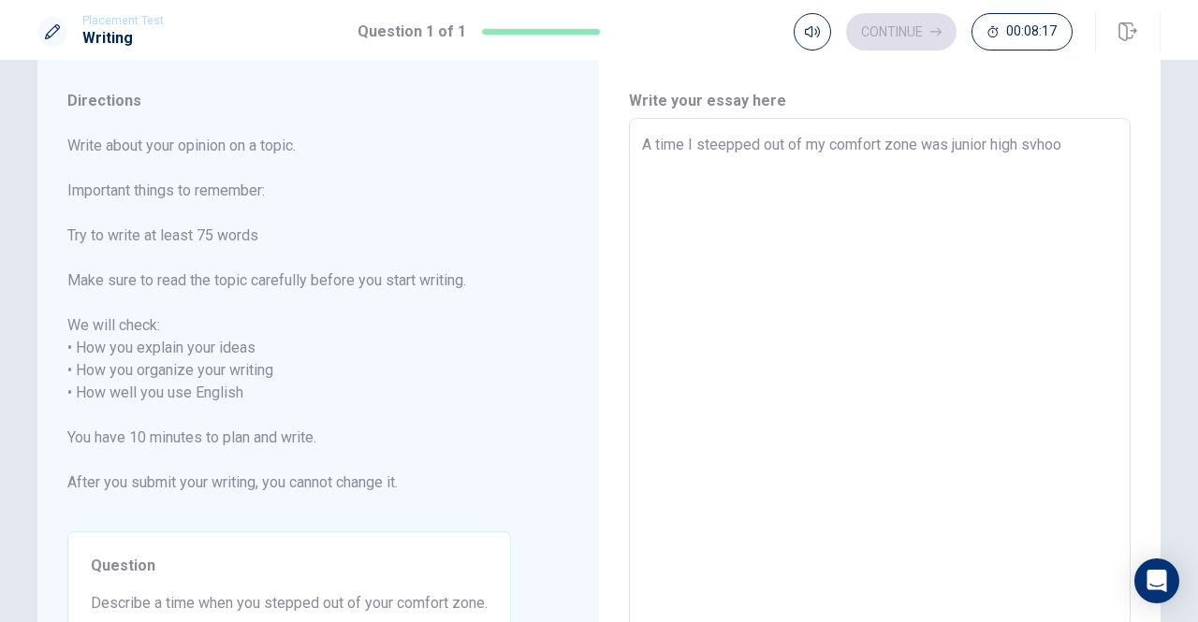
type textarea "x"
type textarea "A time I steepped out of my comfort zone was junior high svhool"
type textarea "x"
type textarea "A time I steepped out of my comfort zone was junior high svhoo"
type textarea "x"
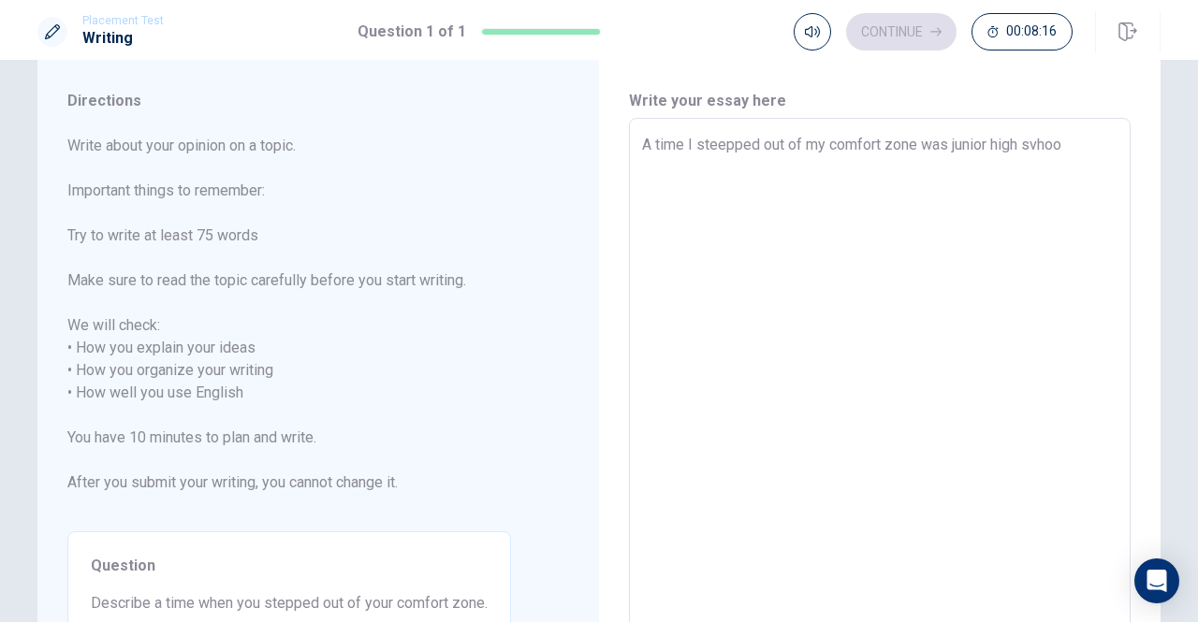
type textarea "A time I steepped out of my comfort zone was junior high svho"
type textarea "x"
type textarea "A time I steepped out of my comfort zone was junior high svh"
type textarea "x"
type textarea "A time I steepped out of my comfort zone was junior high sv"
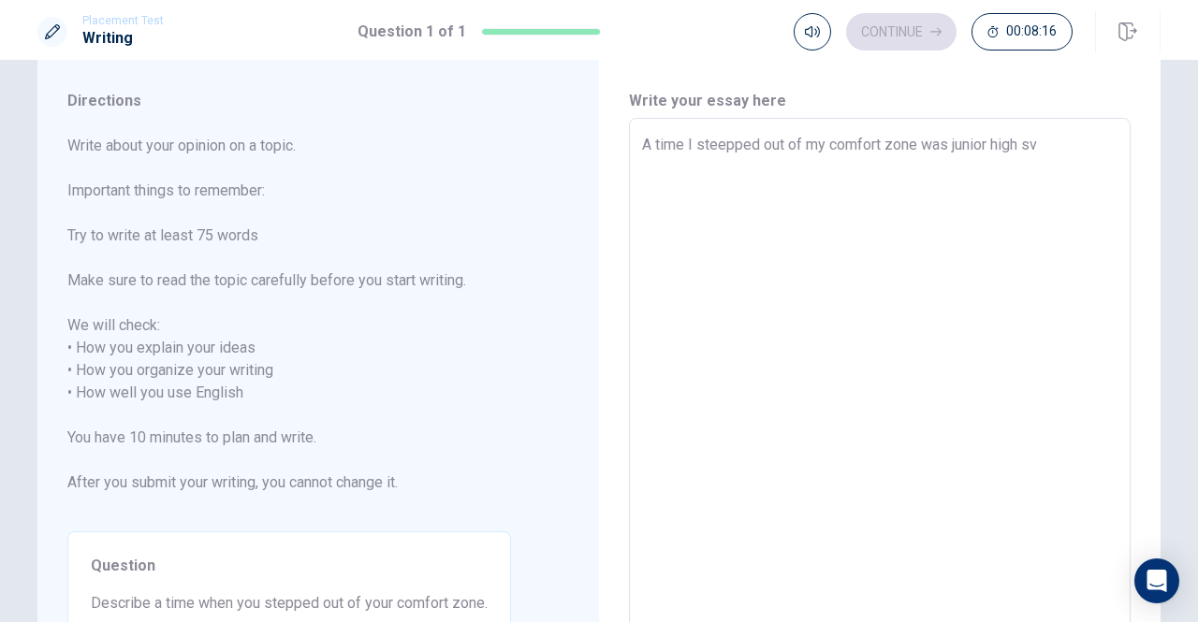
type textarea "x"
type textarea "A time I steepped out of my comfort zone was junior high s"
type textarea "x"
type textarea "A time I steepped out of my comfort zone was junior high sc"
type textarea "x"
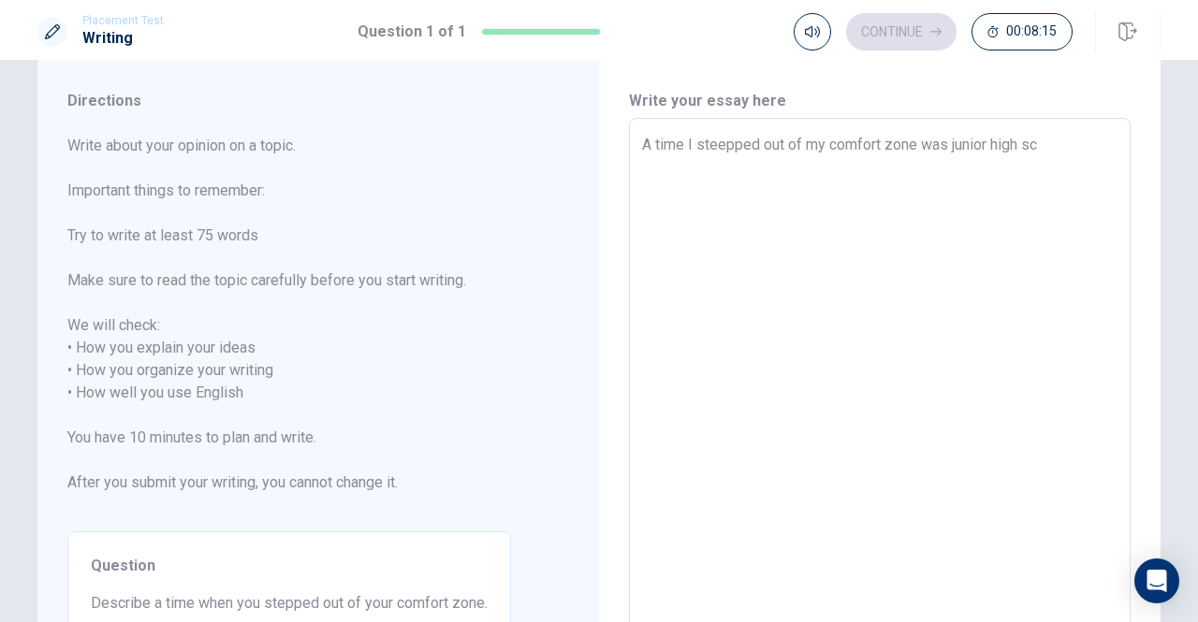
type textarea "A time I steepped out of my comfort zone was junior high sch"
type textarea "x"
type textarea "A time I steepped out of my comfort zone was junior high scho"
type textarea "x"
type textarea "A time I steepped out of my comfort zone was junior high schoo"
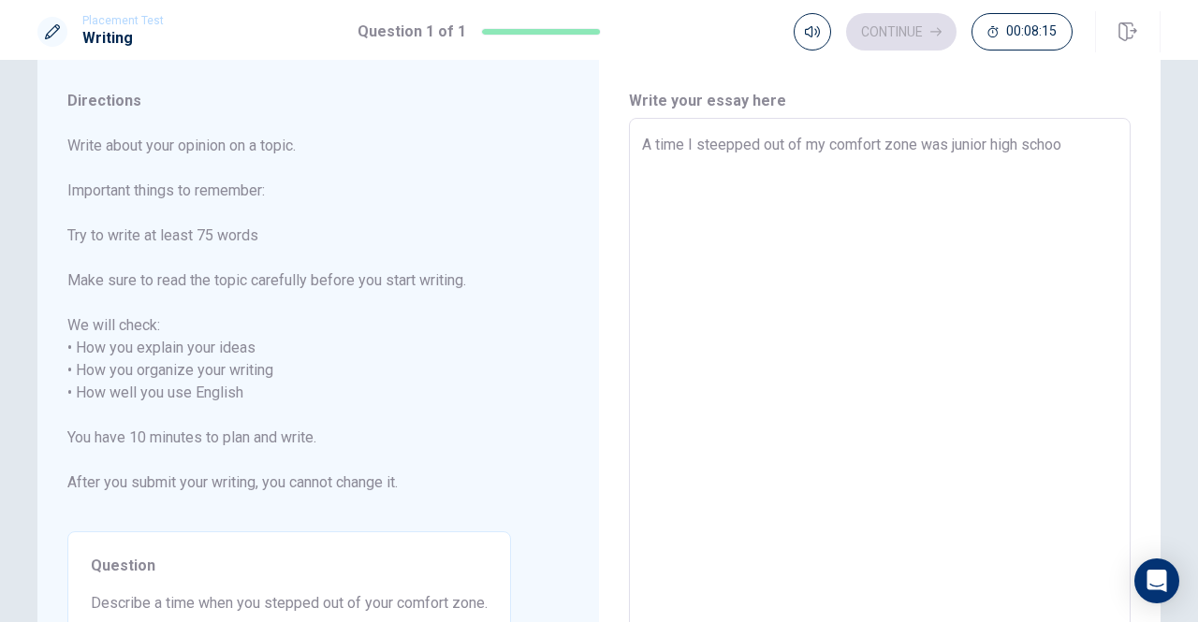
type textarea "x"
type textarea "A time I steepped out of my comfort zone was junior high school"
type textarea "x"
type textarea "A time I steepped out of my comfort zone was junior high school"
type textarea "x"
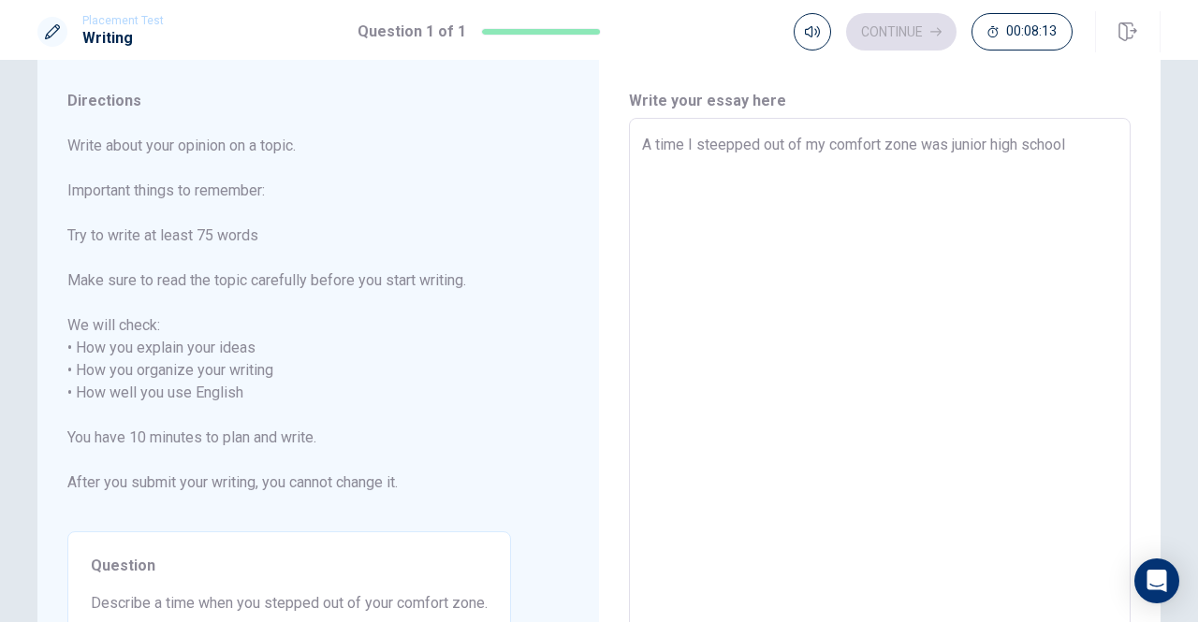
type textarea "A time I steepped out of my comfort zone was junior high school"
type textarea "x"
type textarea "A time I steepped out of my comfort zone was junior high schoo"
type textarea "x"
type textarea "A time I steepped out of my comfort zone was junior high scho"
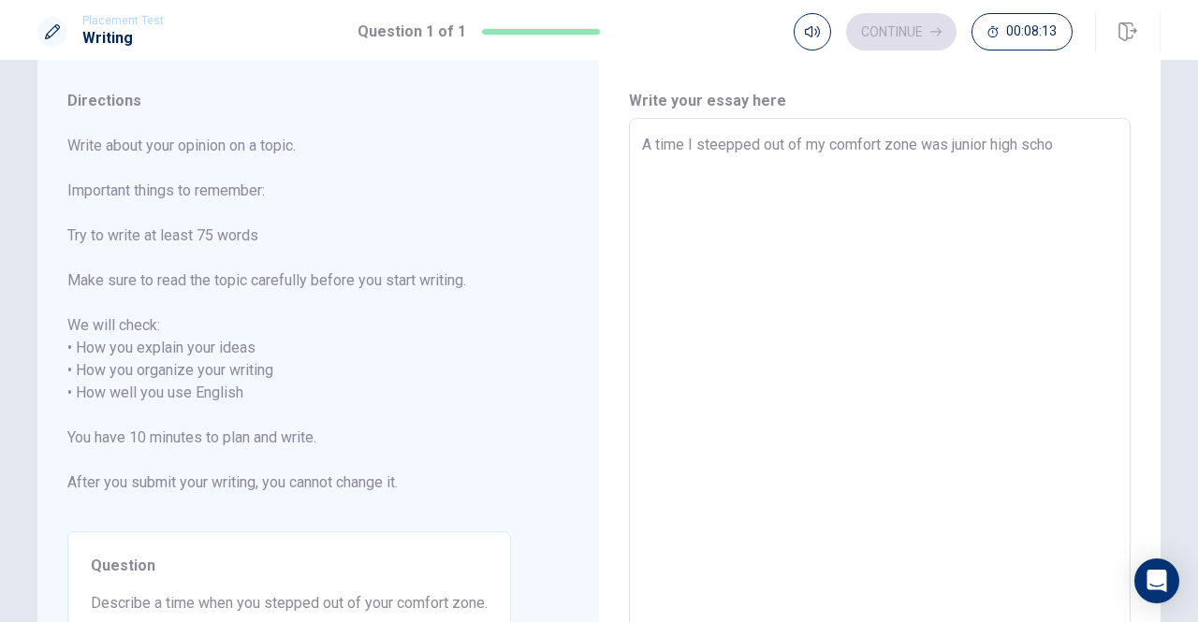
type textarea "x"
type textarea "A time I steepped out of my comfort zone was junior high sch"
type textarea "x"
type textarea "A time I steepped out of my comfort zone was junior high sc"
type textarea "x"
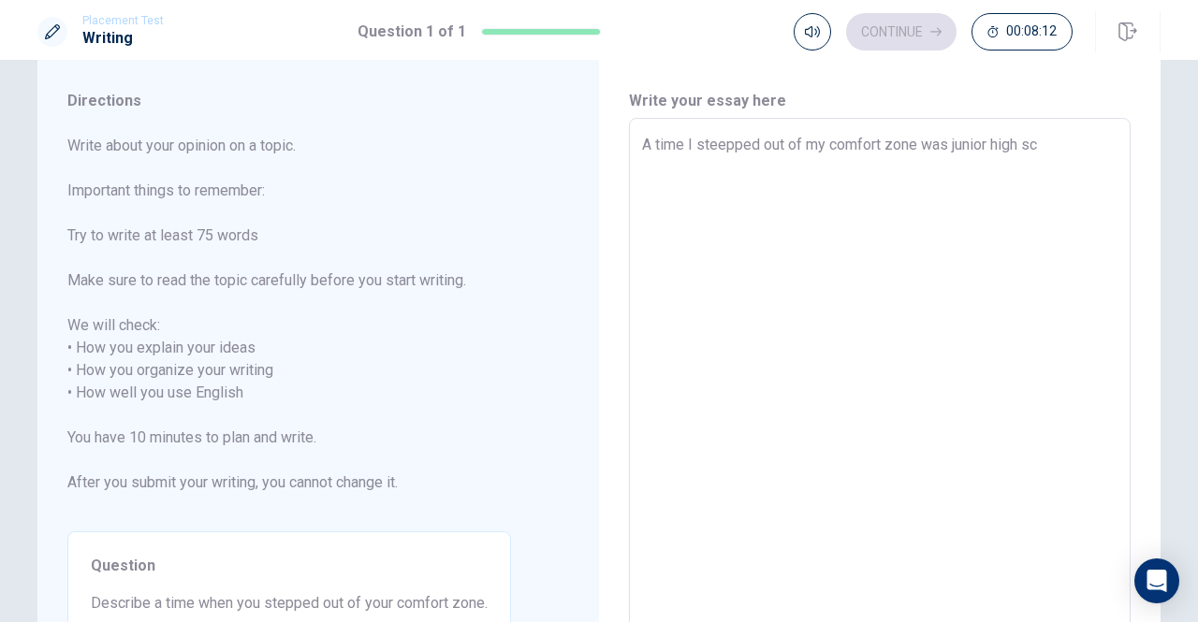
type textarea "A time I steepped out of my comfort zone was junior high s"
type textarea "x"
type textarea "A time I steepped out of my comfort zone was junior high"
type textarea "x"
type textarea "A time I steepped out of my comfort zone was junior high"
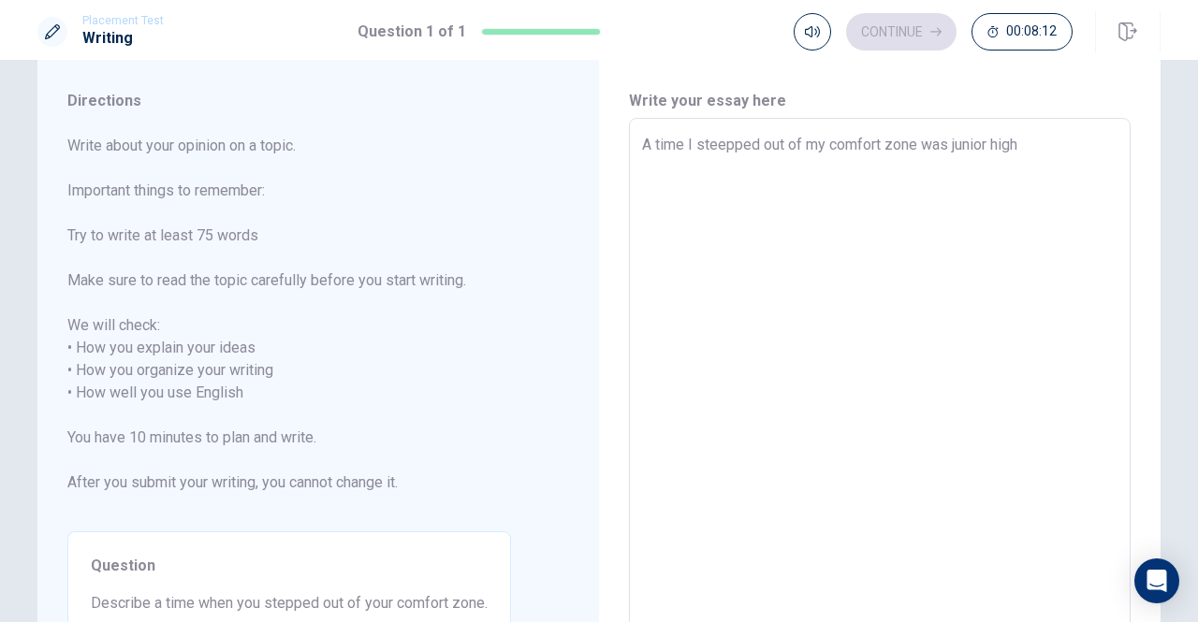
type textarea "x"
type textarea "A time I steepped out of my comfort zone was junior hig"
type textarea "x"
type textarea "A time I steepped out of my comfort zone was junior hi"
type textarea "x"
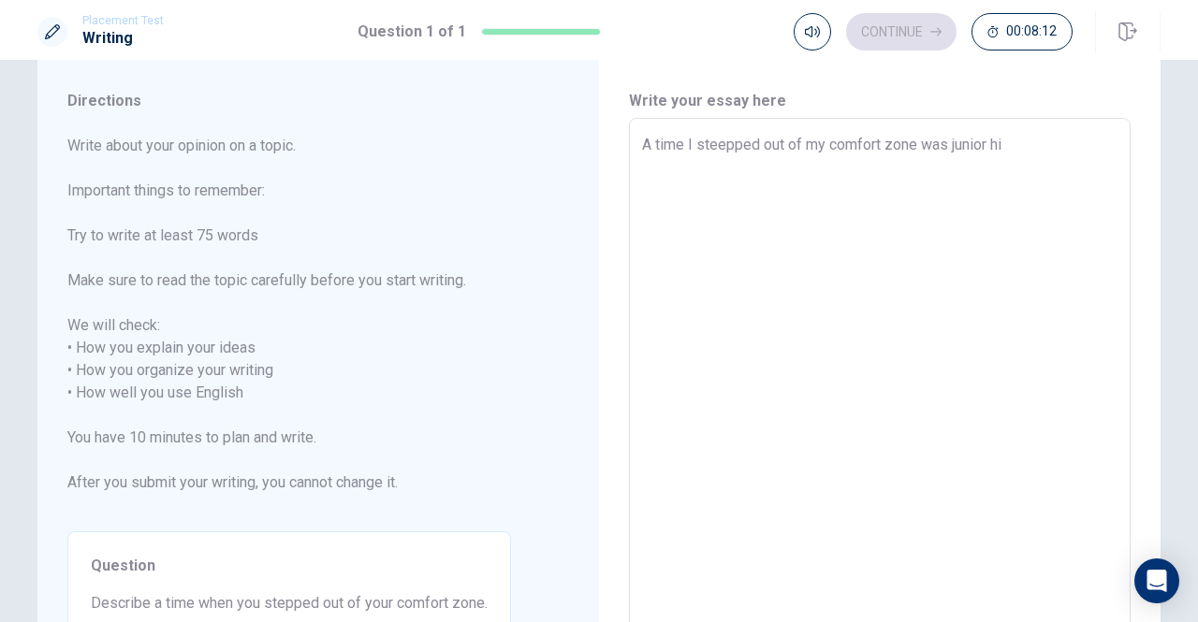
type textarea "A time I steepped out of my comfort zone was junior h"
type textarea "x"
type textarea "A time I steepped out of my comfort zone was junior"
type textarea "x"
type textarea "A time I steepped out of my comfort zone was junior"
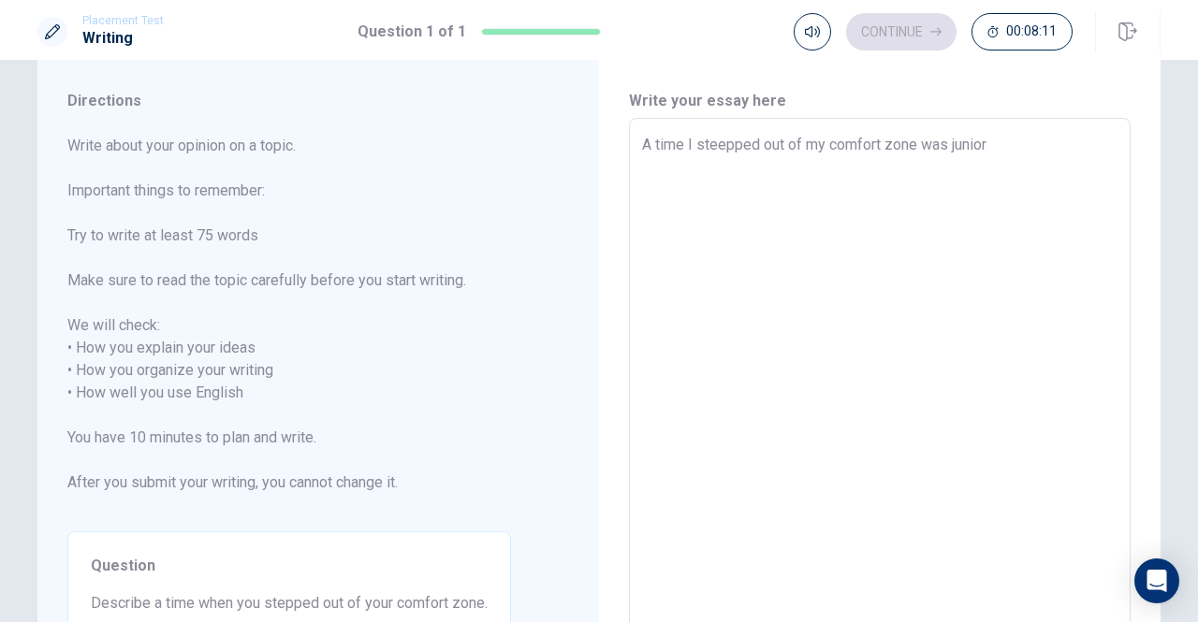
type textarea "x"
type textarea "A time I steepped out of my comfort zone was junio"
type textarea "x"
type textarea "A time I steepped out of my comfort zone was juni"
type textarea "x"
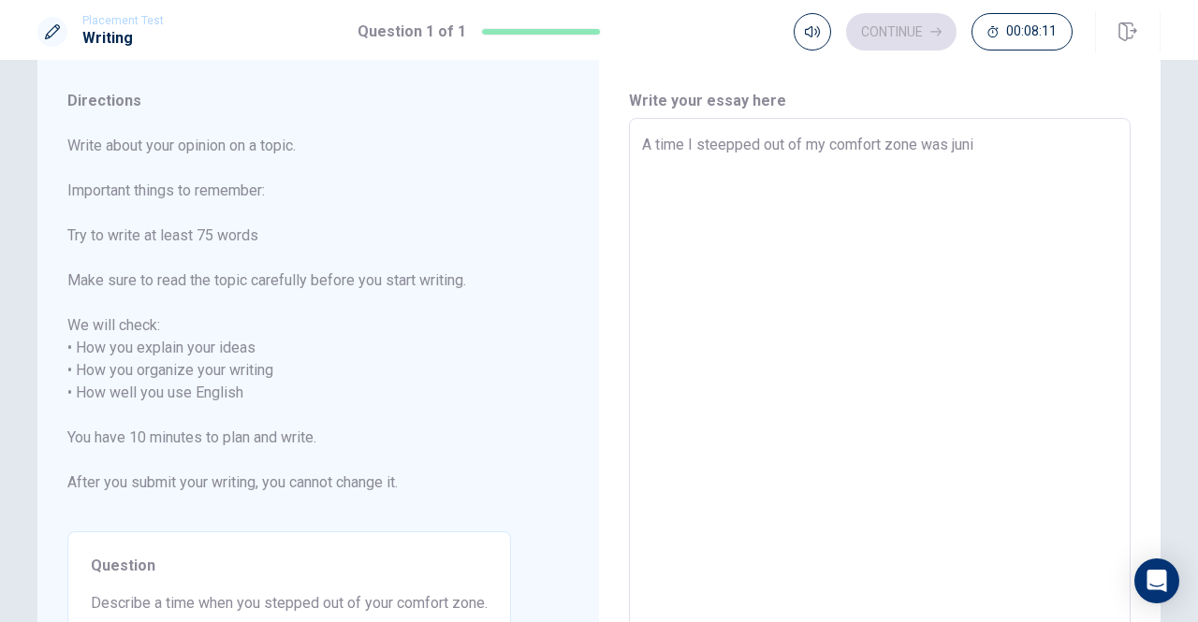
type textarea "A time I steepped out of my comfort zone was jun"
type textarea "x"
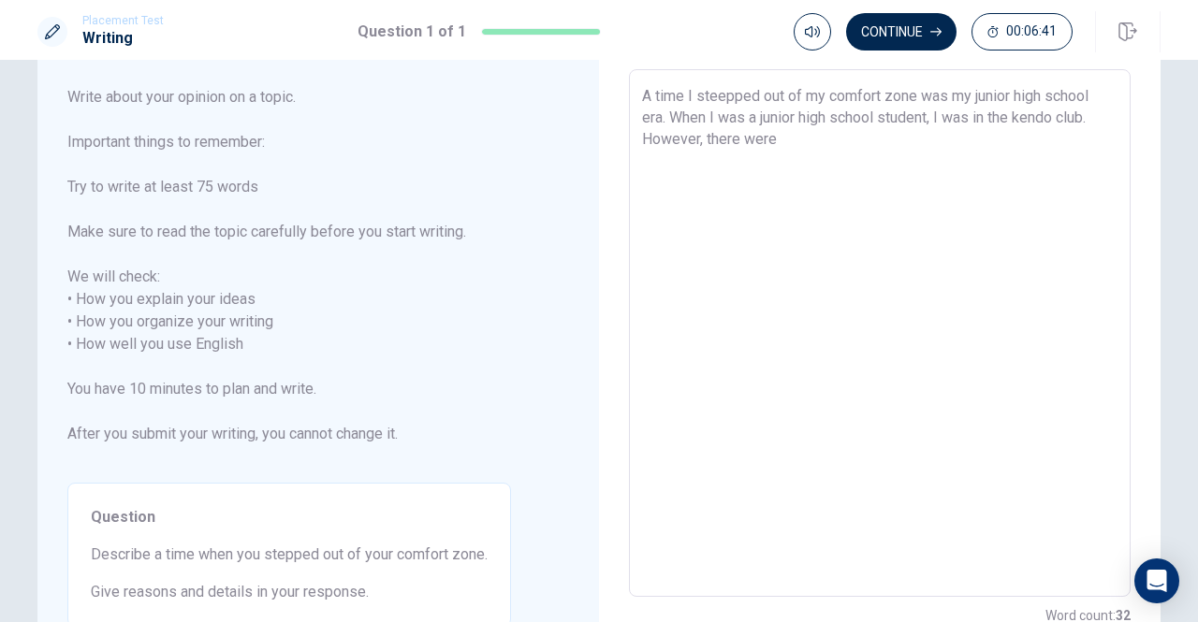
scroll to position [0, 0]
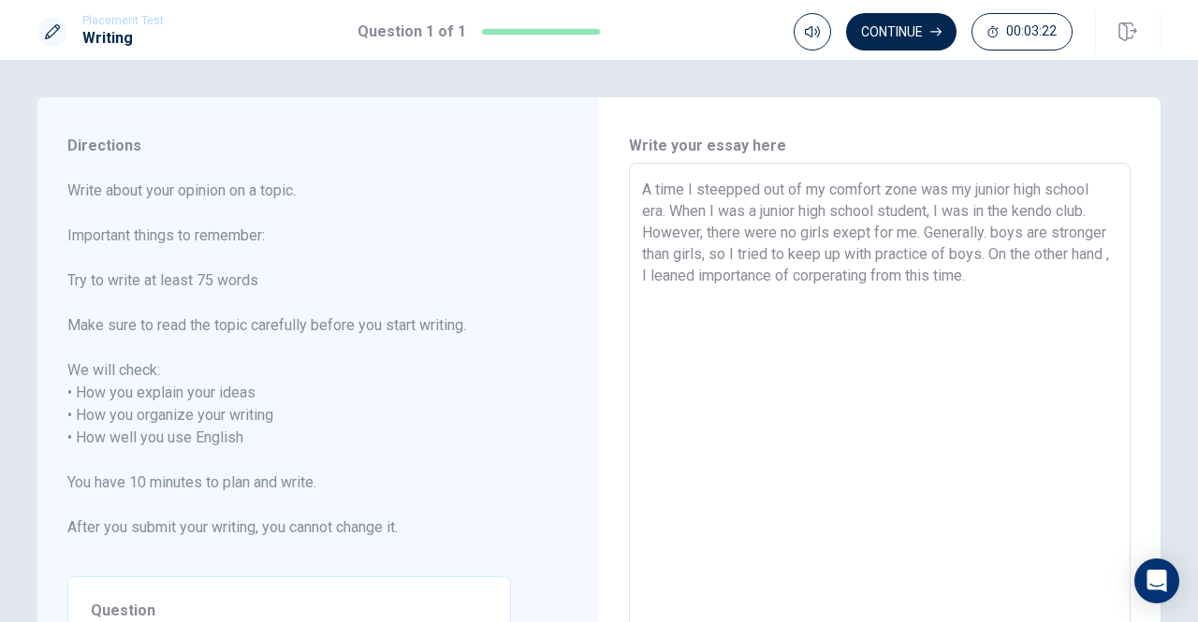
click at [983, 254] on textarea "A time I steepped out of my comfort zone was my junior high school era. When I …" at bounding box center [879, 427] width 475 height 497
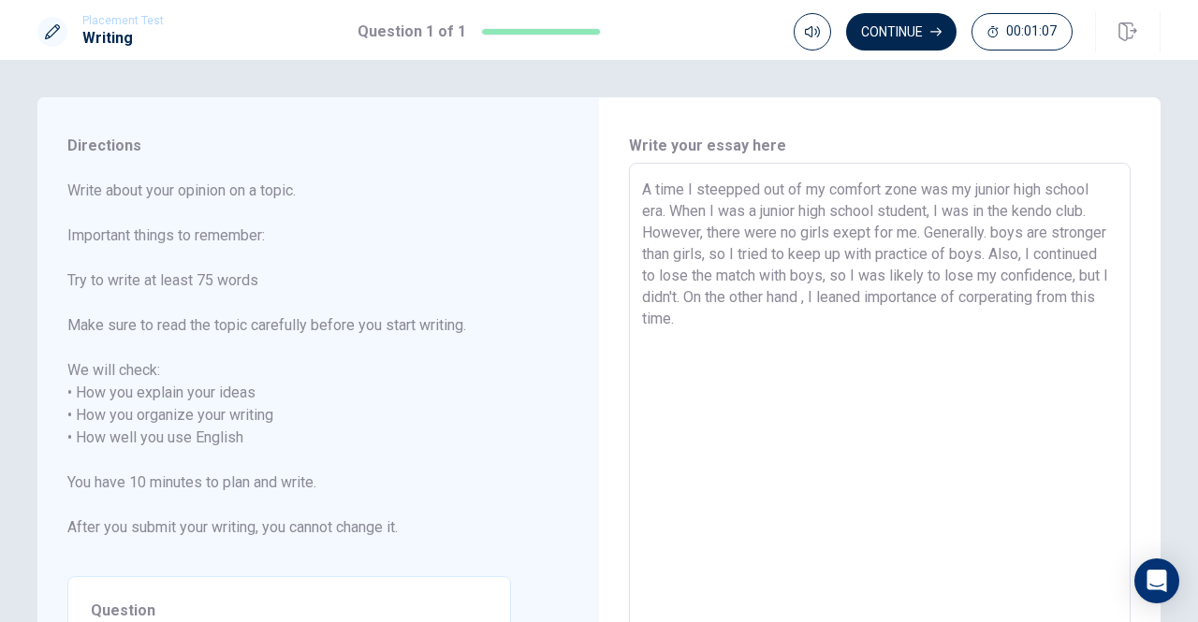
click at [984, 233] on textarea "A time I steepped out of my comfort zone was my junior high school era. When I …" at bounding box center [879, 427] width 475 height 497
click at [681, 295] on textarea "A time I steepped out of my comfort zone was my junior high school era. When I …" at bounding box center [879, 427] width 475 height 497
click at [676, 320] on textarea "A time I steepped out of my comfort zone was my junior high school era. When I …" at bounding box center [879, 427] width 475 height 497
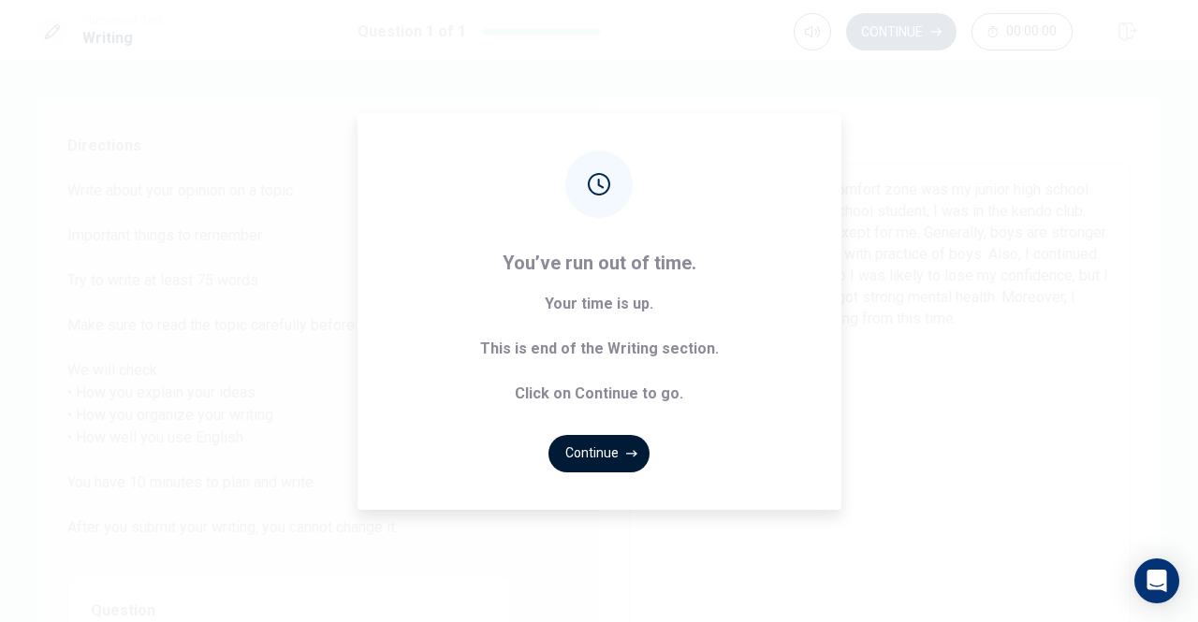
click at [594, 439] on button "Continue" at bounding box center [598, 453] width 101 height 37
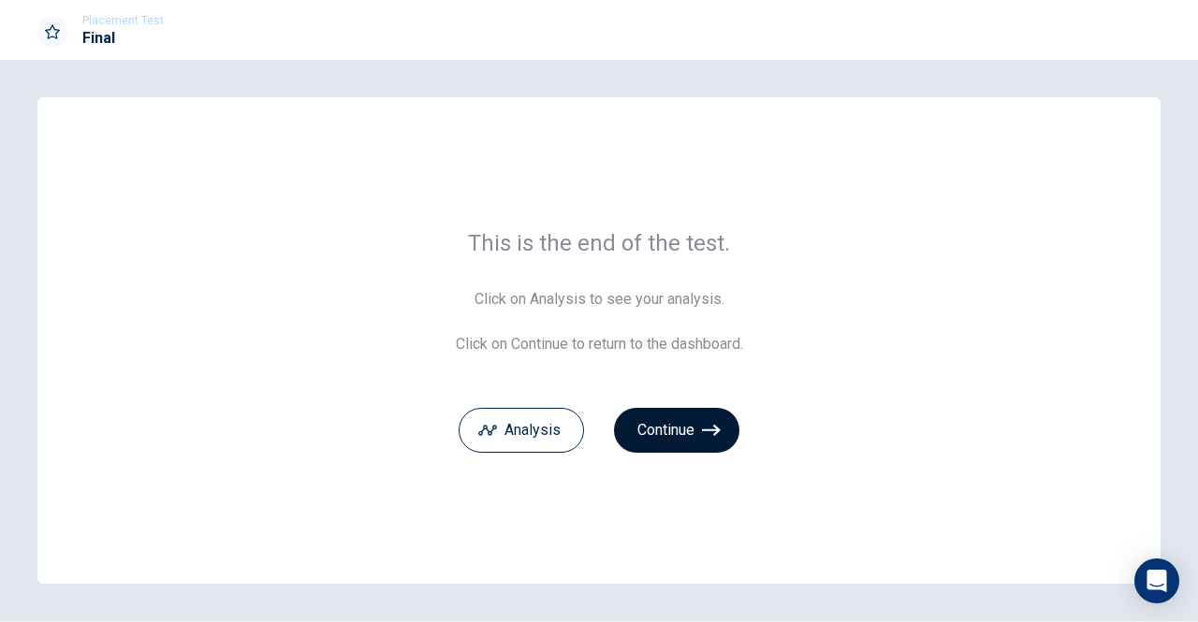
click at [680, 424] on button "Continue" at bounding box center [676, 430] width 125 height 45
